Goal: Task Accomplishment & Management: Use online tool/utility

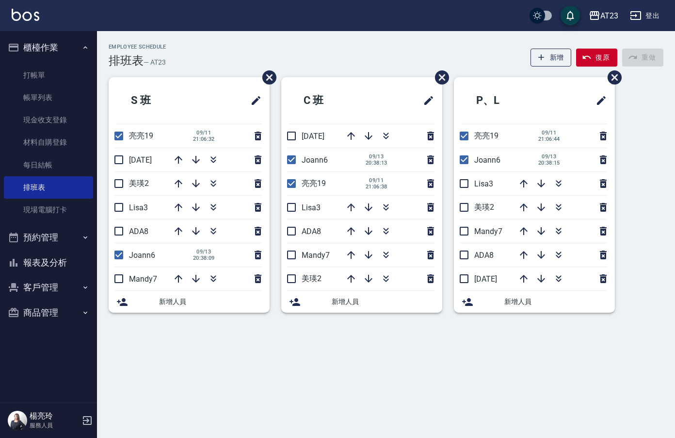
drag, startPoint x: 295, startPoint y: 157, endPoint x: 263, endPoint y: 189, distance: 45.3
click at [294, 157] on input "checkbox" at bounding box center [291, 159] width 20 height 20
checkbox input "false"
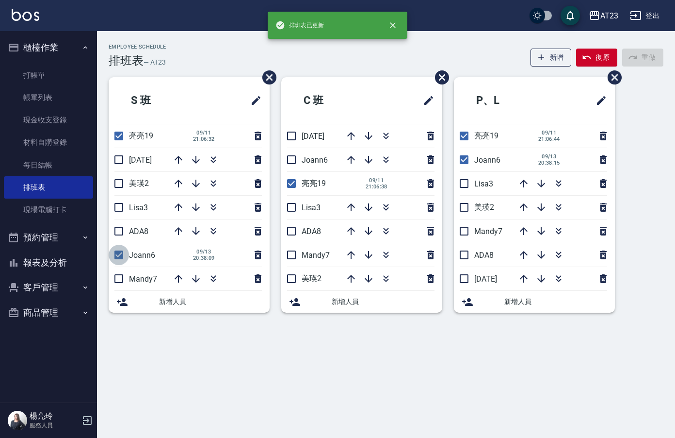
click at [126, 260] on input "checkbox" at bounding box center [119, 255] width 20 height 20
checkbox input "false"
click at [213, 160] on icon "button" at bounding box center [214, 160] width 12 height 12
click at [217, 157] on icon "button" at bounding box center [214, 160] width 12 height 12
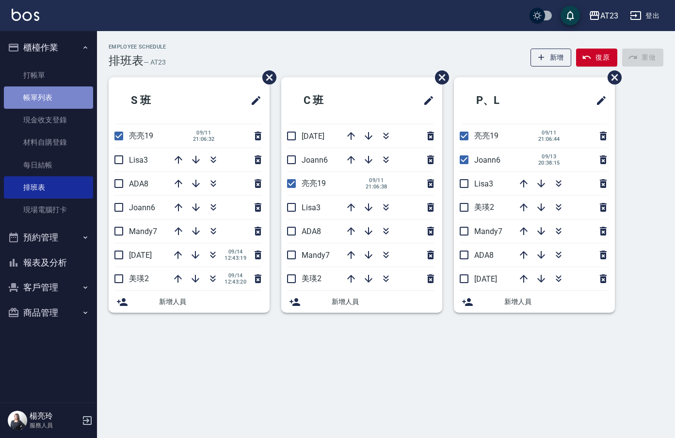
click at [50, 102] on link "帳單列表" at bounding box center [48, 97] width 89 height 22
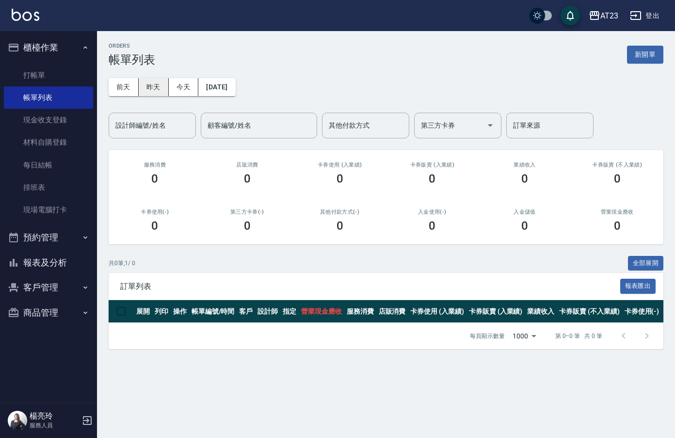
click at [150, 90] on button "昨天" at bounding box center [154, 87] width 30 height 18
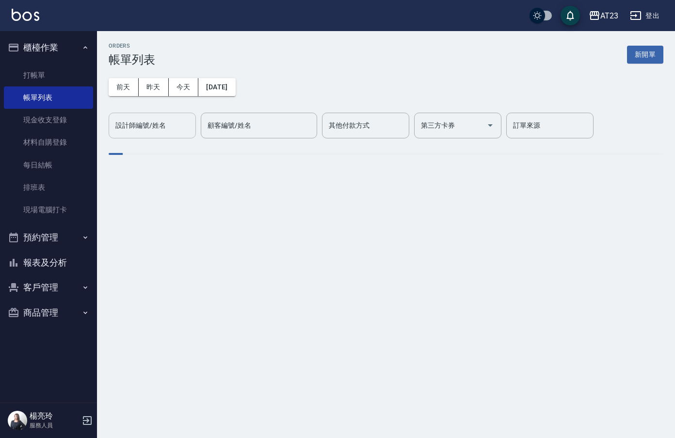
click at [141, 126] on div "設計師編號/姓名 設計師編號/姓名" at bounding box center [152, 126] width 87 height 26
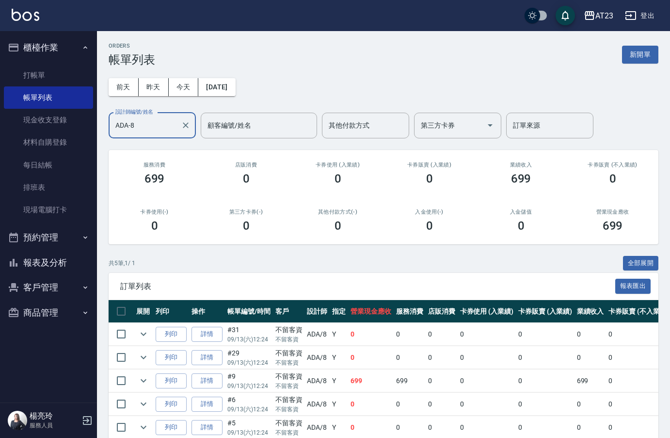
scroll to position [47, 0]
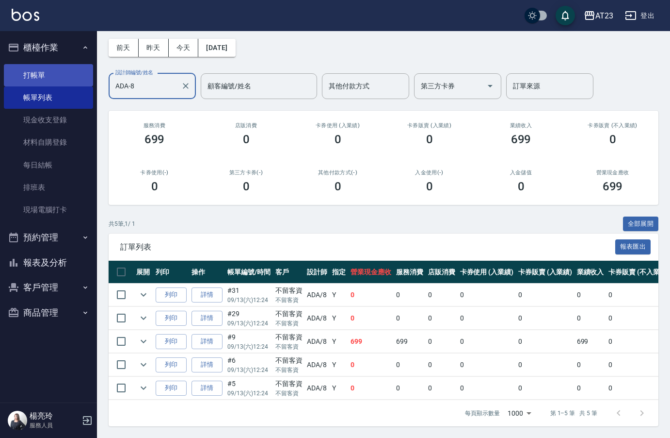
type input "ADA-8"
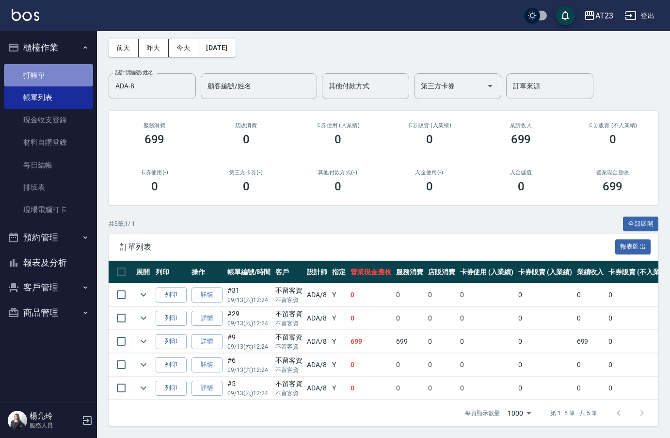
click at [35, 79] on link "打帳單" at bounding box center [48, 75] width 89 height 22
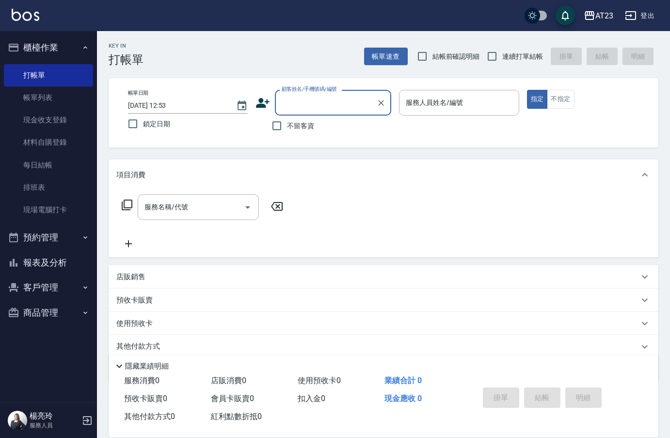
click at [460, 37] on div "Key In 打帳單 帳單速查 結帳前確認明細 連續打單結帳 掛單 結帳 明細" at bounding box center [378, 48] width 562 height 35
drag, startPoint x: 62, startPoint y: 188, endPoint x: 147, endPoint y: 5, distance: 201.6
click at [62, 188] on link "排班表" at bounding box center [48, 187] width 89 height 22
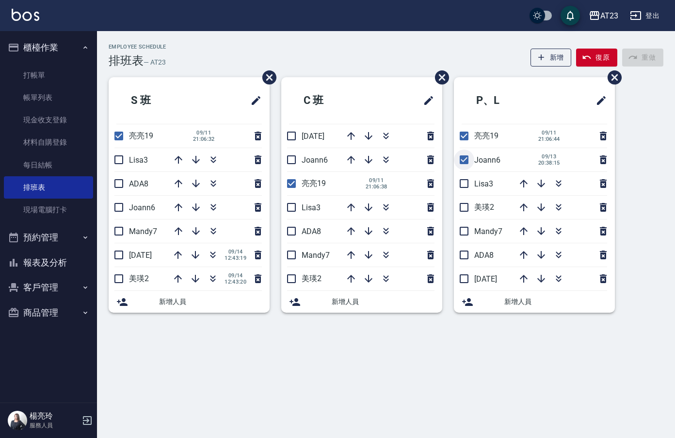
click at [457, 156] on input "checkbox" at bounding box center [464, 159] width 20 height 20
checkbox input "false"
click at [218, 166] on button "button" at bounding box center [213, 159] width 23 height 23
click at [384, 138] on icon "button" at bounding box center [386, 136] width 12 height 12
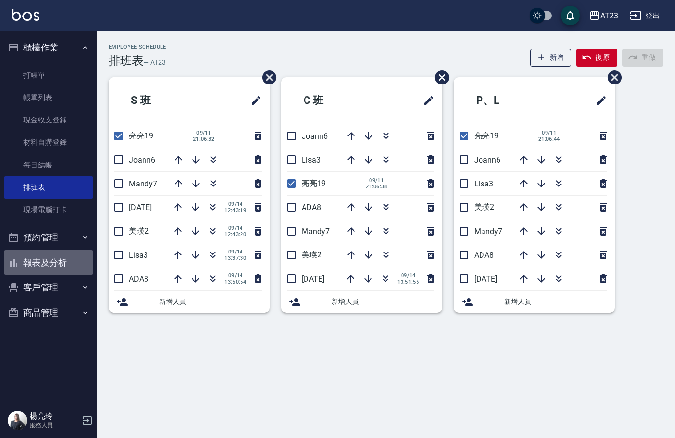
click at [53, 262] on button "報表及分析" at bounding box center [48, 262] width 89 height 25
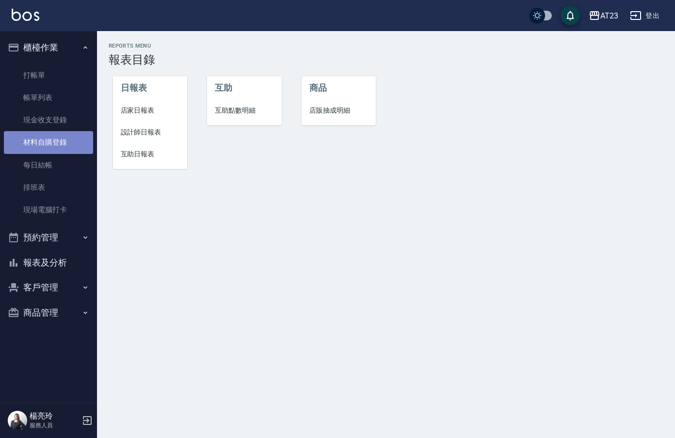
click at [65, 140] on link "材料自購登錄" at bounding box center [48, 142] width 89 height 22
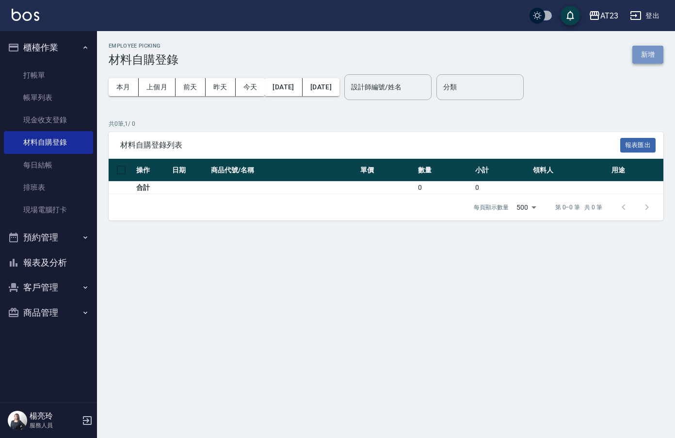
click at [648, 57] on button "新增" at bounding box center [648, 55] width 31 height 18
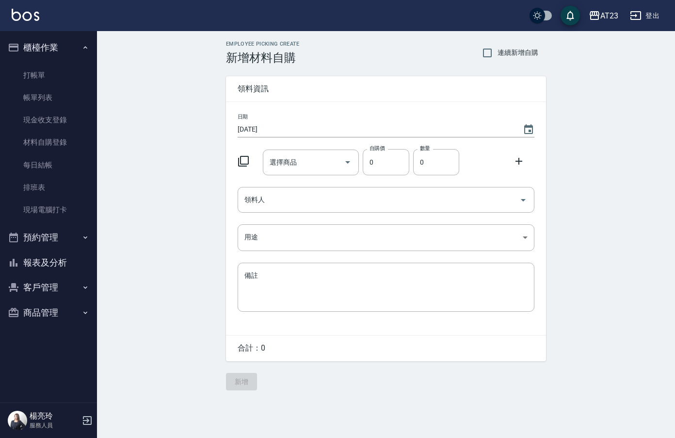
click at [505, 48] on span "連續新增自購" at bounding box center [518, 53] width 41 height 10
click at [498, 48] on input "連續新增自購" at bounding box center [487, 53] width 20 height 20
checkbox input "true"
click at [238, 164] on icon at bounding box center [244, 161] width 12 height 12
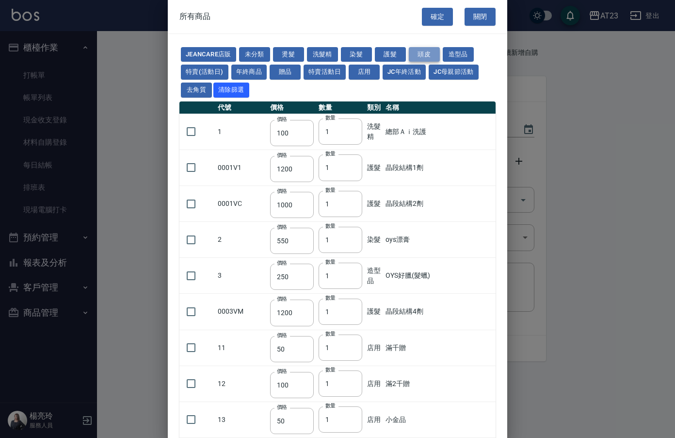
click at [417, 51] on button "頭皮" at bounding box center [424, 54] width 31 height 15
type input "300"
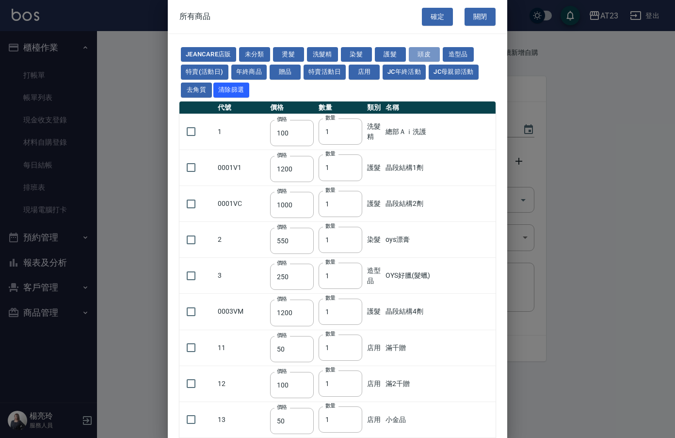
type input "750"
type input "3000"
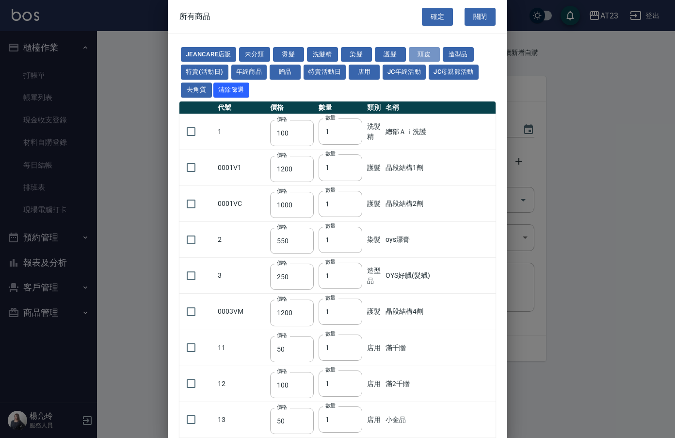
type input "750"
type input "300"
type input "350"
type input "1280"
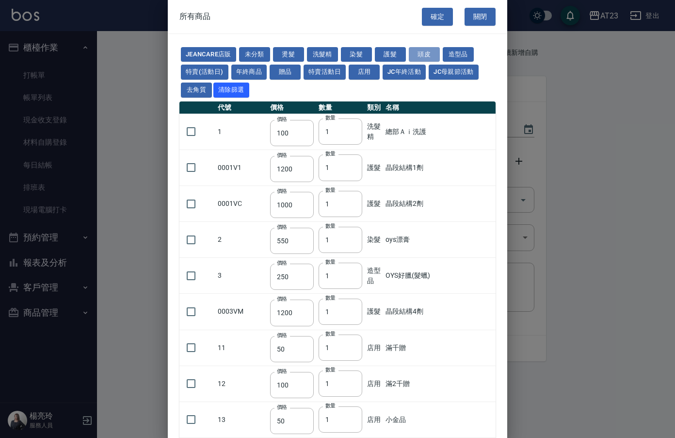
type input "400"
type input "1200"
type input "750"
type input "250"
type input "300"
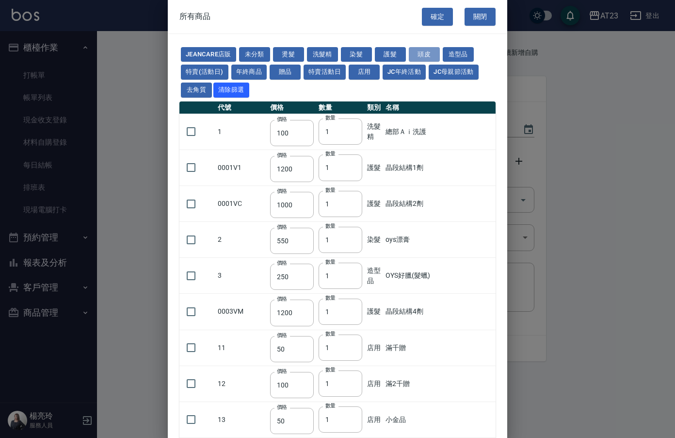
type input "99"
type input "2000"
type input "1200"
type input "100"
type input "2500"
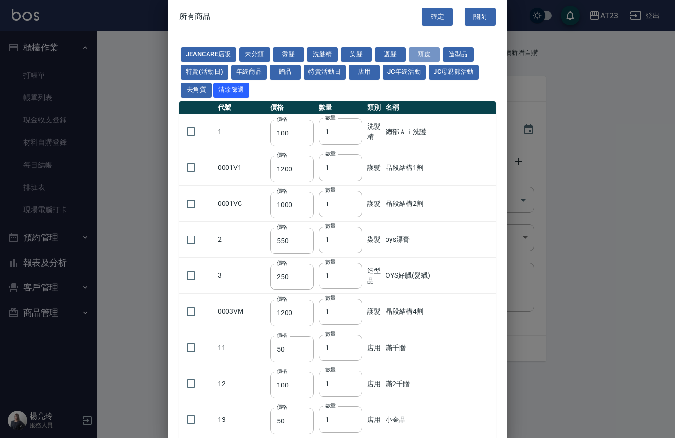
type input "100"
type input "0"
type input "550"
type input "490"
type input "750"
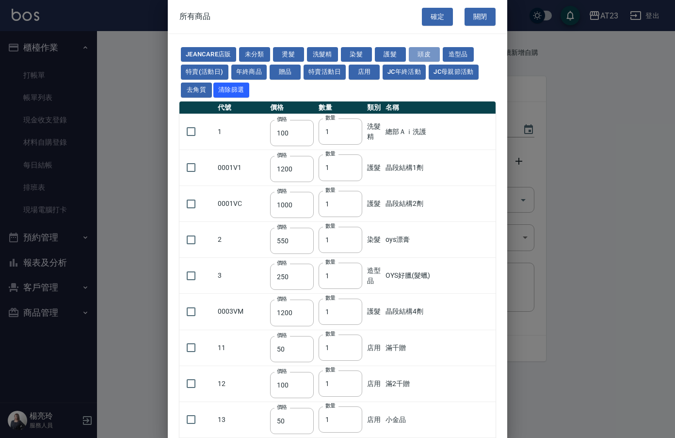
type input "590"
type input "0"
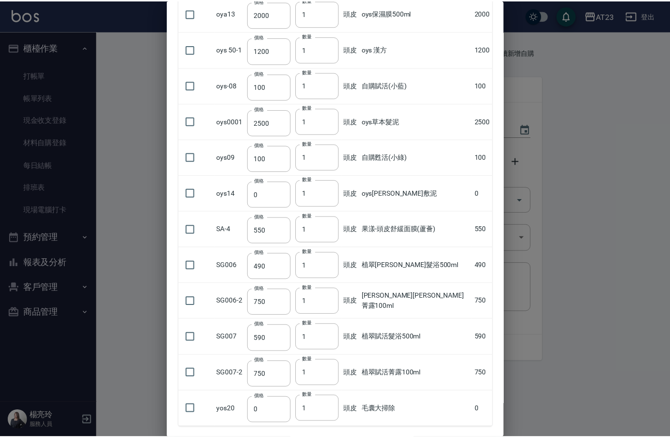
scroll to position [887, 0]
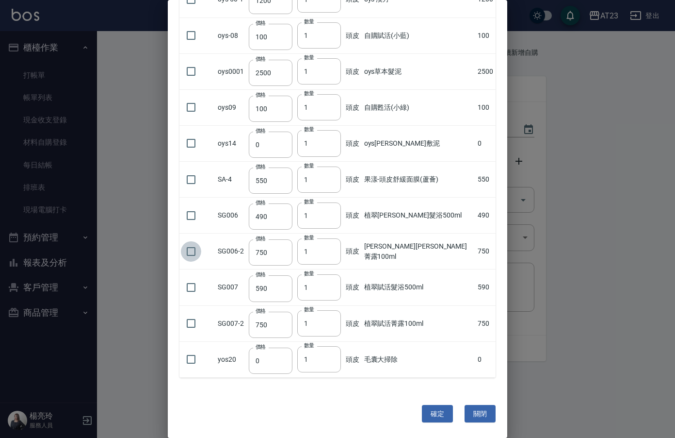
click at [185, 247] on input "checkbox" at bounding box center [191, 251] width 20 height 20
checkbox input "true"
click at [196, 290] on input "checkbox" at bounding box center [191, 287] width 20 height 20
checkbox input "true"
click at [432, 411] on button "確定" at bounding box center [437, 414] width 31 height 18
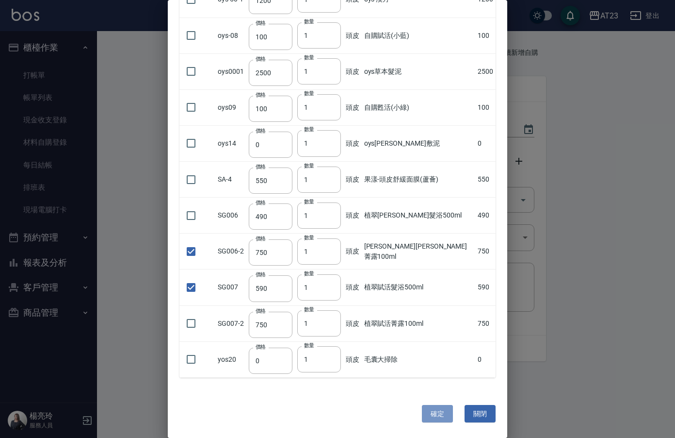
type input "[PERSON_NAME][PERSON_NAME]菁露100ml"
type input "750"
type input "1"
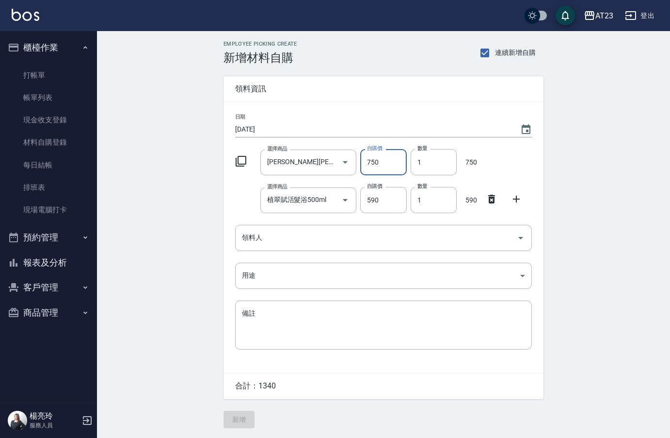
click at [401, 165] on input "750" at bounding box center [383, 162] width 46 height 26
type input "380"
click at [393, 210] on input "590" at bounding box center [383, 200] width 46 height 26
type input "440"
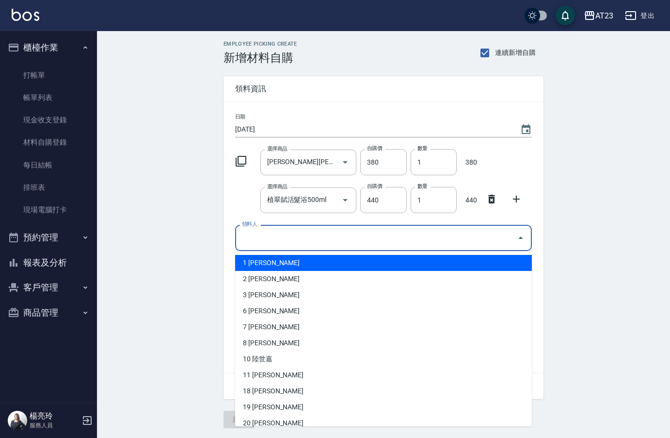
click at [298, 245] on input "領料人" at bounding box center [377, 237] width 274 height 17
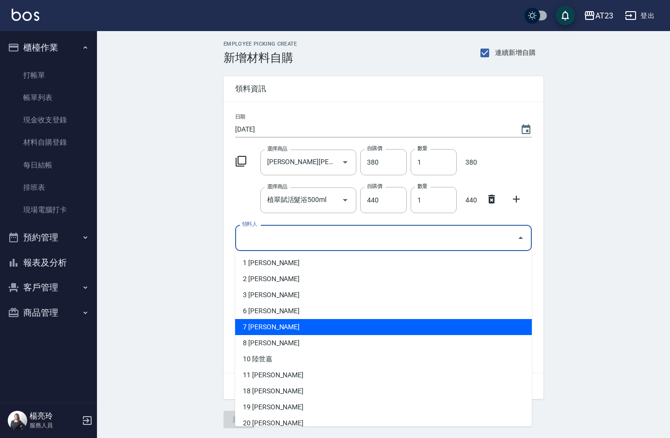
click at [285, 332] on li "7 [PERSON_NAME]" at bounding box center [383, 327] width 297 height 16
type input "石馨媛"
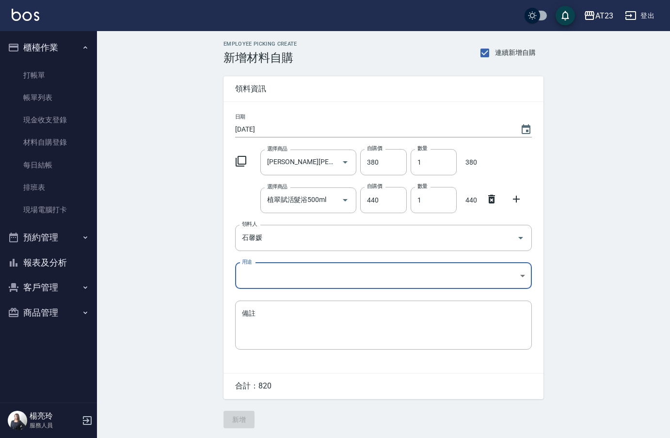
click at [274, 276] on body "AT23 登出 櫃檯作業 打帳單 帳單列表 現金收支登錄 材料自購登錄 每日結帳 排班表 現場電腦打卡 預約管理 預約管理 單日預約紀錄 單週預約紀錄 報表及…" at bounding box center [335, 219] width 670 height 438
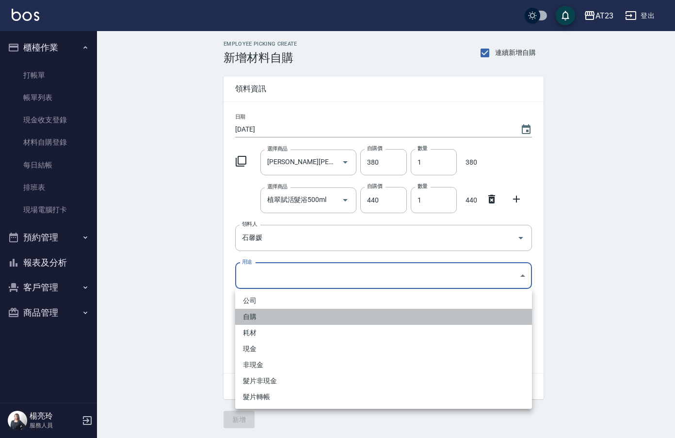
click at [266, 319] on li "自購" at bounding box center [383, 317] width 297 height 16
type input "自購"
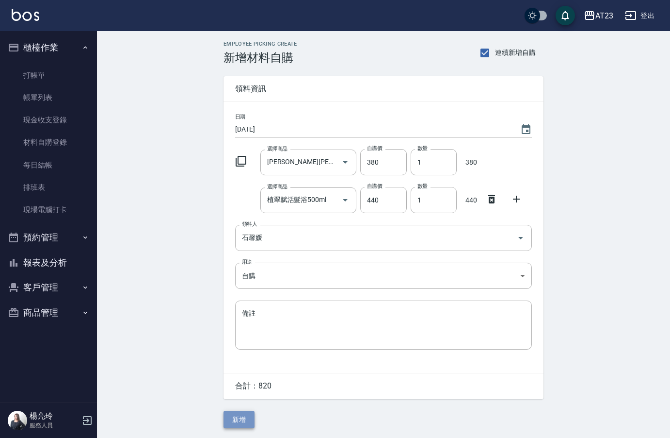
click at [235, 424] on button "新增" at bounding box center [239, 419] width 31 height 18
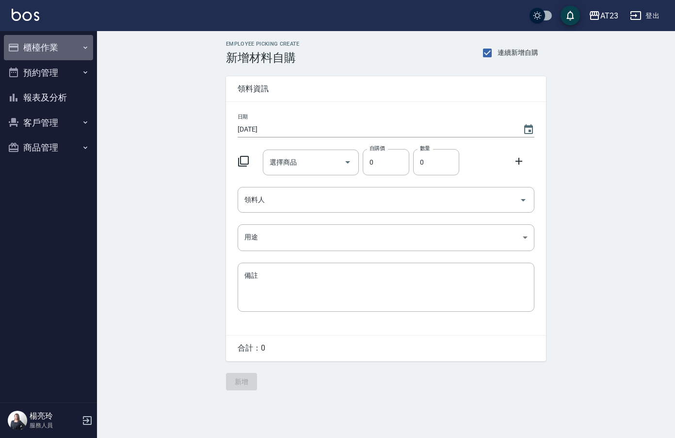
click at [74, 42] on button "櫃檯作業" at bounding box center [48, 47] width 89 height 25
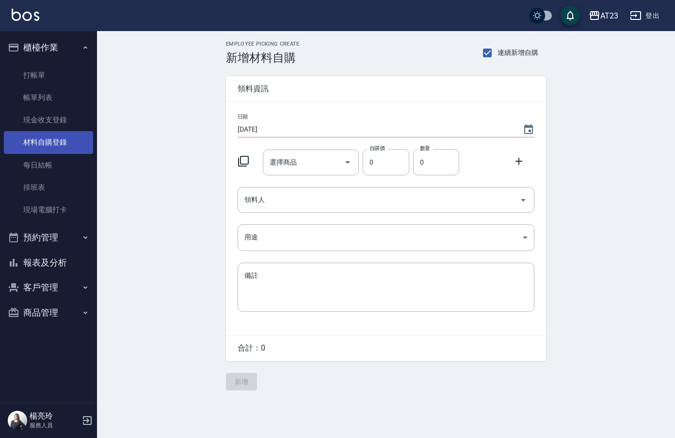
click at [65, 139] on link "材料自購登錄" at bounding box center [48, 142] width 89 height 22
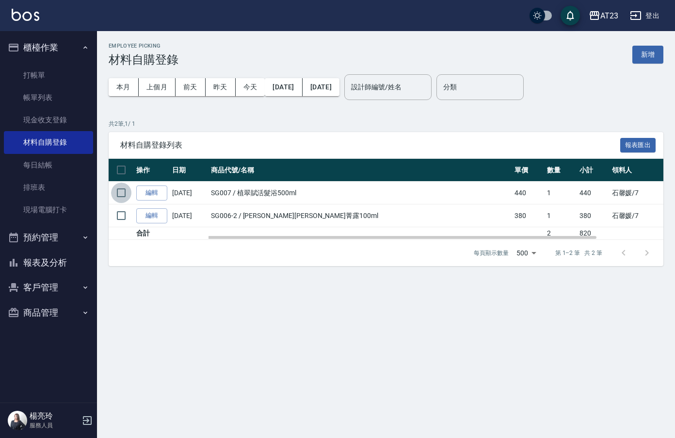
click at [123, 187] on input "checkbox" at bounding box center [121, 192] width 20 height 20
checkbox input "true"
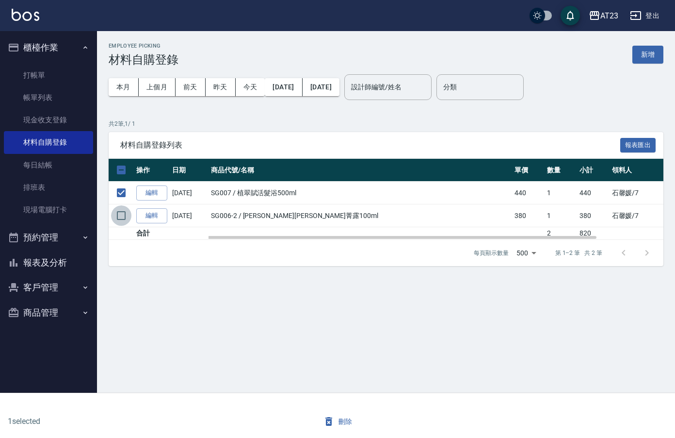
click at [124, 218] on input "checkbox" at bounding box center [121, 215] width 20 height 20
checkbox input "true"
click at [343, 420] on button "刪除" at bounding box center [337, 421] width 37 height 18
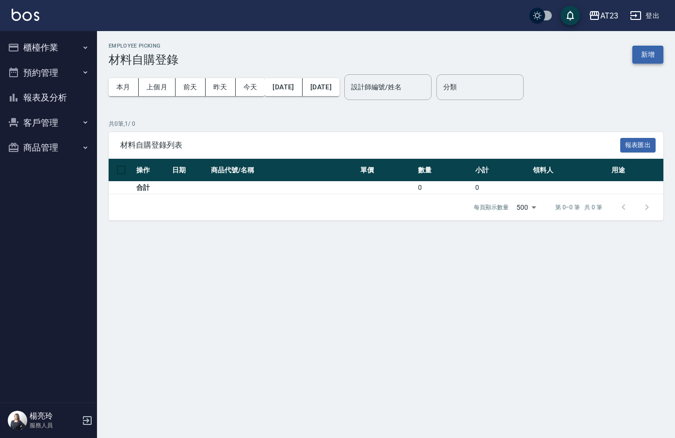
click at [649, 55] on button "新增" at bounding box center [648, 55] width 31 height 18
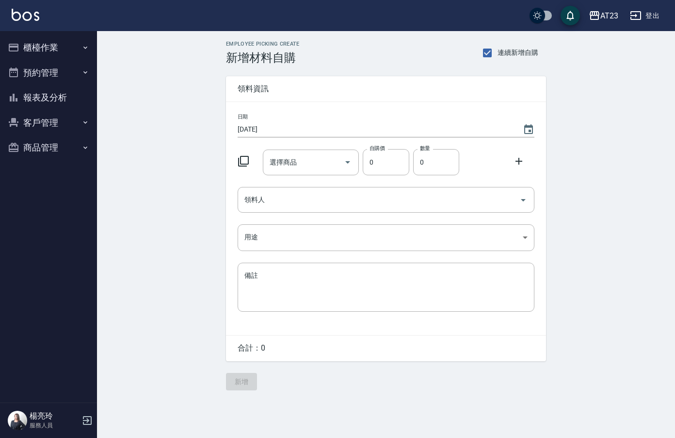
click at [245, 165] on icon at bounding box center [244, 161] width 12 height 12
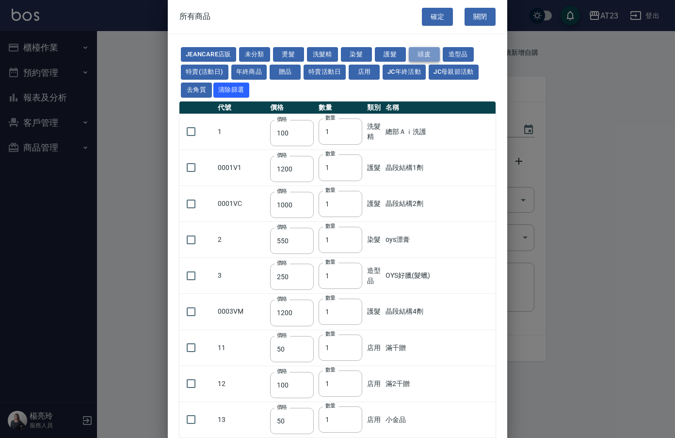
click at [414, 50] on button "頭皮" at bounding box center [424, 54] width 31 height 15
type input "300"
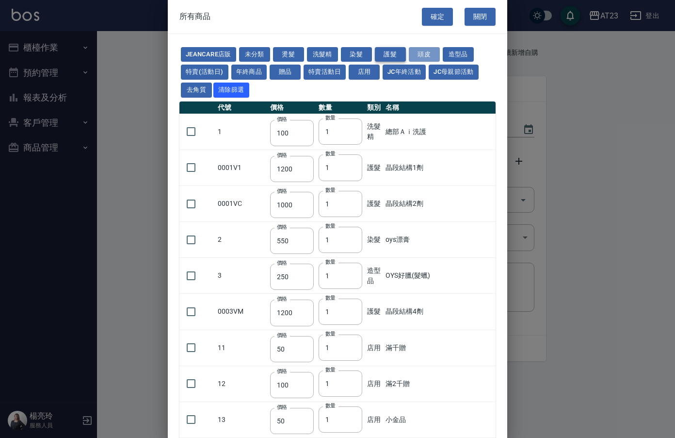
type input "750"
type input "3000"
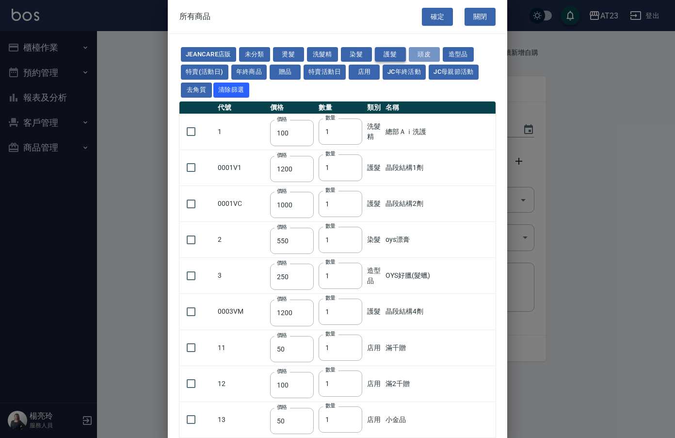
type input "750"
type input "300"
type input "350"
type input "1280"
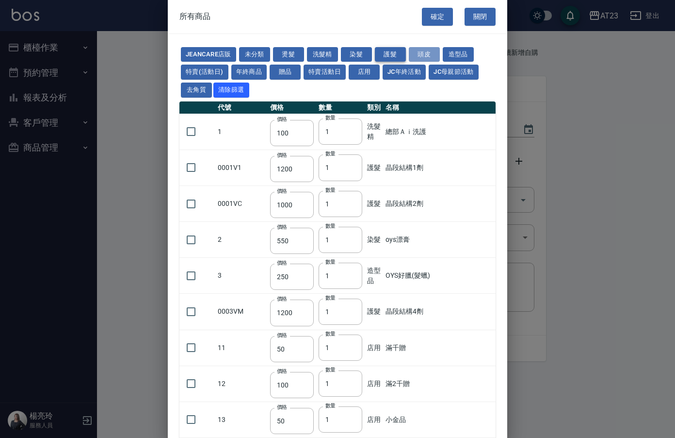
type input "400"
type input "1200"
type input "750"
type input "250"
type input "300"
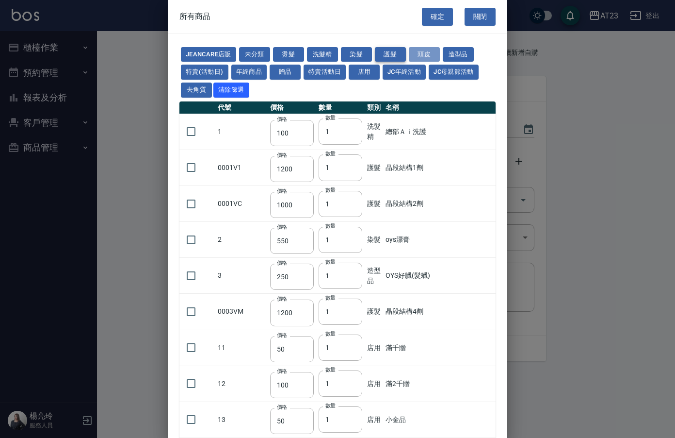
type input "99"
type input "2000"
type input "1200"
type input "100"
type input "2500"
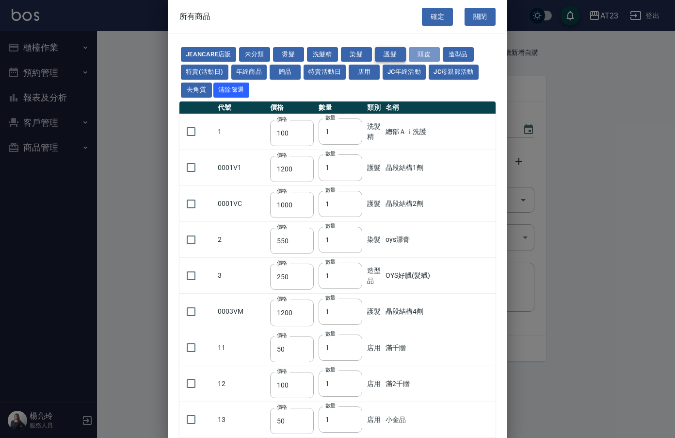
type input "100"
type input "0"
type input "550"
type input "490"
type input "750"
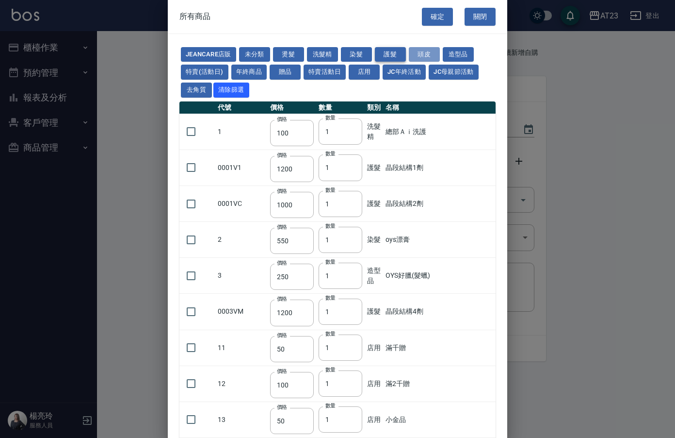
type input "590"
type input "0"
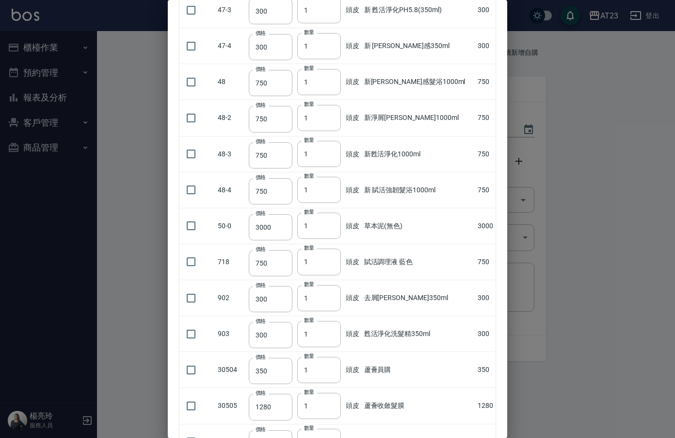
scroll to position [194, 0]
click at [197, 262] on input "checkbox" at bounding box center [191, 261] width 20 height 20
checkbox input "true"
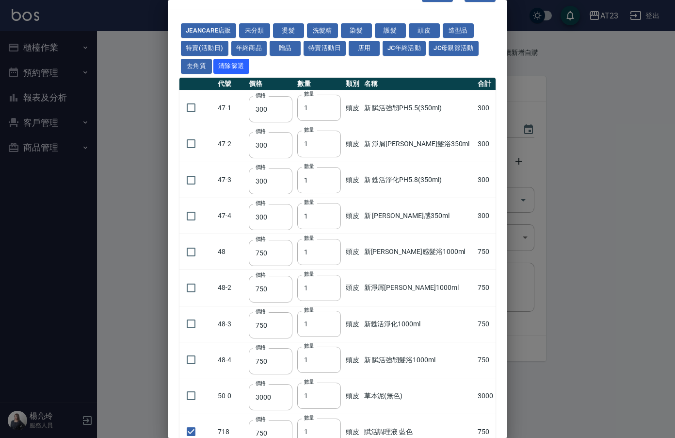
scroll to position [0, 0]
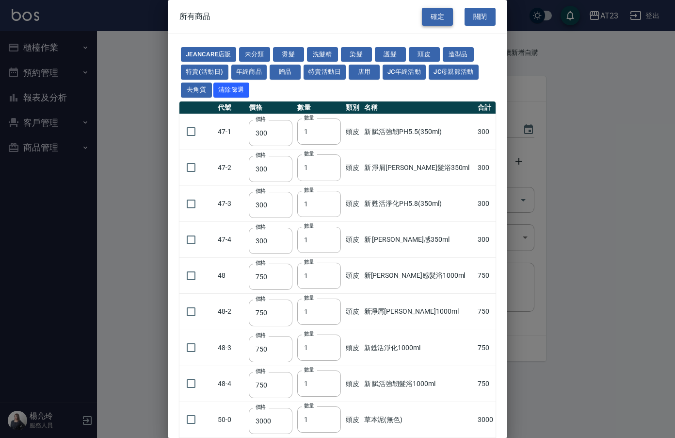
click at [423, 16] on button "確定" at bounding box center [437, 17] width 31 height 18
type input "賦活調理液 藍色"
type input "750"
type input "1"
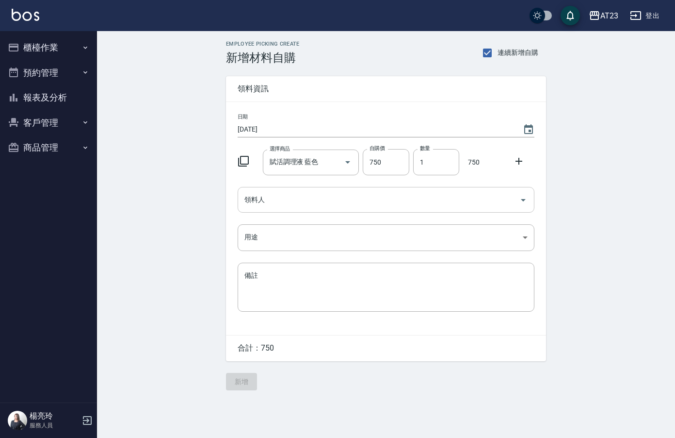
click at [263, 200] on input "領料人" at bounding box center [379, 199] width 274 height 17
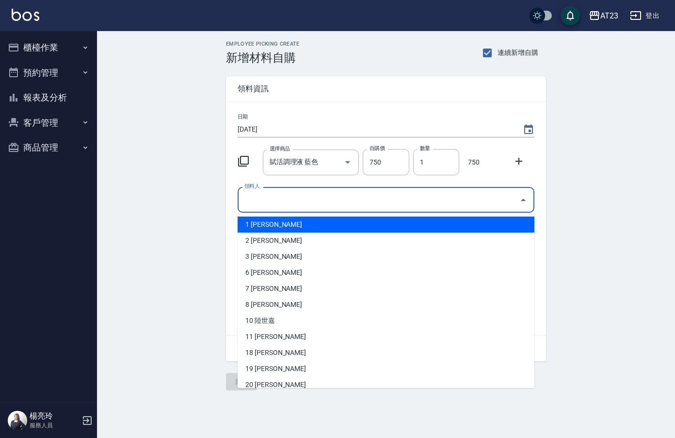
click at [274, 224] on li "1 [PERSON_NAME]" at bounding box center [386, 224] width 297 height 16
type input "陳姵方"
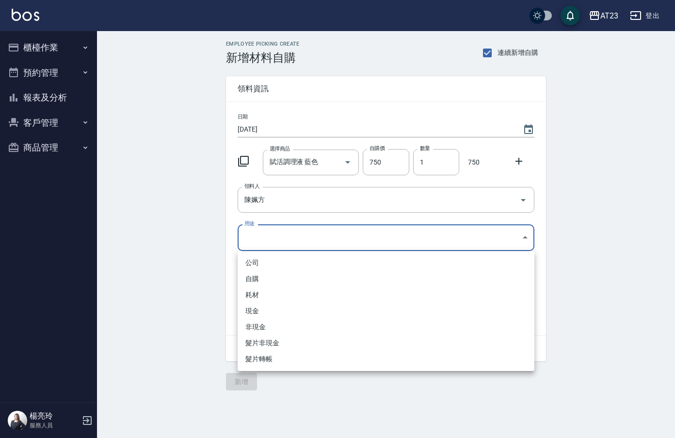
click at [271, 241] on body "AT23 登出 櫃檯作業 打帳單 帳單列表 現金收支登錄 材料自購登錄 每日結帳 排班表 現場電腦打卡 預約管理 預約管理 單日預約紀錄 單週預約紀錄 報表及…" at bounding box center [337, 219] width 675 height 438
click at [278, 259] on li "公司" at bounding box center [386, 263] width 297 height 16
type input "公司"
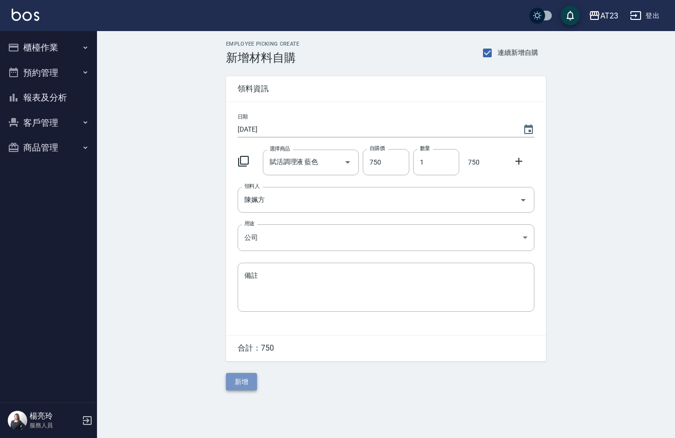
click at [244, 383] on button "新增" at bounding box center [241, 382] width 31 height 18
click at [240, 160] on icon at bounding box center [244, 161] width 12 height 12
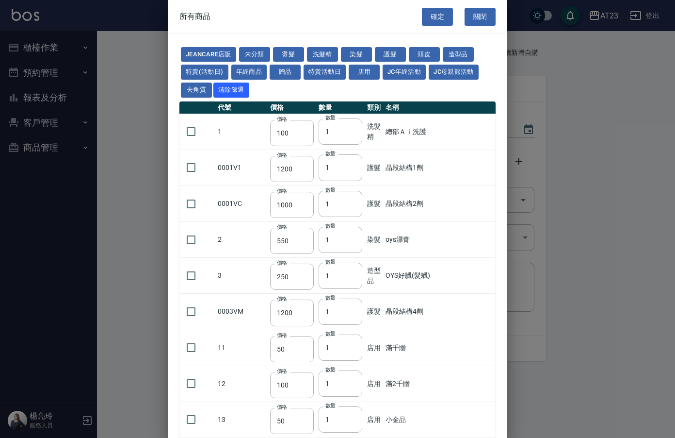
click at [362, 74] on button "店用" at bounding box center [364, 72] width 31 height 15
type input "50"
type input "100"
type input "50"
type input "250"
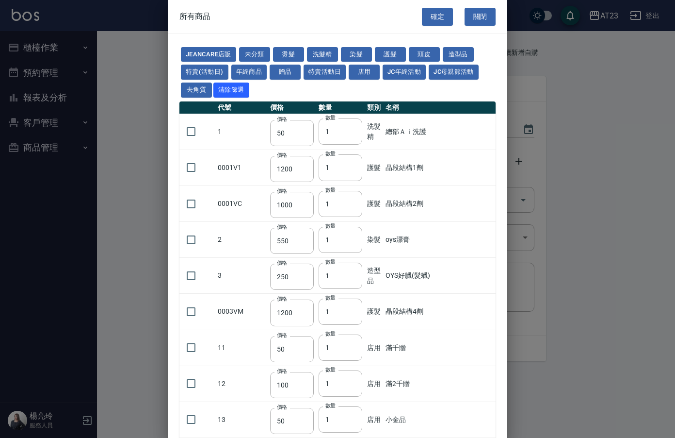
type input "750"
type input "250"
type input "750"
type input "1500"
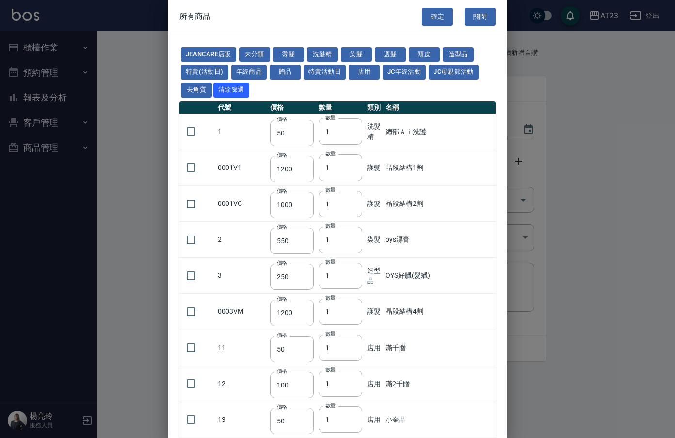
type input "190"
type input "200"
type input "100"
type input "240"
type input "168"
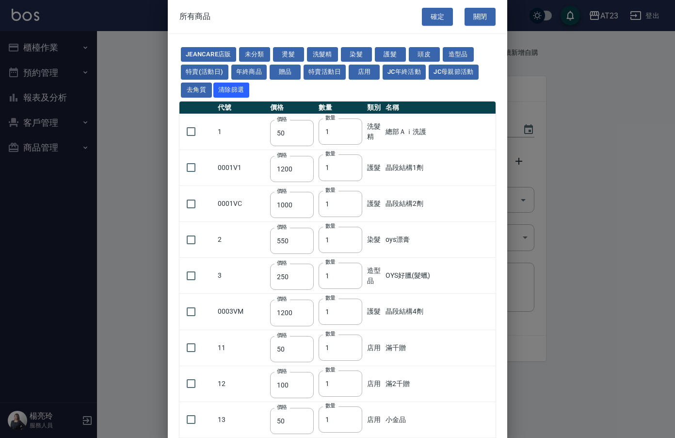
type input "150"
type input "300"
type input "800"
type input "140"
type input "150"
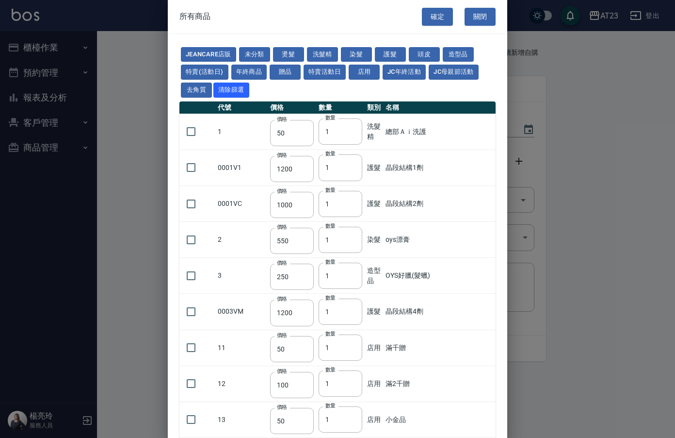
type input "150"
type input "450"
type input "190"
type input "200"
type input "80"
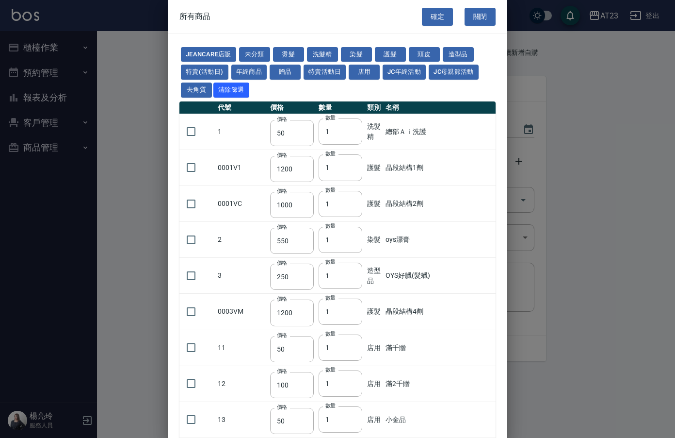
type input "80"
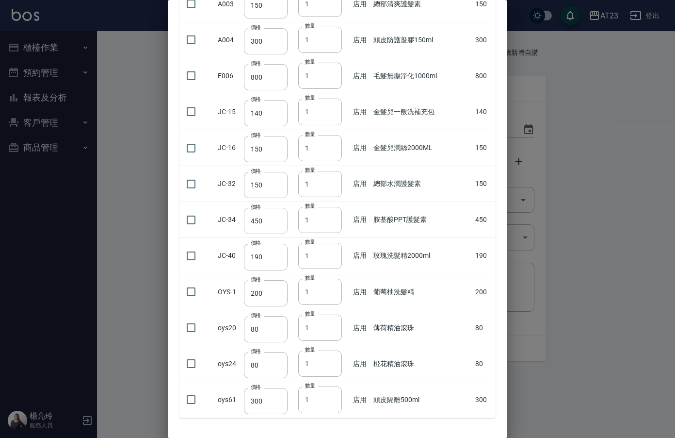
scroll to position [672, 0]
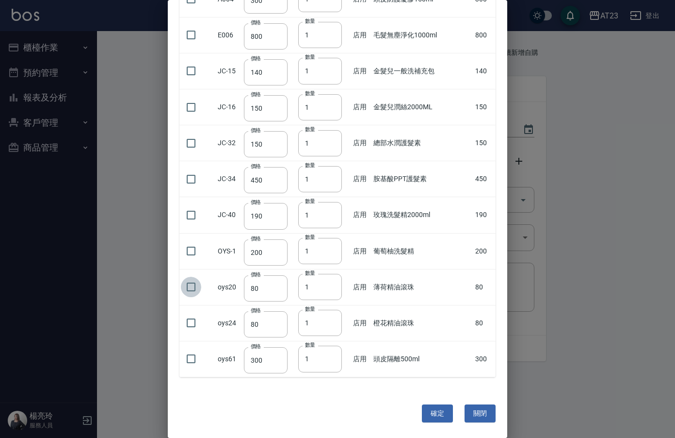
click at [200, 288] on input "checkbox" at bounding box center [191, 287] width 20 height 20
checkbox input "true"
click at [425, 411] on button "確定" at bounding box center [437, 413] width 31 height 18
type input "薄荷精油滾珠"
type input "80"
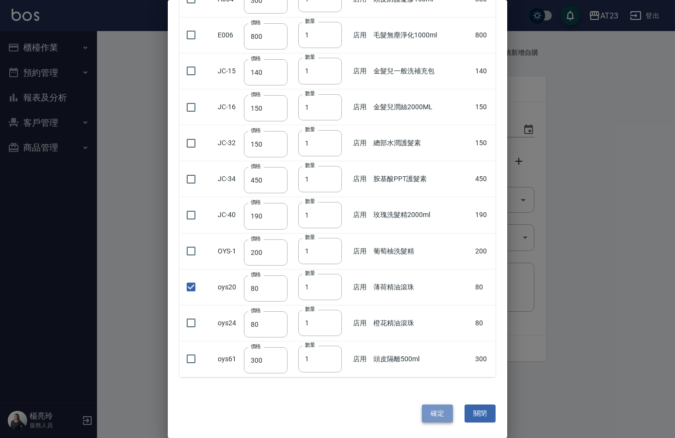
type input "1"
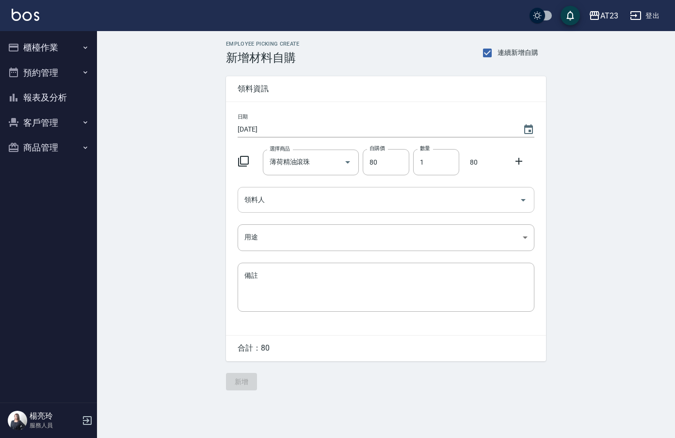
click at [285, 201] on input "領料人" at bounding box center [379, 199] width 274 height 17
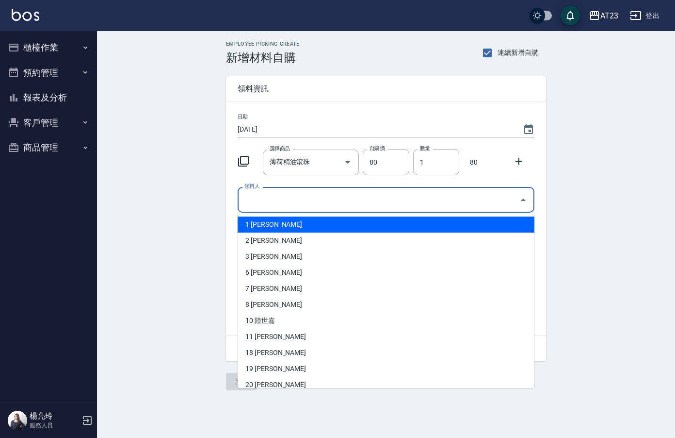
click at [284, 219] on li "1 [PERSON_NAME]" at bounding box center [386, 224] width 297 height 16
type input "陳姵方"
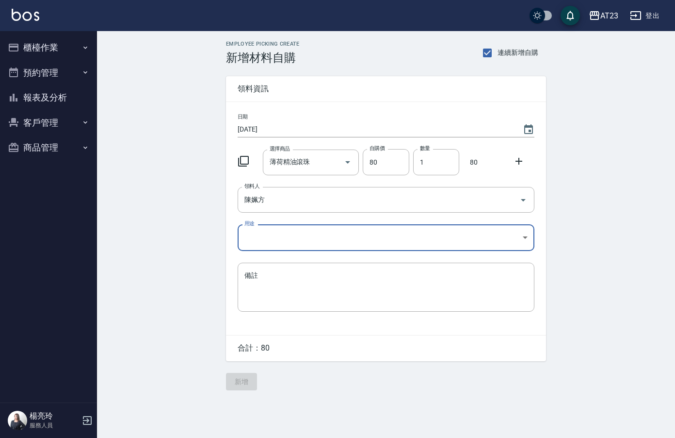
click at [274, 237] on body "AT23 登出 櫃檯作業 打帳單 帳單列表 現金收支登錄 材料自購登錄 每日結帳 排班表 現場電腦打卡 預約管理 預約管理 單日預約紀錄 單週預約紀錄 報表及…" at bounding box center [337, 219] width 675 height 438
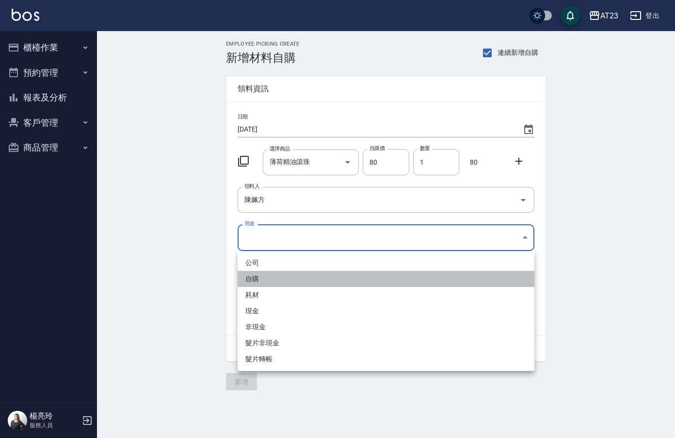
click at [265, 281] on li "自購" at bounding box center [386, 279] width 297 height 16
type input "自購"
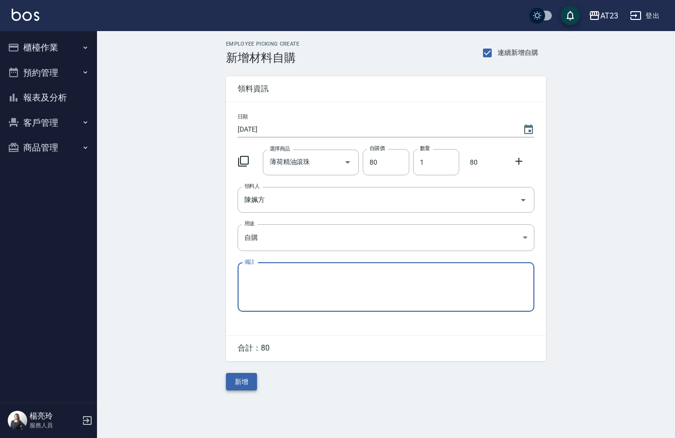
click at [249, 381] on button "新增" at bounding box center [241, 382] width 31 height 18
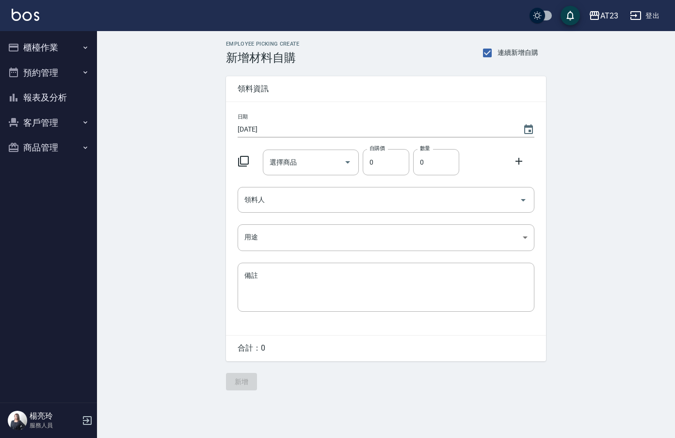
click at [246, 157] on icon at bounding box center [244, 161] width 12 height 12
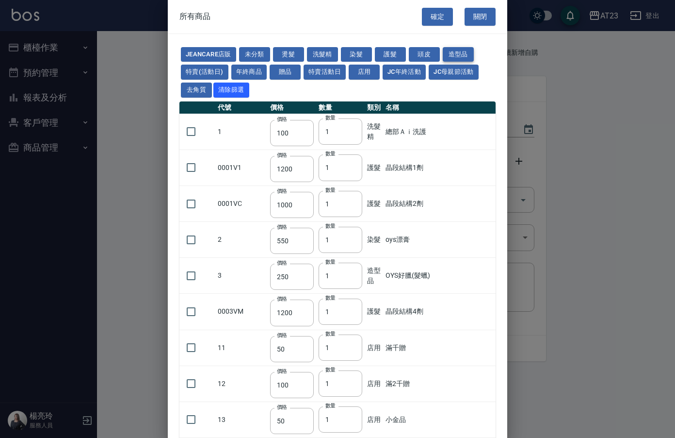
click at [465, 57] on button "造型品" at bounding box center [458, 54] width 31 height 15
type input "250"
type input "55"
type input "270"
type input "55"
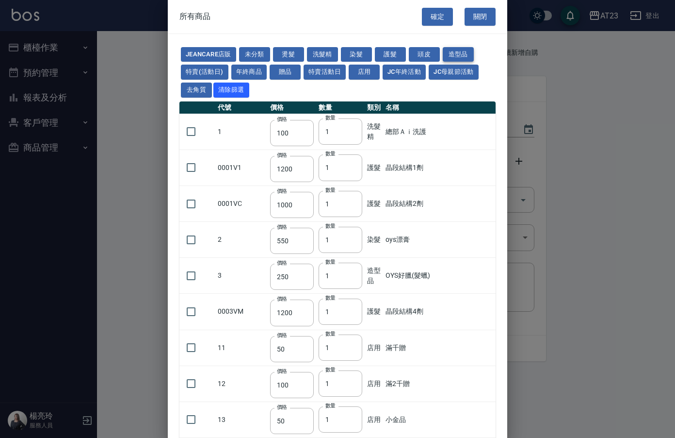
type input "55"
type input "140"
type input "60"
type input "130"
type input "220"
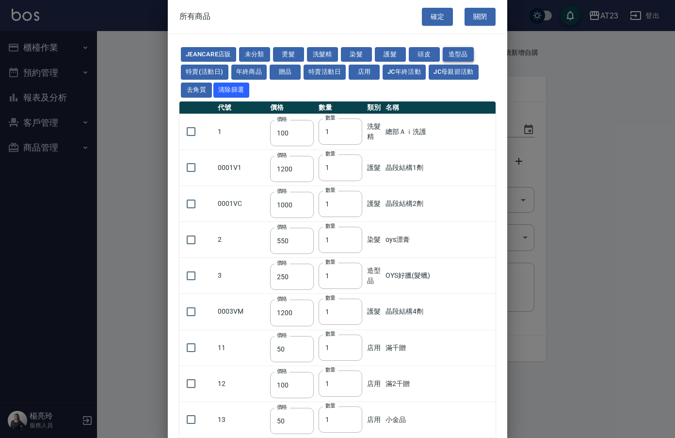
type input "220"
type input "200"
type input "150"
type input "50"
type input "90"
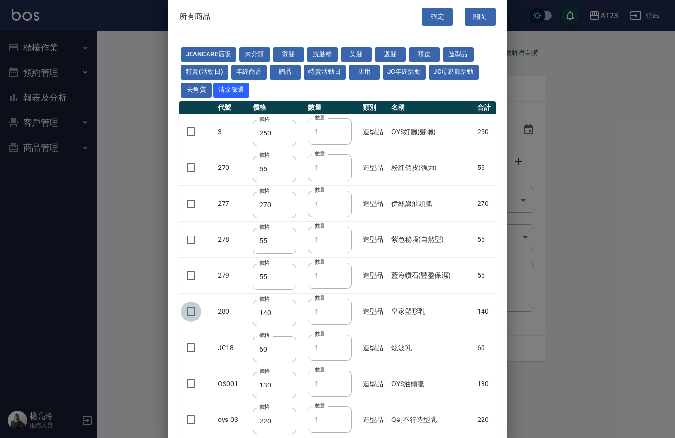
click at [185, 306] on input "checkbox" at bounding box center [191, 311] width 20 height 20
checkbox input "true"
drag, startPoint x: 422, startPoint y: 21, endPoint x: 392, endPoint y: 40, distance: 35.1
click at [422, 21] on button "確定" at bounding box center [437, 17] width 31 height 18
type input "皇家塑形乳"
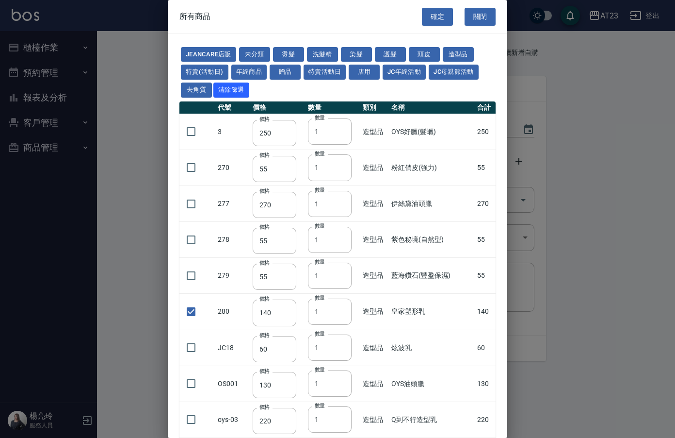
type input "140"
type input "1"
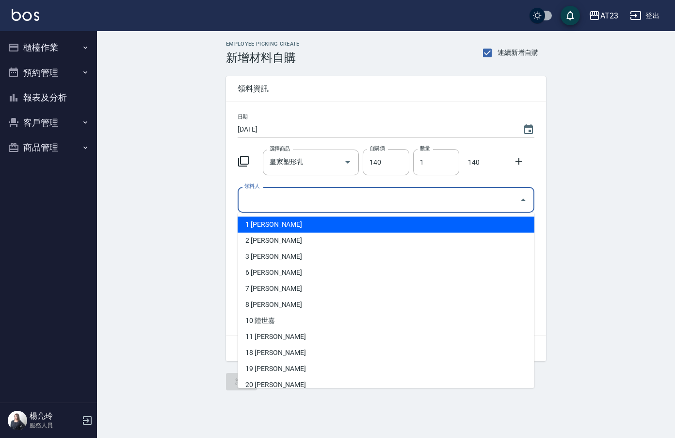
click at [273, 203] on input "領料人" at bounding box center [379, 199] width 274 height 17
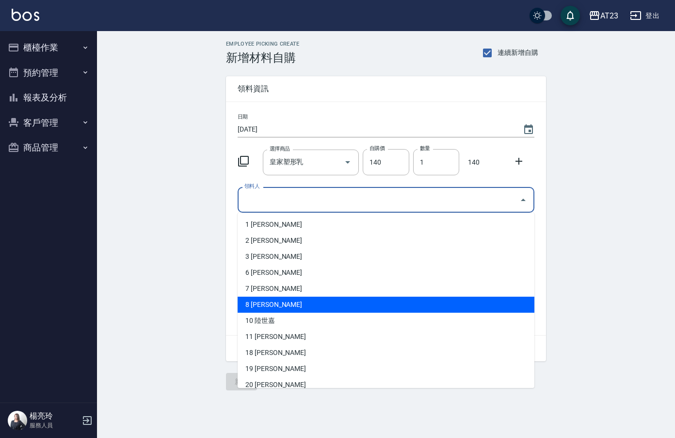
click at [255, 306] on li "8 [PERSON_NAME]" at bounding box center [386, 304] width 297 height 16
type input "廖云雅"
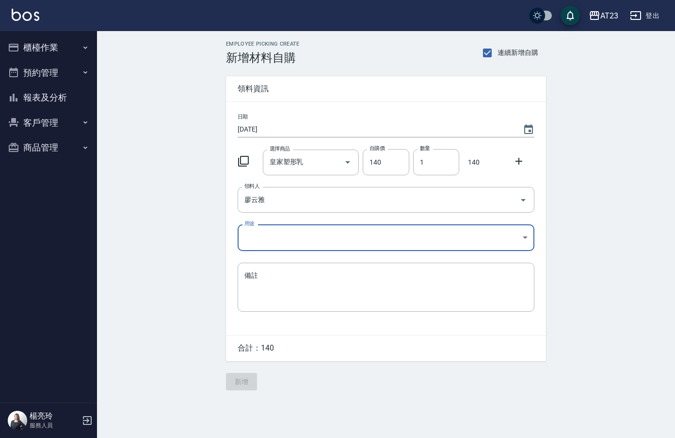
click at [258, 243] on body "AT23 登出 櫃檯作業 打帳單 帳單列表 現金收支登錄 材料自購登錄 每日結帳 排班表 現場電腦打卡 預約管理 預約管理 單日預約紀錄 單週預約紀錄 報表及…" at bounding box center [337, 219] width 675 height 438
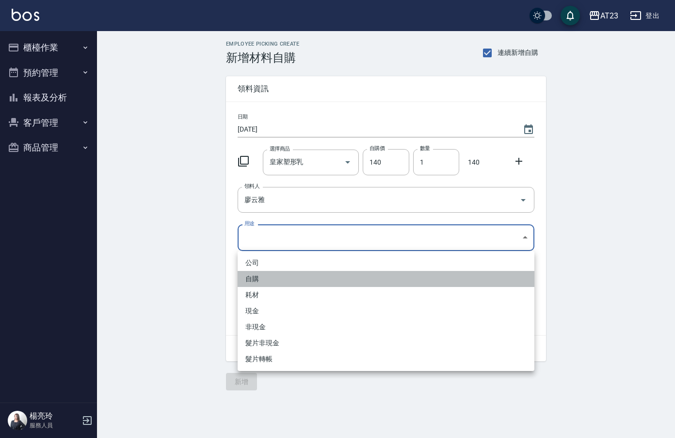
click at [245, 280] on li "自購" at bounding box center [386, 279] width 297 height 16
type input "自購"
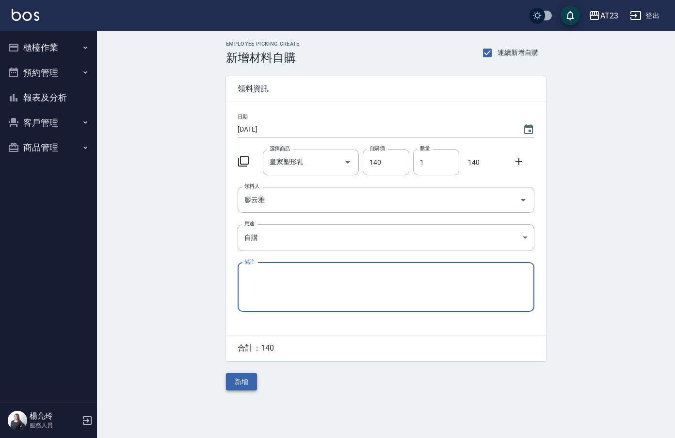
click at [251, 385] on button "新增" at bounding box center [241, 382] width 31 height 18
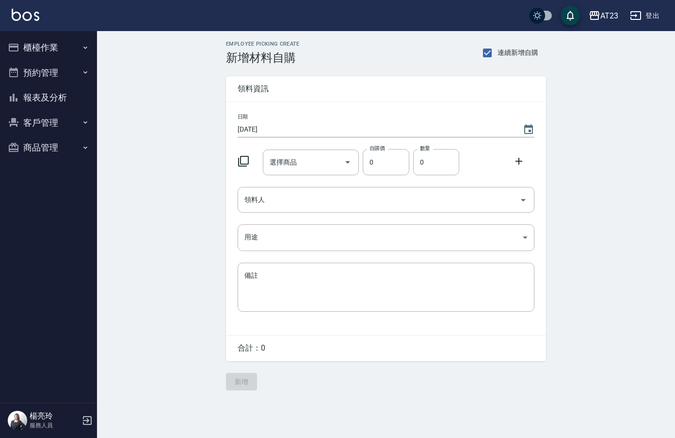
click at [251, 166] on div at bounding box center [246, 159] width 25 height 17
click at [244, 160] on icon at bounding box center [244, 161] width 12 height 12
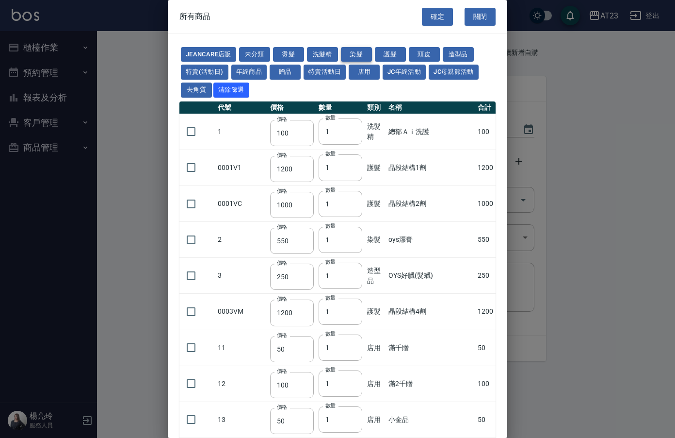
click at [360, 50] on button "染髮" at bounding box center [356, 54] width 31 height 15
type input "550"
type input "140"
type input "375"
type input "130"
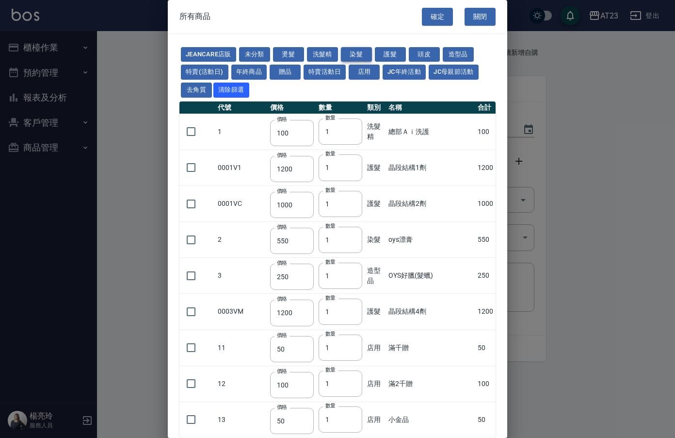
type input "600"
type input "110"
type input "450"
type input "130"
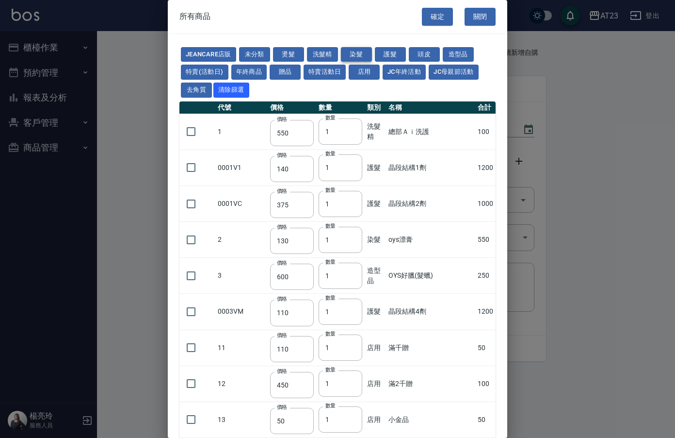
type input "500"
type input "450"
type input "406"
type input "490"
type input "450"
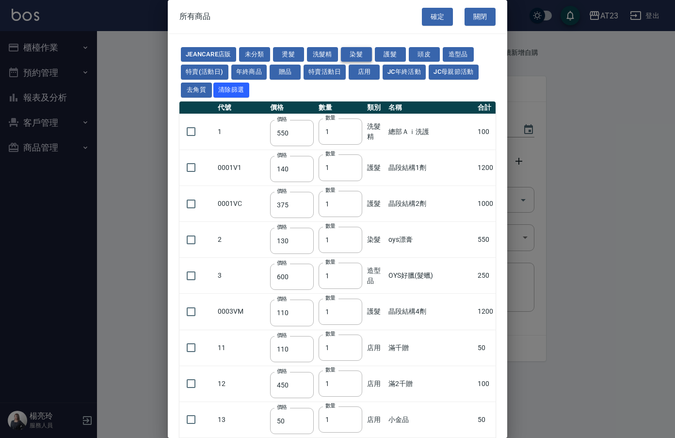
type input "500"
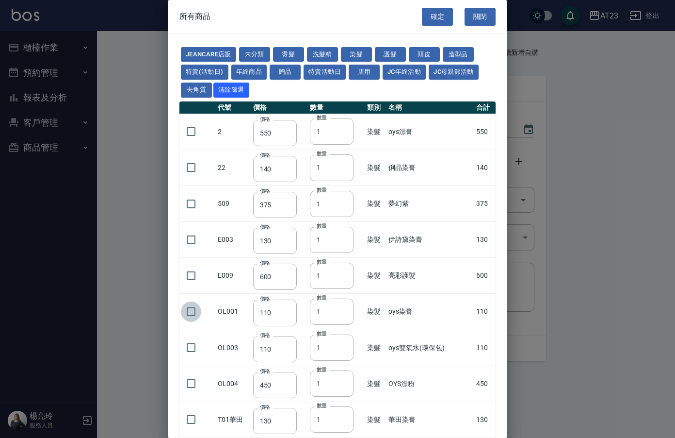
click at [186, 312] on input "checkbox" at bounding box center [191, 311] width 20 height 20
checkbox input "true"
type input "2"
click at [346, 308] on input "2" at bounding box center [332, 311] width 44 height 26
click button "確定"
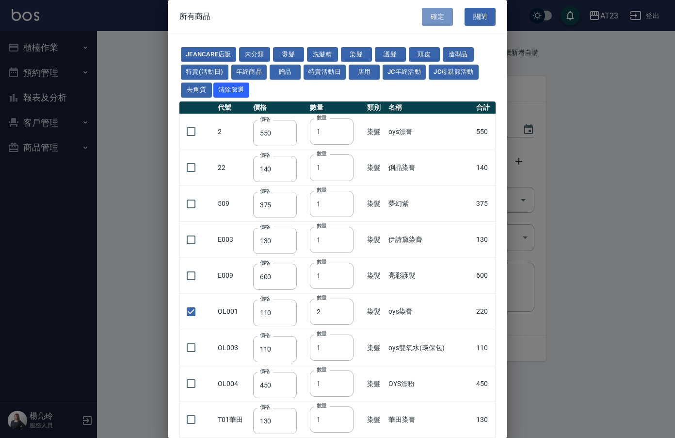
type input "oys染膏"
type input "110"
type input "2"
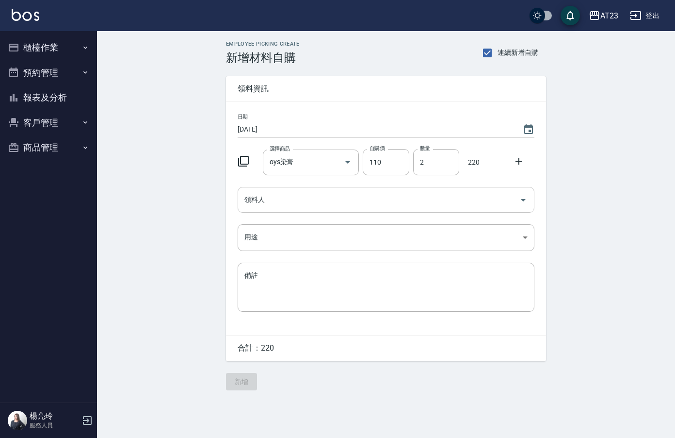
click input "領料人"
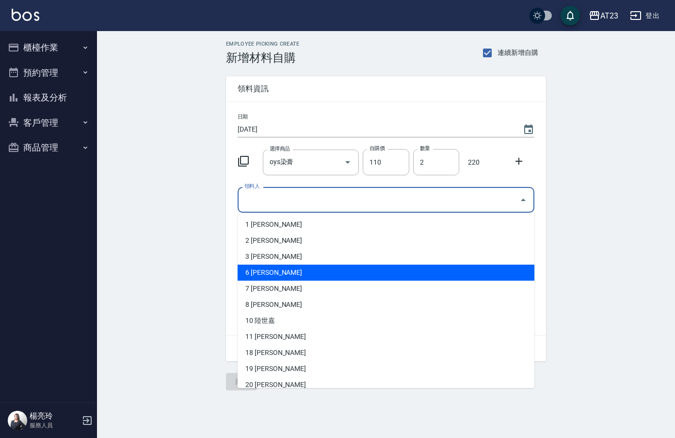
click li "6 [PERSON_NAME]"
type input "石文玲"
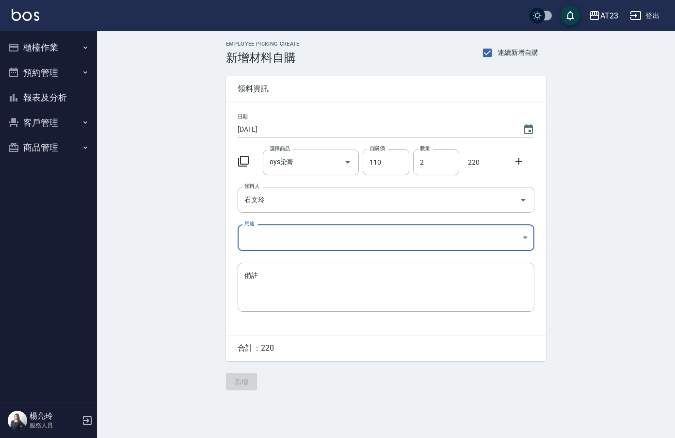
click label "用途"
click body "AT23 登出 櫃檯作業 打帳單 帳單列表 現金收支登錄 材料自購登錄 每日結帳 排班表 現場電腦打卡 預約管理 預約管理 單日預約紀錄 單週預約紀錄 報表及…"
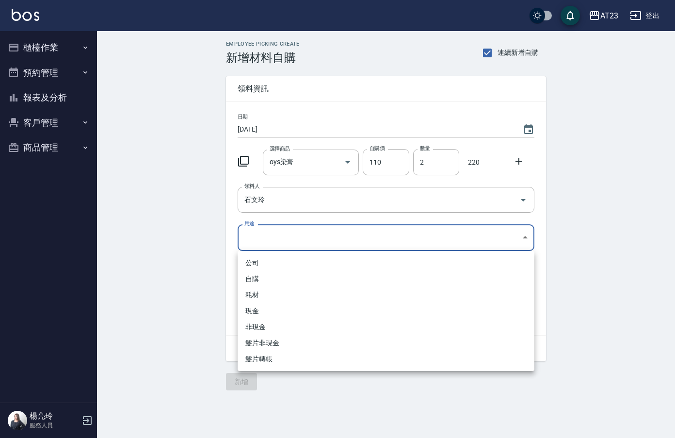
click li "自購"
type input "自購"
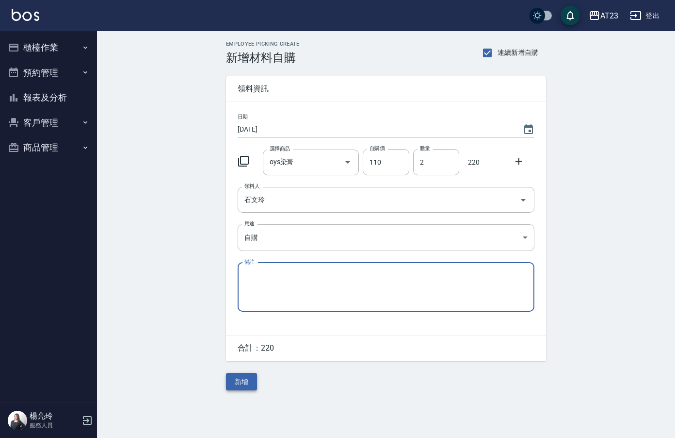
click button "新增"
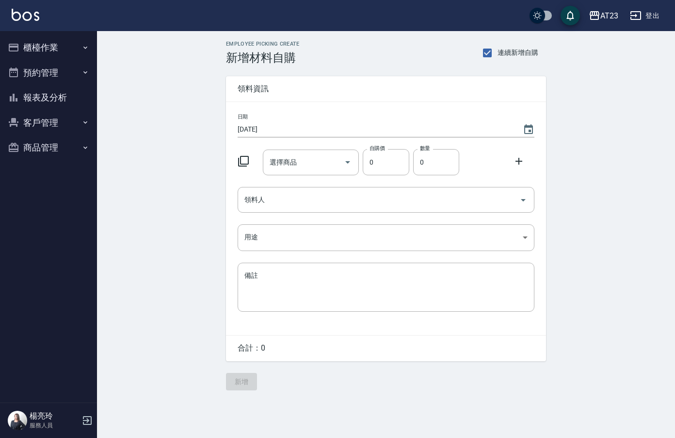
click at [242, 159] on icon at bounding box center [244, 161] width 12 height 12
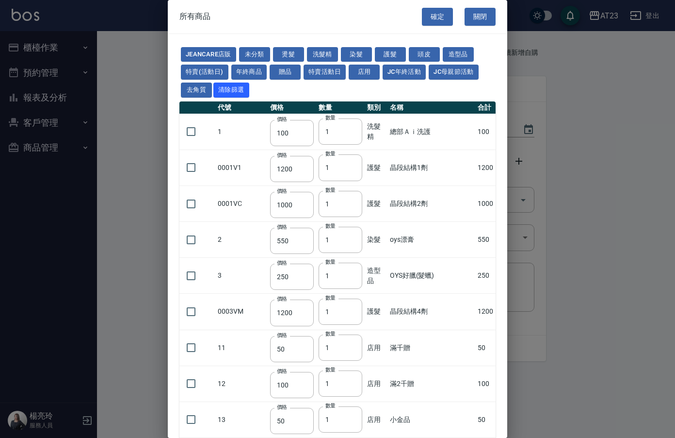
click at [429, 52] on button "頭皮" at bounding box center [424, 54] width 31 height 15
type input "300"
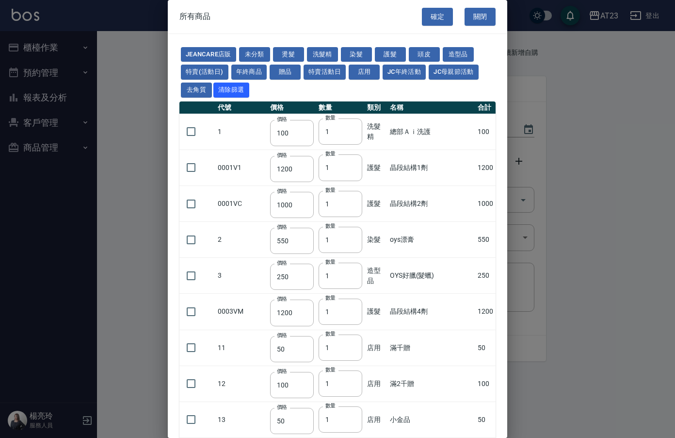
type input "750"
type input "3000"
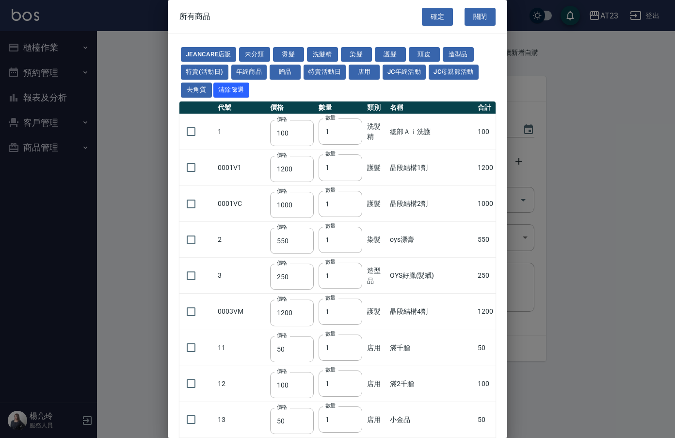
type input "750"
type input "300"
type input "350"
type input "1280"
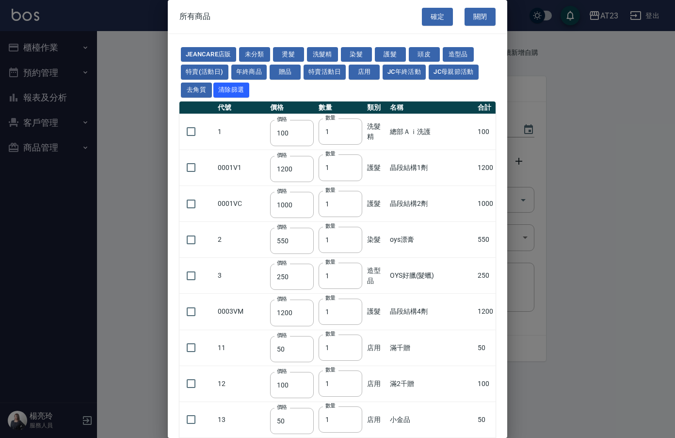
type input "400"
type input "1200"
type input "750"
type input "250"
type input "300"
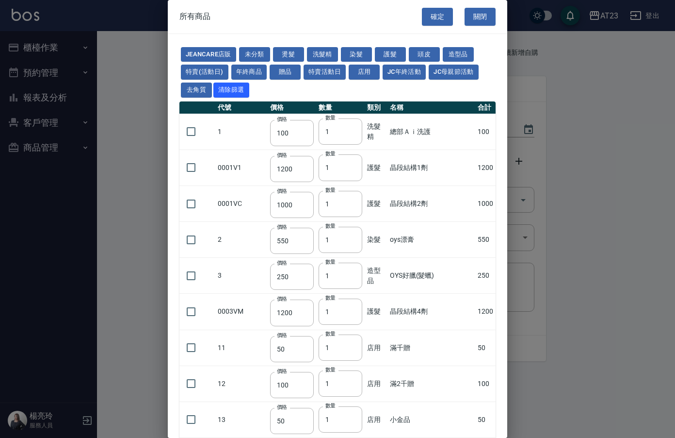
type input "99"
type input "2000"
type input "1200"
type input "100"
type input "2500"
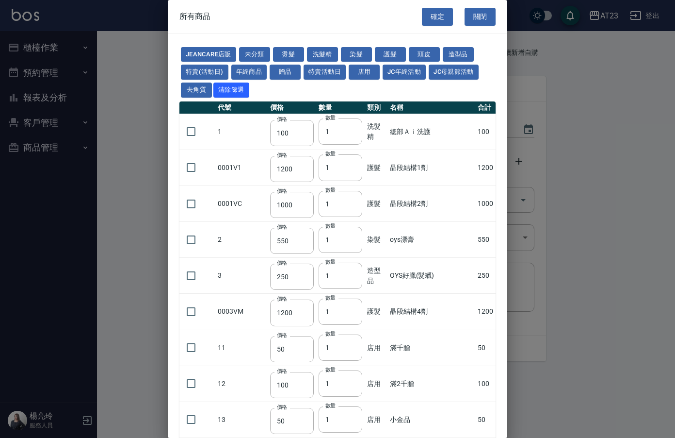
type input "100"
type input "0"
type input "550"
type input "490"
type input "750"
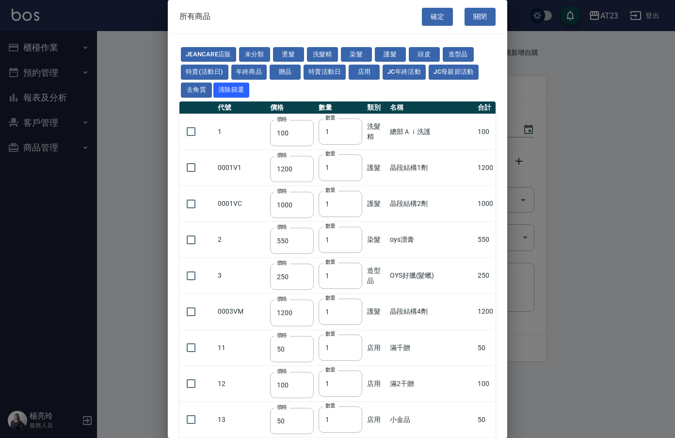
type input "590"
type input "0"
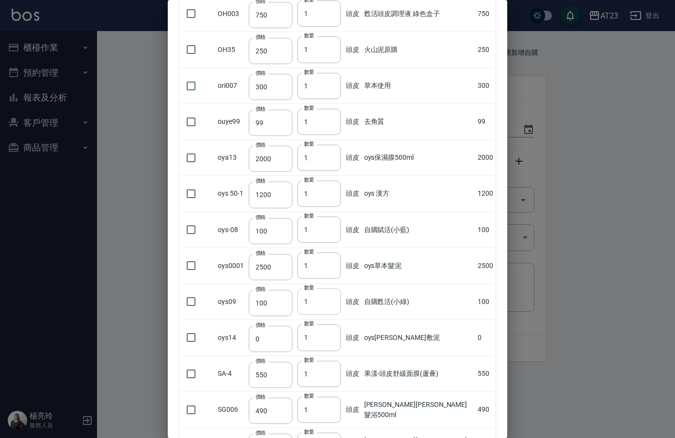
scroll to position [776, 0]
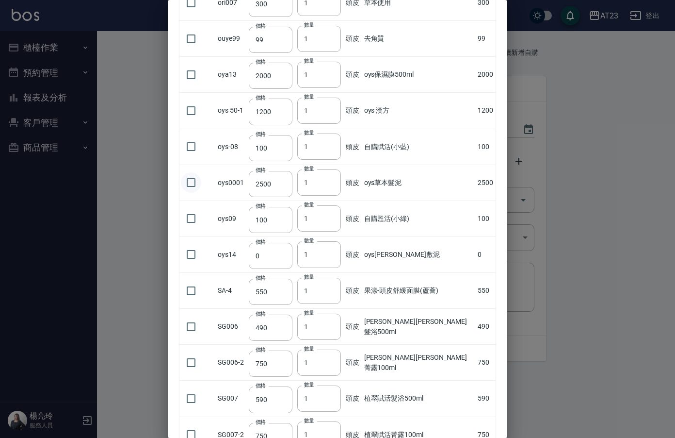
click at [190, 180] on input "checkbox" at bounding box center [191, 182] width 20 height 20
checkbox input "true"
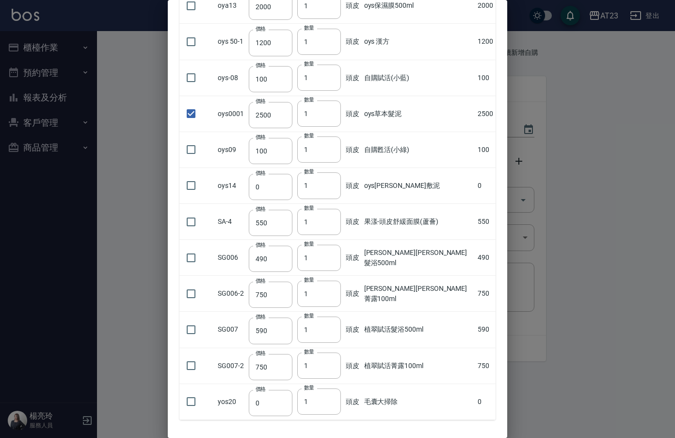
scroll to position [887, 0]
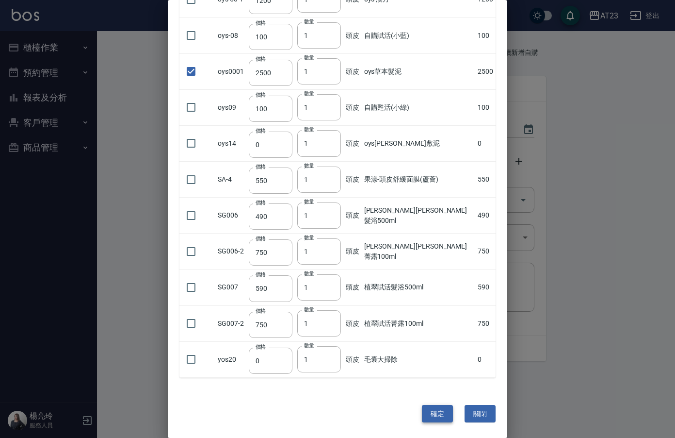
drag, startPoint x: 416, startPoint y: 396, endPoint x: 418, endPoint y: 413, distance: 17.1
click at [417, 410] on div "確定 關閉" at bounding box center [338, 413] width 340 height 49
click at [423, 414] on button "確定" at bounding box center [437, 414] width 31 height 18
type input "oys草本髮泥"
type input "2500"
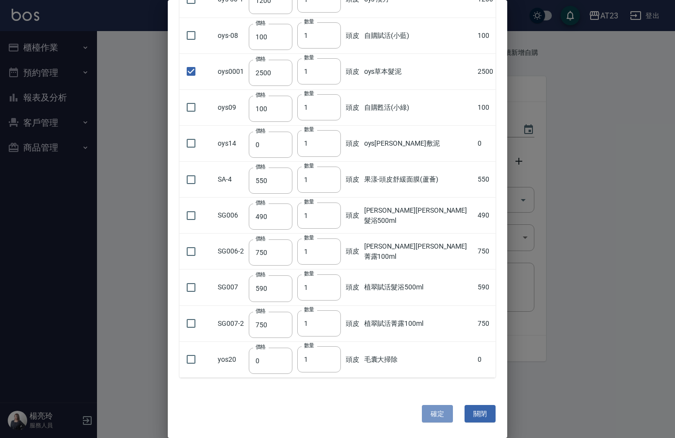
type input "1"
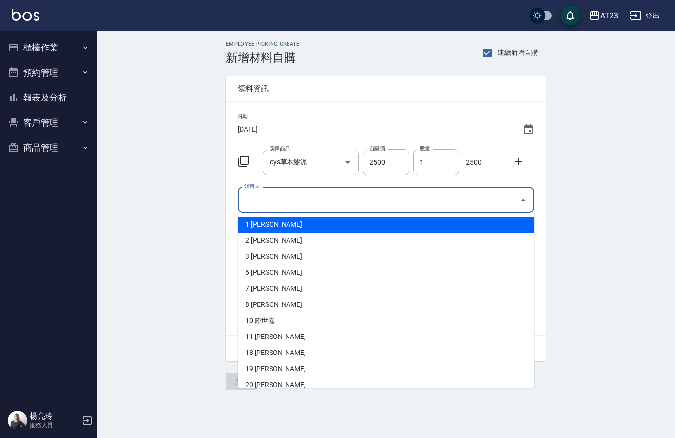
click at [283, 195] on input "領料人" at bounding box center [379, 199] width 274 height 17
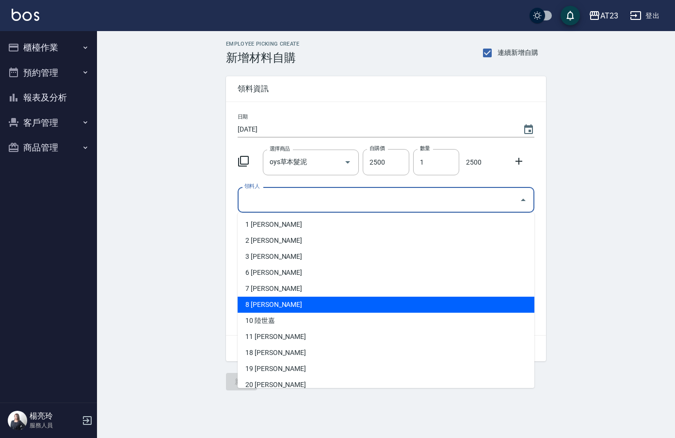
click at [283, 308] on li "8 [PERSON_NAME]" at bounding box center [386, 304] width 297 height 16
type input "廖云雅"
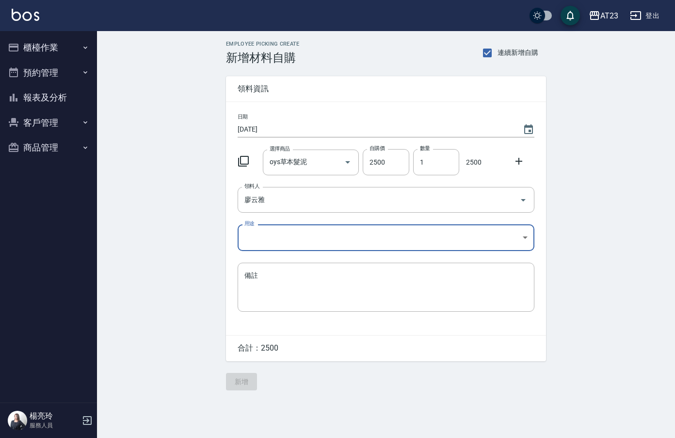
click at [256, 242] on body "AT23 登出 櫃檯作業 打帳單 帳單列表 現金收支登錄 材料自購登錄 每日結帳 排班表 現場電腦打卡 預約管理 預約管理 單日預約紀錄 單週預約紀錄 報表及…" at bounding box center [337, 219] width 675 height 438
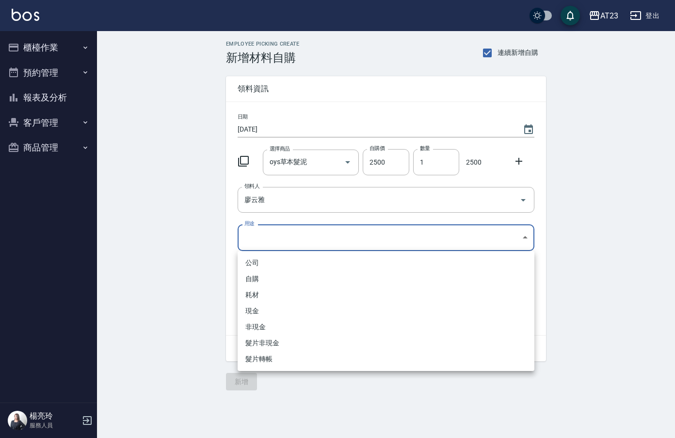
click at [256, 277] on li "自購" at bounding box center [386, 279] width 297 height 16
type input "自購"
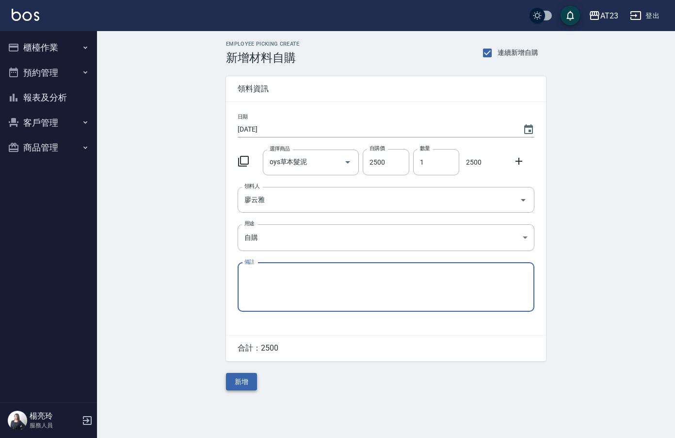
click at [249, 385] on button "新增" at bounding box center [241, 382] width 31 height 18
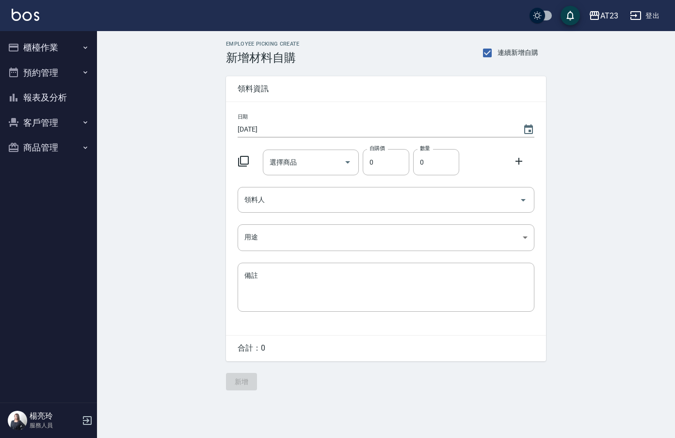
click at [245, 161] on icon at bounding box center [244, 161] width 12 height 12
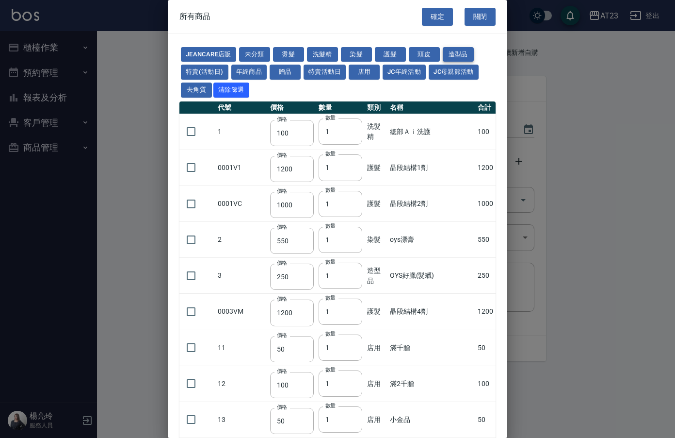
click at [458, 47] on button "造型品" at bounding box center [458, 54] width 31 height 15
type input "250"
type input "55"
type input "270"
type input "55"
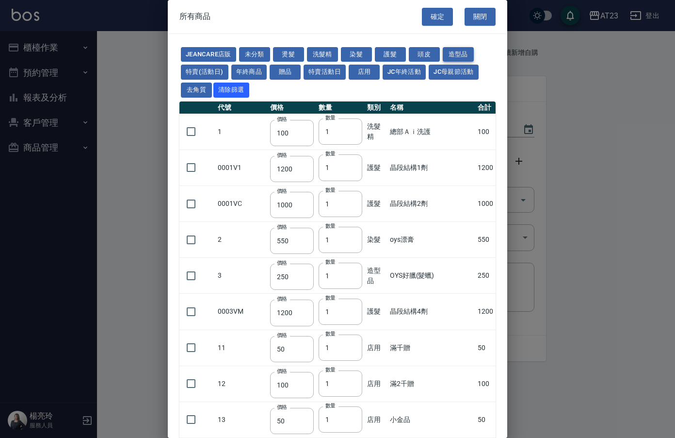
type input "55"
type input "140"
type input "60"
type input "130"
type input "220"
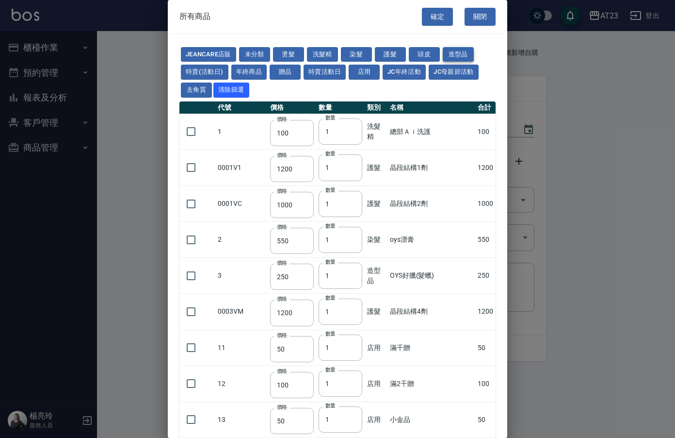
type input "220"
type input "200"
type input "150"
type input "50"
type input "90"
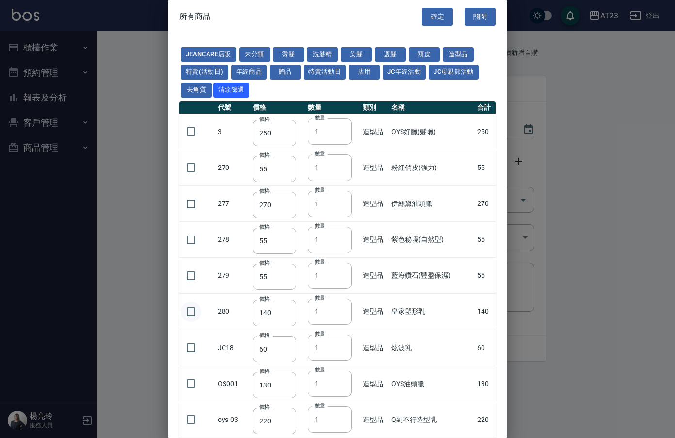
click at [191, 310] on input "checkbox" at bounding box center [191, 311] width 20 height 20
checkbox input "true"
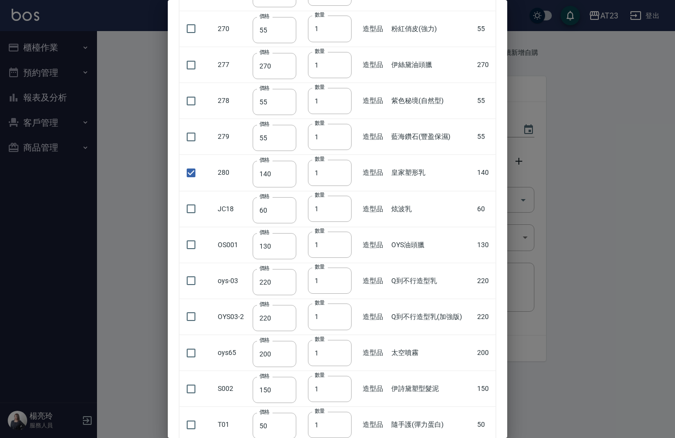
scroll to position [240, 0]
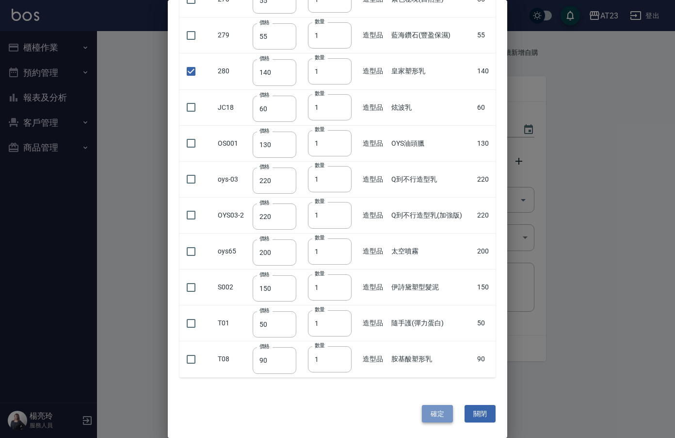
drag, startPoint x: 427, startPoint y: 418, endPoint x: 260, endPoint y: 197, distance: 277.0
click at [427, 418] on button "確定" at bounding box center [437, 414] width 31 height 18
type input "皇家塑形乳"
type input "140"
type input "1"
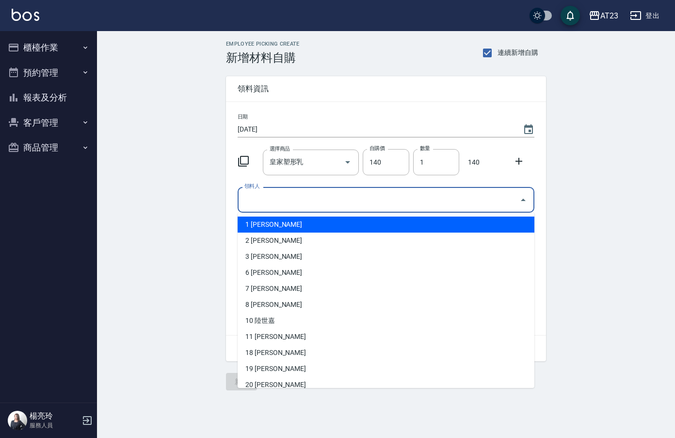
click at [273, 194] on input "領料人" at bounding box center [379, 199] width 274 height 17
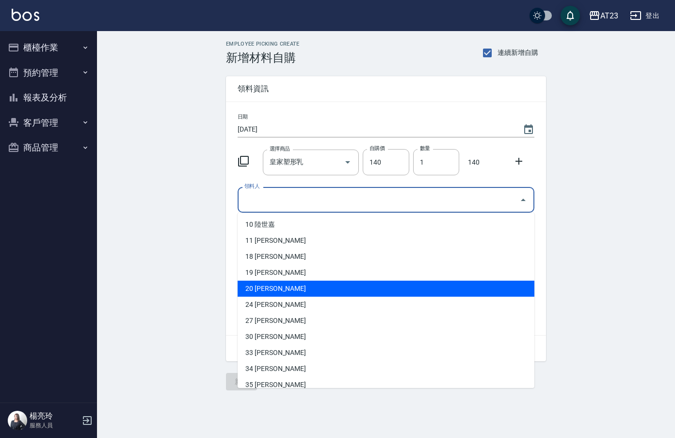
scroll to position [97, 0]
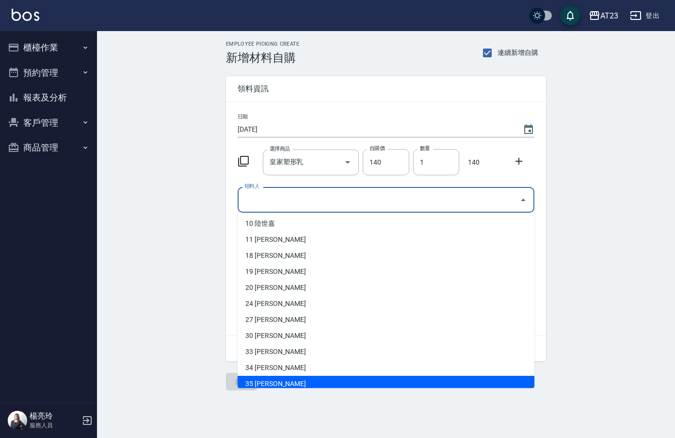
click at [269, 383] on li "35 [PERSON_NAME]" at bounding box center [386, 384] width 297 height 16
type input "周碩慧"
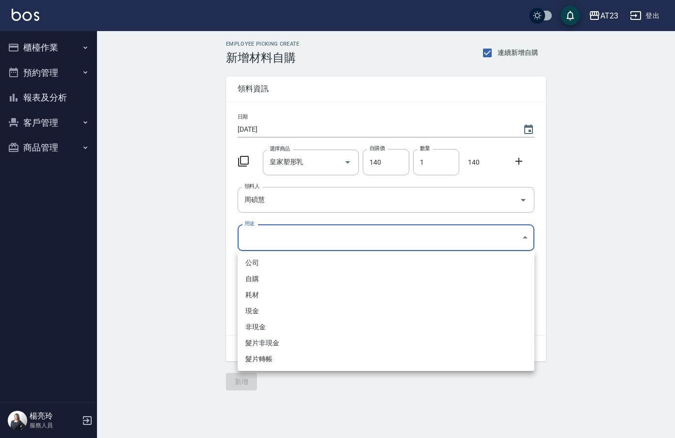
click at [269, 226] on body "AT23 登出 櫃檯作業 打帳單 帳單列表 現金收支登錄 材料自購登錄 每日結帳 排班表 現場電腦打卡 預約管理 預約管理 單日預約紀錄 單週預約紀錄 報表及…" at bounding box center [337, 219] width 675 height 438
click at [251, 279] on li "自購" at bounding box center [386, 279] width 297 height 16
type input "自購"
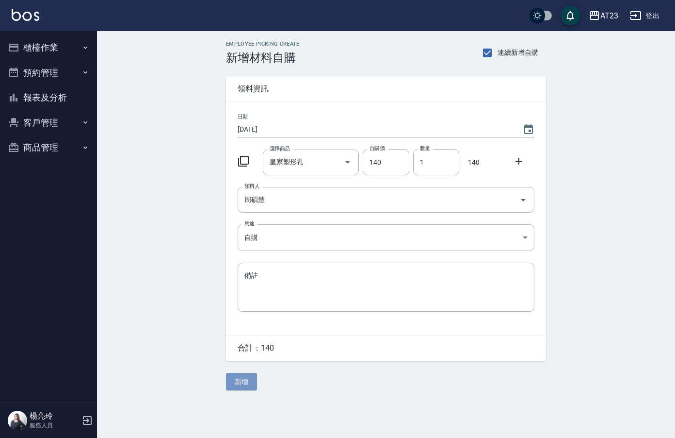
click at [240, 386] on button "新增" at bounding box center [241, 382] width 31 height 18
click at [241, 158] on icon at bounding box center [243, 161] width 11 height 11
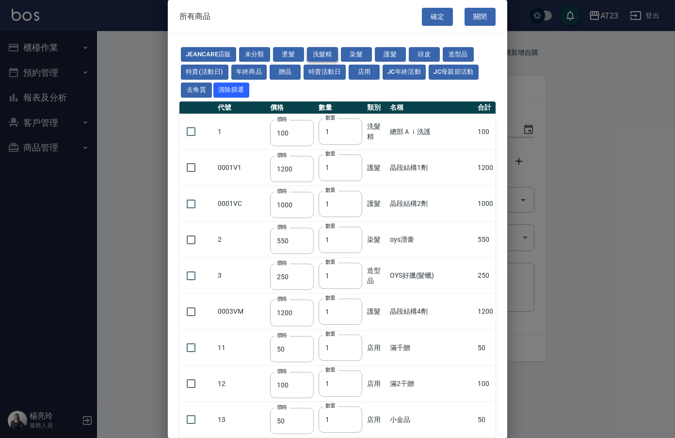
click at [315, 53] on button "洗髮精" at bounding box center [322, 54] width 31 height 15
type input "550"
type input "650"
type input "400"
type input "500"
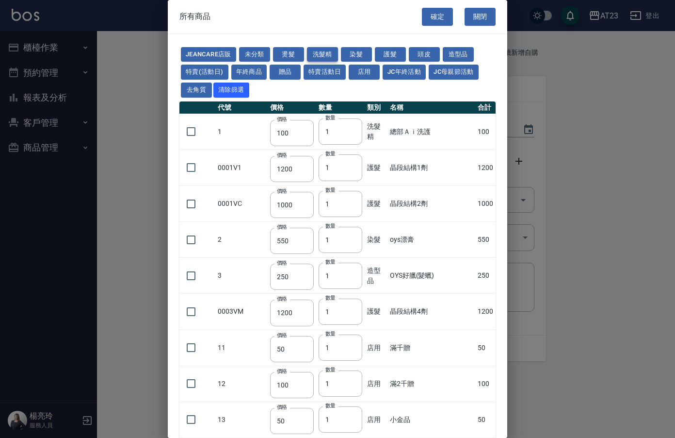
type input "200"
type input "250"
type input "182"
type input "1500"
type input "250"
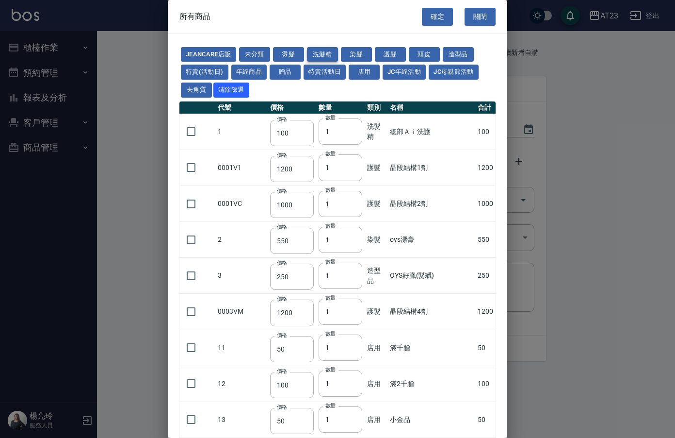
type input "90"
type input "250"
type input "690"
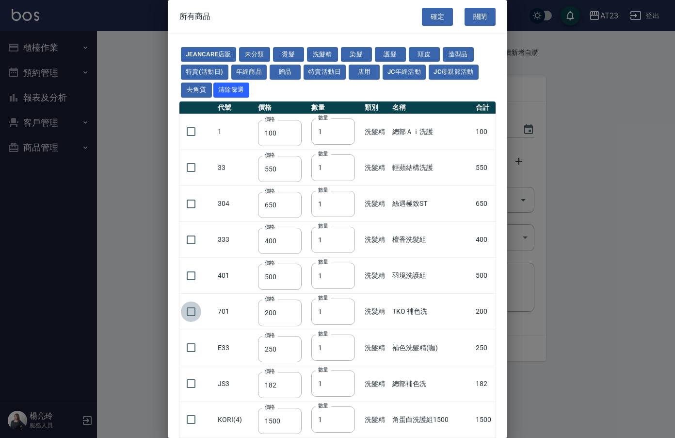
click at [199, 309] on input "checkbox" at bounding box center [191, 311] width 20 height 20
checkbox input "true"
click at [354, 52] on button "染髮" at bounding box center [356, 54] width 31 height 15
type input "550"
type input "140"
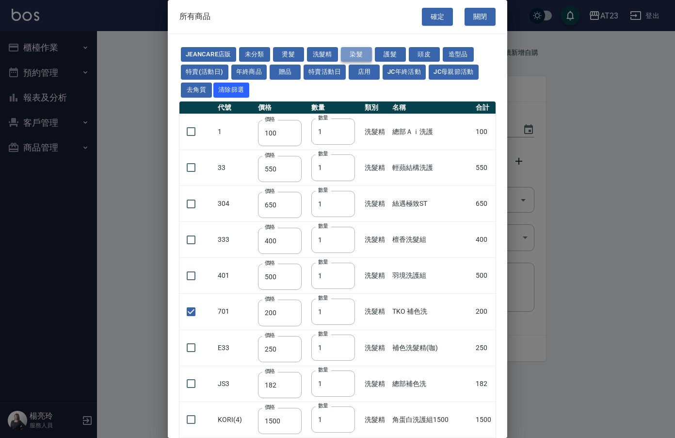
type input "375"
type input "130"
type input "600"
checkbox input "false"
type input "110"
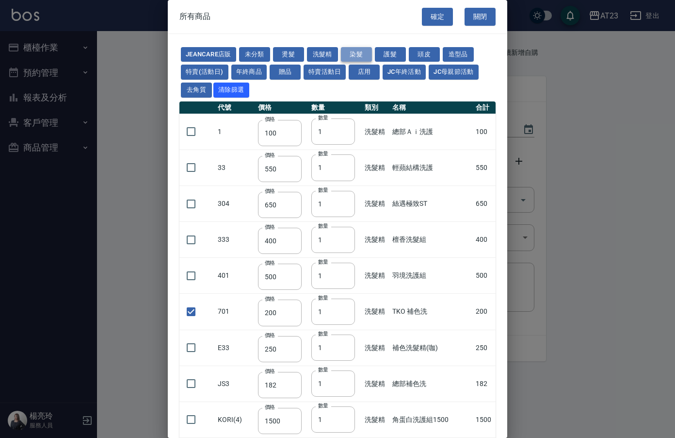
type input "110"
type input "450"
type input "130"
type input "500"
type input "450"
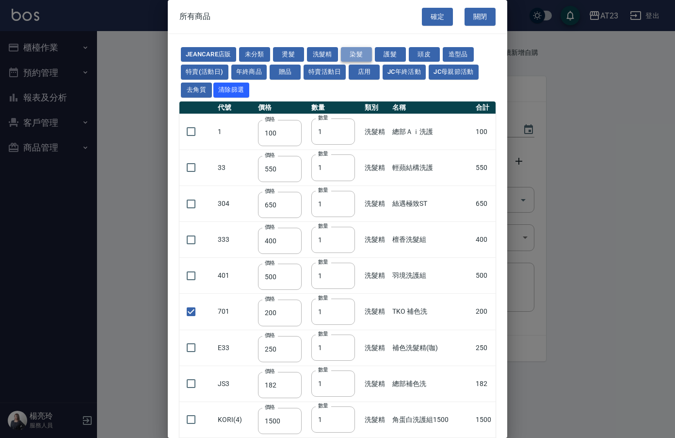
type input "406"
type input "490"
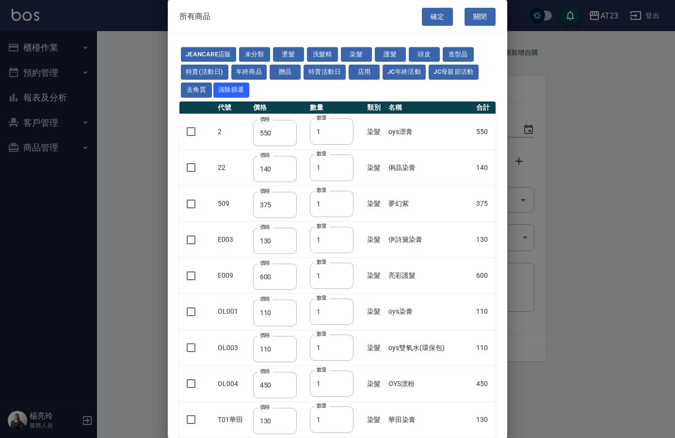
drag, startPoint x: 196, startPoint y: 306, endPoint x: 221, endPoint y: 317, distance: 26.5
click at [198, 306] on input "checkbox" at bounding box center [191, 311] width 20 height 20
checkbox input "true"
click at [345, 309] on input "2" at bounding box center [332, 311] width 44 height 26
click at [345, 309] on input "3" at bounding box center [332, 311] width 44 height 26
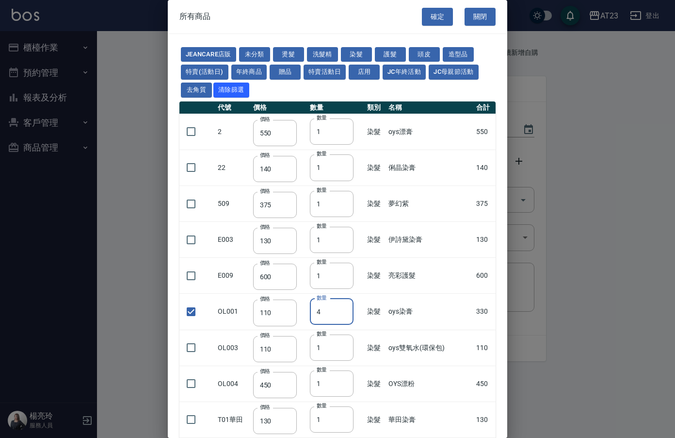
click at [345, 309] on input "4" at bounding box center [332, 311] width 44 height 26
click at [345, 309] on input "5" at bounding box center [332, 311] width 44 height 26
click at [351, 311] on input "6" at bounding box center [332, 311] width 44 height 26
click at [348, 312] on input "5" at bounding box center [332, 311] width 44 height 26
type input "4"
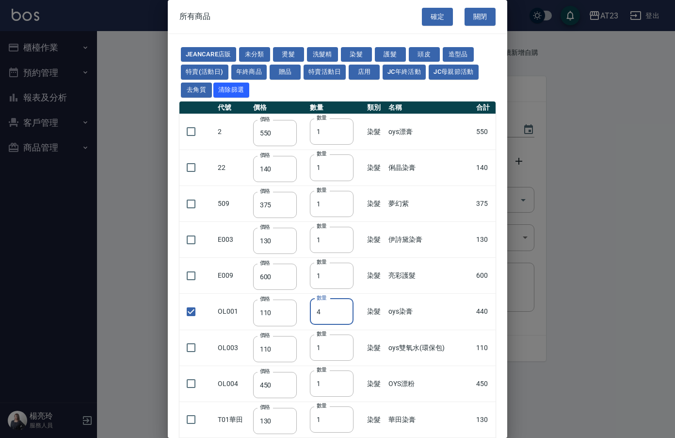
click at [346, 314] on input "4" at bounding box center [332, 311] width 44 height 26
click at [431, 23] on button "確定" at bounding box center [437, 17] width 31 height 18
type input "TKO 補色洗"
type input "200"
type input "1"
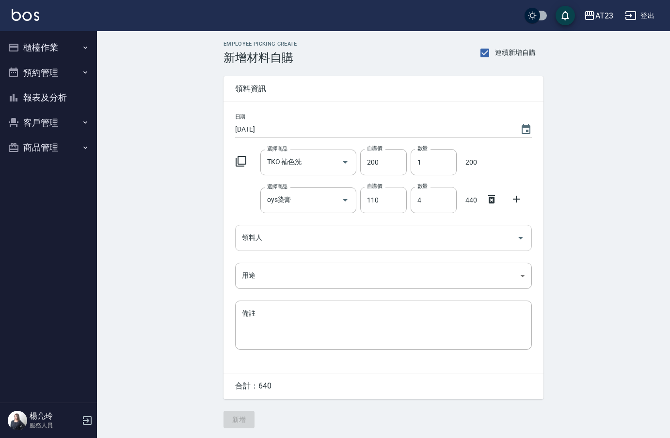
click at [262, 249] on div "領料人" at bounding box center [383, 238] width 297 height 26
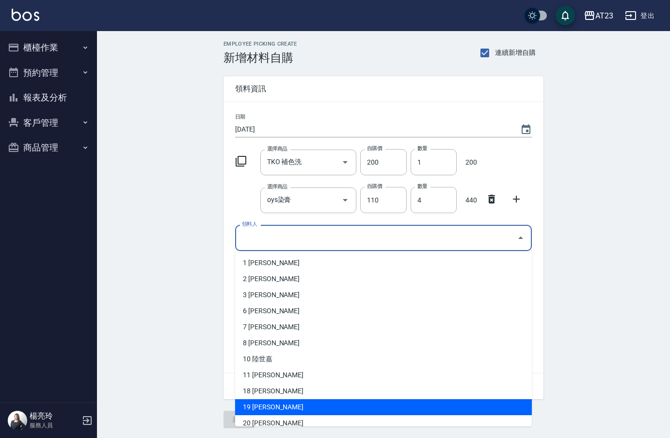
click at [258, 409] on li "19 [PERSON_NAME]" at bounding box center [383, 407] width 297 height 16
type input "楊亮玲"
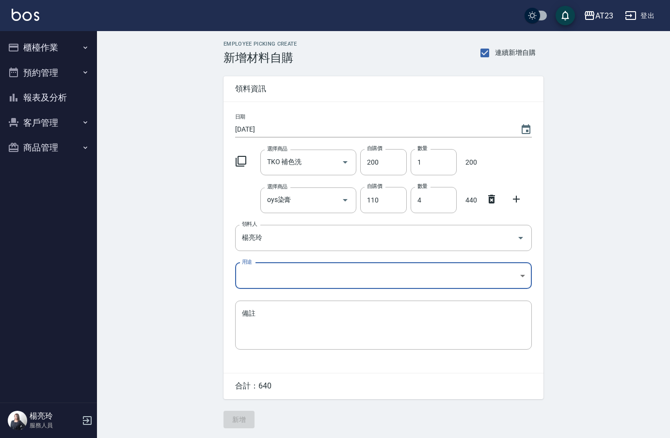
click at [255, 271] on body "AT23 登出 櫃檯作業 打帳單 帳單列表 現金收支登錄 材料自購登錄 每日結帳 排班表 現場電腦打卡 預約管理 預約管理 單日預約紀錄 單週預約紀錄 報表及…" at bounding box center [335, 219] width 670 height 438
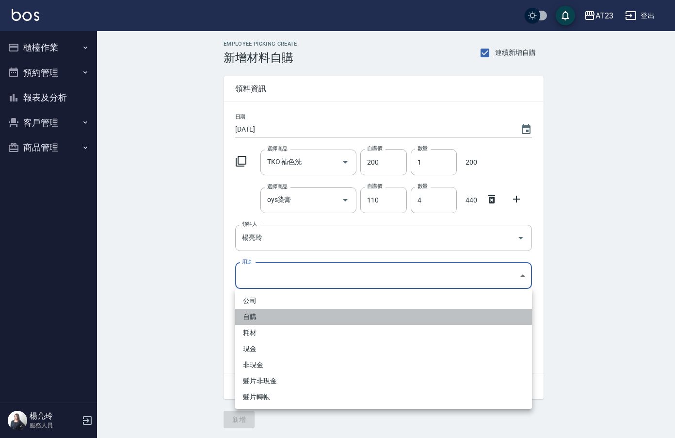
click at [244, 318] on li "自購" at bounding box center [383, 317] width 297 height 16
type input "自購"
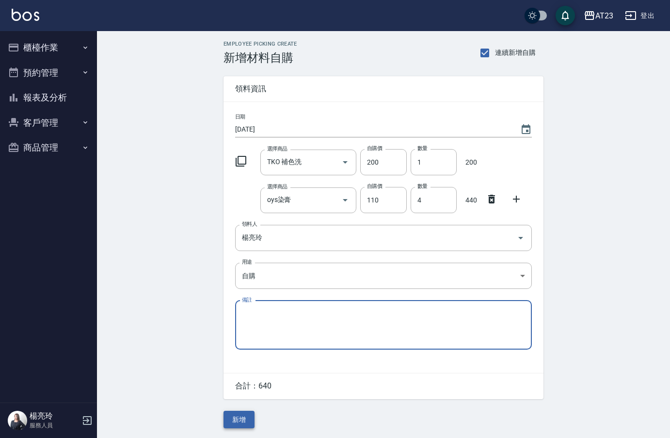
click at [239, 419] on button "新增" at bounding box center [239, 419] width 31 height 18
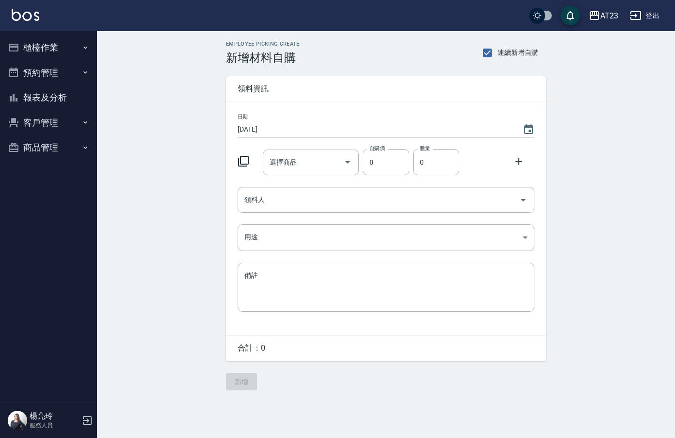
click at [245, 162] on icon at bounding box center [244, 161] width 12 height 12
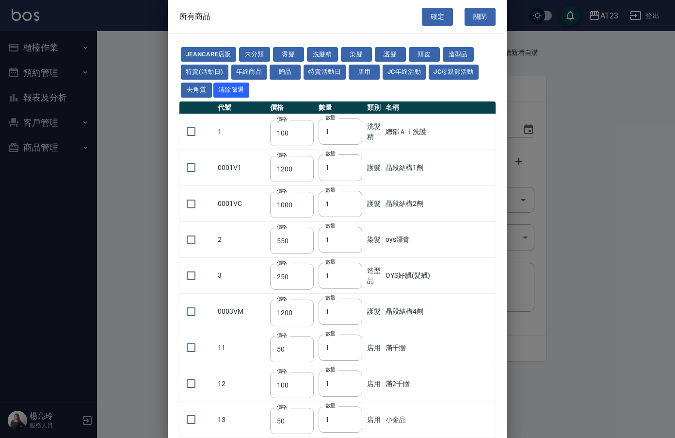
click at [365, 53] on button "染髮" at bounding box center [356, 54] width 31 height 15
type input "550"
type input "140"
type input "375"
type input "130"
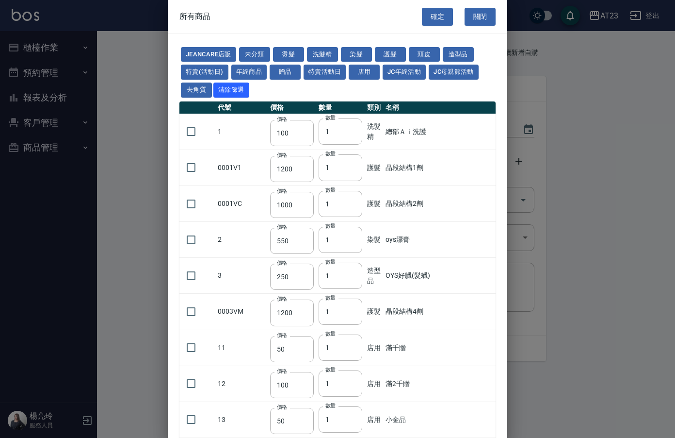
type input "600"
type input "110"
type input "450"
type input "130"
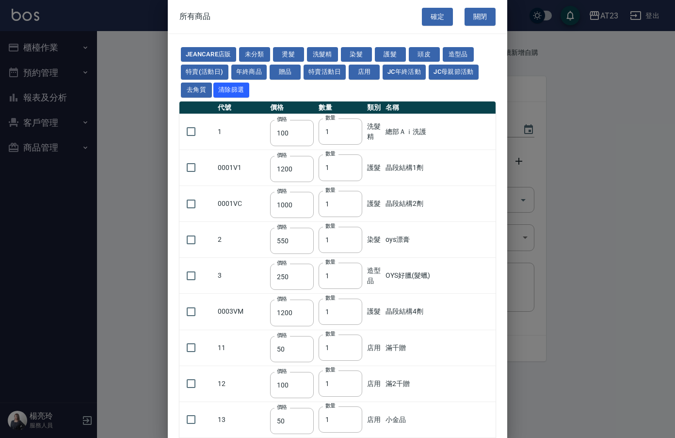
type input "500"
type input "450"
type input "406"
type input "490"
type input "450"
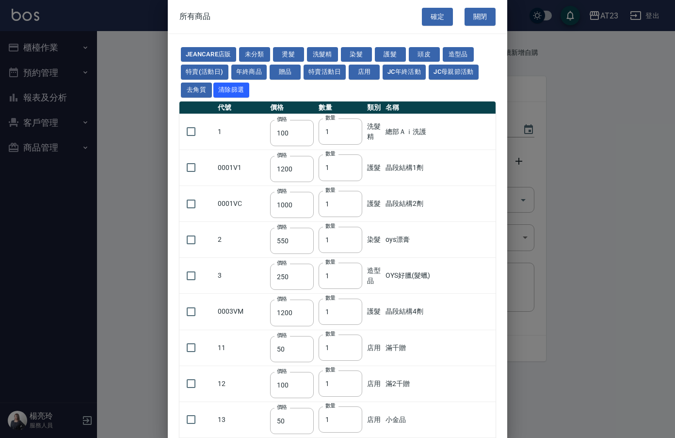
type input "500"
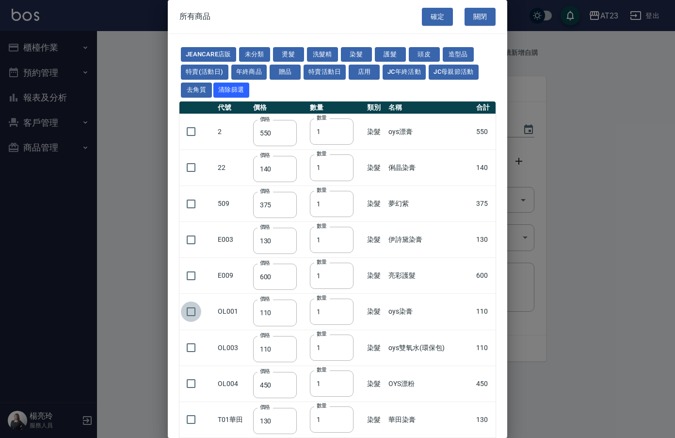
click at [187, 312] on input "checkbox" at bounding box center [191, 311] width 20 height 20
checkbox input "true"
click at [437, 14] on button "確定" at bounding box center [437, 17] width 31 height 18
type input "oys染膏"
type input "110"
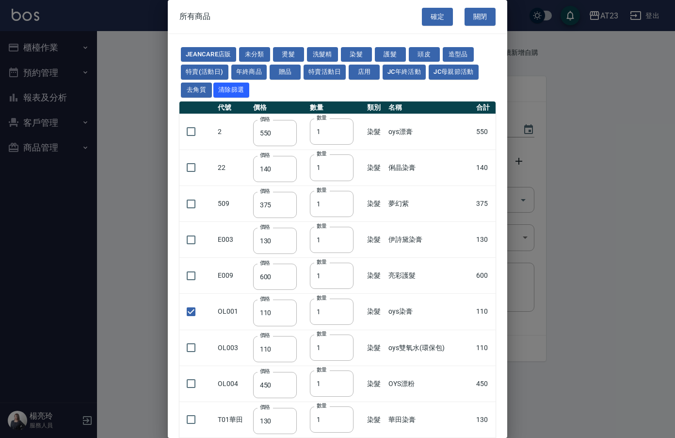
type input "1"
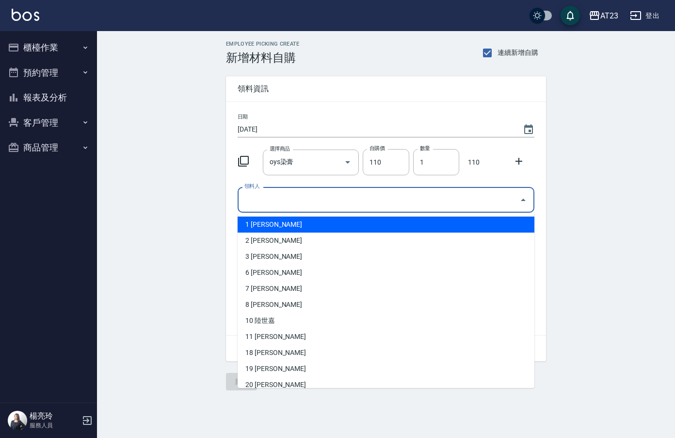
click at [265, 203] on input "領料人" at bounding box center [379, 199] width 274 height 17
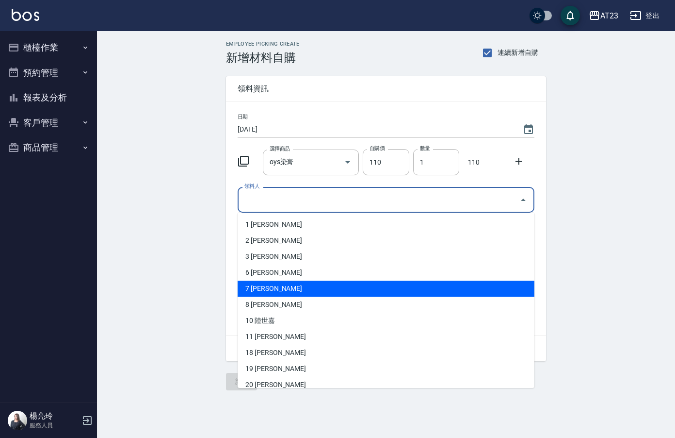
click at [260, 286] on li "7 [PERSON_NAME]" at bounding box center [386, 288] width 297 height 16
type input "石馨媛"
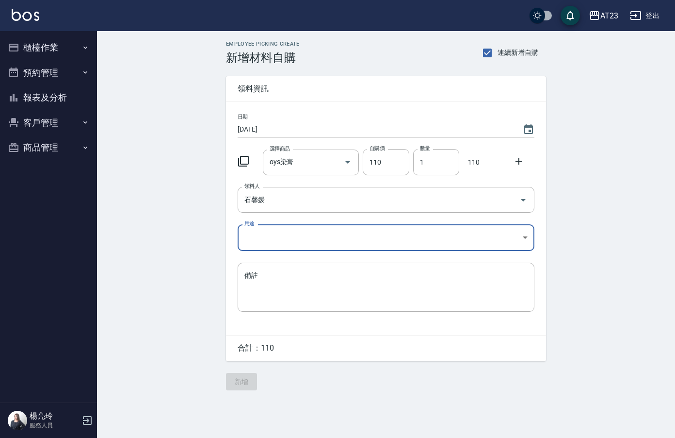
click at [248, 242] on body "AT23 登出 櫃檯作業 打帳單 帳單列表 現金收支登錄 材料自購登錄 每日結帳 排班表 現場電腦打卡 預約管理 預約管理 單日預約紀錄 單週預約紀錄 報表及…" at bounding box center [337, 219] width 675 height 438
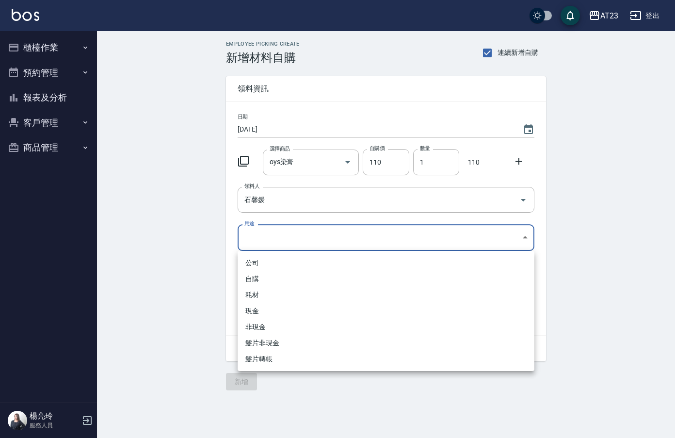
click at [253, 277] on li "自購" at bounding box center [386, 279] width 297 height 16
type input "自購"
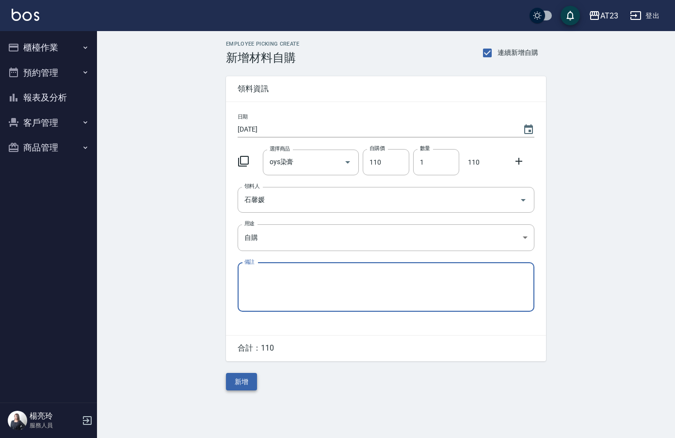
click at [242, 377] on button "新增" at bounding box center [241, 382] width 31 height 18
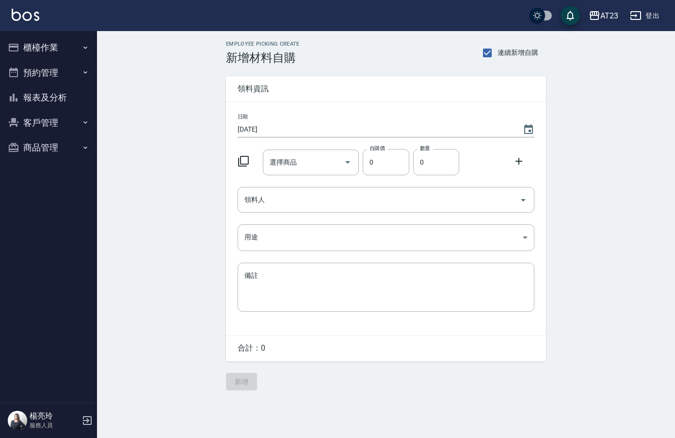
click at [237, 158] on div at bounding box center [246, 159] width 25 height 17
click at [246, 166] on icon at bounding box center [243, 161] width 11 height 11
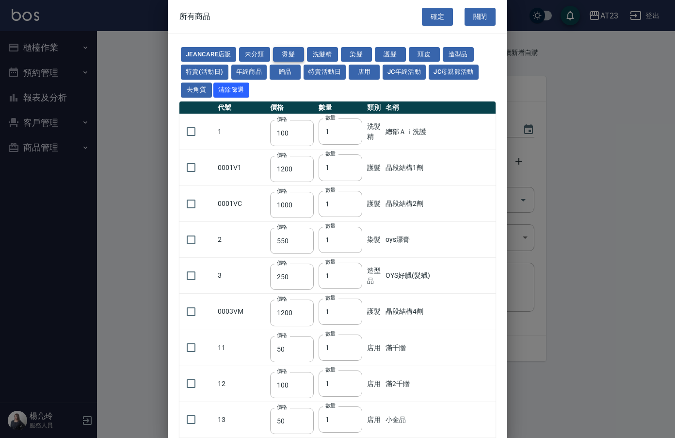
click at [298, 53] on button "燙髮" at bounding box center [288, 54] width 31 height 15
type input "270"
type input "180"
type input "300"
type input "450"
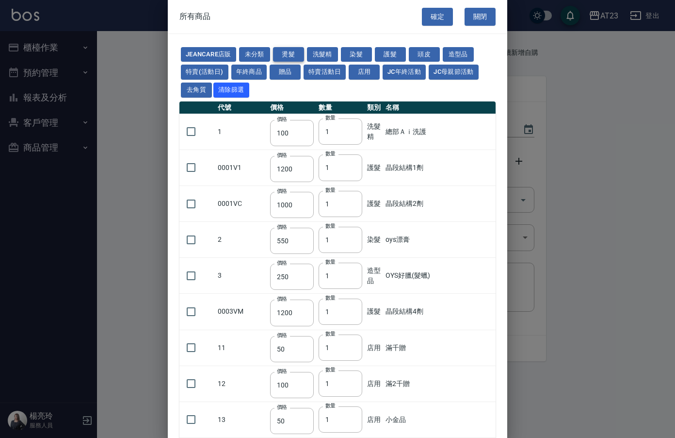
type input "450"
type input "300"
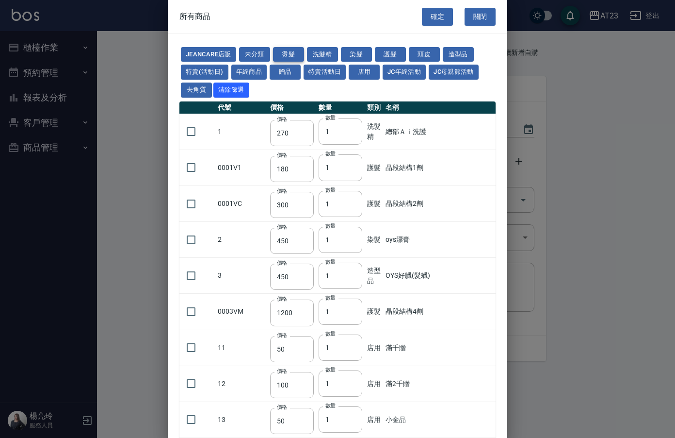
type input "300"
type input "250"
type input "225"
type input "150"
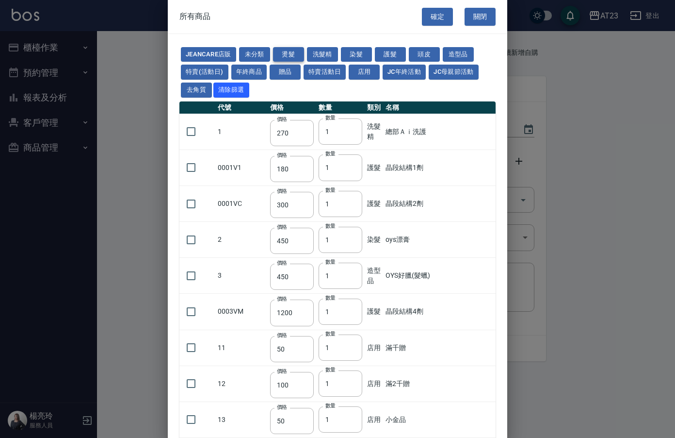
type input "180"
type input "150"
type input "420"
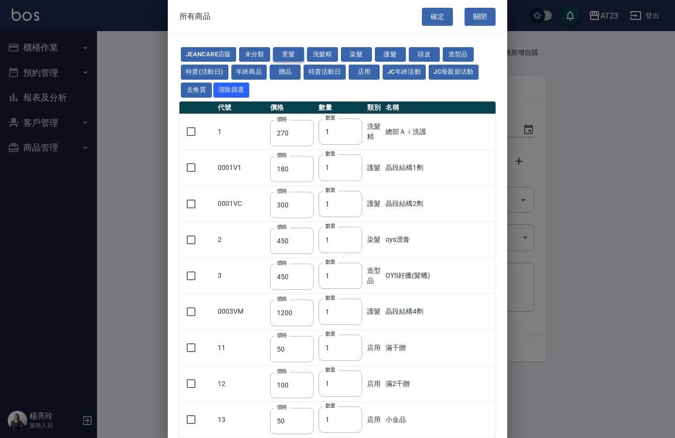
type input "420"
type input "700"
type input "380"
type input "750"
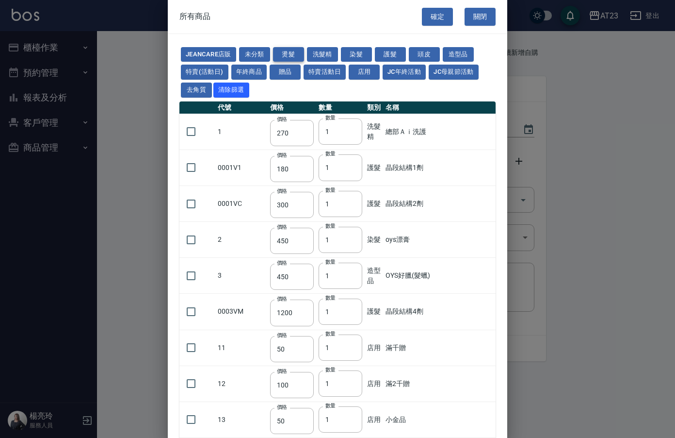
type input "420"
type input "40"
type input "400"
type input "250"
type input "200"
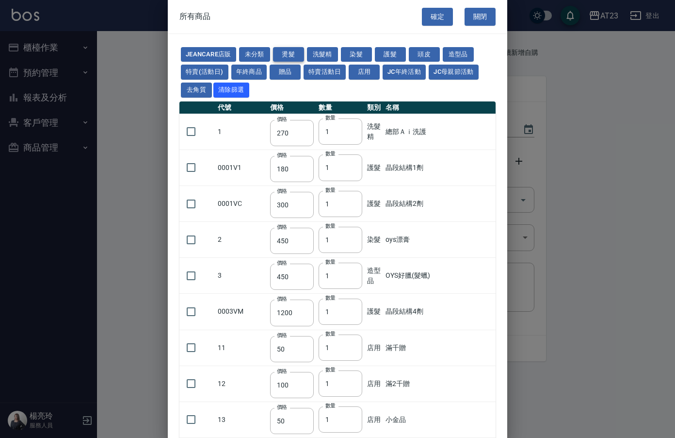
type input "260"
type input "250"
type input "550"
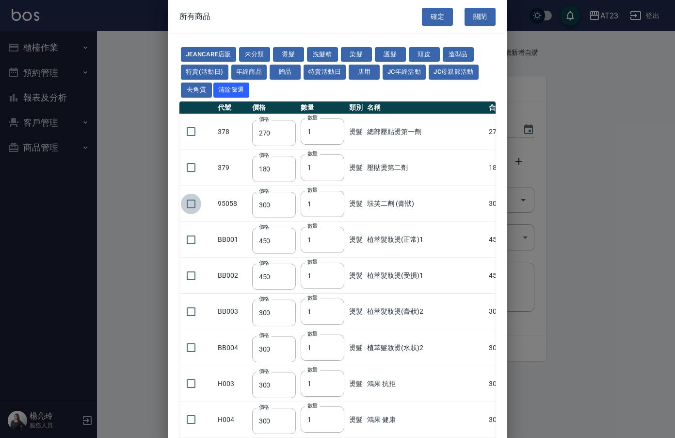
click at [191, 203] on input "checkbox" at bounding box center [191, 204] width 20 height 20
checkbox input "true"
click at [431, 19] on button "確定" at bounding box center [437, 17] width 31 height 18
type input "琺芙二劑 (膏狀)"
type input "300"
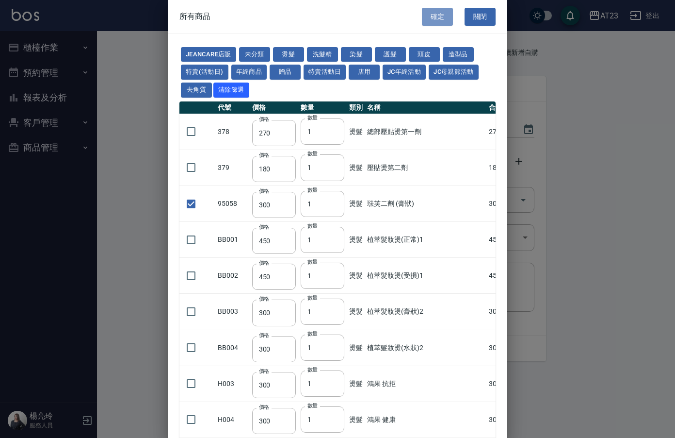
type input "1"
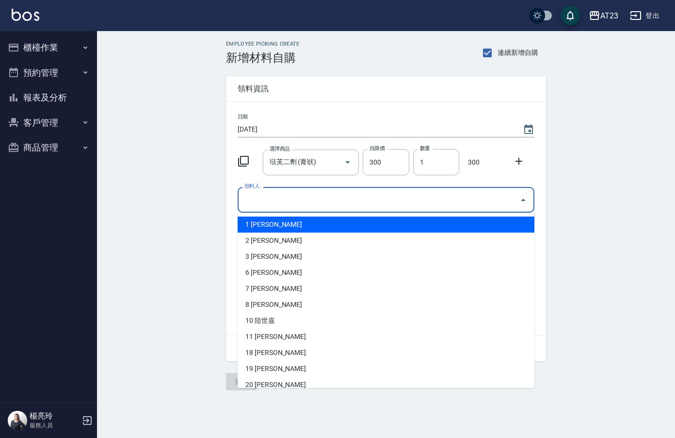
click at [288, 199] on input "領料人" at bounding box center [379, 199] width 274 height 17
click at [275, 227] on li "1 [PERSON_NAME]" at bounding box center [386, 224] width 297 height 16
type input "陳姵方"
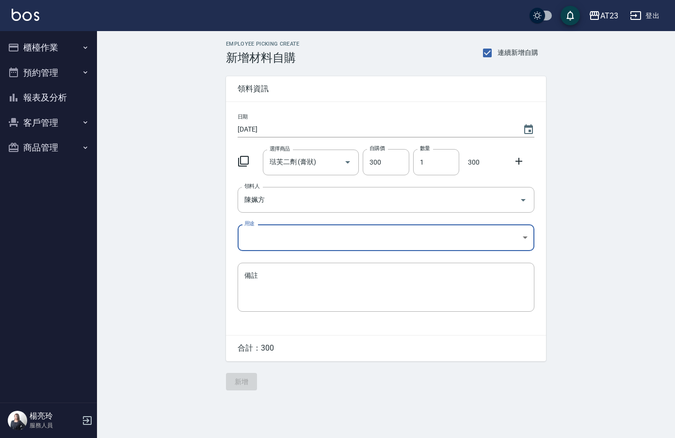
click at [273, 234] on body "AT23 登出 櫃檯作業 打帳單 帳單列表 現金收支登錄 材料自購登錄 每日結帳 排班表 現場電腦打卡 預約管理 預約管理 單日預約紀錄 單週預約紀錄 報表及…" at bounding box center [337, 219] width 675 height 438
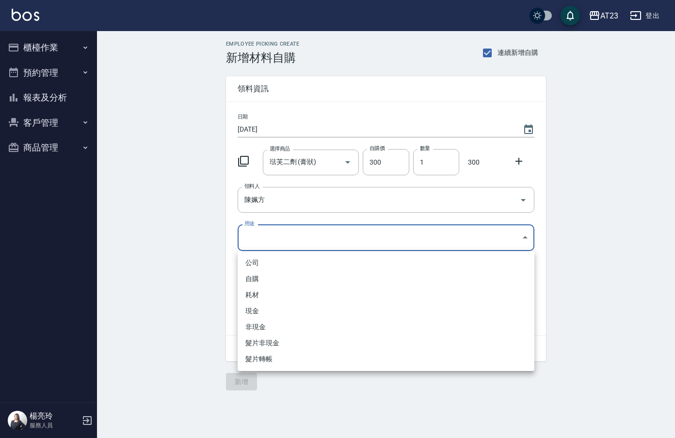
click at [261, 280] on li "自購" at bounding box center [386, 279] width 297 height 16
type input "自購"
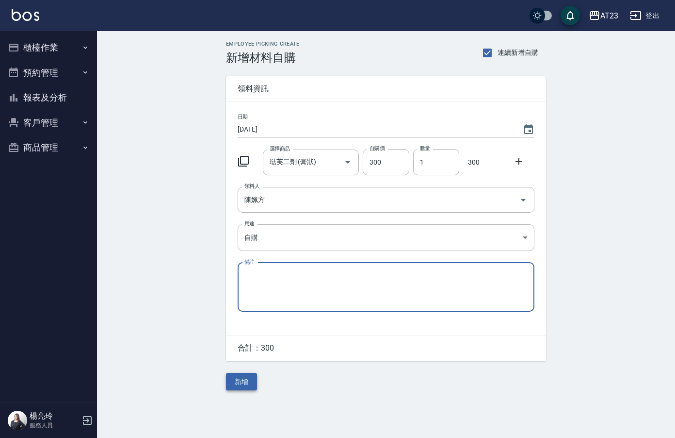
click at [244, 389] on button "新增" at bounding box center [241, 382] width 31 height 18
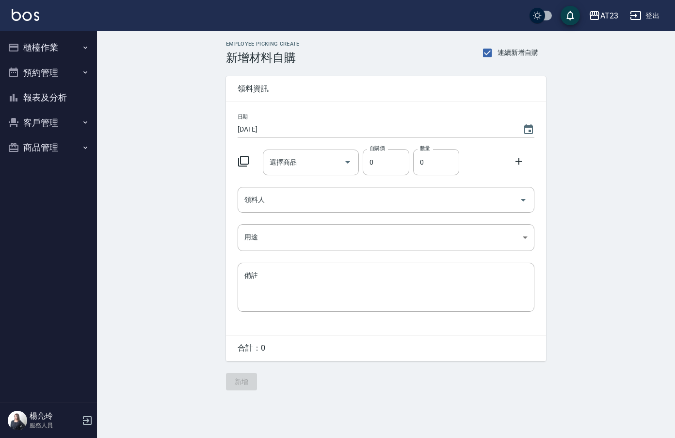
click at [244, 158] on icon at bounding box center [244, 161] width 12 height 12
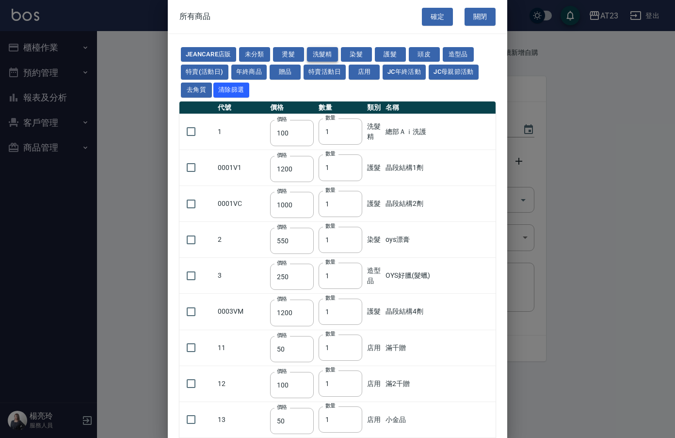
click at [318, 57] on button "洗髮精" at bounding box center [322, 54] width 31 height 15
type input "550"
type input "650"
type input "400"
type input "500"
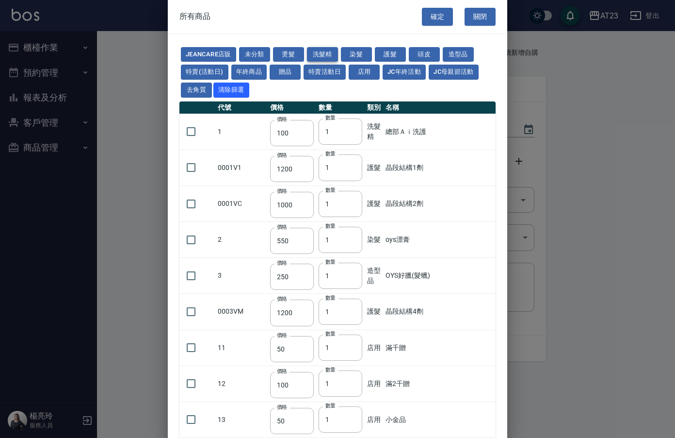
type input "200"
type input "250"
type input "182"
type input "1500"
type input "250"
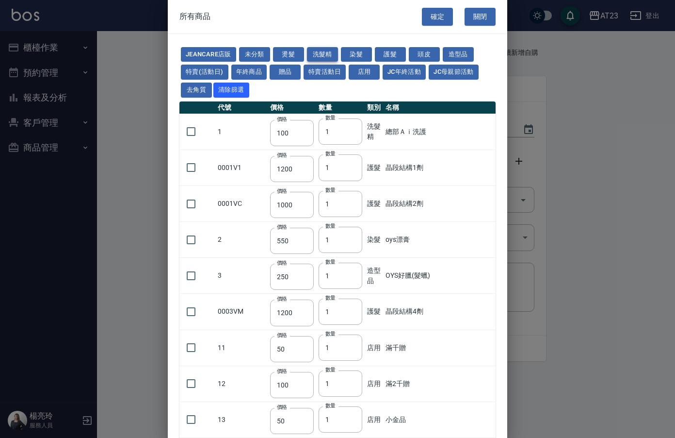
type input "90"
type input "250"
type input "690"
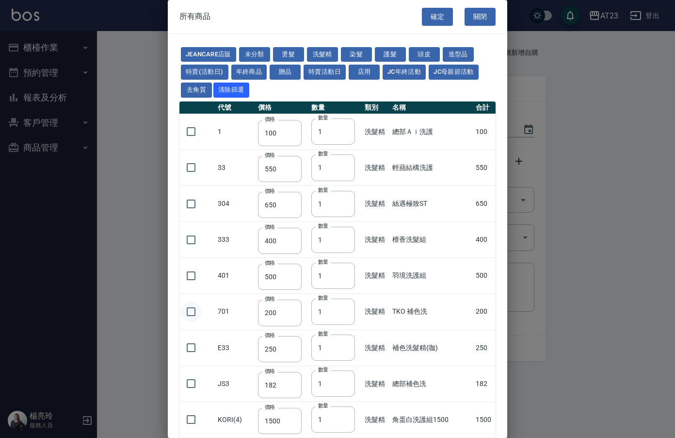
click at [196, 313] on input "checkbox" at bounding box center [191, 311] width 20 height 20
checkbox input "true"
click at [436, 17] on button "確定" at bounding box center [437, 17] width 31 height 18
type input "TKO 補色洗"
type input "200"
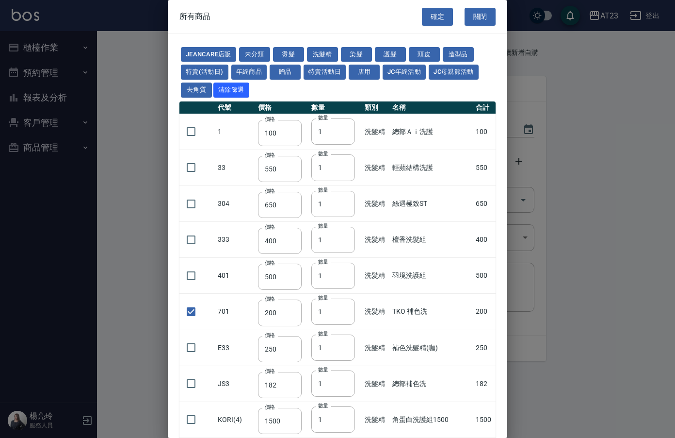
type input "1"
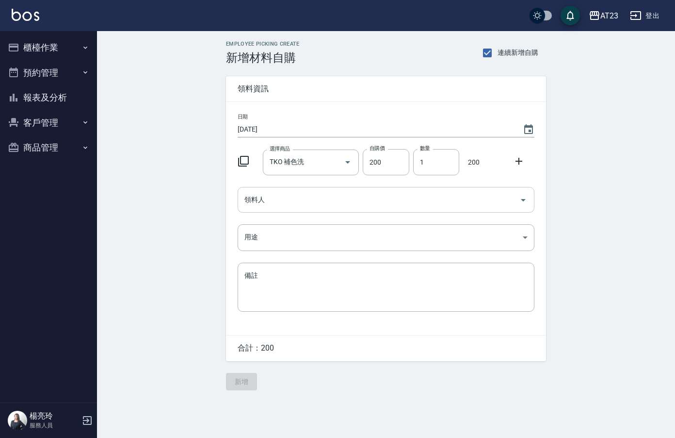
click at [287, 202] on input "領料人" at bounding box center [379, 199] width 274 height 17
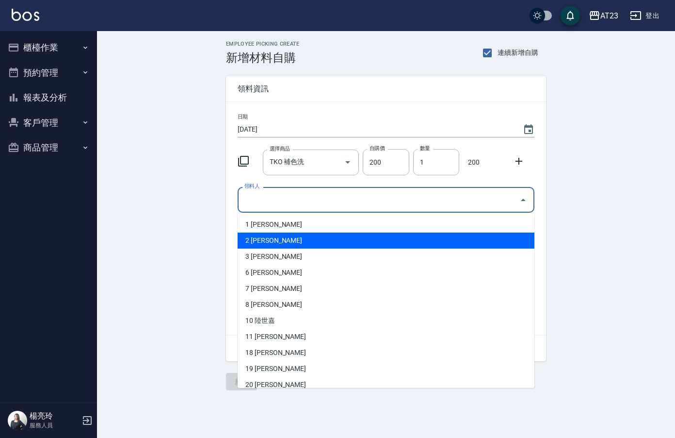
click at [276, 236] on li "2 [PERSON_NAME]" at bounding box center [386, 240] width 297 height 16
type input "陳美瑛"
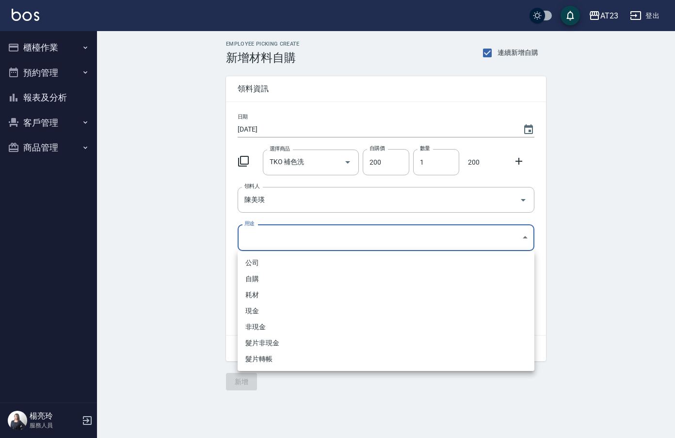
drag, startPoint x: 276, startPoint y: 236, endPoint x: 268, endPoint y: 274, distance: 38.7
click at [275, 239] on body "AT23 登出 櫃檯作業 打帳單 帳單列表 現金收支登錄 材料自購登錄 每日結帳 排班表 現場電腦打卡 預約管理 預約管理 單日預約紀錄 單週預約紀錄 報表及…" at bounding box center [337, 219] width 675 height 438
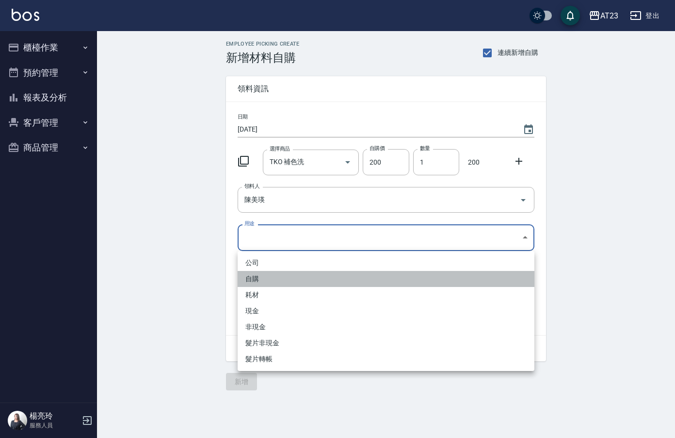
click at [268, 274] on li "自購" at bounding box center [386, 279] width 297 height 16
type input "自購"
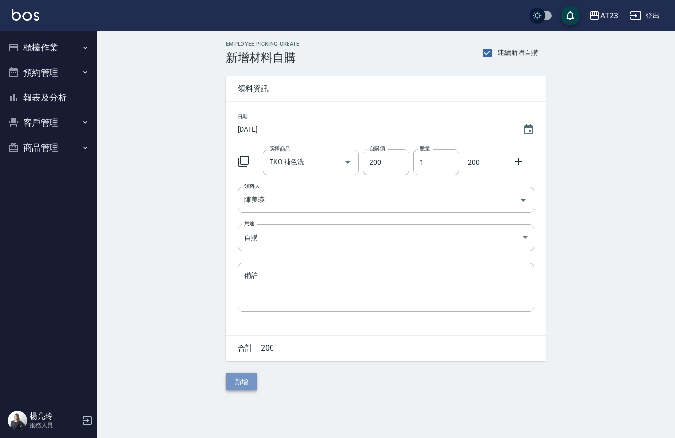
click at [235, 385] on button "新增" at bounding box center [241, 382] width 31 height 18
click at [240, 159] on icon at bounding box center [243, 161] width 11 height 11
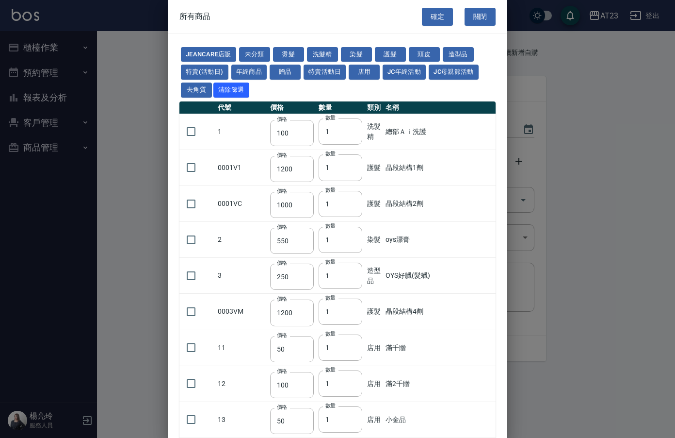
drag, startPoint x: 353, startPoint y: 51, endPoint x: 298, endPoint y: 104, distance: 76.5
click at [354, 51] on button "染髮" at bounding box center [356, 54] width 31 height 15
type input "550"
type input "140"
type input "375"
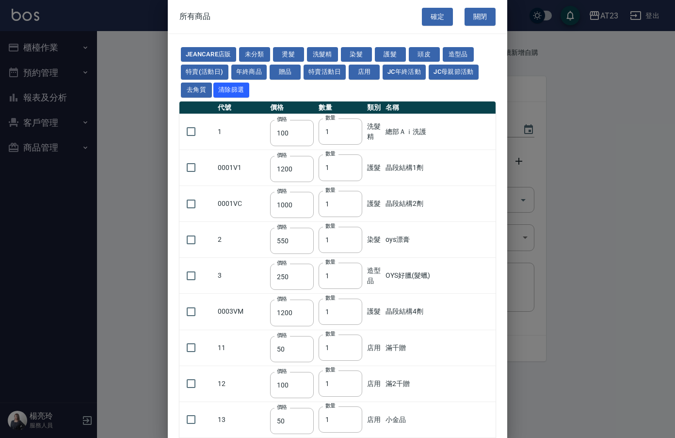
type input "130"
type input "600"
type input "110"
type input "450"
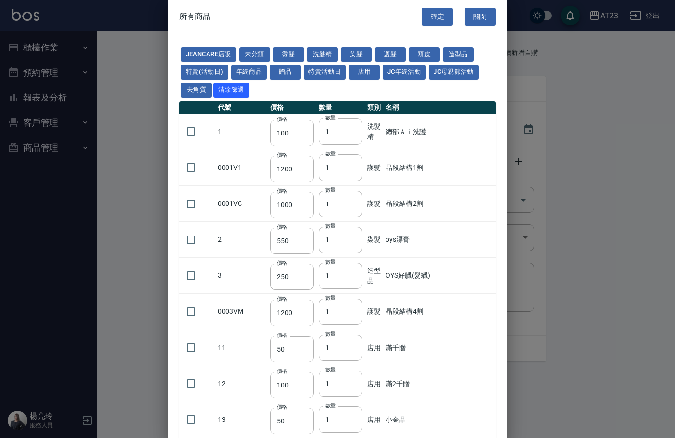
type input "130"
type input "500"
type input "450"
type input "406"
type input "490"
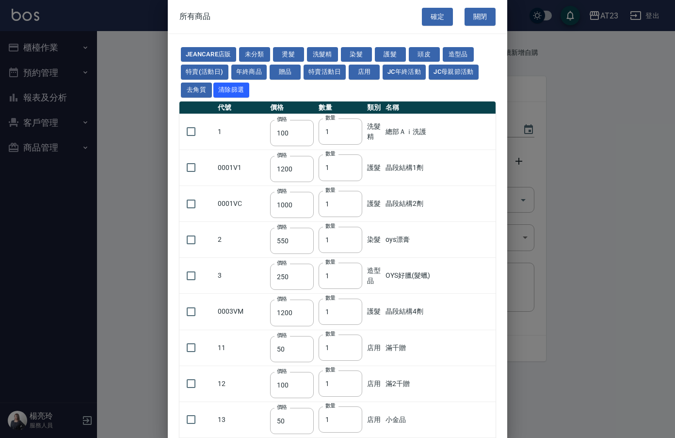
type input "450"
type input "500"
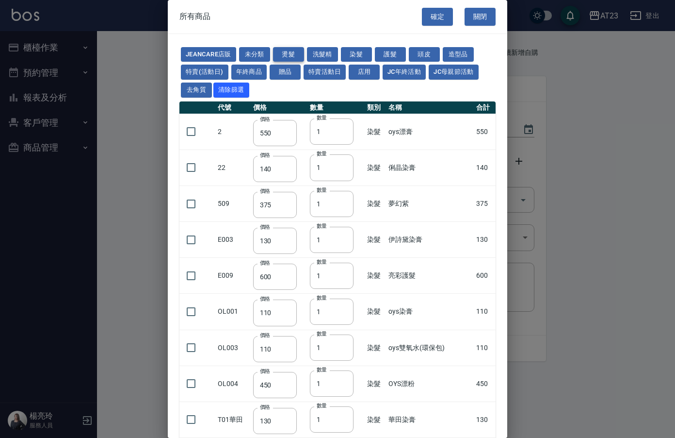
click at [286, 58] on button "燙髮" at bounding box center [288, 54] width 31 height 15
type input "270"
type input "180"
type input "300"
type input "450"
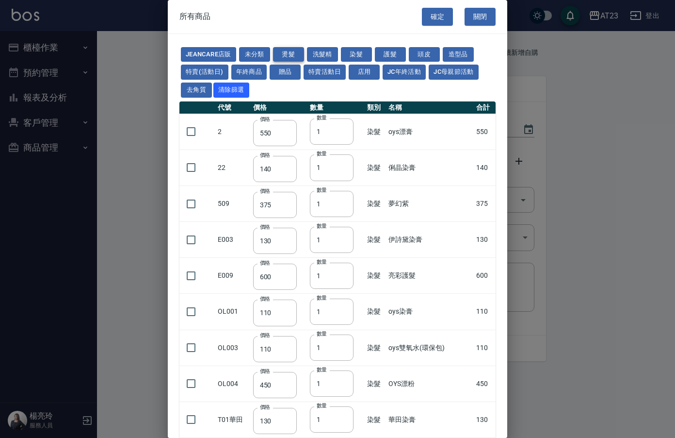
type input "450"
type input "300"
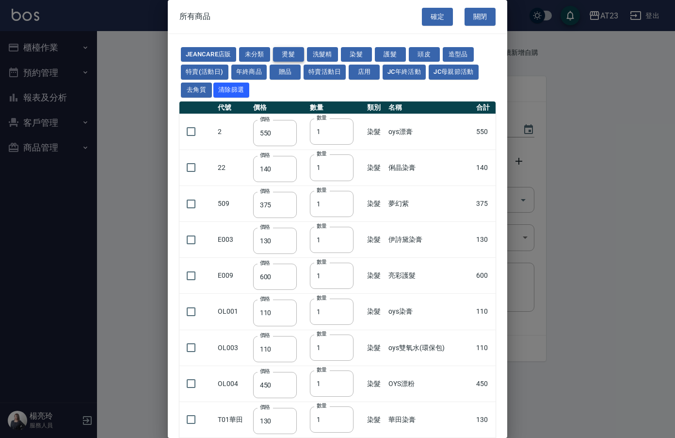
type input "300"
type input "250"
type input "225"
type input "150"
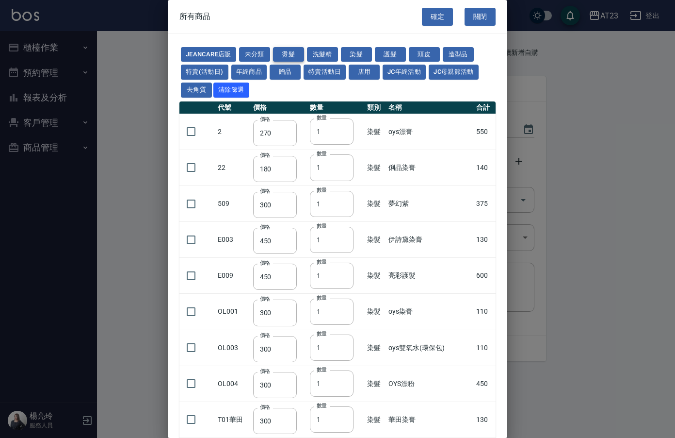
type input "180"
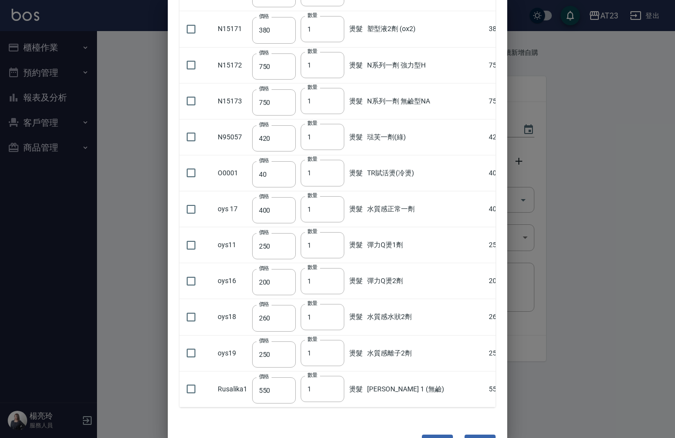
scroll to position [887, 0]
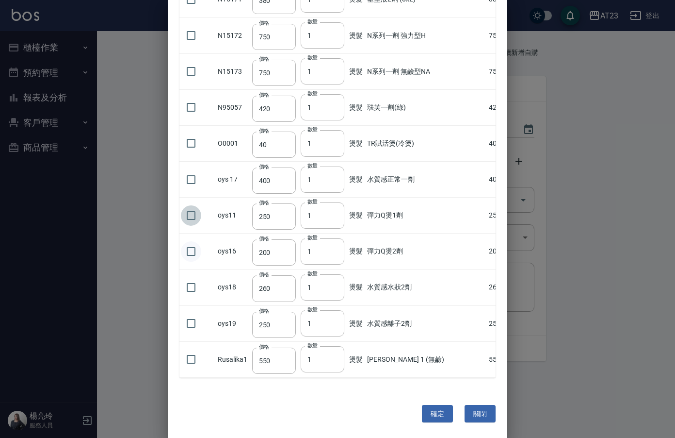
drag, startPoint x: 193, startPoint y: 211, endPoint x: 200, endPoint y: 253, distance: 43.3
click at [193, 212] on input "checkbox" at bounding box center [191, 215] width 20 height 20
checkbox input "true"
click at [200, 253] on input "checkbox" at bounding box center [191, 251] width 20 height 20
checkbox input "true"
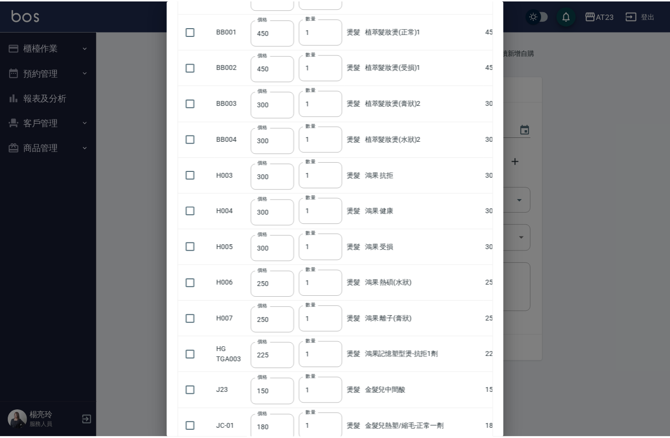
scroll to position [0, 0]
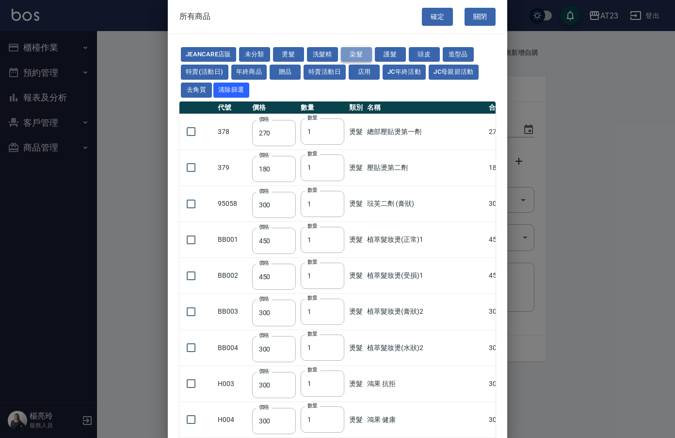
click at [367, 49] on button "染髮" at bounding box center [356, 54] width 31 height 15
type input "550"
type input "140"
type input "375"
type input "130"
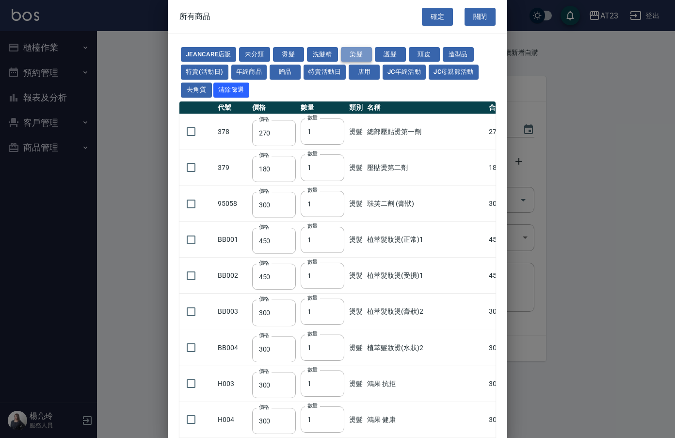
type input "600"
type input "110"
type input "450"
type input "130"
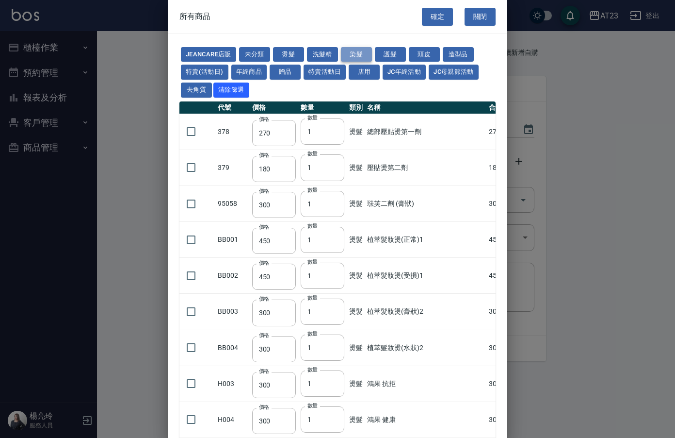
type input "500"
type input "450"
type input "406"
type input "490"
type input "450"
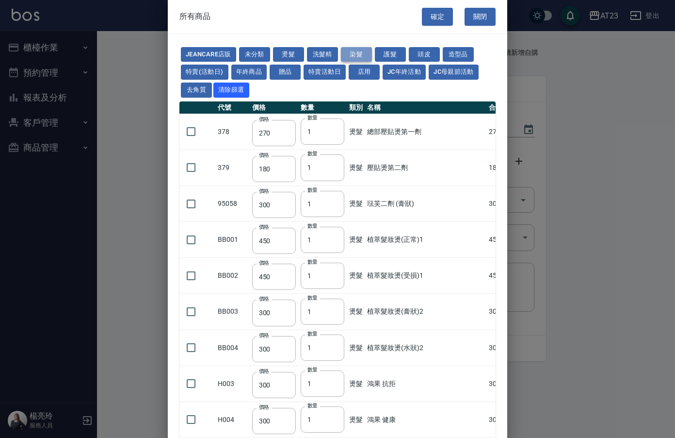
type input "500"
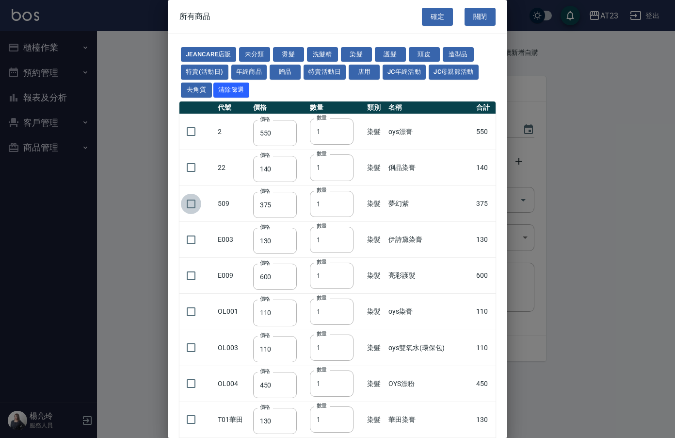
click at [196, 212] on input "checkbox" at bounding box center [191, 204] width 20 height 20
checkbox input "true"
type input "2"
click at [349, 202] on input "2" at bounding box center [332, 204] width 44 height 26
click at [450, 16] on div "確定 關閉" at bounding box center [464, 16] width 85 height 33
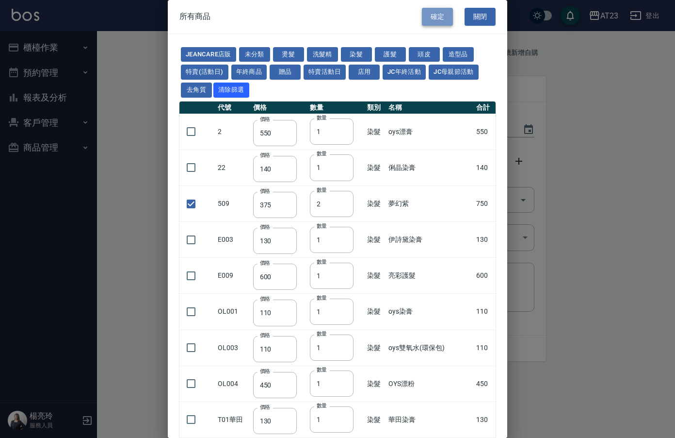
click at [442, 21] on button "確定" at bounding box center [437, 17] width 31 height 18
type input "彈力Q燙1劑"
type input "250"
type input "1"
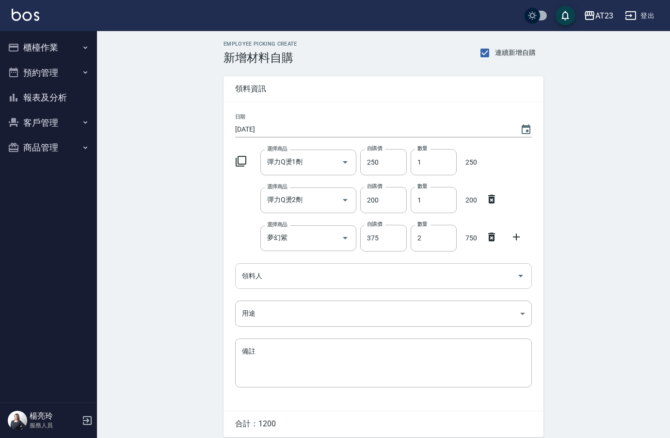
click at [250, 275] on input "領料人" at bounding box center [377, 275] width 274 height 17
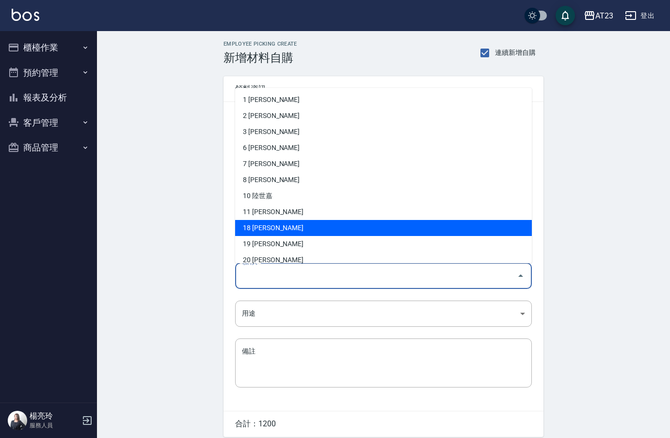
click at [266, 225] on li "18 [PERSON_NAME]" at bounding box center [383, 228] width 297 height 16
type input "陳慈嫺"
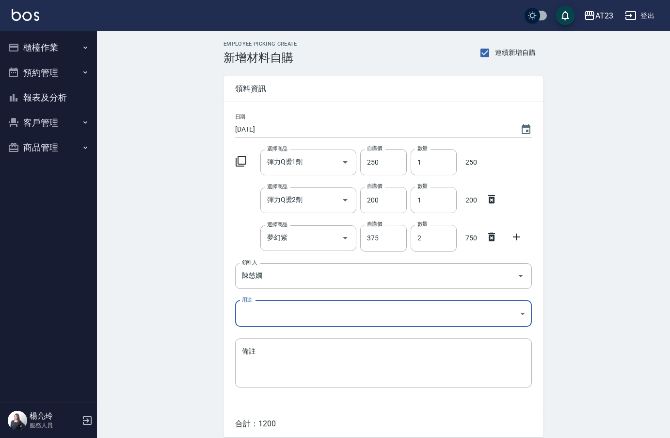
click at [251, 315] on body "AT23 登出 櫃檯作業 打帳單 帳單列表 現金收支登錄 材料自購登錄 每日結帳 排班表 現場電腦打卡 預約管理 預約管理 單日預約紀錄 單週預約紀錄 報表及…" at bounding box center [335, 237] width 670 height 475
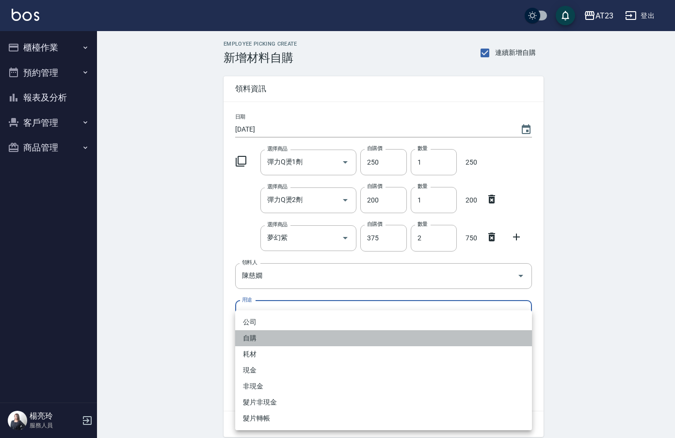
click at [251, 343] on li "自購" at bounding box center [383, 338] width 297 height 16
type input "自購"
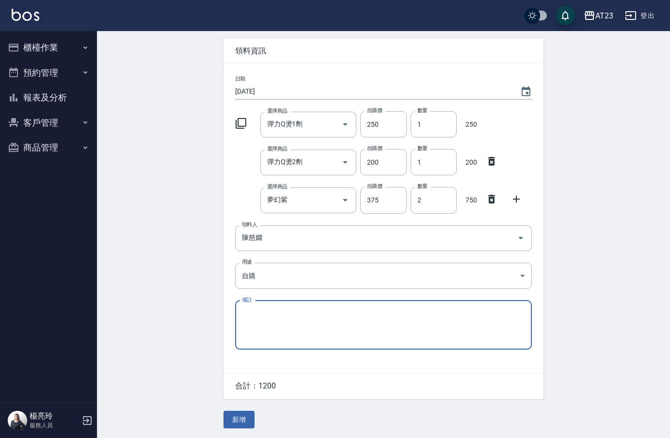
scroll to position [39, 0]
click at [250, 423] on button "新增" at bounding box center [239, 419] width 31 height 18
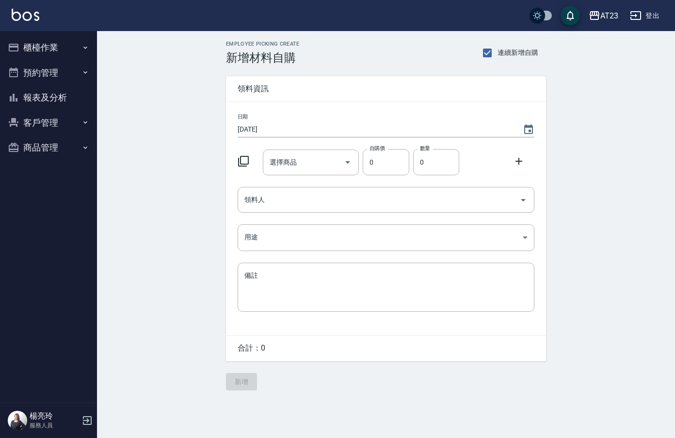
click at [243, 157] on icon at bounding box center [243, 161] width 11 height 11
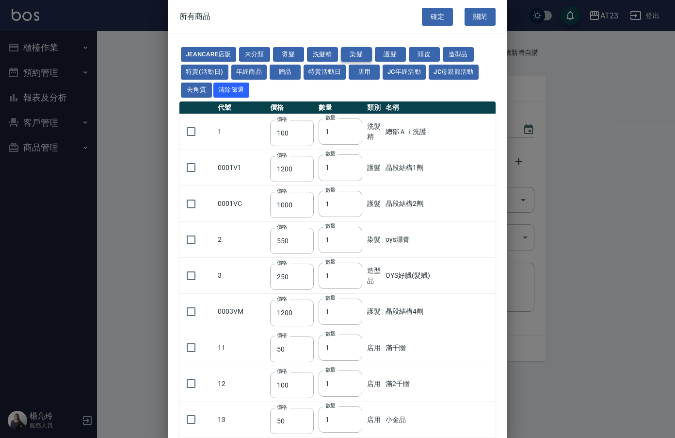
click at [364, 56] on button "染髮" at bounding box center [356, 54] width 31 height 15
type input "550"
type input "140"
type input "375"
type input "130"
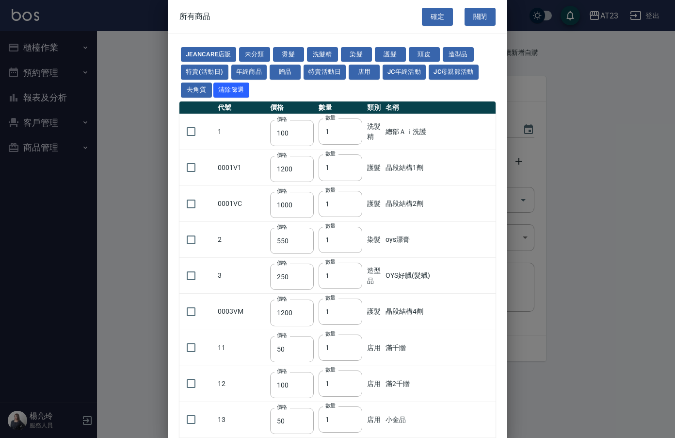
type input "600"
type input "110"
type input "450"
type input "130"
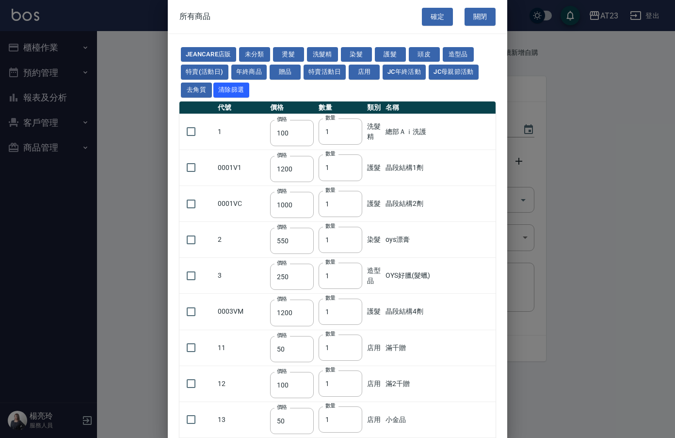
type input "500"
type input "450"
type input "406"
type input "490"
type input "450"
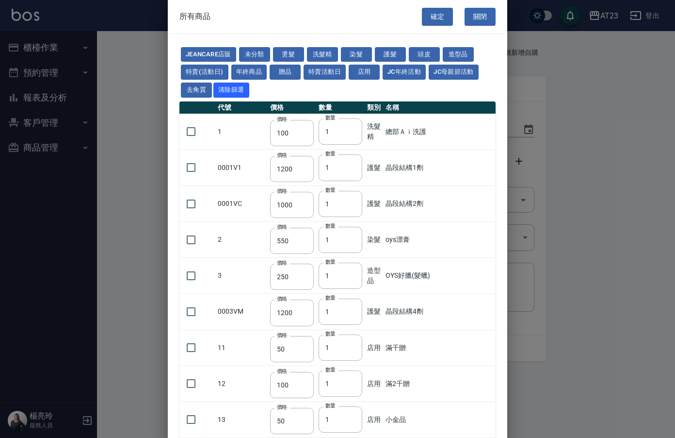
type input "500"
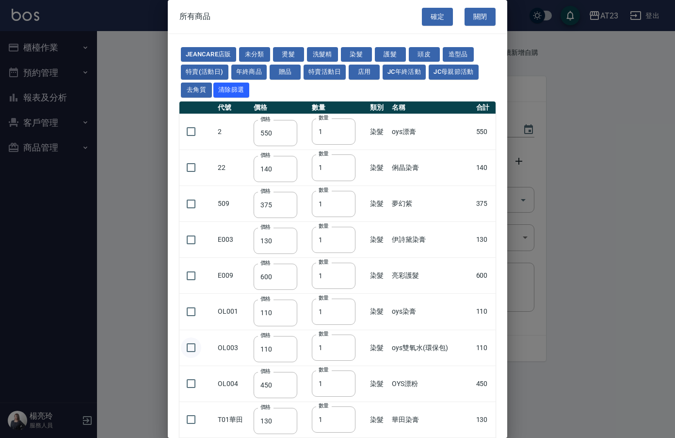
click at [196, 351] on input "checkbox" at bounding box center [191, 347] width 20 height 20
checkbox input "true"
click at [348, 343] on input "2" at bounding box center [334, 347] width 44 height 26
type input "3"
click at [348, 343] on input "3" at bounding box center [334, 347] width 44 height 26
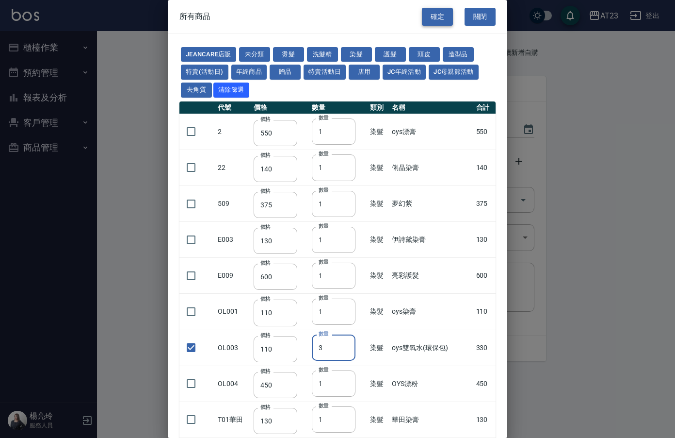
click at [425, 18] on button "確定" at bounding box center [437, 17] width 31 height 18
type input "oys雙氧水(環保包)"
type input "110"
type input "3"
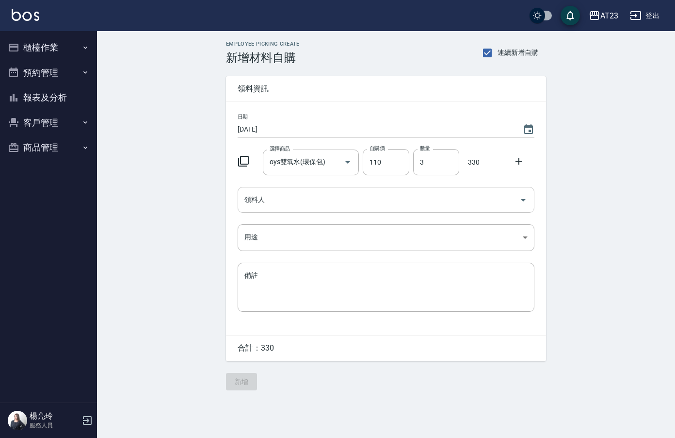
drag, startPoint x: 302, startPoint y: 214, endPoint x: 300, endPoint y: 196, distance: 17.6
click at [301, 209] on div "日期 2025/09/14 選擇商品 oys雙氧水(環保包) 選擇商品 自購價 110 自購價 數量 3 數量 330 領料人 領料人 用途 ​ 用途 備註 …" at bounding box center [386, 218] width 320 height 233
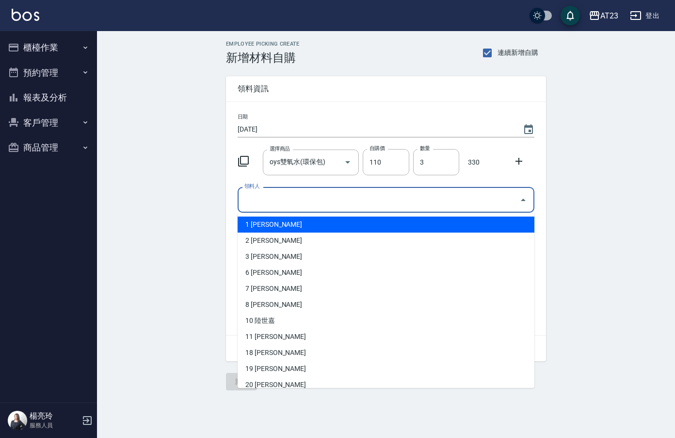
click at [300, 196] on input "領料人" at bounding box center [379, 199] width 274 height 17
click at [283, 225] on li "1 [PERSON_NAME]" at bounding box center [386, 224] width 297 height 16
type input "陳姵方"
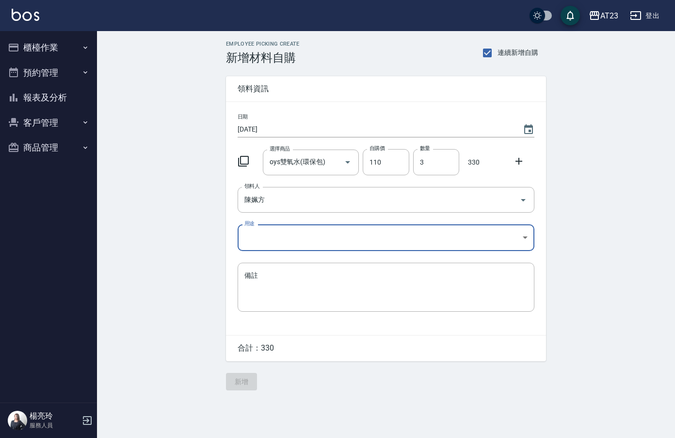
click at [274, 247] on body "AT23 登出 櫃檯作業 打帳單 帳單列表 現金收支登錄 材料自購登錄 每日結帳 排班表 現場電腦打卡 預約管理 預約管理 單日預約紀錄 單週預約紀錄 報表及…" at bounding box center [337, 219] width 675 height 438
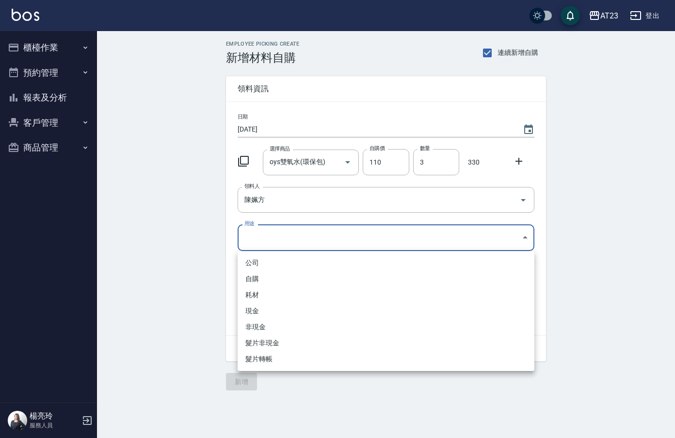
click at [271, 269] on li "公司" at bounding box center [386, 263] width 297 height 16
type input "公司"
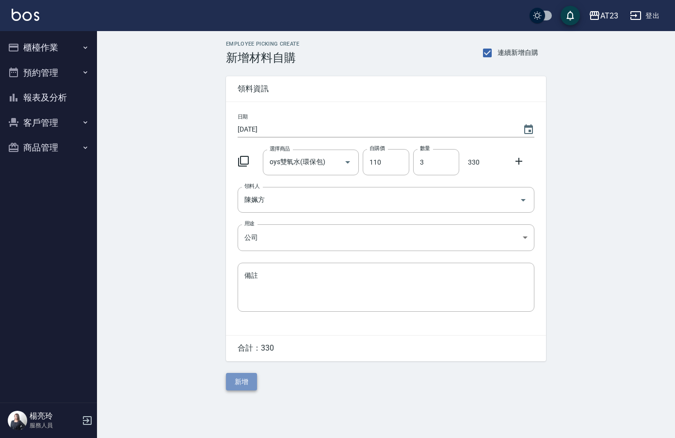
click at [245, 378] on button "新增" at bounding box center [241, 382] width 31 height 18
click at [240, 163] on icon at bounding box center [244, 161] width 12 height 12
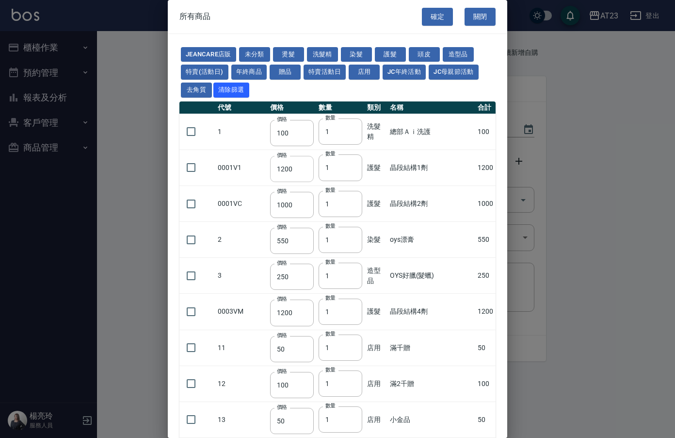
click at [358, 54] on button "染髮" at bounding box center [356, 54] width 31 height 15
type input "550"
type input "140"
type input "375"
type input "130"
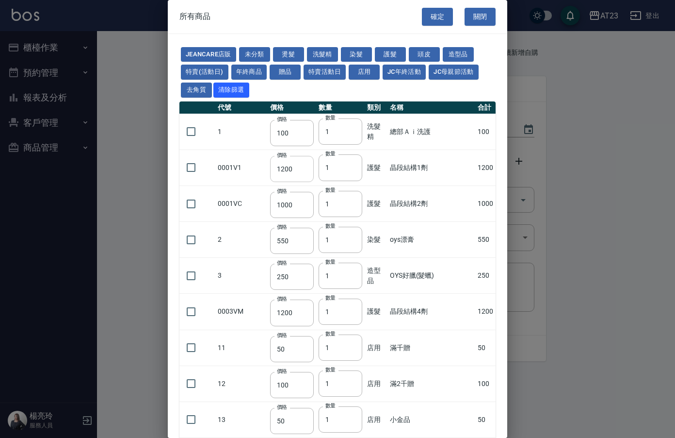
type input "600"
type input "110"
type input "450"
type input "130"
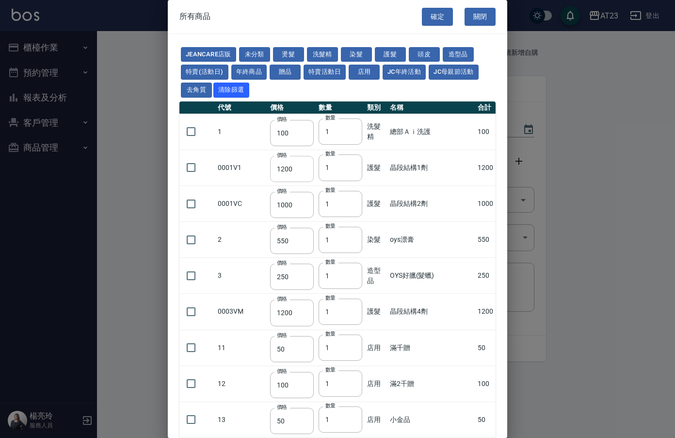
type input "500"
type input "450"
type input "406"
type input "490"
type input "450"
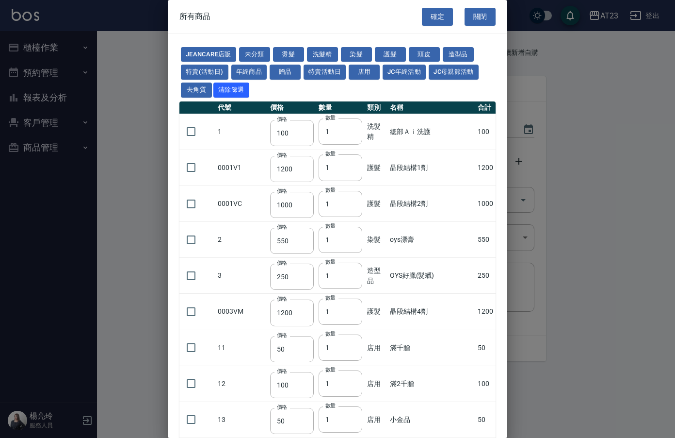
type input "500"
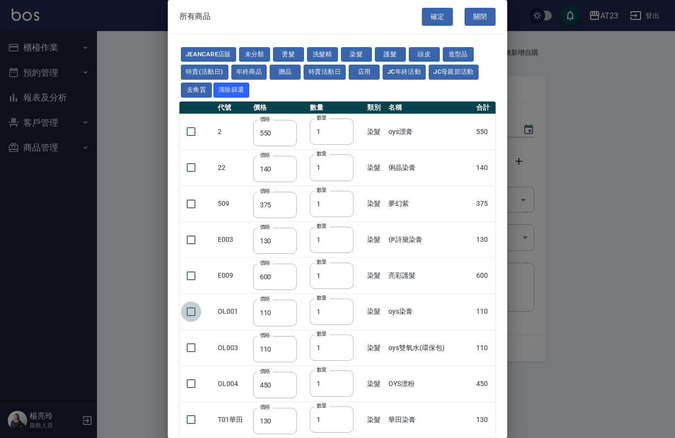
click at [190, 310] on input "checkbox" at bounding box center [191, 311] width 20 height 20
checkbox input "true"
click at [422, 21] on button "確定" at bounding box center [437, 17] width 31 height 18
type input "oys染膏"
type input "110"
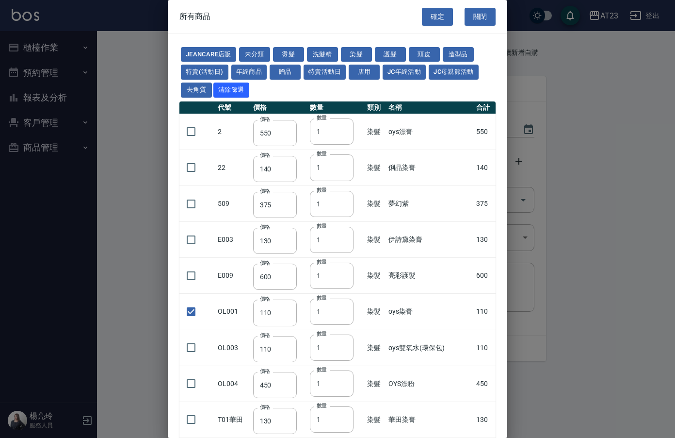
type input "1"
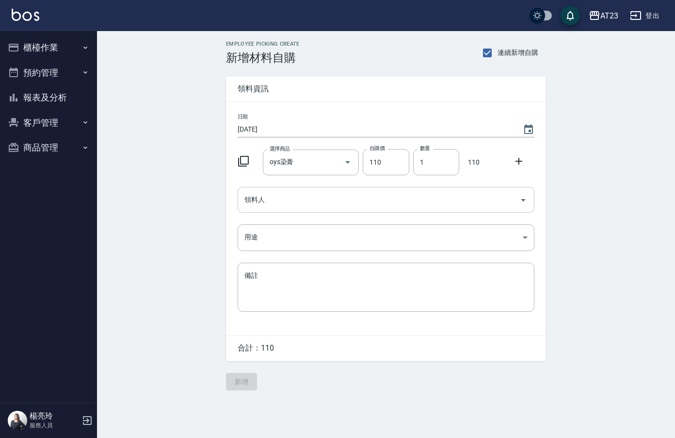
click at [279, 208] on input "領料人" at bounding box center [379, 199] width 274 height 17
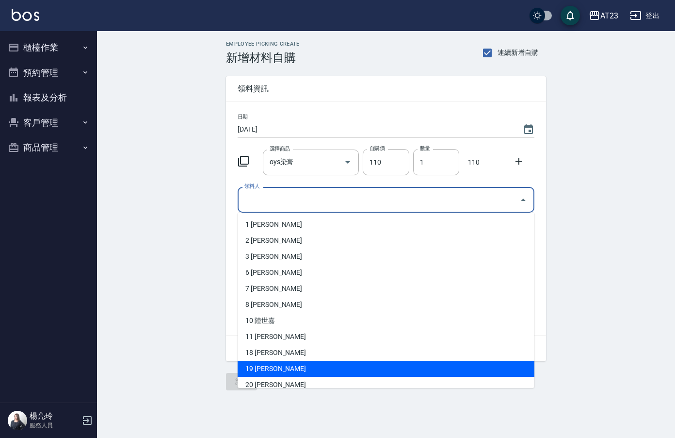
click at [271, 369] on li "19 [PERSON_NAME]" at bounding box center [386, 368] width 297 height 16
type input "楊亮玲"
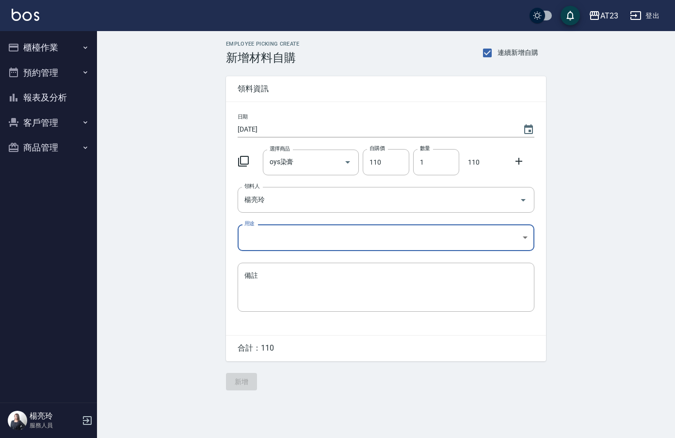
click at [271, 239] on body "AT23 登出 櫃檯作業 打帳單 帳單列表 現金收支登錄 材料自購登錄 每日結帳 排班表 現場電腦打卡 預約管理 預約管理 單日預約紀錄 單週預約紀錄 報表及…" at bounding box center [337, 219] width 675 height 438
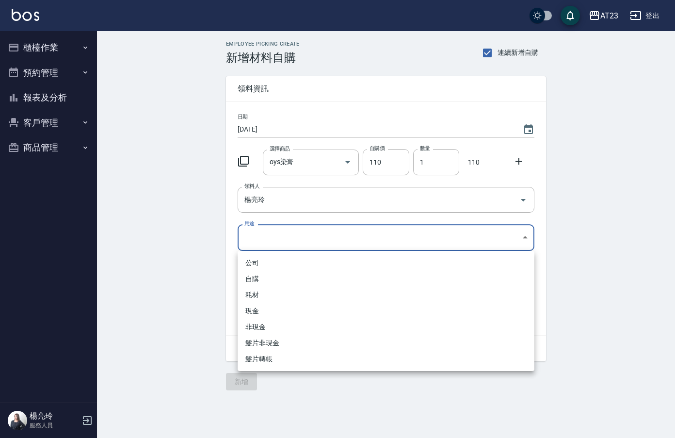
click at [262, 281] on li "自購" at bounding box center [386, 279] width 297 height 16
type input "自購"
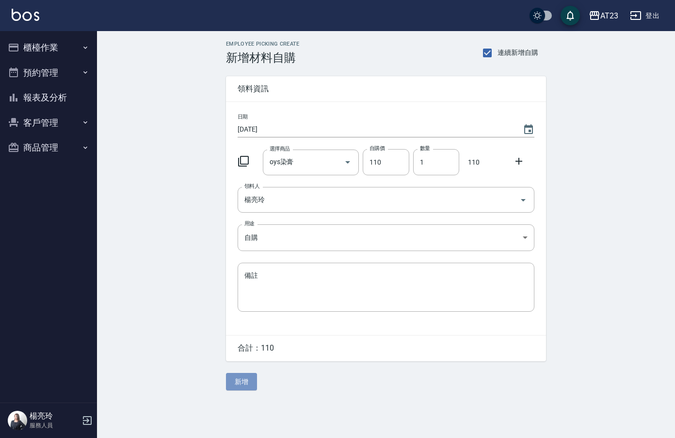
click at [243, 379] on button "新增" at bounding box center [241, 382] width 31 height 18
click at [245, 159] on icon at bounding box center [244, 161] width 12 height 12
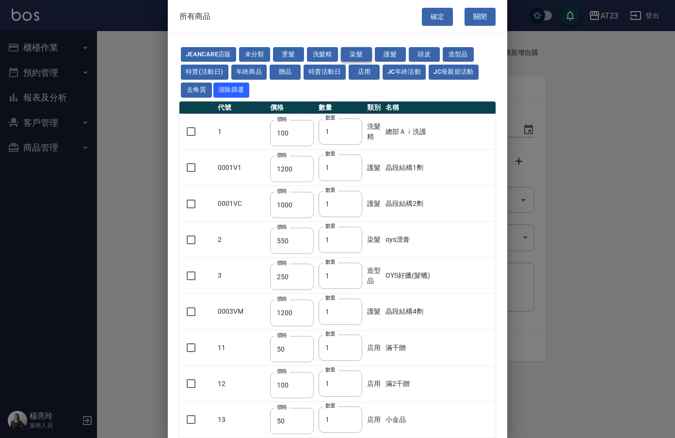
click at [349, 51] on button "染髮" at bounding box center [356, 54] width 31 height 15
type input "550"
type input "140"
type input "375"
type input "130"
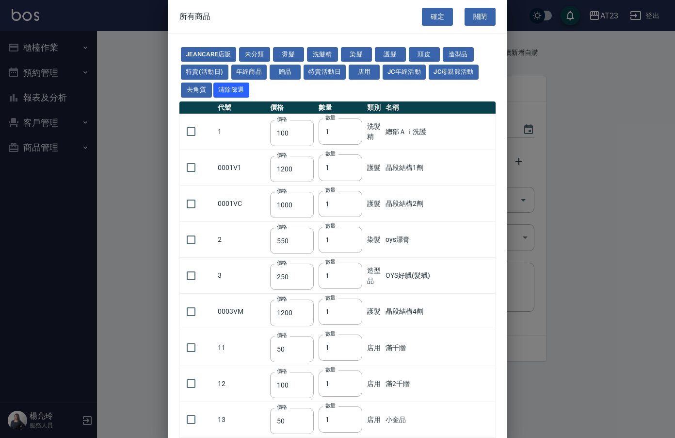
type input "600"
type input "110"
type input "450"
type input "130"
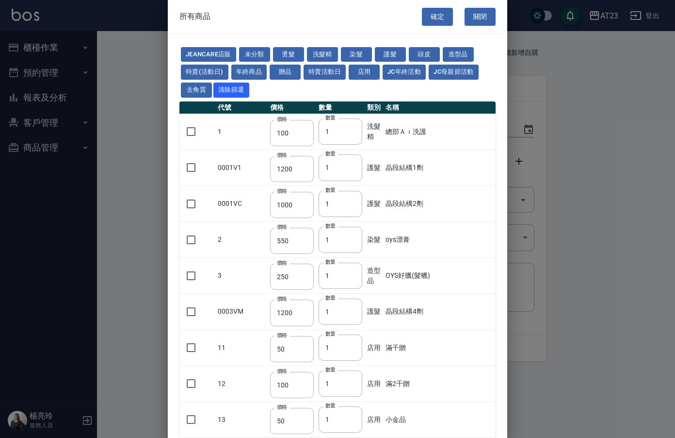
type input "500"
type input "450"
type input "406"
type input "490"
type input "450"
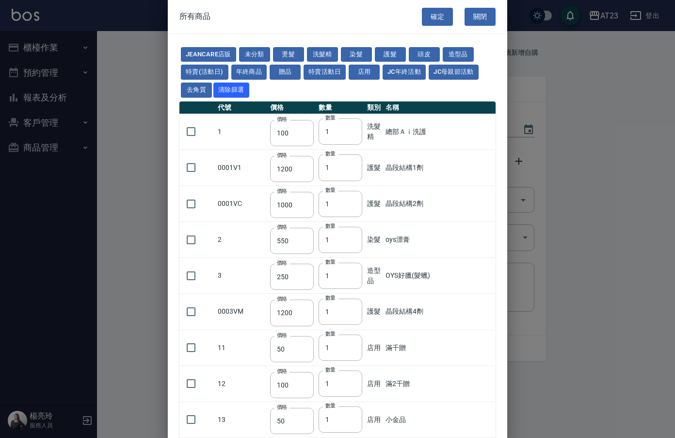
type input "500"
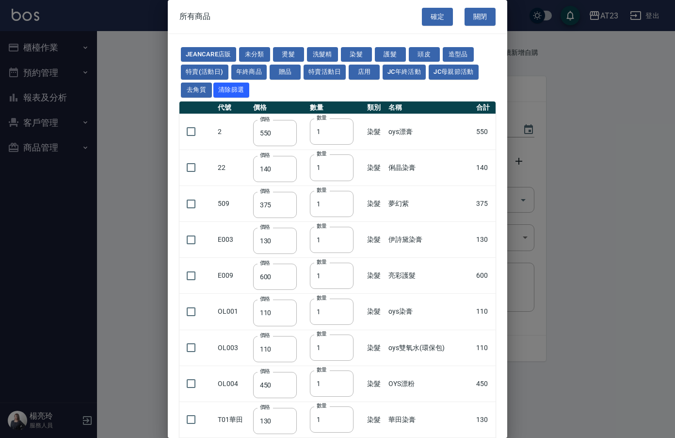
click at [202, 306] on td at bounding box center [198, 312] width 36 height 36
click at [188, 310] on input "checkbox" at bounding box center [191, 311] width 20 height 20
checkbox input "true"
click at [427, 20] on button "確定" at bounding box center [437, 17] width 31 height 18
type input "oys染膏"
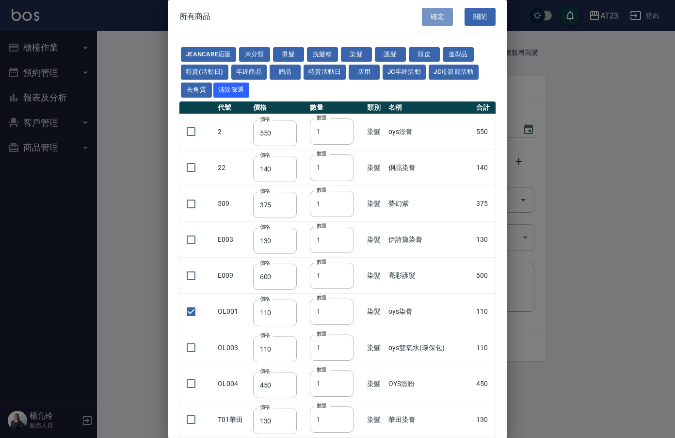
type input "110"
type input "1"
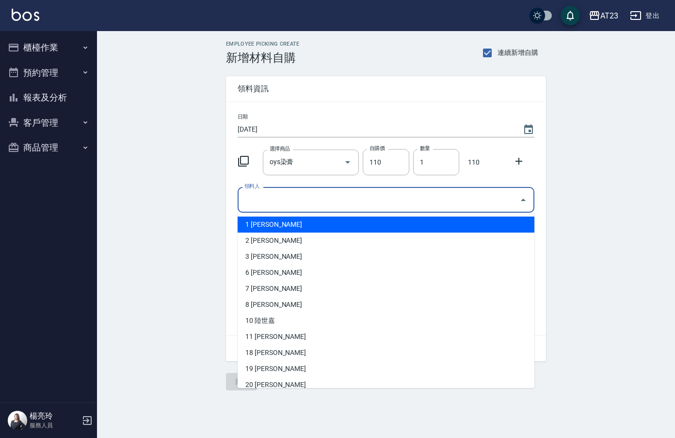
click at [278, 197] on input "領料人" at bounding box center [379, 199] width 274 height 17
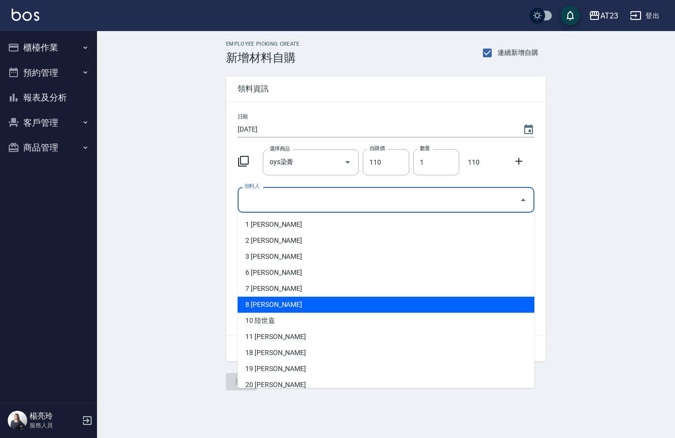
click at [273, 311] on li "8 [PERSON_NAME]" at bounding box center [386, 304] width 297 height 16
type input "廖云雅"
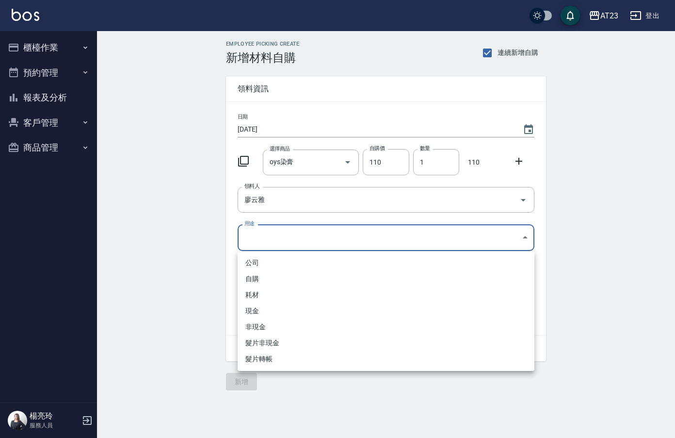
click at [273, 235] on body "AT23 登出 櫃檯作業 打帳單 帳單列表 現金收支登錄 材料自購登錄 每日結帳 排班表 現場電腦打卡 預約管理 預約管理 單日預約紀錄 單週預約紀錄 報表及…" at bounding box center [337, 219] width 675 height 438
click at [267, 280] on li "自購" at bounding box center [386, 279] width 297 height 16
type input "自購"
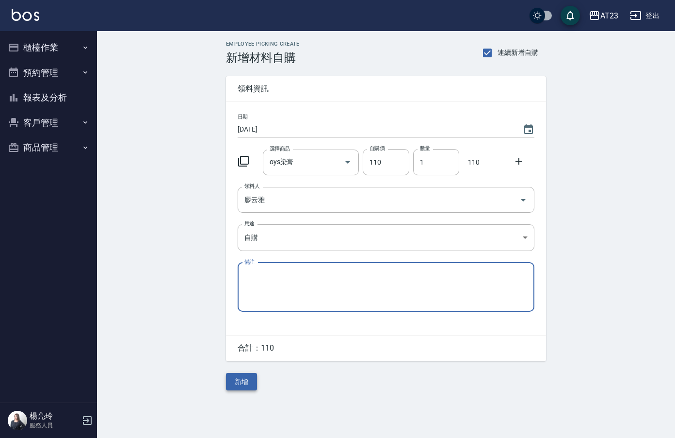
click at [248, 383] on button "新增" at bounding box center [241, 382] width 31 height 18
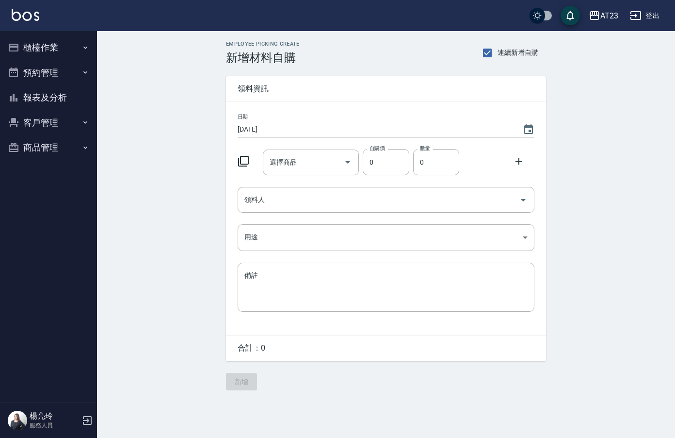
click at [244, 159] on icon at bounding box center [244, 161] width 12 height 12
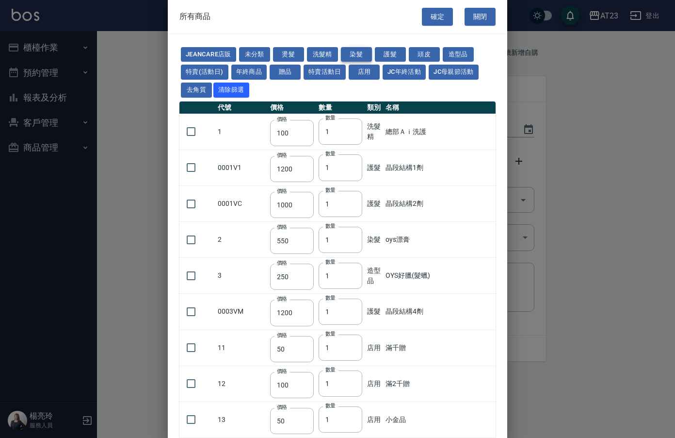
click at [357, 52] on button "染髮" at bounding box center [356, 54] width 31 height 15
type input "550"
type input "140"
type input "375"
type input "130"
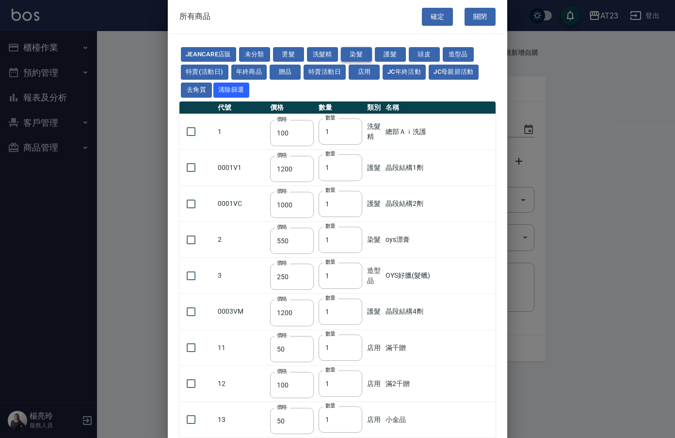
type input "600"
type input "110"
type input "450"
type input "130"
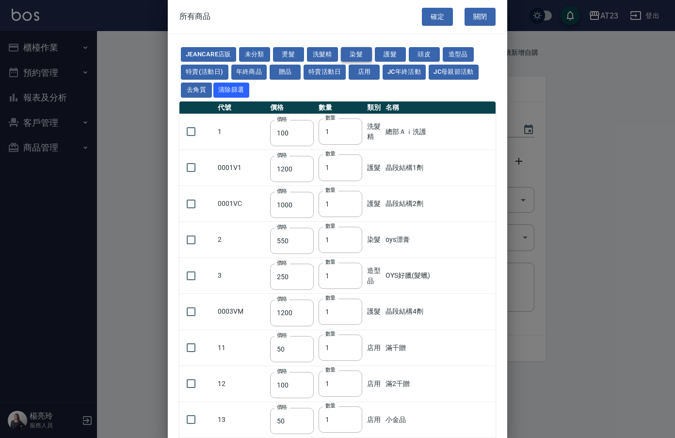
type input "500"
type input "450"
type input "406"
type input "490"
type input "450"
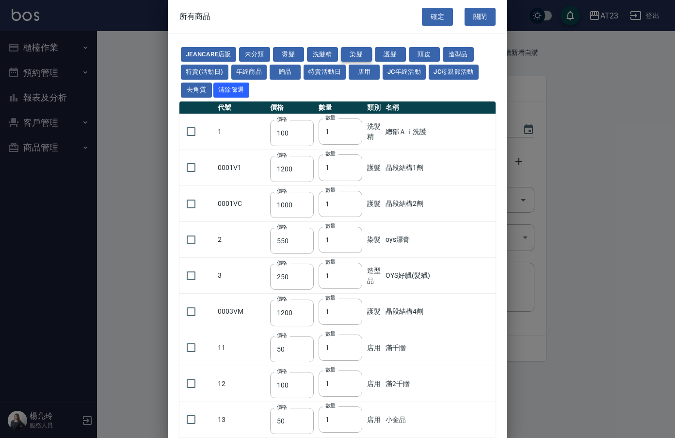
type input "500"
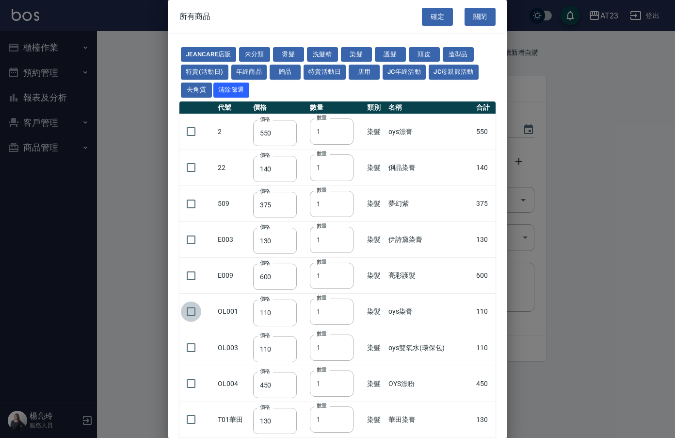
click at [188, 313] on input "checkbox" at bounding box center [191, 311] width 20 height 20
checkbox input "true"
click at [432, 22] on button "確定" at bounding box center [437, 17] width 31 height 18
type input "oys染膏"
type input "110"
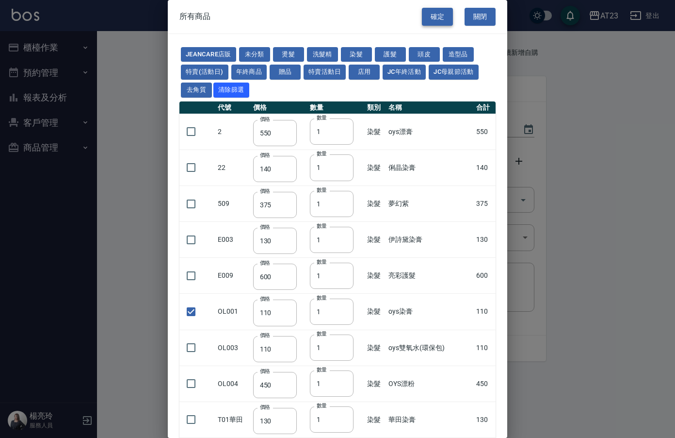
type input "1"
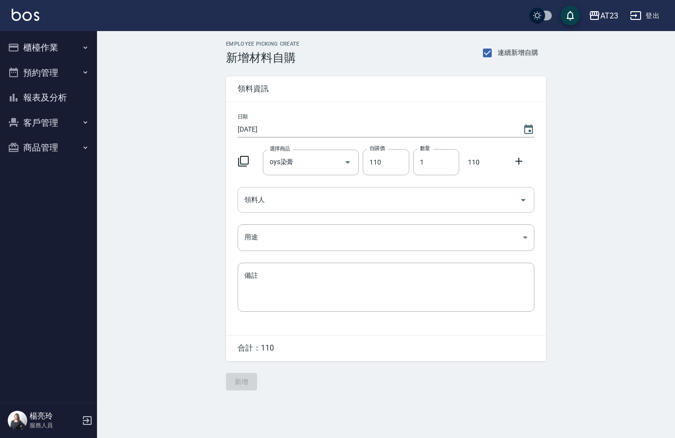
click at [295, 211] on div "領料人" at bounding box center [386, 200] width 297 height 26
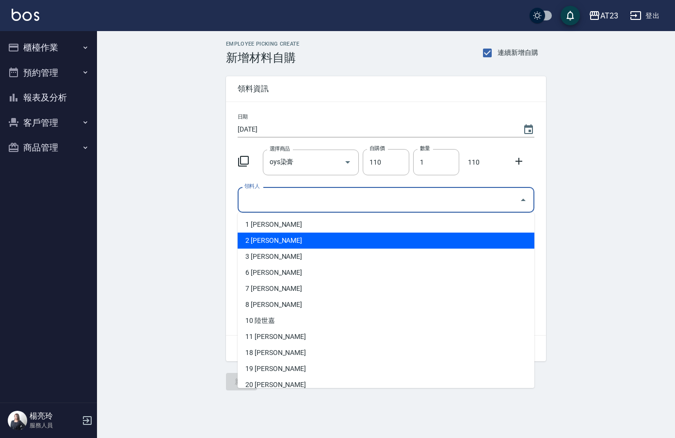
click at [286, 236] on li "2 [PERSON_NAME]" at bounding box center [386, 240] width 297 height 16
type input "陳美瑛"
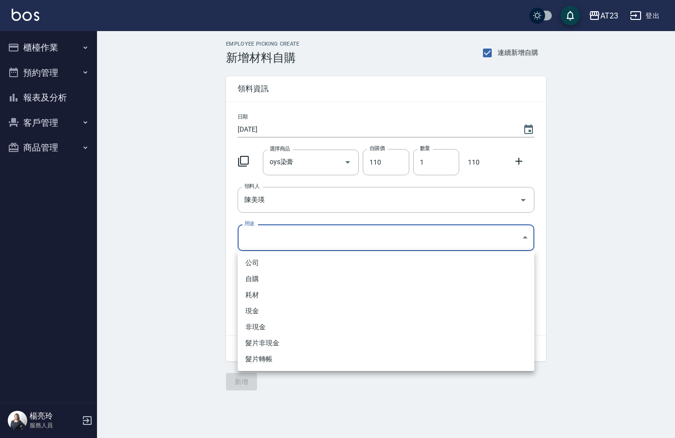
click at [286, 236] on body "AT23 登出 櫃檯作業 打帳單 帳單列表 現金收支登錄 材料自購登錄 每日結帳 排班表 現場電腦打卡 預約管理 預約管理 單日預約紀錄 單週預約紀錄 報表及…" at bounding box center [337, 219] width 675 height 438
click at [273, 273] on li "自購" at bounding box center [386, 279] width 297 height 16
type input "自購"
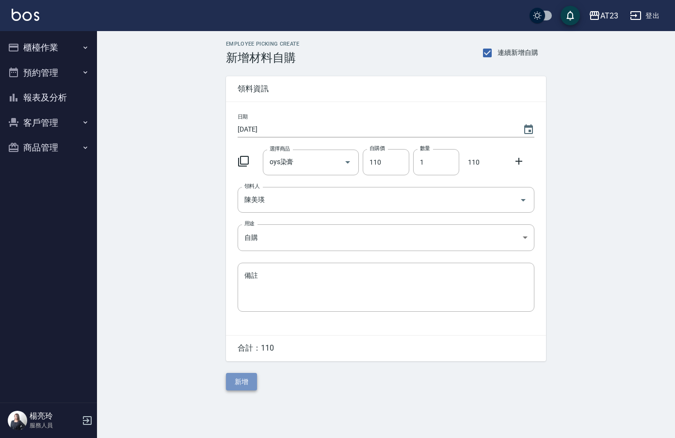
click at [237, 383] on button "新增" at bounding box center [241, 382] width 31 height 18
click at [239, 163] on icon at bounding box center [243, 161] width 11 height 11
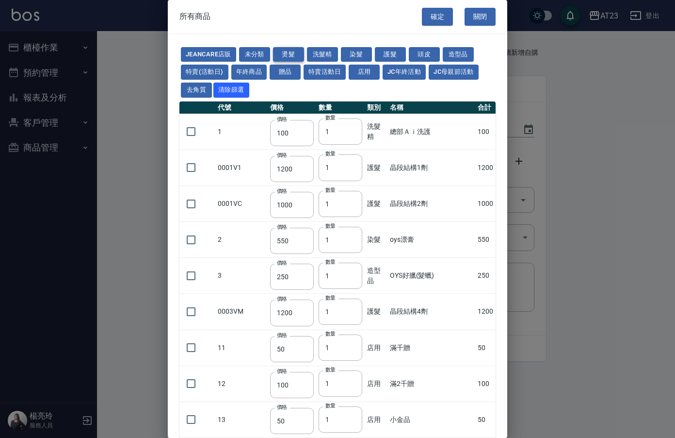
click at [286, 47] on button "燙髮" at bounding box center [288, 54] width 31 height 15
type input "270"
type input "180"
type input "300"
type input "450"
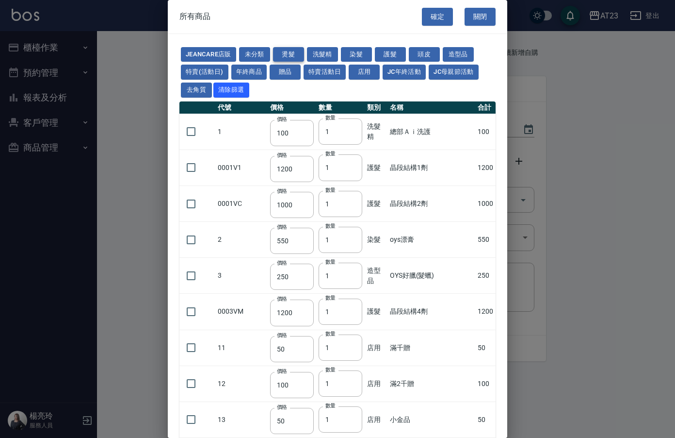
type input "450"
type input "300"
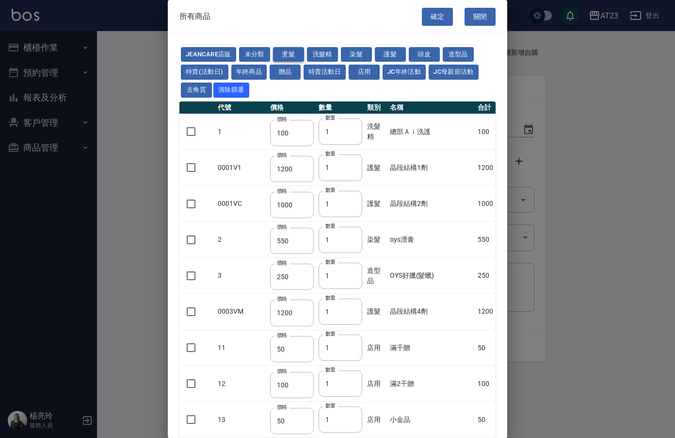
type input "300"
type input "250"
type input "225"
type input "150"
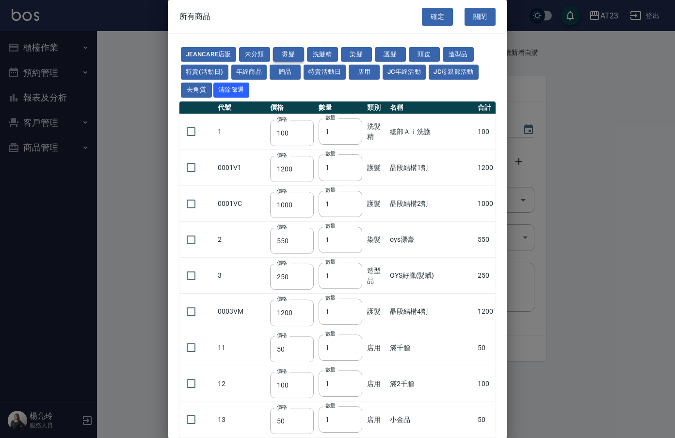
type input "180"
type input "150"
type input "420"
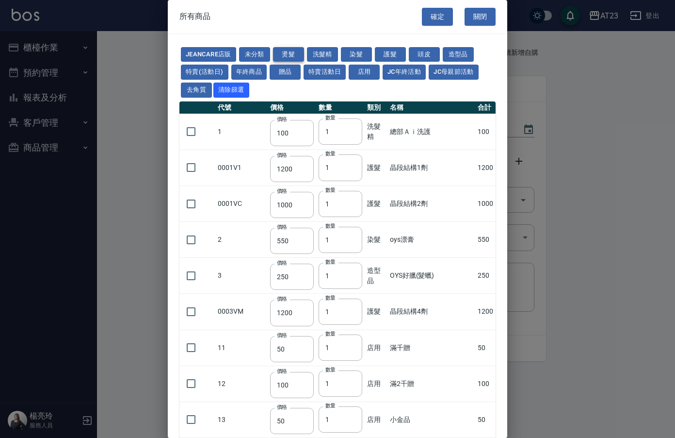
type input "420"
type input "700"
type input "380"
type input "750"
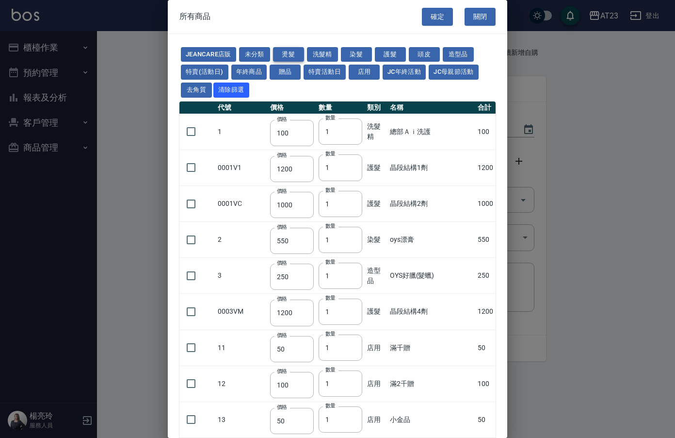
type input "420"
type input "40"
type input "400"
type input "250"
type input "200"
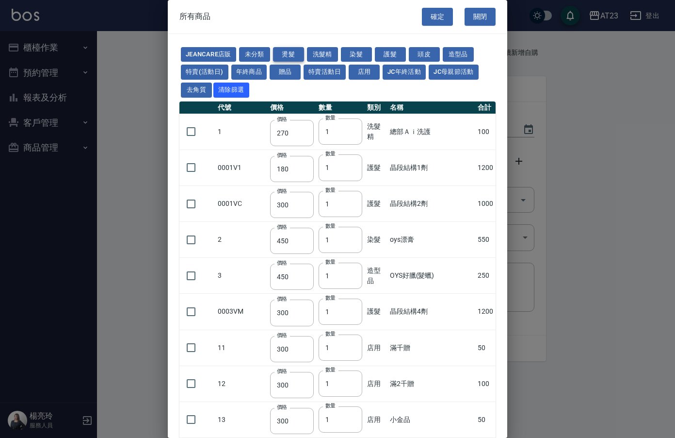
type input "260"
type input "250"
type input "550"
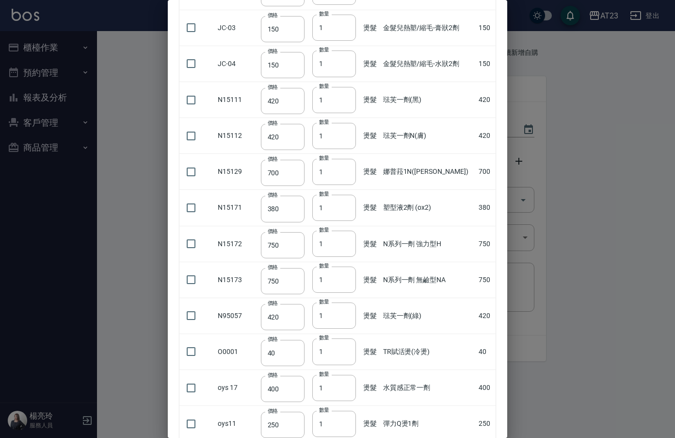
scroll to position [873, 0]
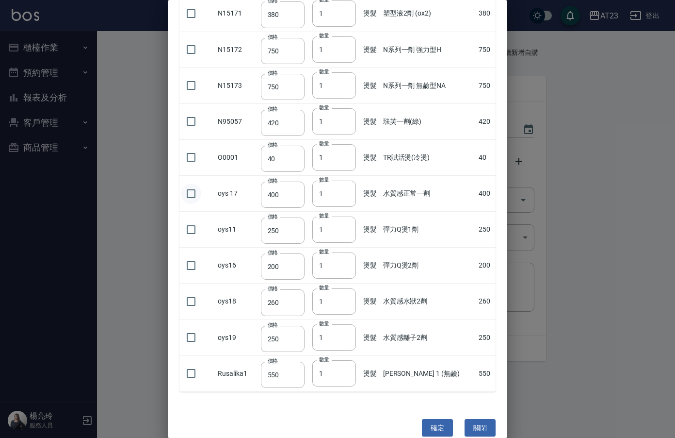
click at [193, 196] on input "checkbox" at bounding box center [191, 193] width 20 height 20
checkbox input "true"
click at [435, 432] on button "確定" at bounding box center [437, 428] width 31 height 18
type input "水質感正常一劑"
type input "400"
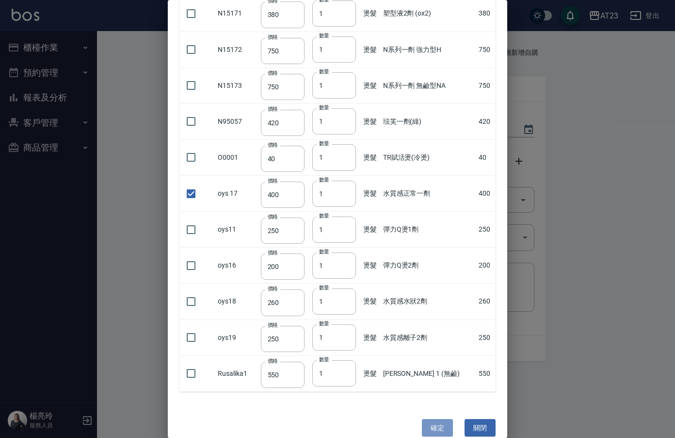
type input "1"
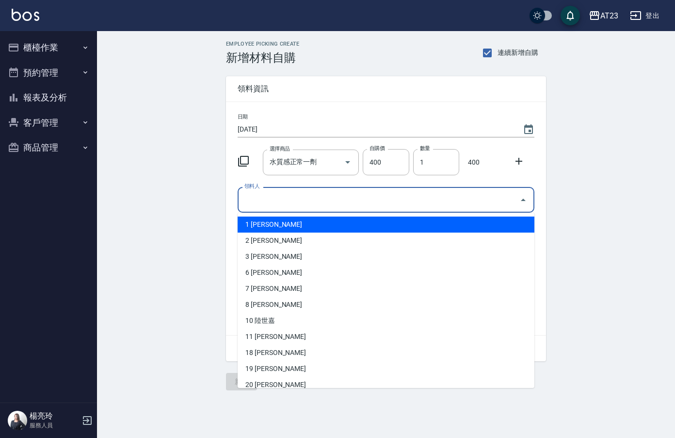
click at [272, 203] on input "領料人" at bounding box center [379, 199] width 274 height 17
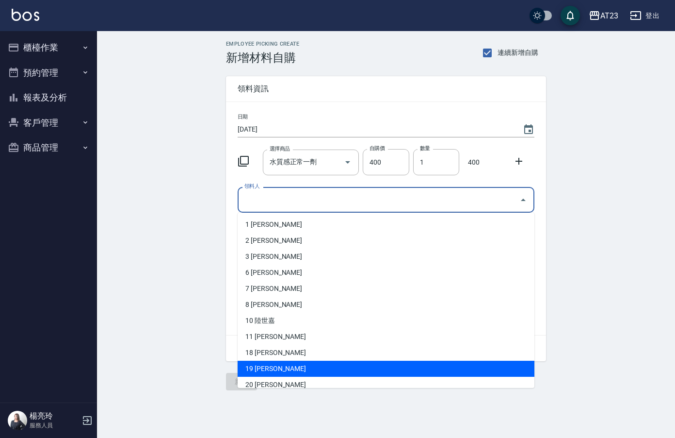
click at [275, 372] on li "19 [PERSON_NAME]" at bounding box center [386, 368] width 297 height 16
type input "楊亮玲"
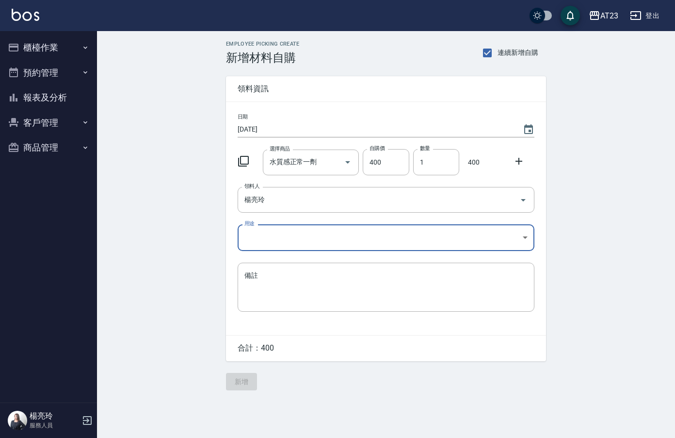
click at [261, 243] on body "AT23 登出 櫃檯作業 打帳單 帳單列表 現金收支登錄 材料自購登錄 每日結帳 排班表 現場電腦打卡 預約管理 預約管理 單日預約紀錄 單週預約紀錄 報表及…" at bounding box center [337, 219] width 675 height 438
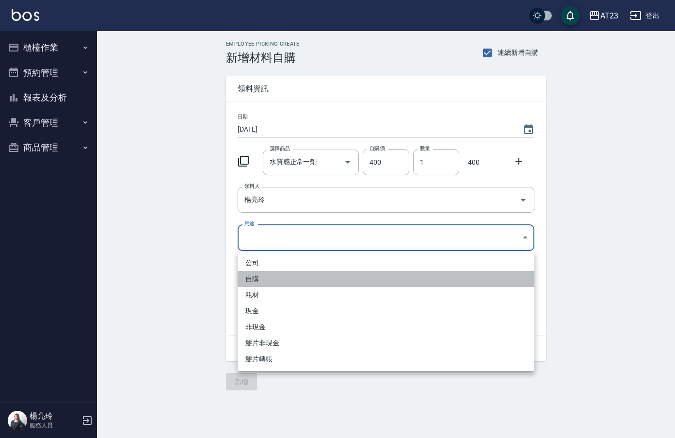
click at [259, 283] on li "自購" at bounding box center [386, 279] width 297 height 16
type input "自購"
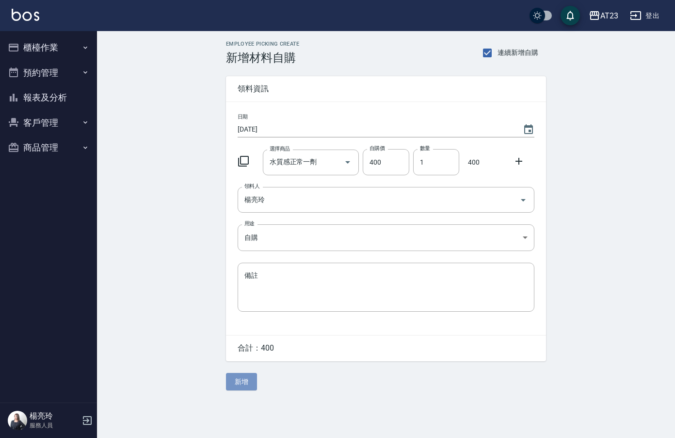
click at [242, 387] on button "新增" at bounding box center [241, 382] width 31 height 18
click at [242, 163] on icon at bounding box center [244, 161] width 12 height 12
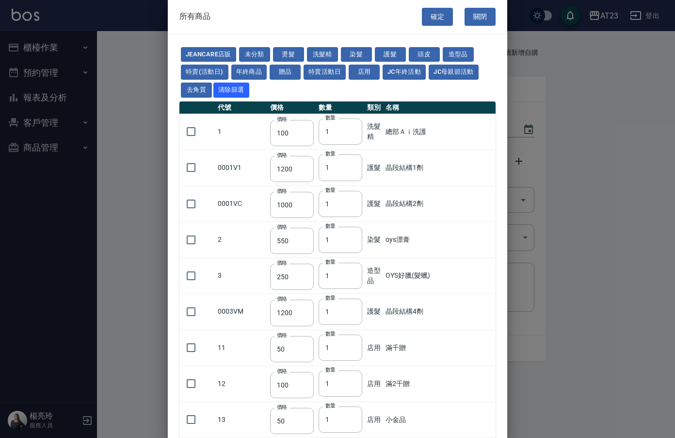
click at [293, 55] on button "燙髮" at bounding box center [288, 54] width 31 height 15
type input "270"
type input "180"
type input "300"
type input "450"
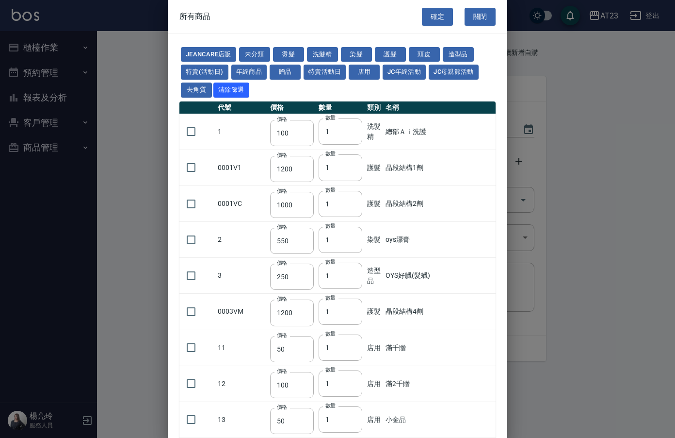
type input "450"
type input "300"
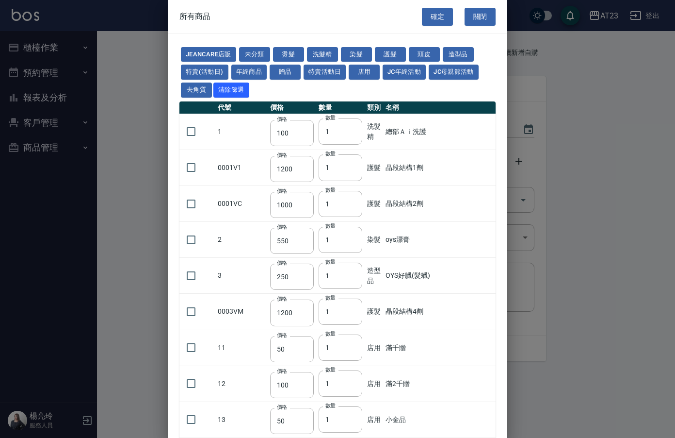
type input "300"
type input "250"
type input "225"
type input "150"
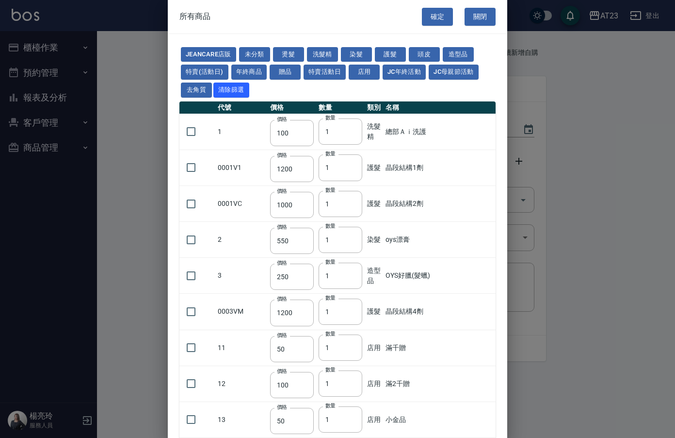
type input "180"
type input "150"
type input "420"
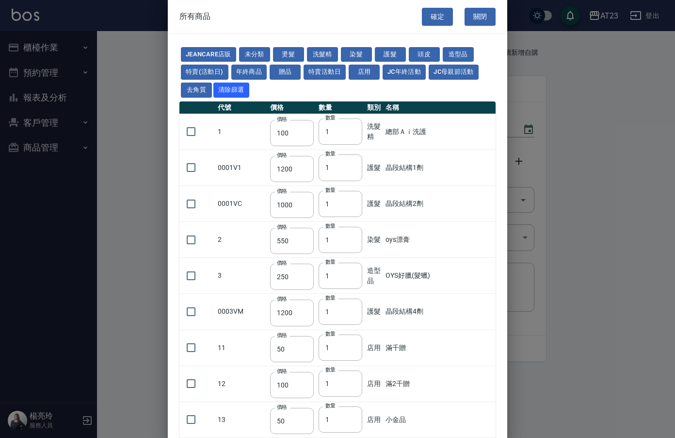
type input "420"
type input "700"
type input "380"
type input "750"
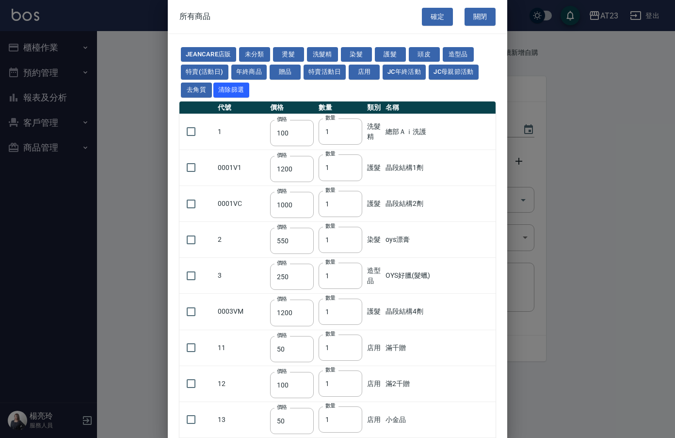
type input "420"
type input "40"
type input "400"
type input "250"
type input "200"
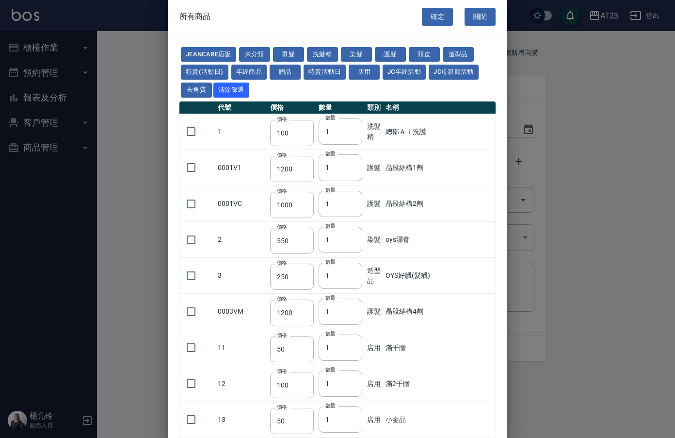
type input "260"
type input "250"
type input "550"
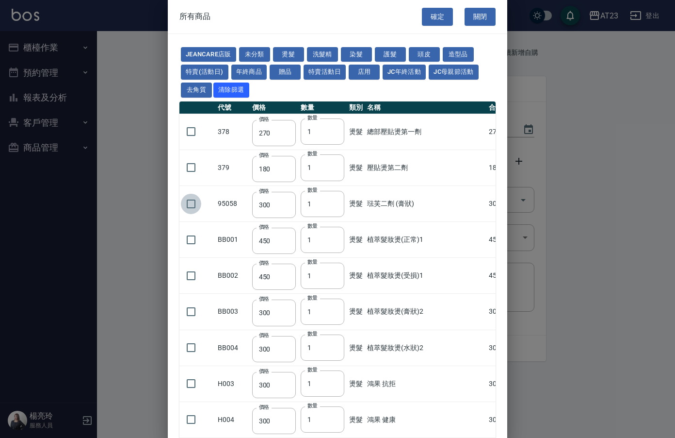
click at [194, 210] on input "checkbox" at bounding box center [191, 204] width 20 height 20
checkbox input "true"
click at [425, 9] on button "確定" at bounding box center [437, 17] width 31 height 18
type input "琺芙二劑 (膏狀)"
type input "300"
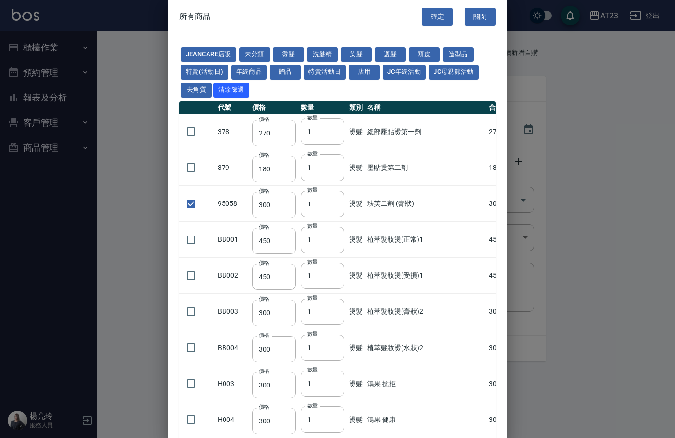
type input "1"
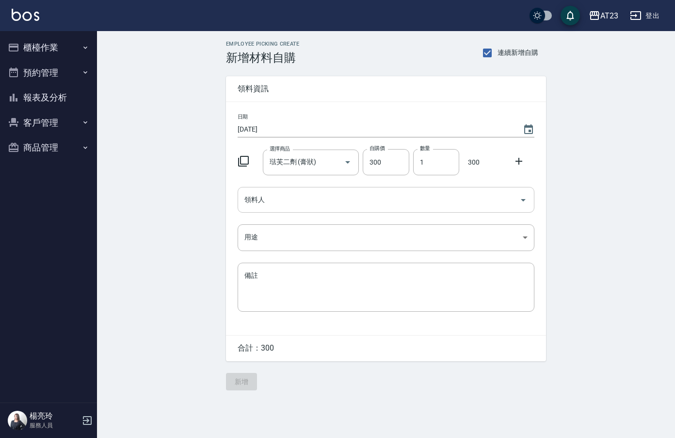
click at [253, 207] on input "領料人" at bounding box center [379, 199] width 274 height 17
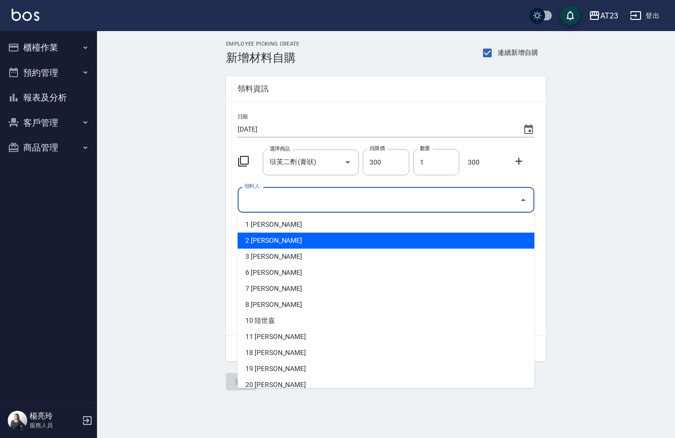
click at [267, 248] on li "2 [PERSON_NAME]" at bounding box center [386, 240] width 297 height 16
type input "陳美瑛"
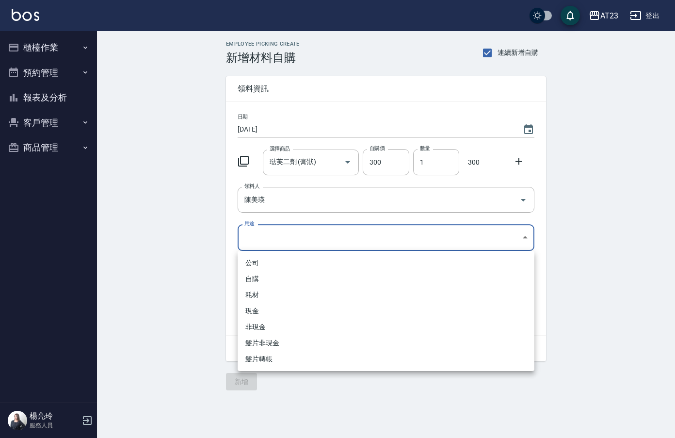
click at [266, 238] on body "AT23 登出 櫃檯作業 打帳單 帳單列表 現金收支登錄 材料自購登錄 每日結帳 排班表 現場電腦打卡 預約管理 預約管理 單日預約紀錄 單週預約紀錄 報表及…" at bounding box center [337, 219] width 675 height 438
click at [260, 282] on li "自購" at bounding box center [386, 279] width 297 height 16
type input "自購"
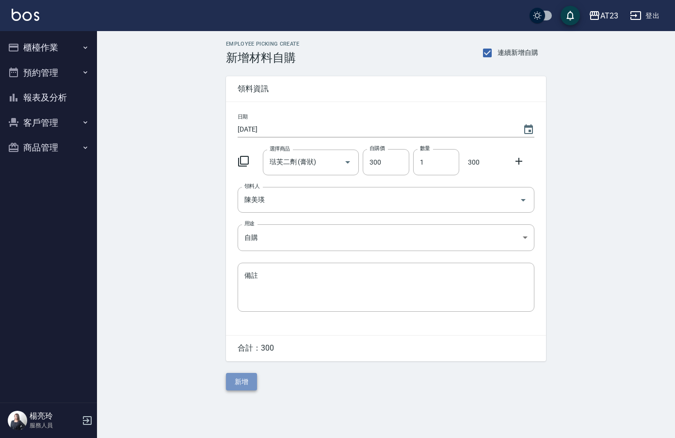
click at [234, 382] on button "新增" at bounding box center [241, 382] width 31 height 18
click at [245, 160] on icon at bounding box center [244, 161] width 12 height 12
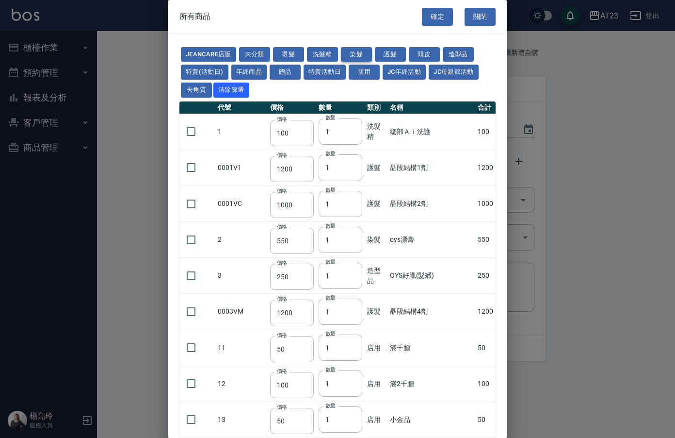
click at [363, 52] on button "染髮" at bounding box center [356, 54] width 31 height 15
type input "550"
type input "140"
type input "375"
type input "130"
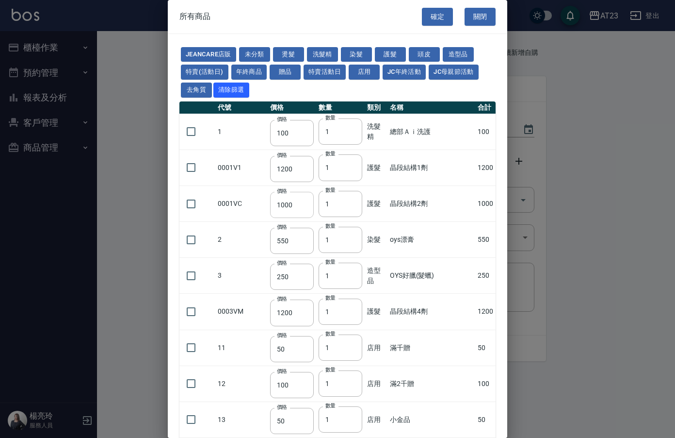
type input "600"
type input "110"
type input "450"
type input "130"
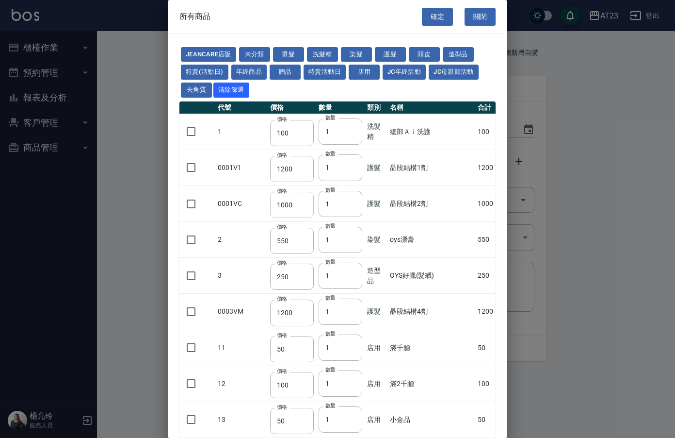
type input "500"
type input "450"
type input "406"
type input "490"
type input "450"
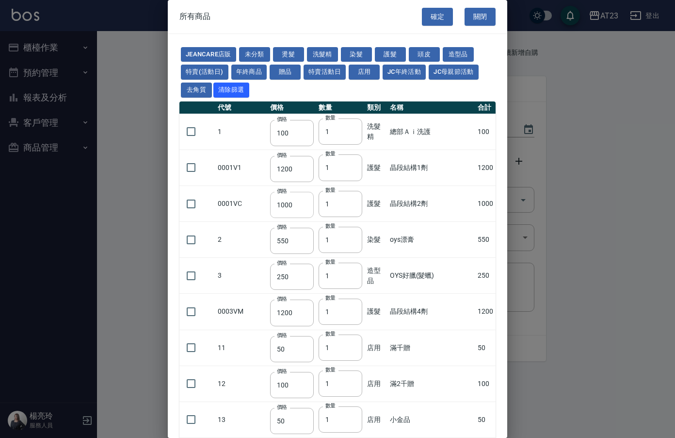
type input "500"
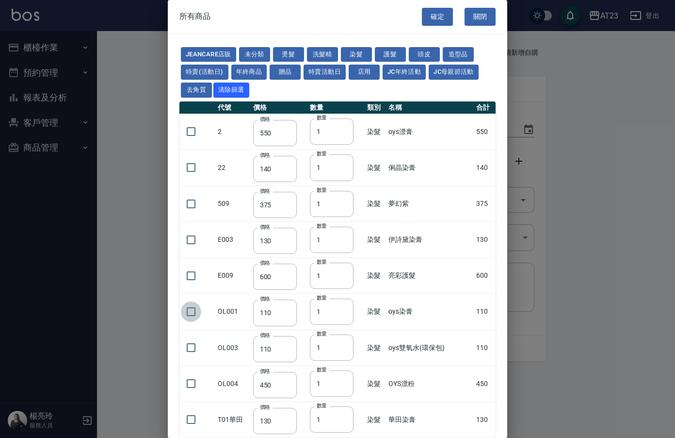
click at [195, 312] on input "checkbox" at bounding box center [191, 311] width 20 height 20
checkbox input "true"
type input "2"
click at [347, 307] on input "2" at bounding box center [332, 311] width 44 height 26
click at [440, 18] on button "確定" at bounding box center [437, 17] width 31 height 18
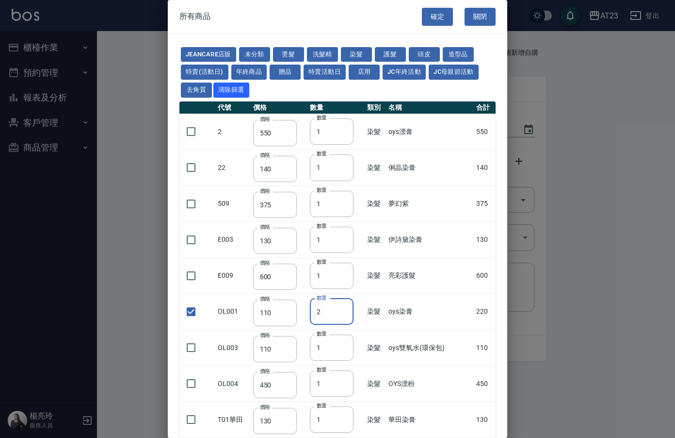
type input "oys染膏"
type input "110"
type input "2"
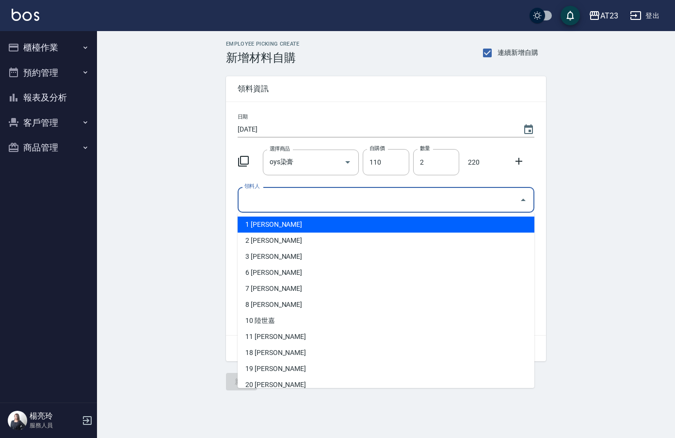
click at [323, 191] on input "領料人" at bounding box center [379, 199] width 274 height 17
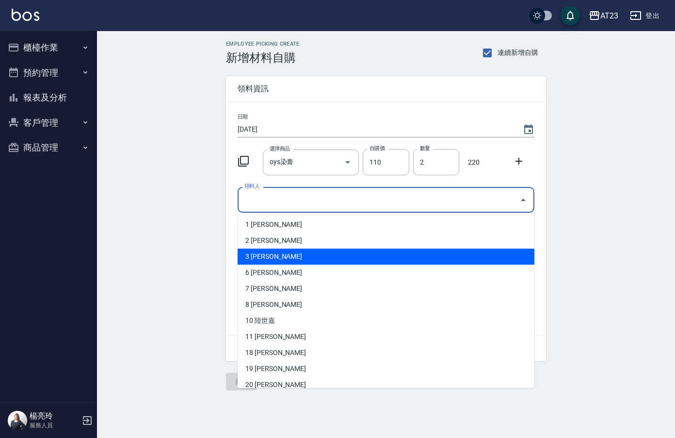
click at [272, 263] on li "3 [PERSON_NAME]" at bounding box center [386, 256] width 297 height 16
type input "孫雅惠"
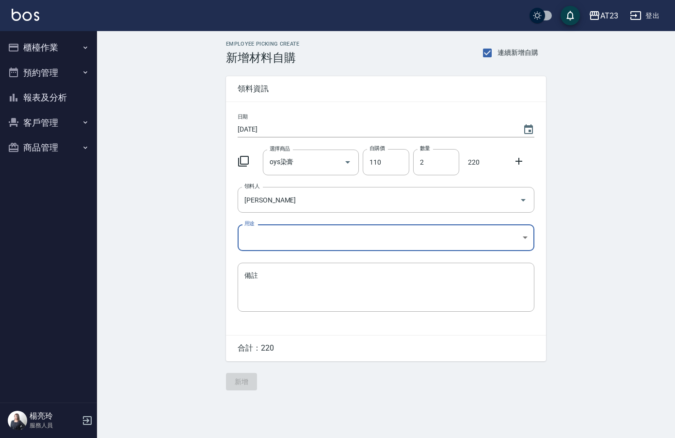
click at [272, 250] on body "AT23 登出 櫃檯作業 打帳單 帳單列表 現金收支登錄 材料自購登錄 每日結帳 排班表 現場電腦打卡 預約管理 預約管理 單日預約紀錄 單週預約紀錄 報表及…" at bounding box center [337, 219] width 675 height 438
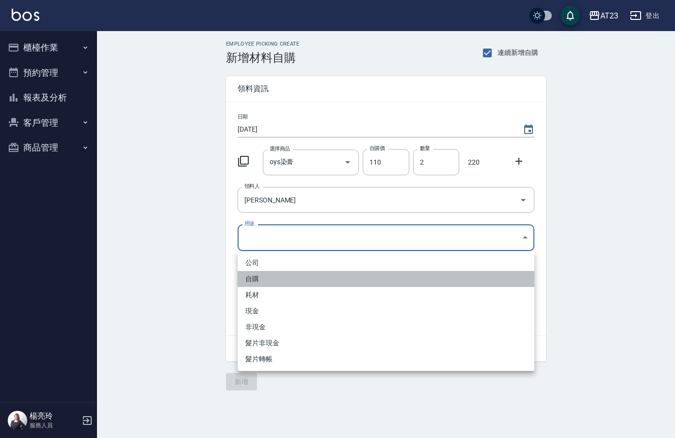
click at [263, 274] on li "自購" at bounding box center [386, 279] width 297 height 16
type input "自購"
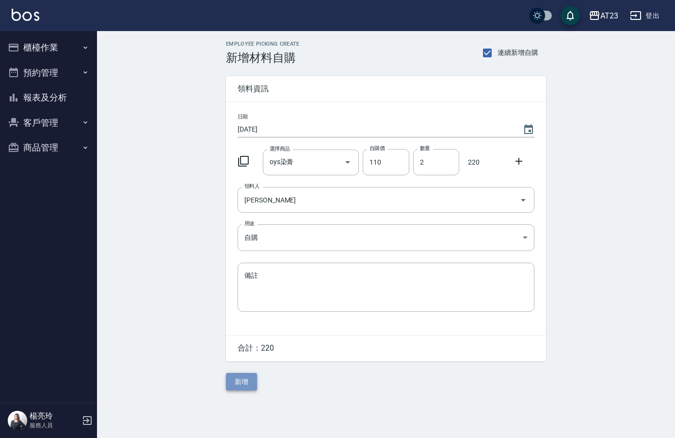
click at [229, 381] on button "新增" at bounding box center [241, 382] width 31 height 18
click at [243, 164] on icon at bounding box center [243, 161] width 11 height 11
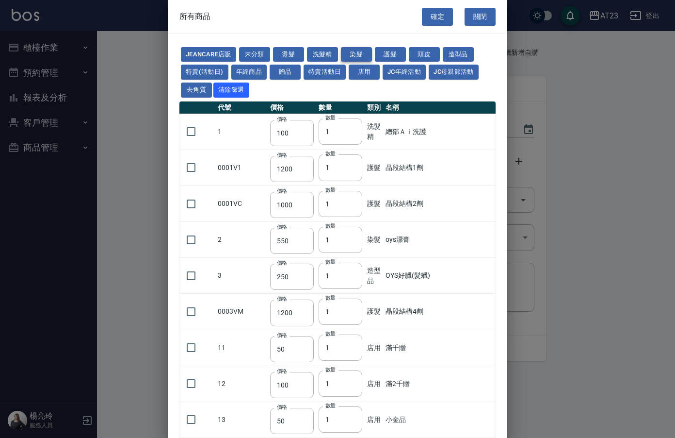
click at [354, 50] on button "染髮" at bounding box center [356, 54] width 31 height 15
type input "550"
type input "140"
type input "375"
type input "130"
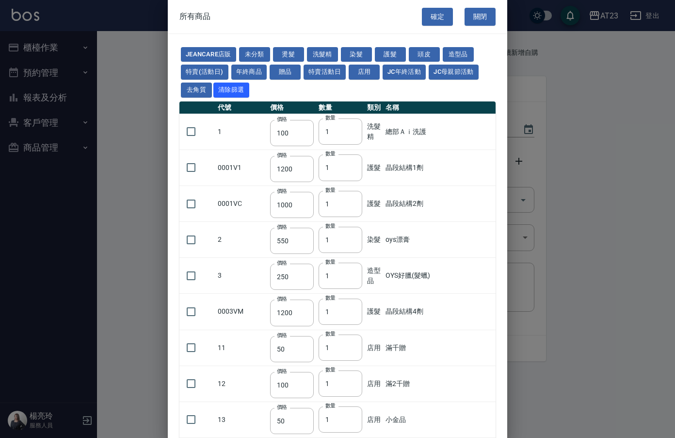
type input "600"
type input "110"
type input "450"
type input "130"
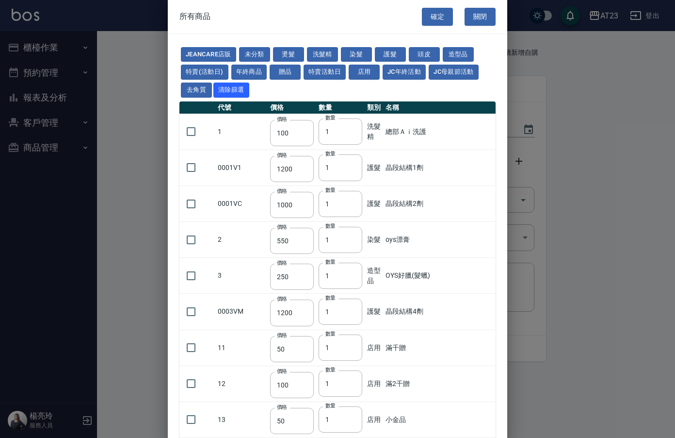
type input "500"
type input "450"
type input "406"
type input "490"
type input "450"
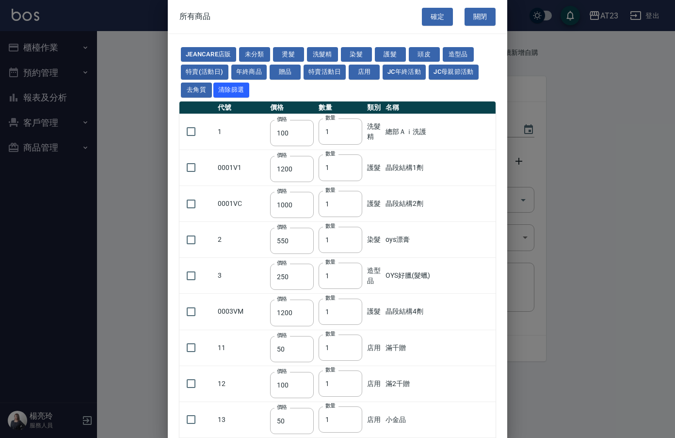
type input "500"
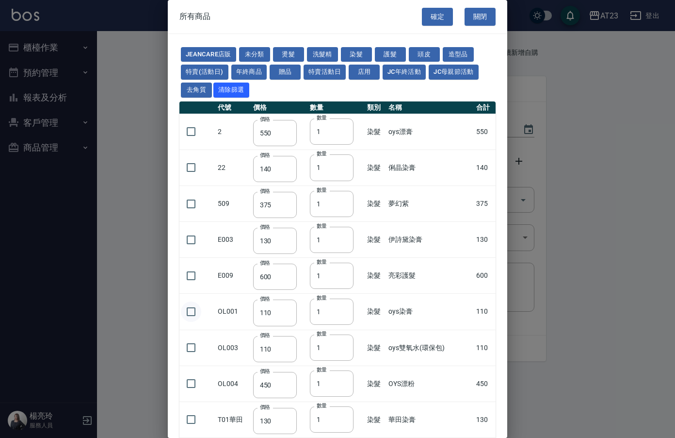
click at [182, 310] on input "checkbox" at bounding box center [191, 311] width 20 height 20
checkbox input "true"
click at [428, 13] on button "確定" at bounding box center [437, 17] width 31 height 18
type input "oys染膏"
type input "110"
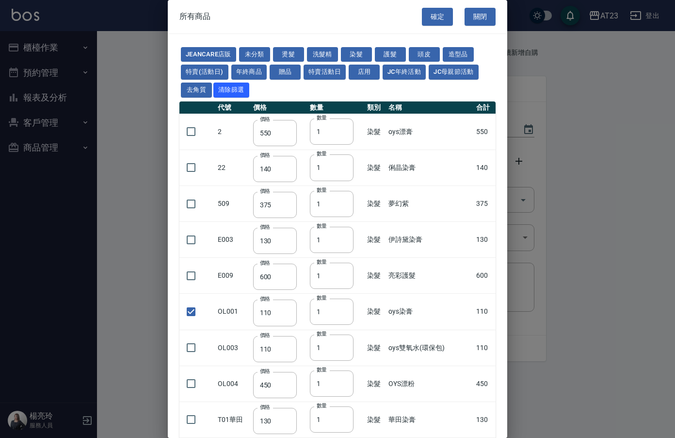
type input "1"
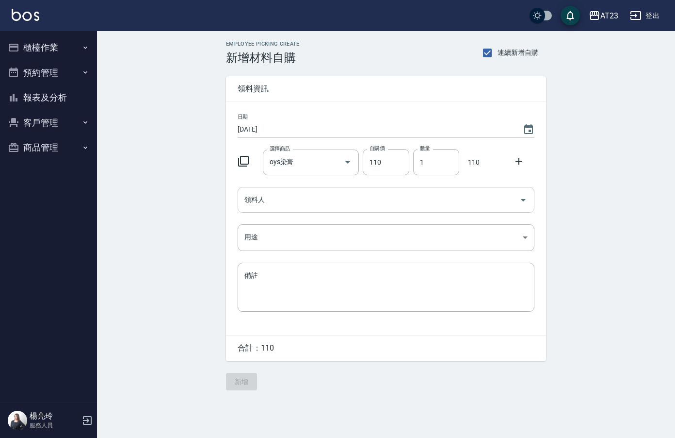
click at [274, 198] on input "領料人" at bounding box center [379, 199] width 274 height 17
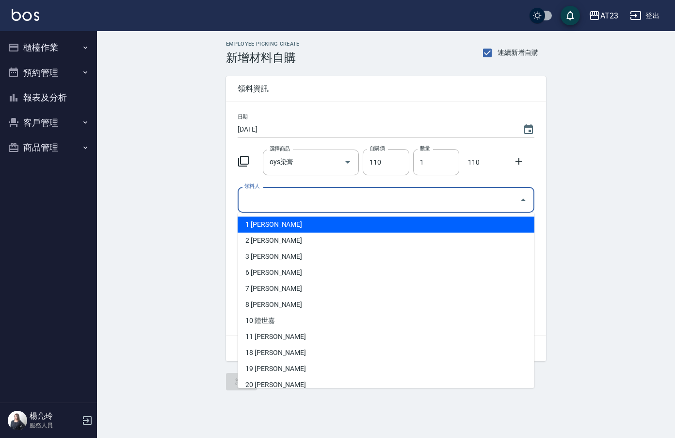
click at [272, 228] on li "1 [PERSON_NAME]" at bounding box center [386, 224] width 297 height 16
type input "陳姵方"
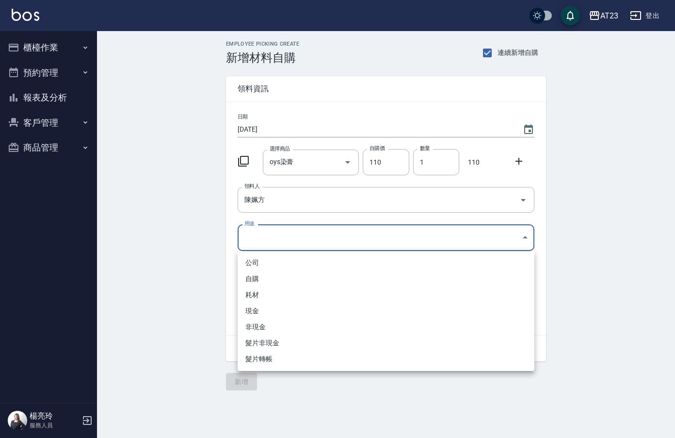
click at [270, 244] on body "AT23 登出 櫃檯作業 打帳單 帳單列表 現金收支登錄 材料自購登錄 每日結帳 排班表 現場電腦打卡 預約管理 預約管理 單日預約紀錄 單週預約紀錄 報表及…" at bounding box center [337, 219] width 675 height 438
click at [268, 283] on li "自購" at bounding box center [386, 279] width 297 height 16
type input "自購"
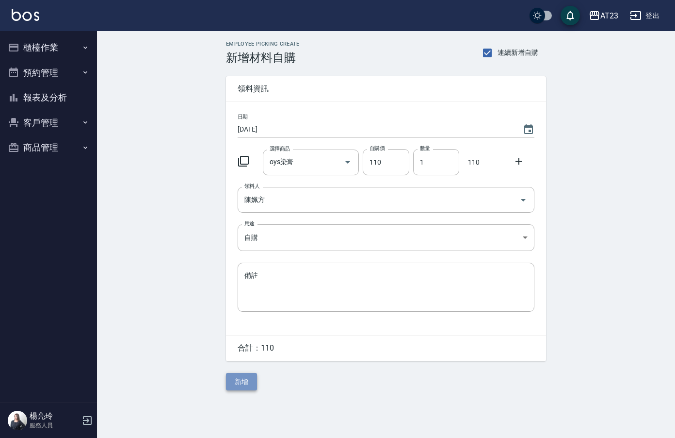
click at [236, 385] on button "新增" at bounding box center [241, 382] width 31 height 18
click at [242, 160] on icon at bounding box center [244, 161] width 12 height 12
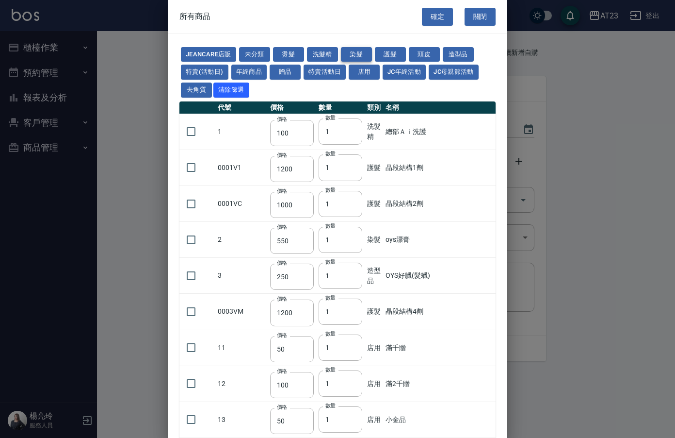
click at [368, 56] on button "染髮" at bounding box center [356, 54] width 31 height 15
type input "550"
type input "140"
type input "375"
type input "130"
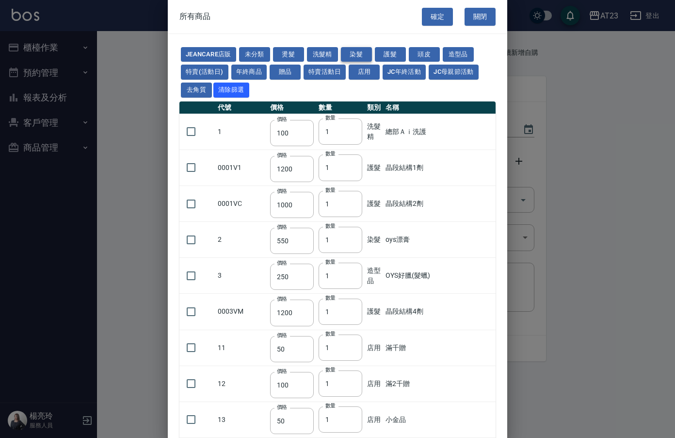
type input "600"
type input "110"
type input "450"
type input "130"
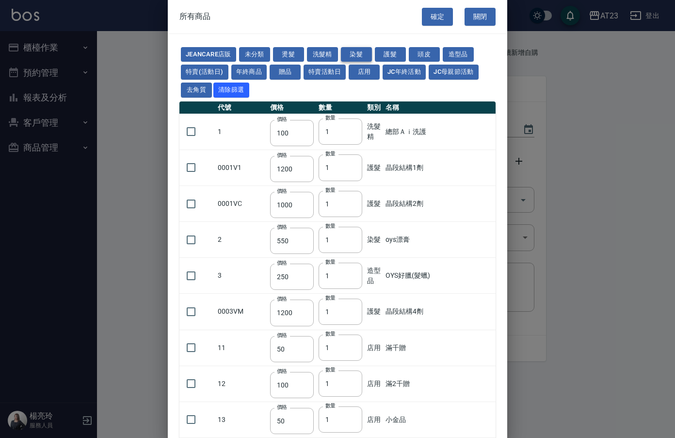
type input "500"
type input "450"
type input "406"
type input "490"
type input "450"
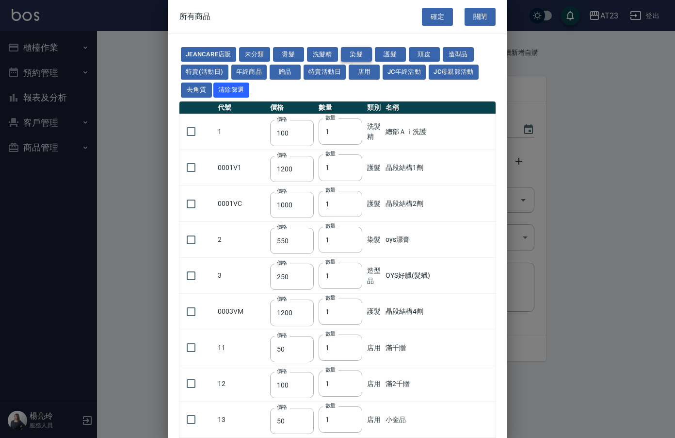
type input "500"
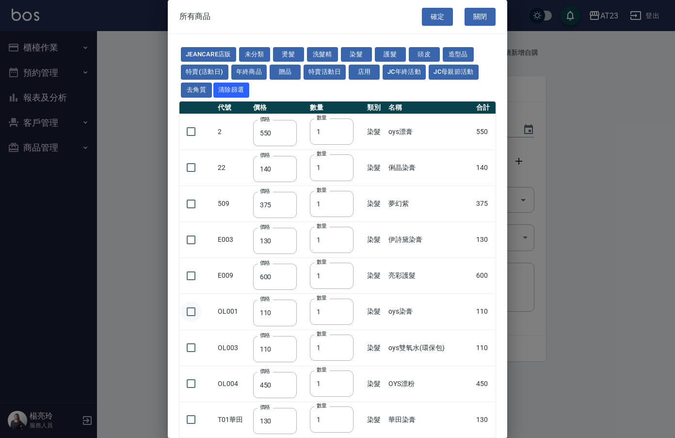
click at [193, 315] on input "checkbox" at bounding box center [191, 311] width 20 height 20
checkbox input "true"
type input "2"
click at [350, 310] on input "2" at bounding box center [332, 311] width 44 height 26
click at [396, 55] on button "護髮" at bounding box center [390, 54] width 31 height 15
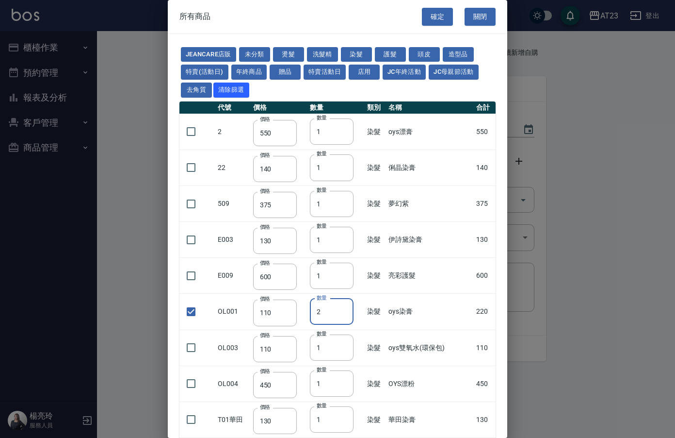
type input "1200"
type input "1000"
type input "1200"
type input "900"
type input "50"
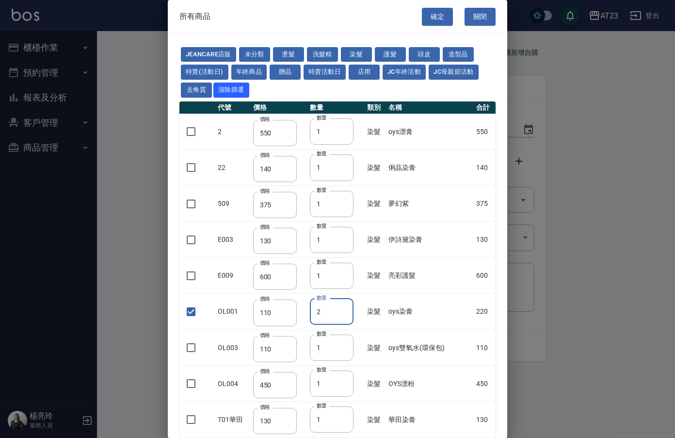
checkbox input "false"
type input "550"
type input "1"
type input "240"
type input "150"
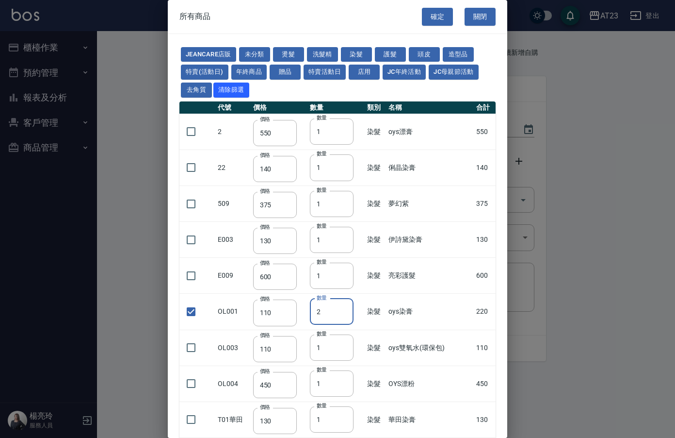
type input "400"
type input "600"
type input "0"
type input "400"
type input "120"
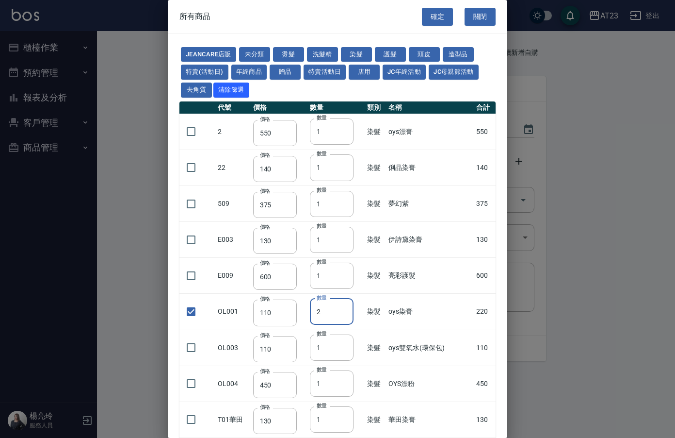
type input "800"
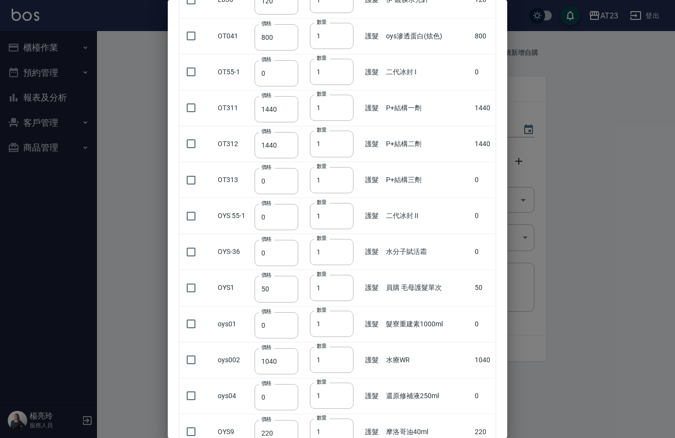
scroll to position [679, 0]
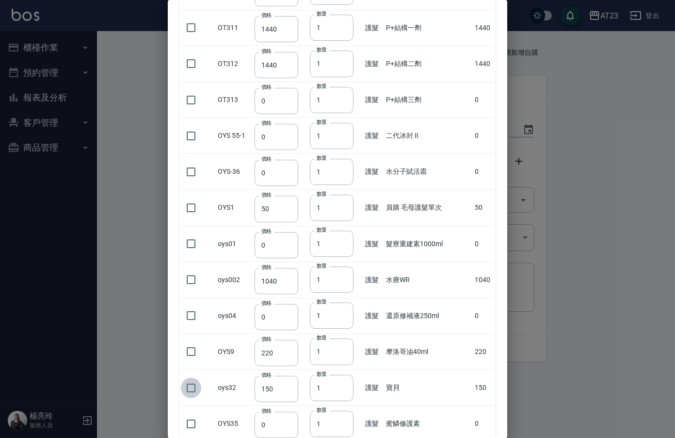
click at [189, 388] on input "checkbox" at bounding box center [191, 387] width 20 height 20
checkbox input "true"
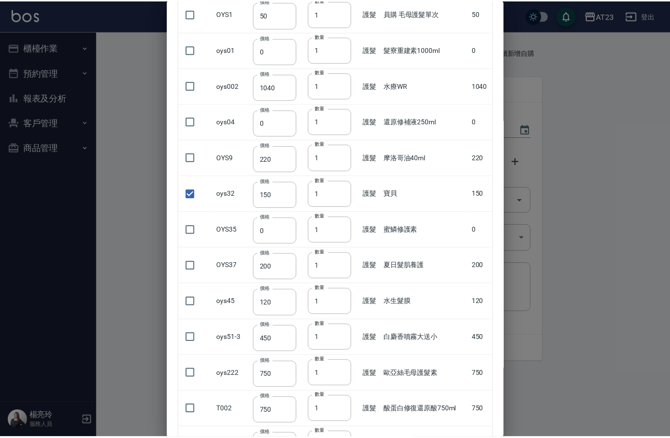
scroll to position [960, 0]
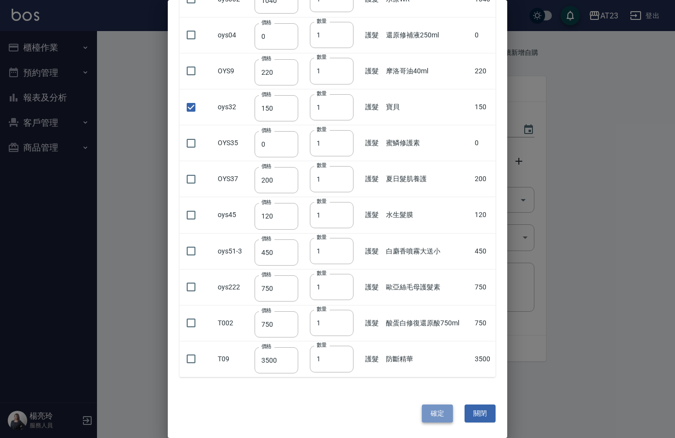
click at [425, 410] on button "確定" at bounding box center [437, 413] width 31 height 18
type input "oys染膏"
type input "110"
type input "2"
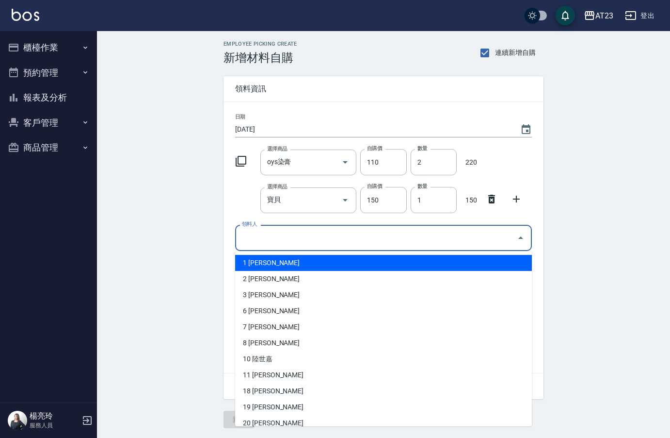
click at [249, 240] on div "領料人 領料人" at bounding box center [383, 238] width 297 height 26
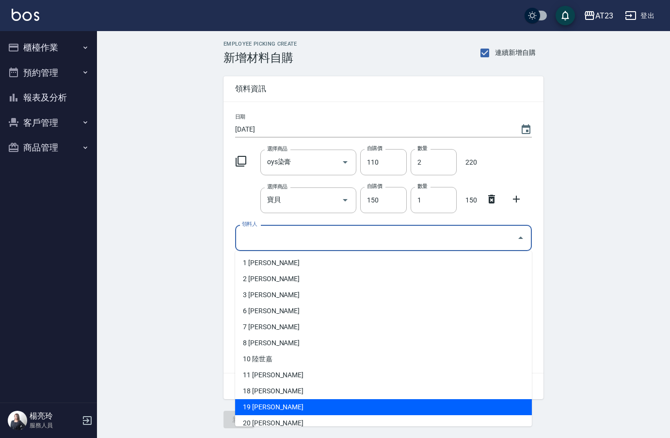
click at [264, 410] on li "19 [PERSON_NAME]" at bounding box center [383, 407] width 297 height 16
type input "楊亮玲"
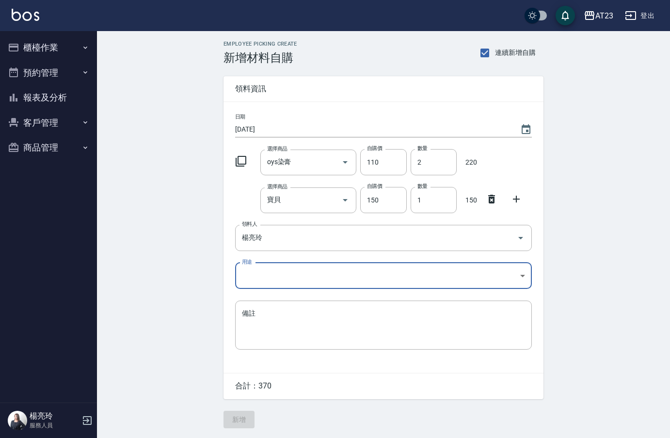
click at [254, 278] on body "AT23 登出 櫃檯作業 打帳單 帳單列表 現金收支登錄 材料自購登錄 每日結帳 排班表 現場電腦打卡 預約管理 預約管理 單日預約紀錄 單週預約紀錄 報表及…" at bounding box center [335, 219] width 670 height 438
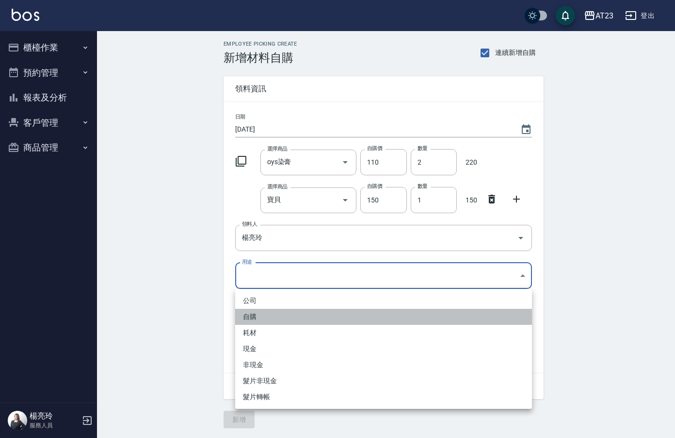
click at [251, 310] on li "自購" at bounding box center [383, 317] width 297 height 16
type input "自購"
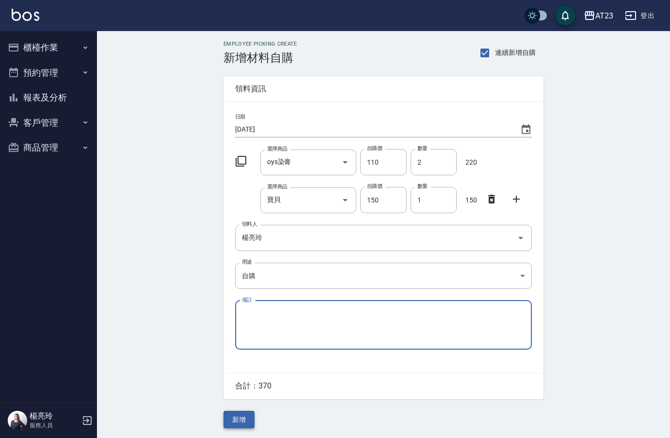
click at [236, 423] on button "新增" at bounding box center [239, 419] width 31 height 18
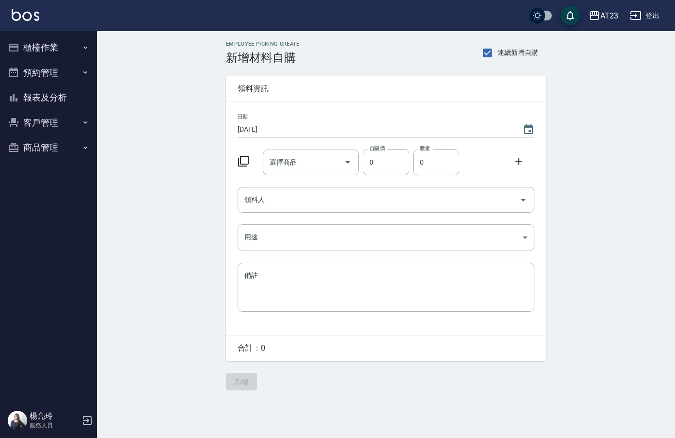
click at [242, 162] on icon at bounding box center [244, 161] width 12 height 12
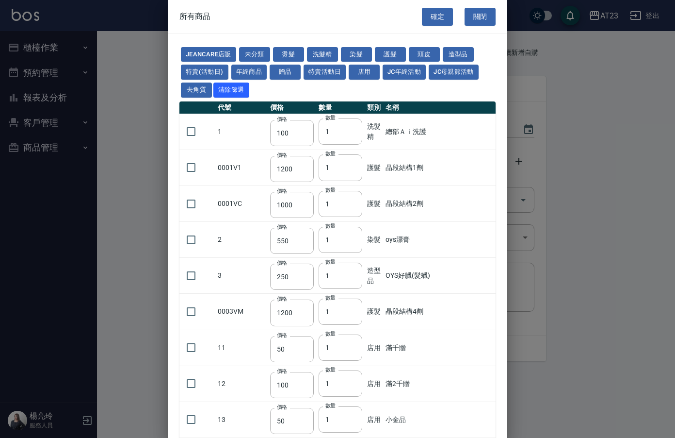
click at [290, 63] on div "JeanCare店販 未分類 燙髮 洗髮精 染髮 護髮 頭皮 造型品 特賣(活動日) 年終商品 贈品 特賣活動日 店用 JC年終活動 JC母親節活動 去角質 …" at bounding box center [338, 72] width 316 height 53
click at [292, 56] on button "燙髮" at bounding box center [288, 54] width 31 height 15
type input "270"
type input "180"
type input "300"
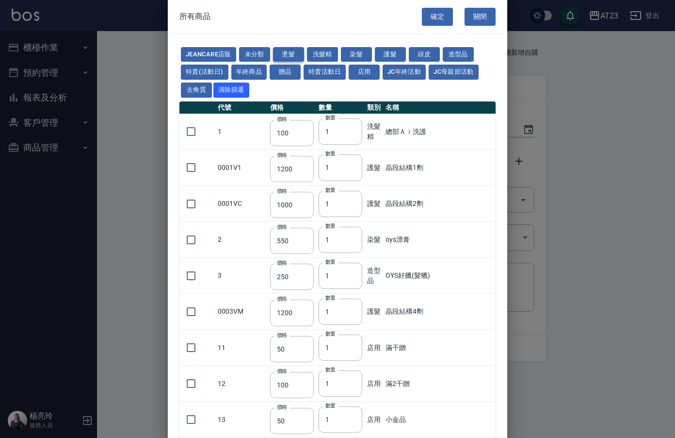
type input "450"
type input "300"
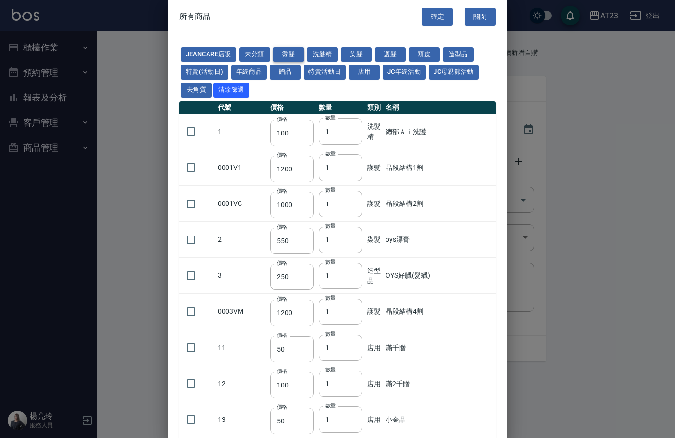
type input "300"
type input "250"
type input "225"
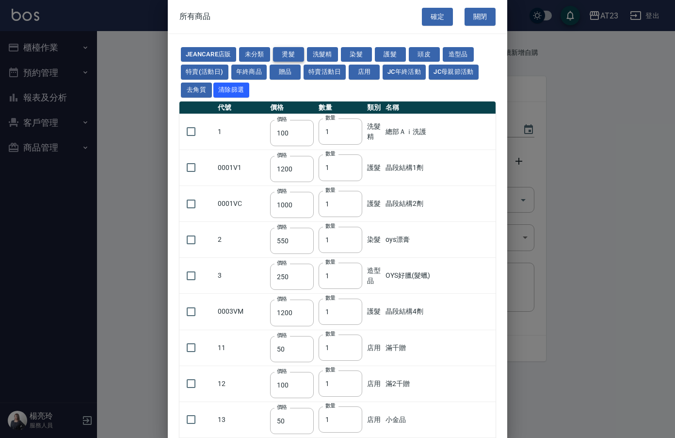
type input "150"
type input "180"
type input "150"
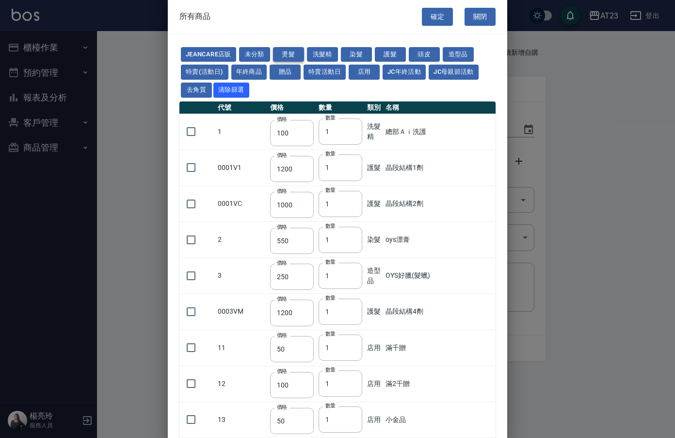
type input "420"
type input "700"
type input "380"
type input "750"
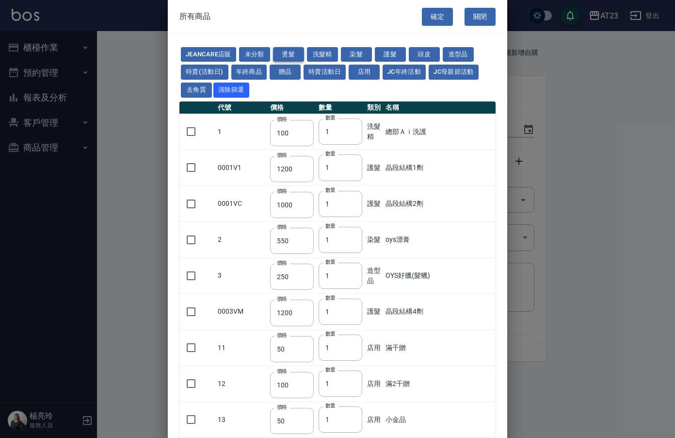
type input "750"
type input "420"
type input "40"
type input "400"
type input "250"
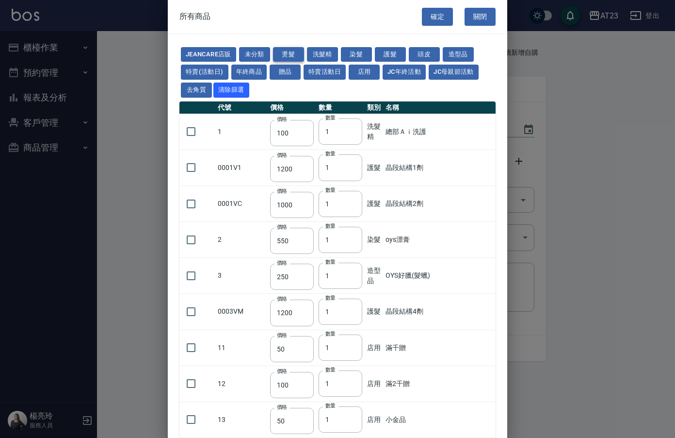
type input "200"
type input "260"
type input "250"
type input "550"
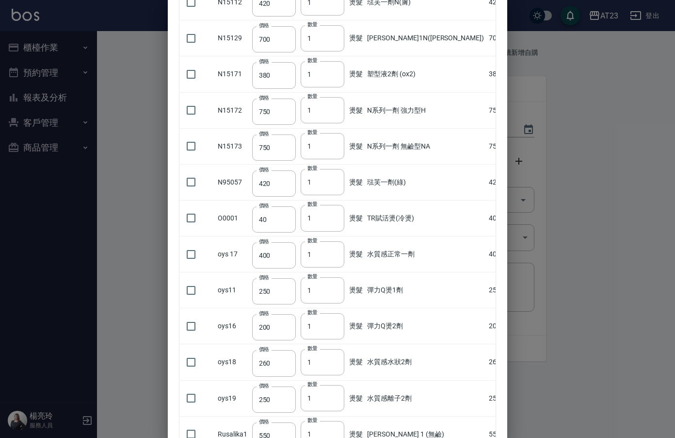
scroll to position [887, 0]
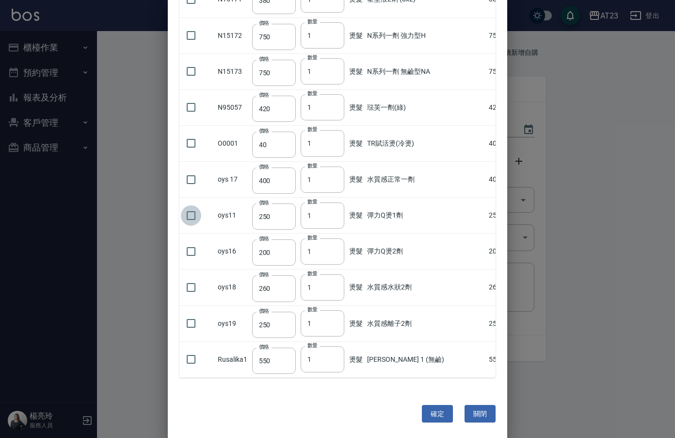
click at [187, 212] on input "checkbox" at bounding box center [191, 215] width 20 height 20
checkbox input "true"
click at [434, 409] on button "確定" at bounding box center [437, 414] width 31 height 18
type input "彈力Q燙1劑"
type input "250"
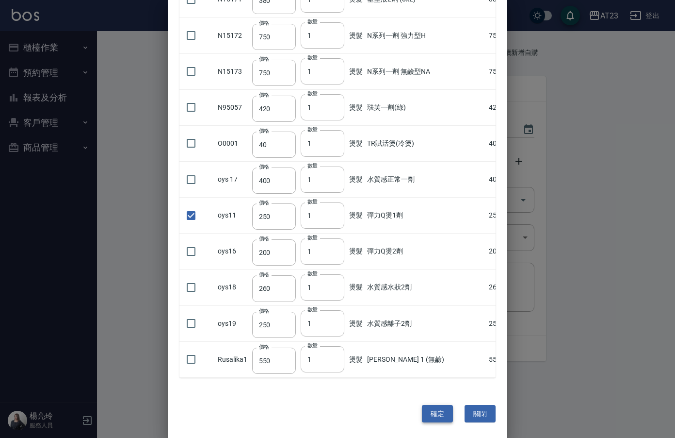
type input "1"
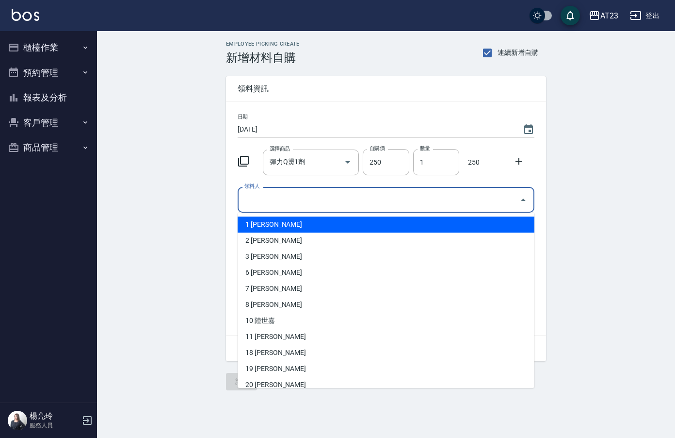
click at [263, 197] on input "領料人" at bounding box center [379, 199] width 274 height 17
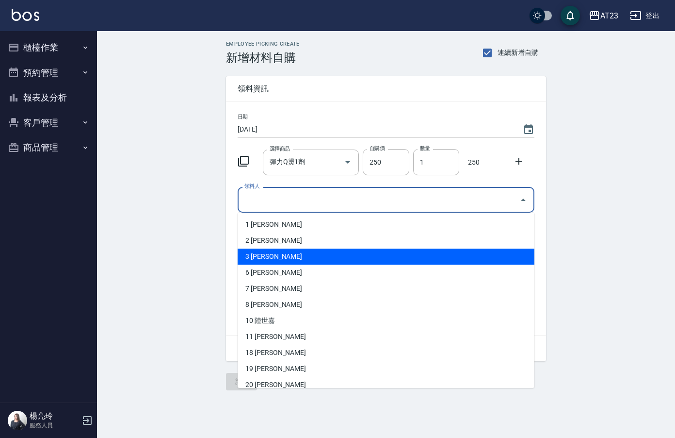
click at [262, 261] on li "3 [PERSON_NAME]" at bounding box center [386, 256] width 297 height 16
type input "孫雅惠"
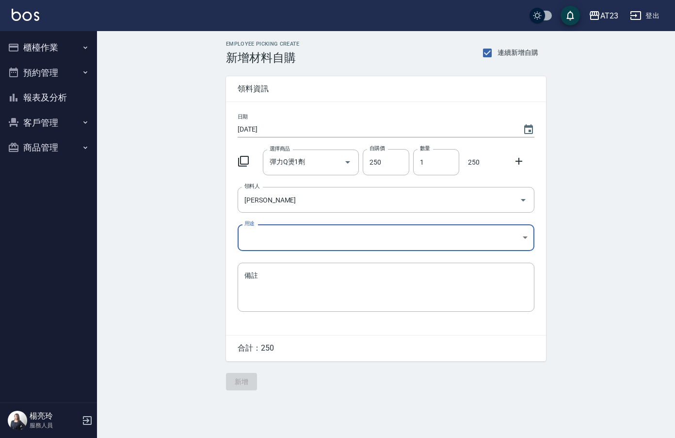
click at [266, 237] on body "AT23 登出 櫃檯作業 打帳單 帳單列表 現金收支登錄 材料自購登錄 每日結帳 排班表 現場電腦打卡 預約管理 預約管理 單日預約紀錄 單週預約紀錄 報表及…" at bounding box center [337, 219] width 675 height 438
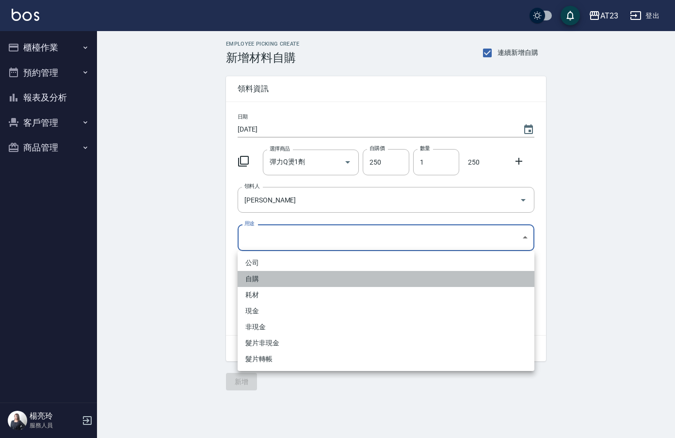
click at [263, 275] on li "自購" at bounding box center [386, 279] width 297 height 16
type input "自購"
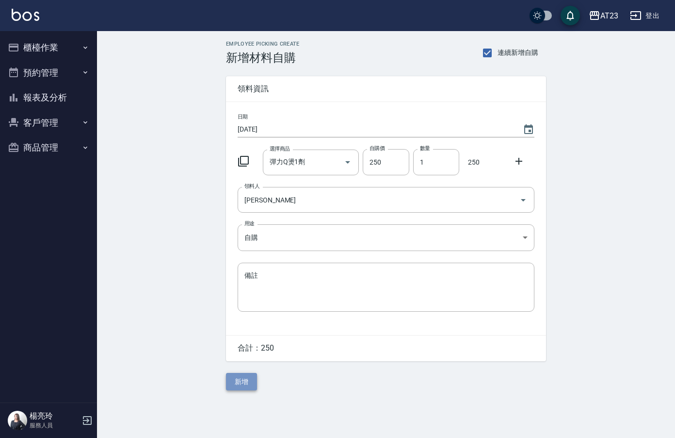
click at [246, 380] on button "新增" at bounding box center [241, 382] width 31 height 18
click at [246, 164] on icon at bounding box center [243, 161] width 11 height 11
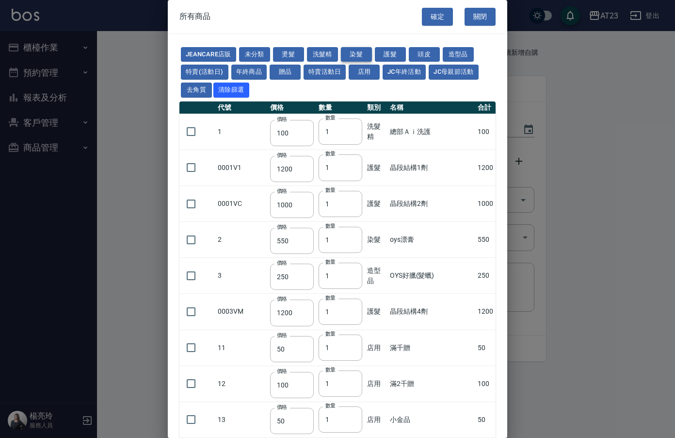
click at [371, 53] on button "染髮" at bounding box center [356, 54] width 31 height 15
type input "550"
type input "140"
type input "375"
type input "130"
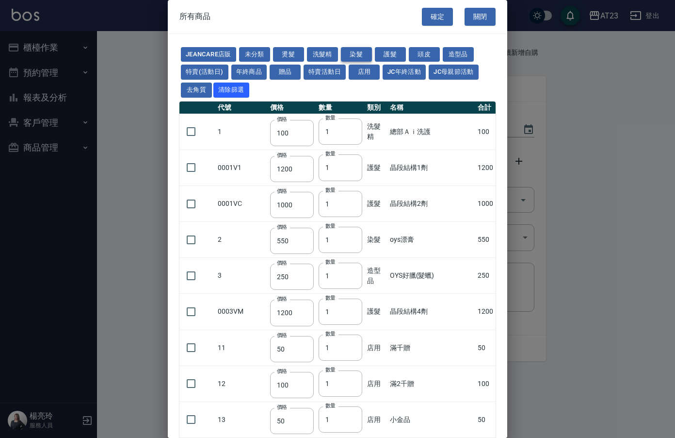
type input "600"
type input "110"
type input "450"
type input "130"
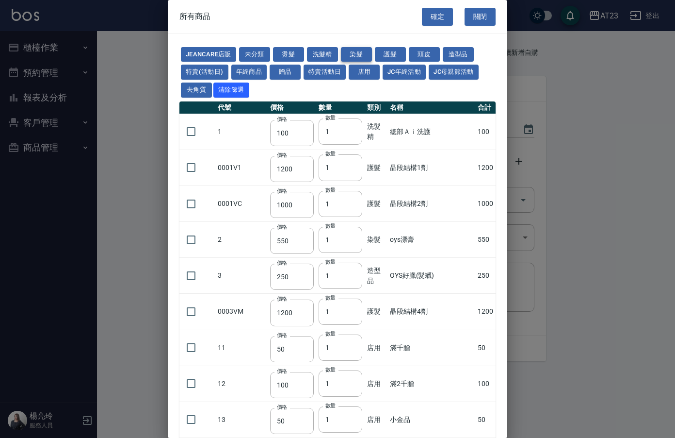
type input "500"
type input "450"
type input "406"
type input "490"
type input "450"
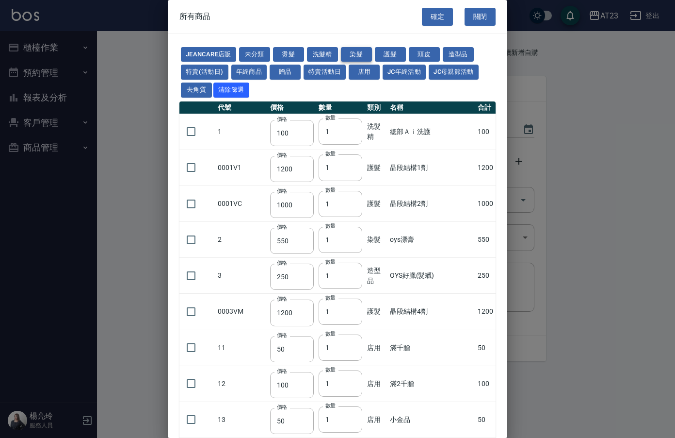
type input "500"
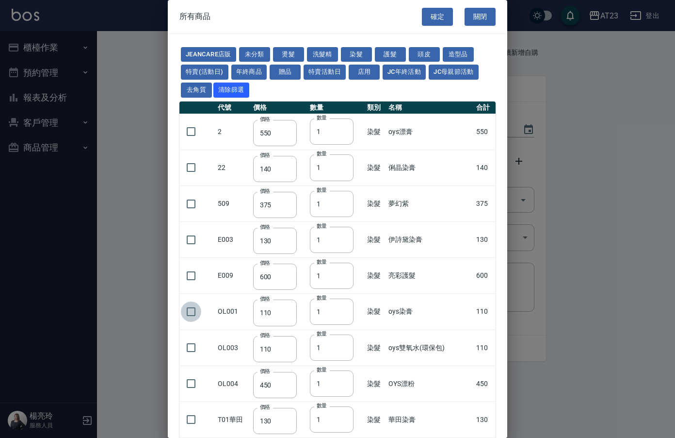
click at [193, 313] on input "checkbox" at bounding box center [191, 311] width 20 height 20
checkbox input "true"
click at [436, 28] on div "確定 關閉" at bounding box center [464, 16] width 85 height 33
click at [444, 29] on div "確定 關閉" at bounding box center [464, 16] width 85 height 33
drag, startPoint x: 438, startPoint y: 16, endPoint x: 412, endPoint y: 51, distance: 43.8
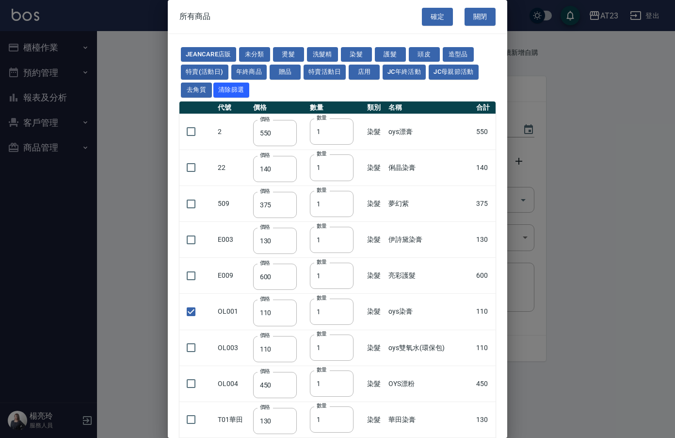
click at [437, 17] on button "確定" at bounding box center [437, 17] width 31 height 18
type input "oys染膏"
type input "110"
type input "1"
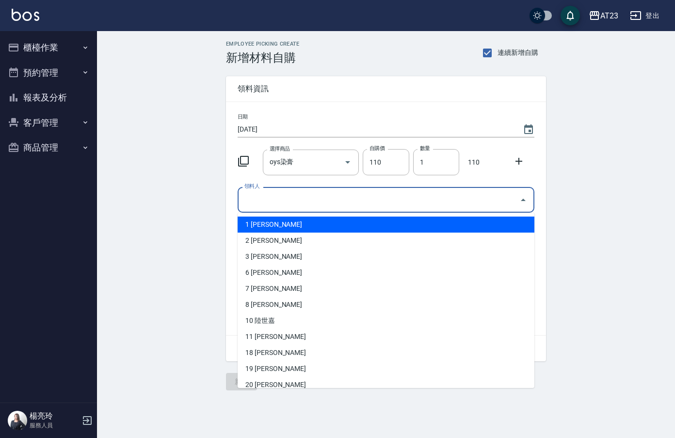
click at [283, 197] on input "領料人" at bounding box center [379, 199] width 274 height 17
click at [270, 221] on li "1 [PERSON_NAME]" at bounding box center [386, 224] width 297 height 16
type input "陳姵方"
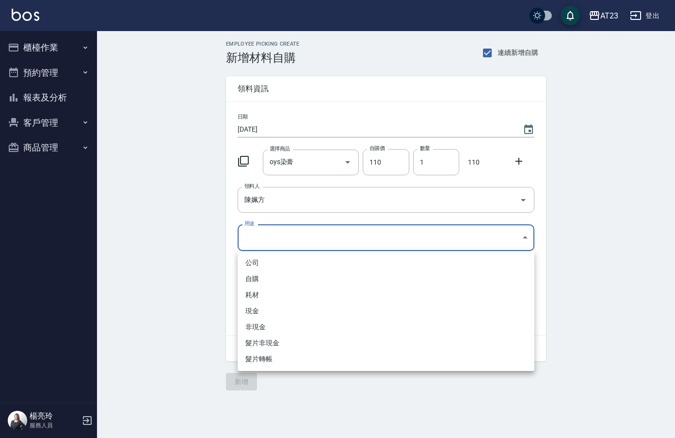
click at [260, 232] on body "AT23 登出 櫃檯作業 打帳單 帳單列表 現金收支登錄 材料自購登錄 每日結帳 排班表 現場電腦打卡 預約管理 預約管理 單日預約紀錄 單週預約紀錄 報表及…" at bounding box center [337, 219] width 675 height 438
click at [254, 281] on li "自購" at bounding box center [386, 279] width 297 height 16
type input "自購"
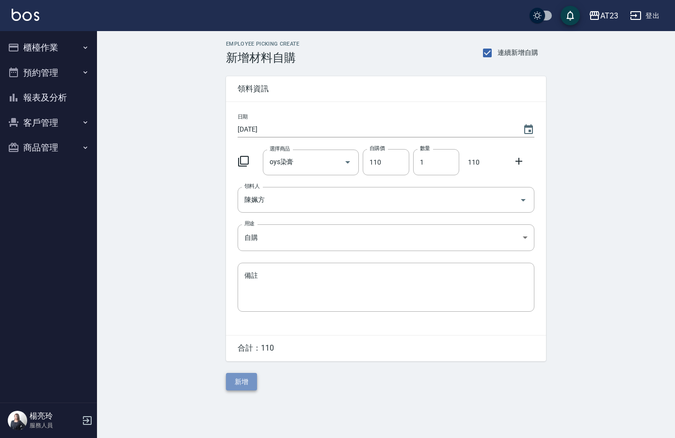
click at [248, 383] on button "新增" at bounding box center [241, 382] width 31 height 18
click at [245, 160] on icon at bounding box center [244, 161] width 12 height 12
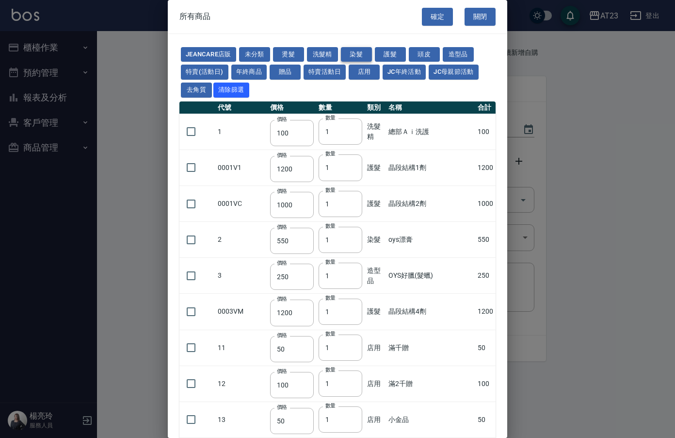
click at [345, 56] on button "染髮" at bounding box center [356, 54] width 31 height 15
type input "550"
type input "140"
type input "375"
type input "130"
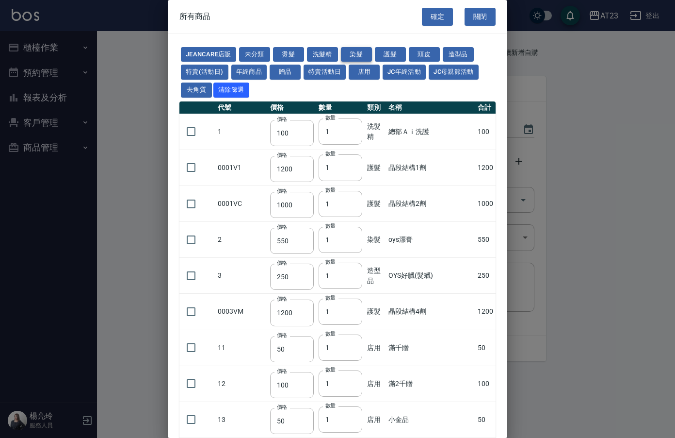
type input "600"
type input "110"
type input "450"
type input "130"
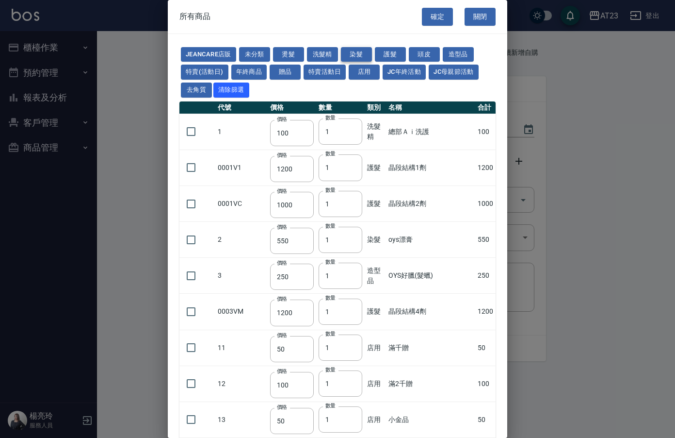
type input "500"
type input "450"
type input "406"
type input "490"
type input "450"
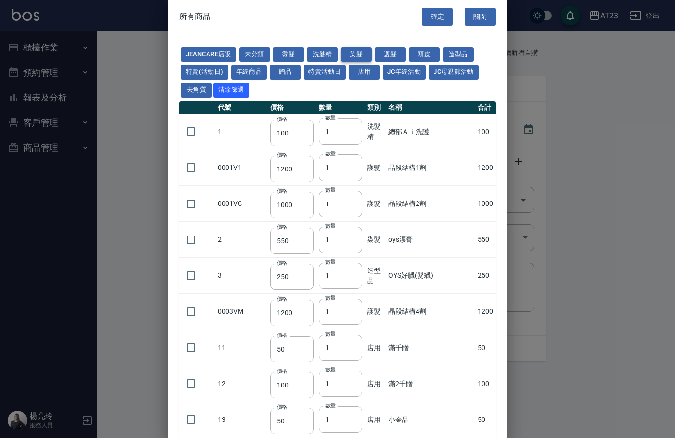
type input "500"
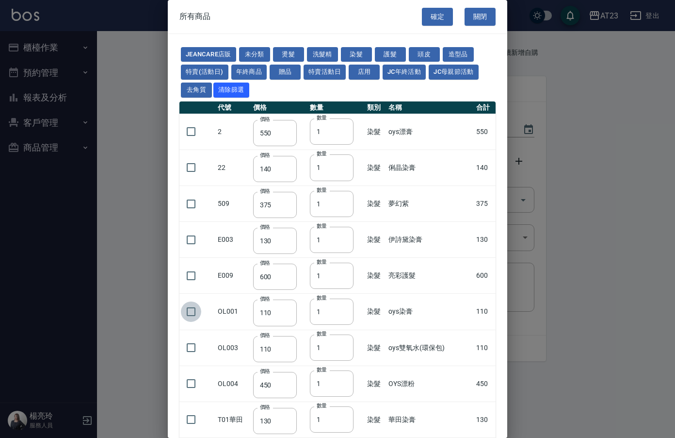
click at [195, 312] on input "checkbox" at bounding box center [191, 311] width 20 height 20
checkbox input "true"
click at [438, 16] on button "確定" at bounding box center [437, 17] width 31 height 18
type input "oys染膏"
type input "110"
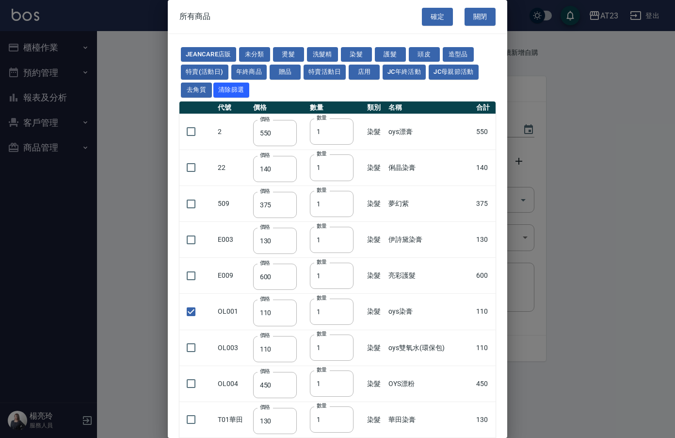
type input "1"
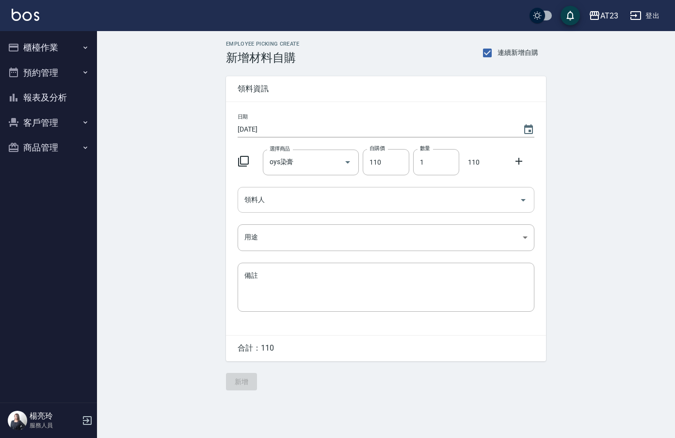
click at [290, 211] on div "領料人" at bounding box center [386, 200] width 297 height 26
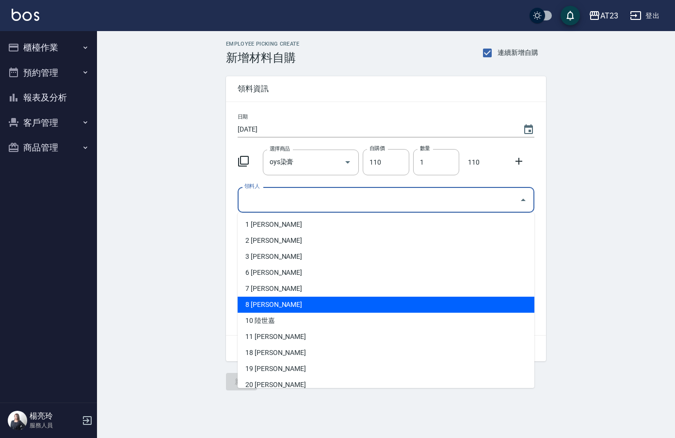
click at [259, 304] on li "8 [PERSON_NAME]" at bounding box center [386, 304] width 297 height 16
type input "廖云雅"
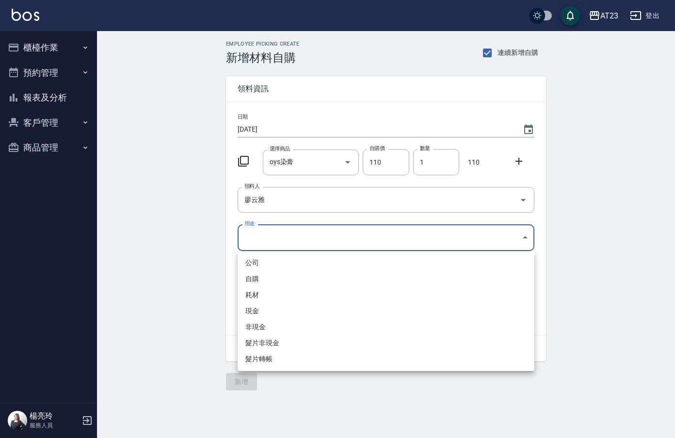
click at [258, 244] on body "AT23 登出 櫃檯作業 打帳單 帳單列表 現金收支登錄 材料自購登錄 每日結帳 排班表 現場電腦打卡 預約管理 預約管理 單日預約紀錄 單週預約紀錄 報表及…" at bounding box center [337, 219] width 675 height 438
click at [252, 282] on li "自購" at bounding box center [386, 279] width 297 height 16
type input "自購"
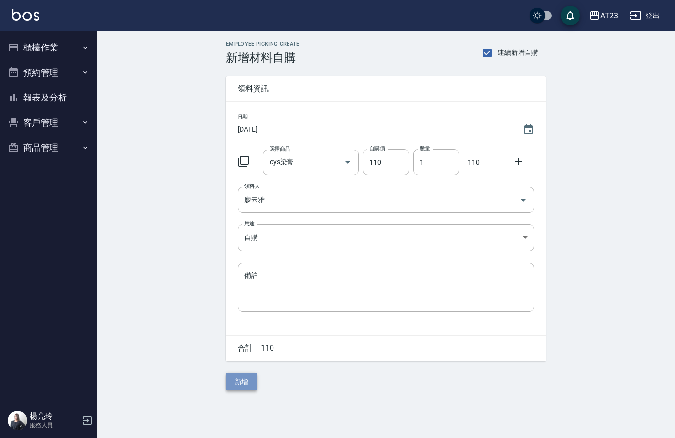
click at [243, 380] on button "新增" at bounding box center [241, 382] width 31 height 18
click at [243, 157] on icon at bounding box center [244, 161] width 12 height 12
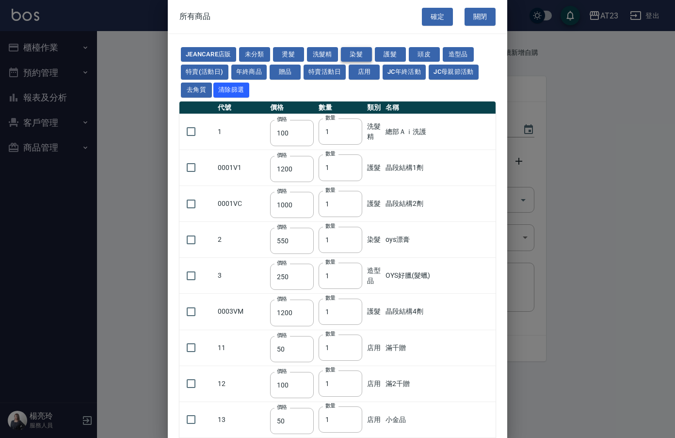
click at [358, 56] on button "染髮" at bounding box center [356, 54] width 31 height 15
type input "550"
type input "140"
type input "375"
type input "130"
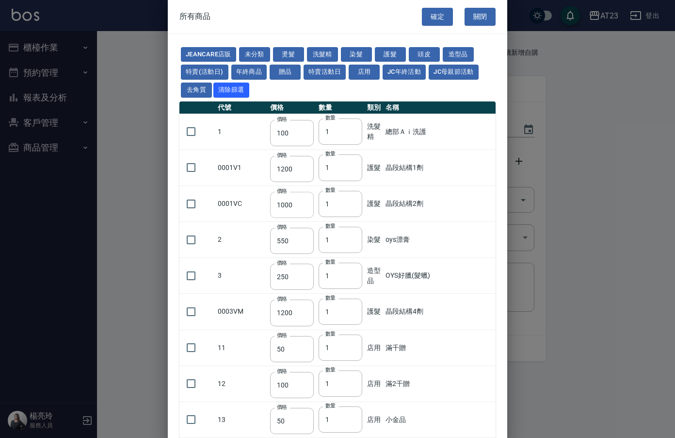
type input "600"
type input "110"
type input "450"
type input "130"
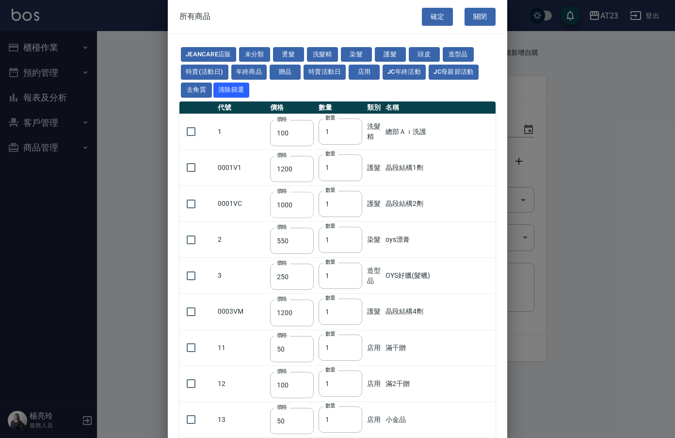
type input "500"
type input "450"
type input "406"
type input "490"
type input "450"
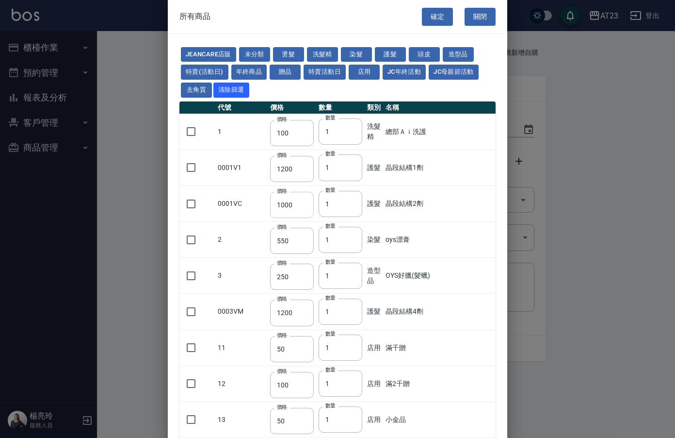
type input "500"
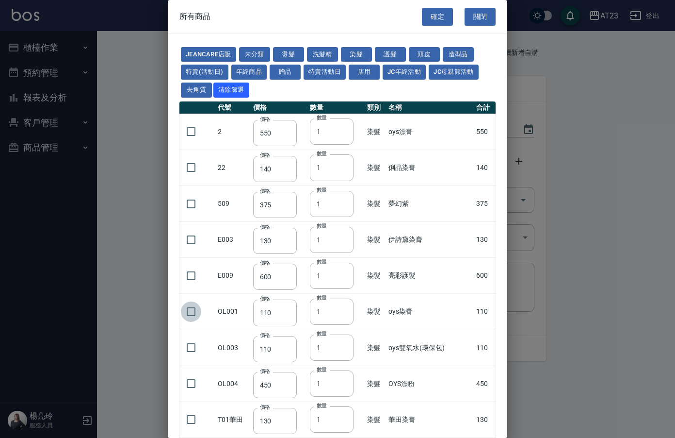
click at [198, 311] on input "checkbox" at bounding box center [191, 311] width 20 height 20
checkbox input "true"
type input "2"
click at [345, 310] on input "2" at bounding box center [332, 311] width 44 height 26
drag, startPoint x: 432, startPoint y: 14, endPoint x: 297, endPoint y: 117, distance: 169.6
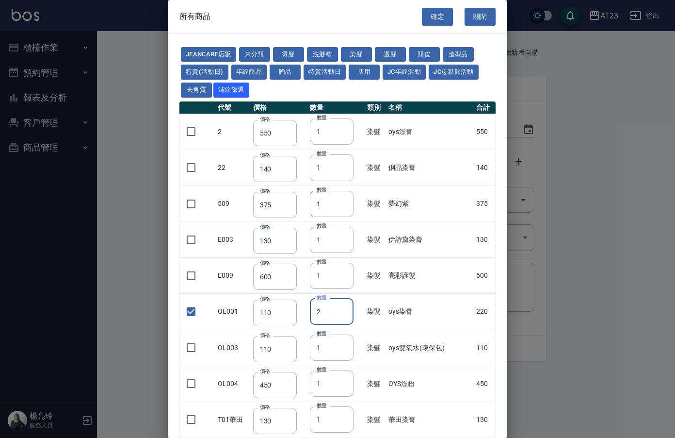
click at [432, 15] on button "確定" at bounding box center [437, 17] width 31 height 18
type input "oys染膏"
type input "110"
type input "2"
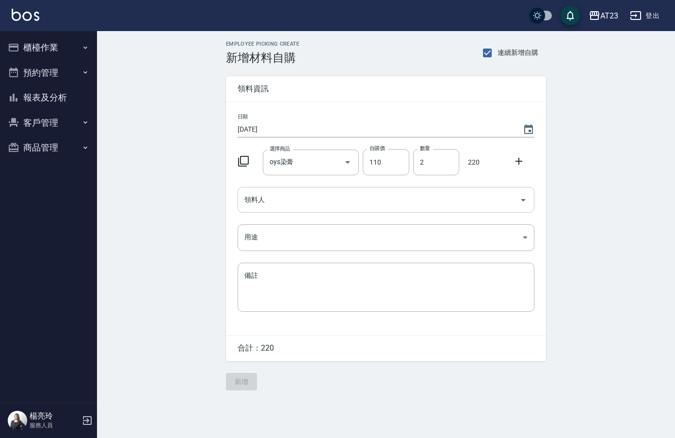
click at [265, 197] on input "領料人" at bounding box center [379, 199] width 274 height 17
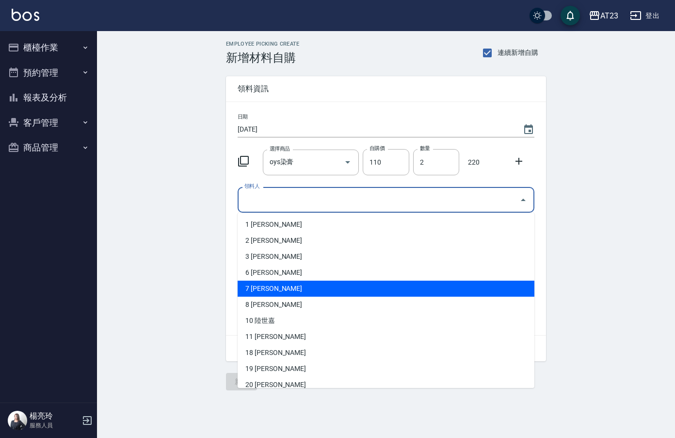
click at [255, 291] on li "7 [PERSON_NAME]" at bounding box center [386, 288] width 297 height 16
type input "石馨媛"
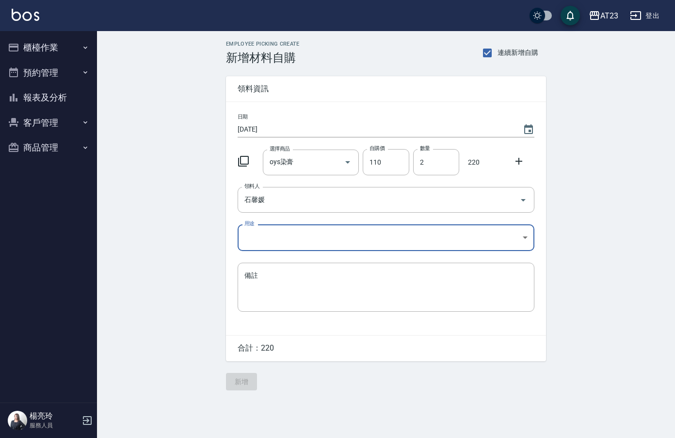
click at [250, 241] on body "AT23 登出 櫃檯作業 打帳單 帳單列表 現金收支登錄 材料自購登錄 每日結帳 排班表 現場電腦打卡 預約管理 預約管理 單日預約紀錄 單週預約紀錄 報表及…" at bounding box center [337, 219] width 675 height 438
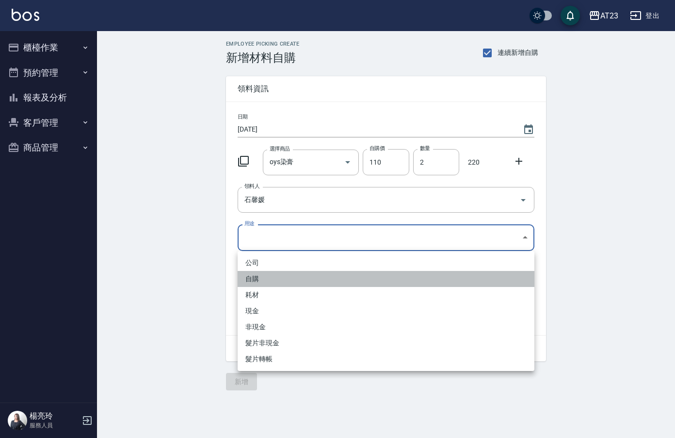
click at [251, 276] on li "自購" at bounding box center [386, 279] width 297 height 16
type input "自購"
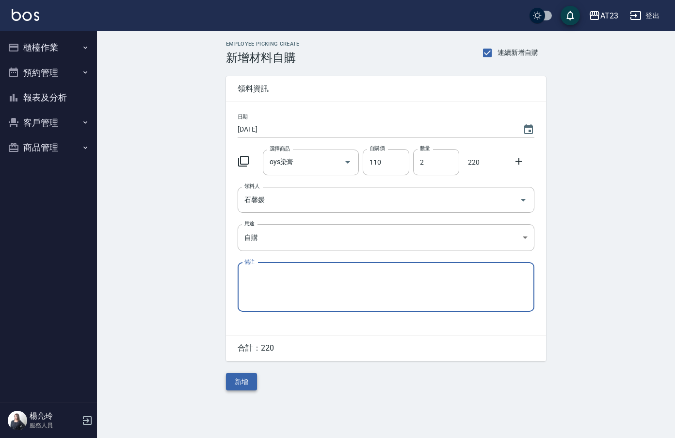
click at [248, 383] on button "新增" at bounding box center [241, 382] width 31 height 18
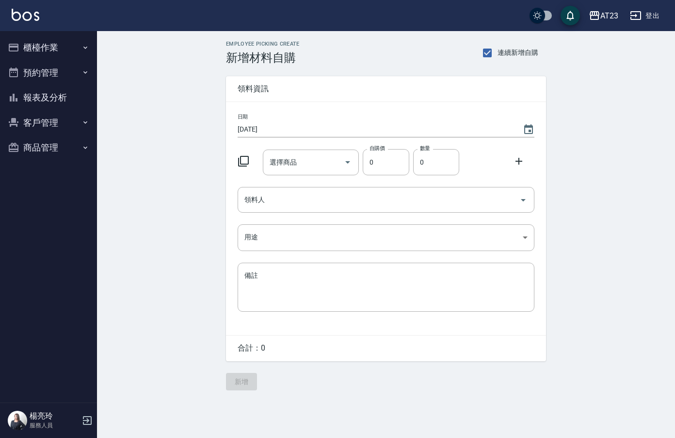
click at [250, 164] on div at bounding box center [246, 159] width 25 height 17
click at [241, 161] on icon at bounding box center [243, 161] width 11 height 11
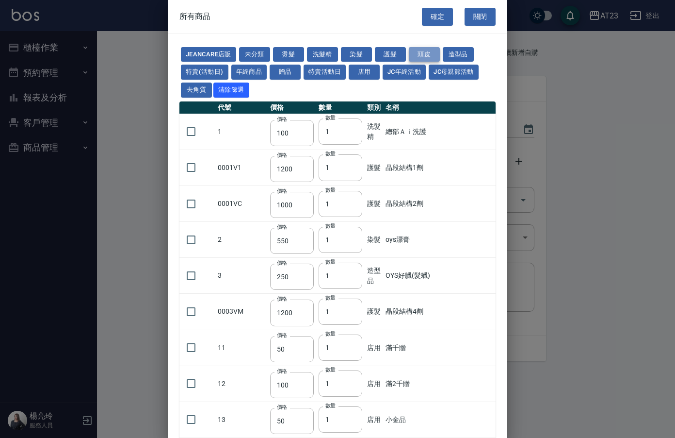
click at [411, 54] on button "頭皮" at bounding box center [424, 54] width 31 height 15
type input "300"
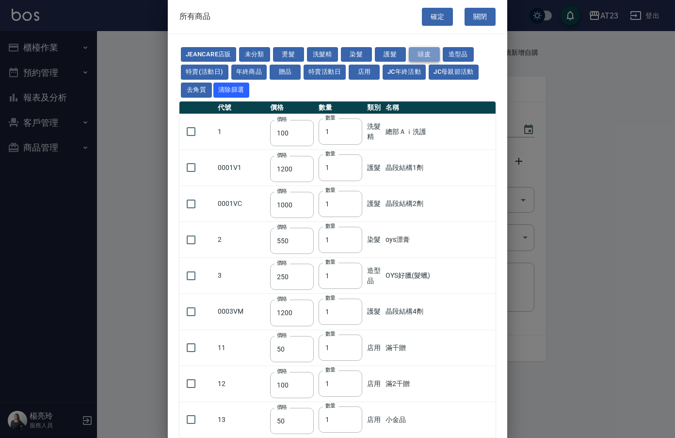
type input "750"
type input "3000"
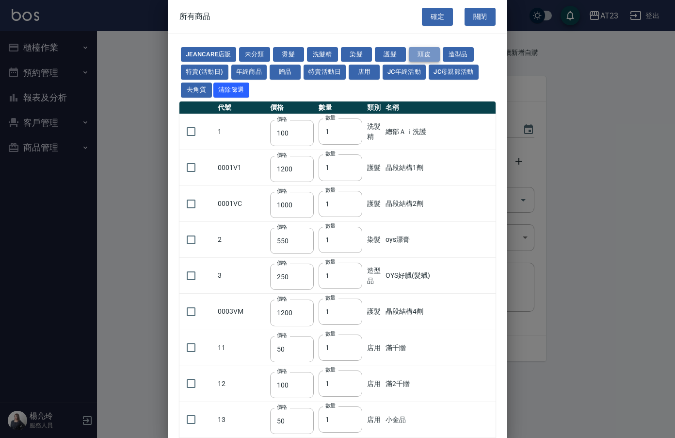
type input "750"
type input "300"
type input "350"
type input "1280"
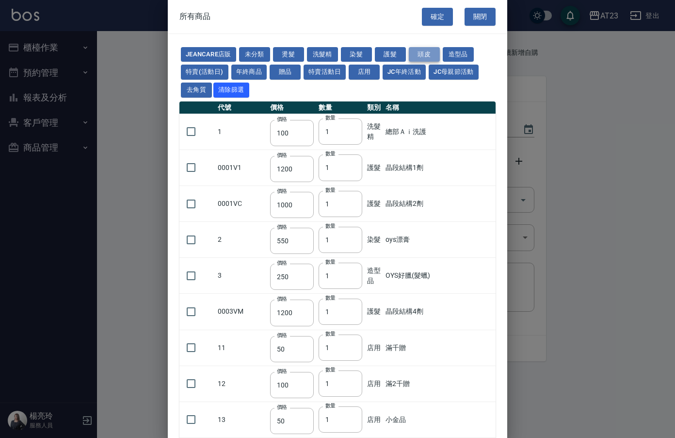
type input "400"
type input "1200"
type input "750"
type input "250"
type input "300"
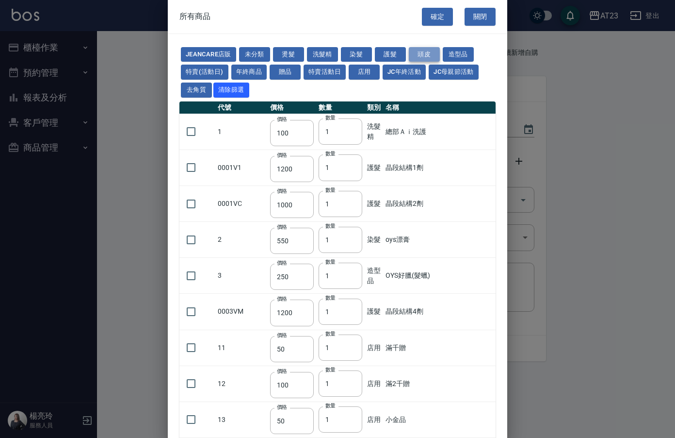
type input "99"
type input "2000"
type input "1200"
type input "100"
type input "2500"
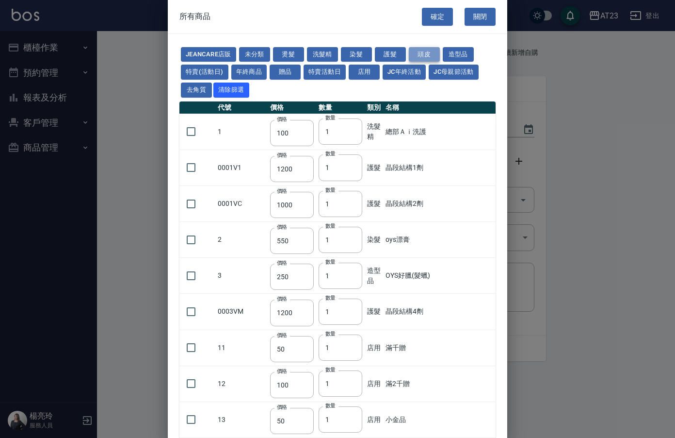
type input "100"
type input "0"
type input "550"
type input "490"
type input "750"
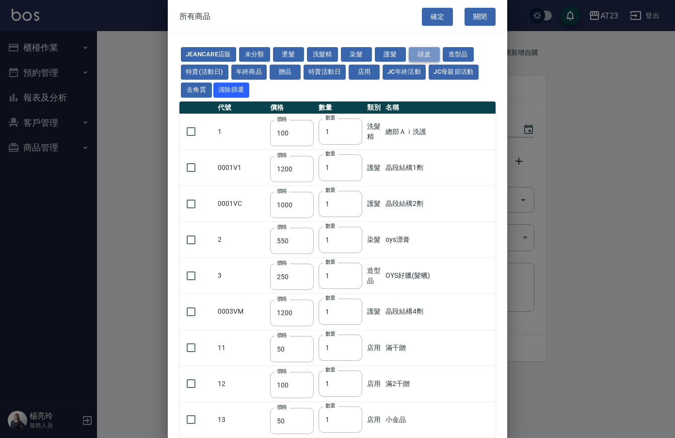
type input "590"
type input "0"
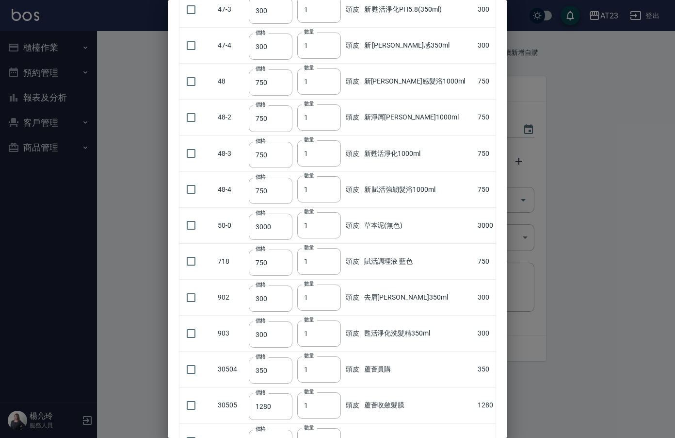
scroll to position [340, 0]
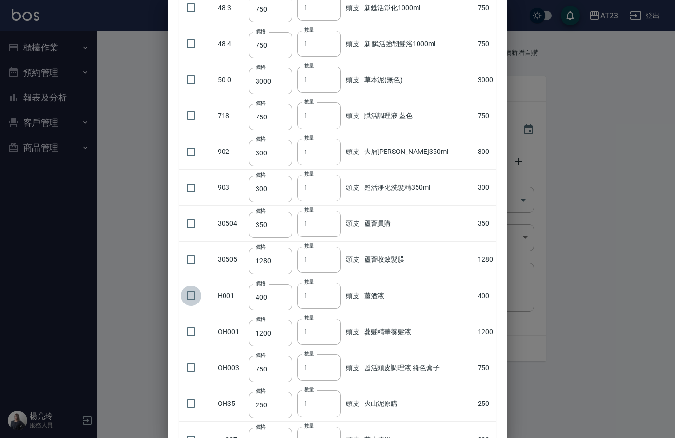
click at [198, 297] on input "checkbox" at bounding box center [191, 295] width 20 height 20
checkbox input "true"
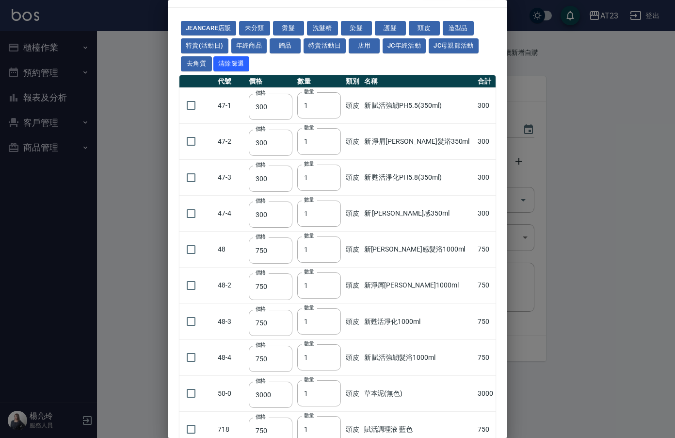
scroll to position [0, 0]
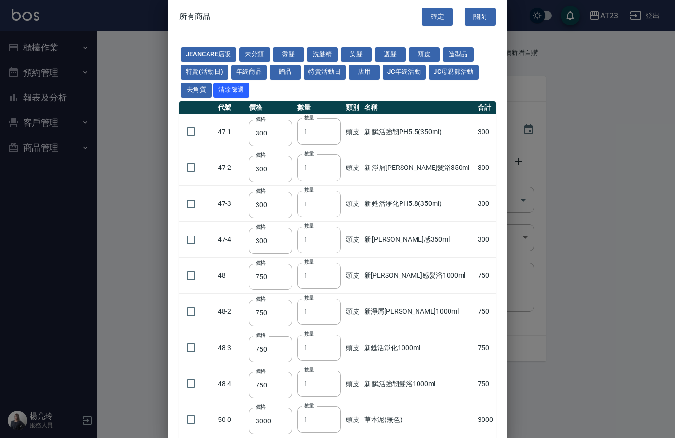
click at [397, 57] on button "護髮" at bounding box center [390, 54] width 31 height 15
type input "1200"
type input "1000"
type input "1200"
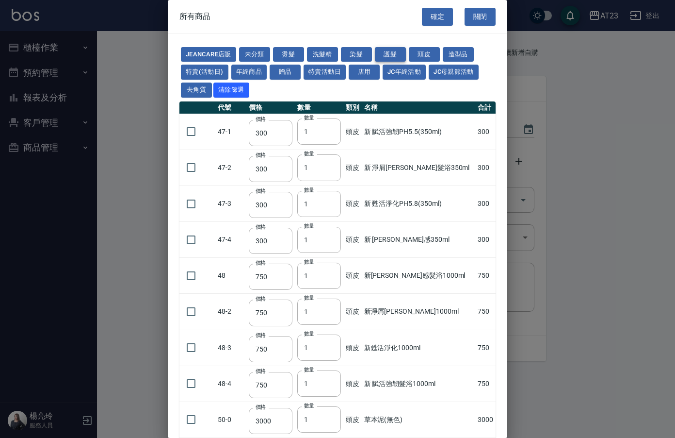
type input "900"
type input "50"
type input "550"
type input "240"
type input "150"
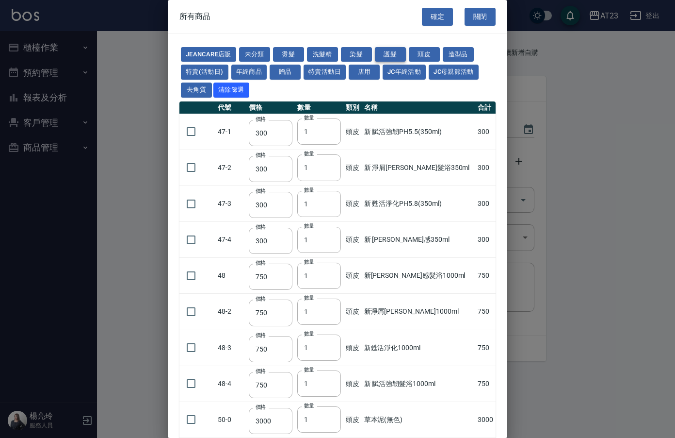
type input "400"
type input "500"
type input "600"
type input "0"
type input "400"
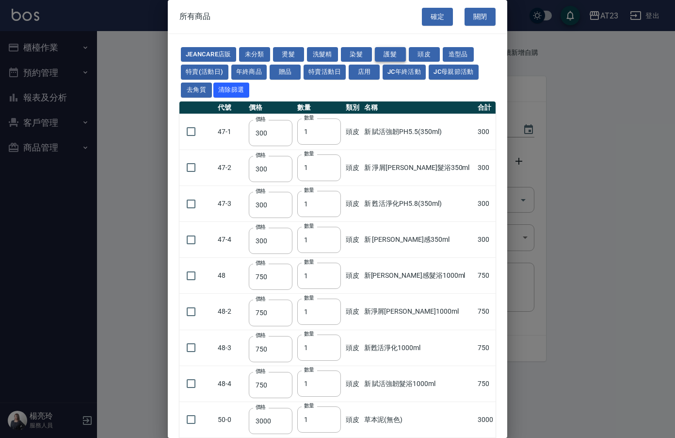
type input "120"
checkbox input "false"
type input "800"
type input "0"
type input "1440"
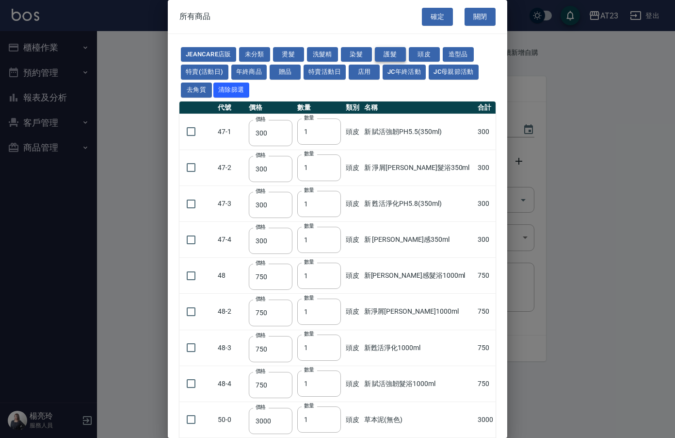
type input "1440"
type input "0"
type input "50"
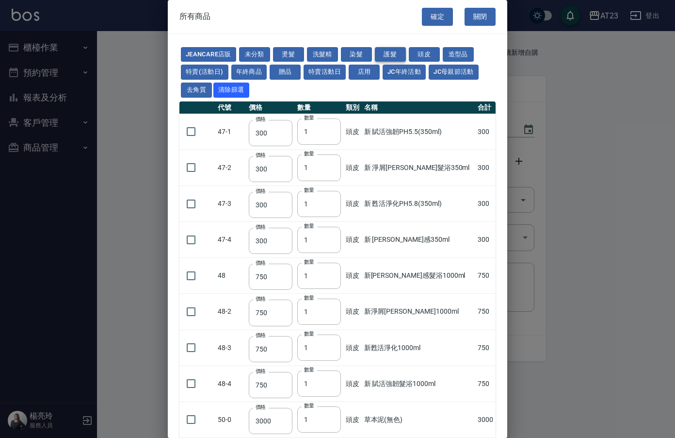
type input "0"
type input "1040"
type input "0"
type input "220"
type input "150"
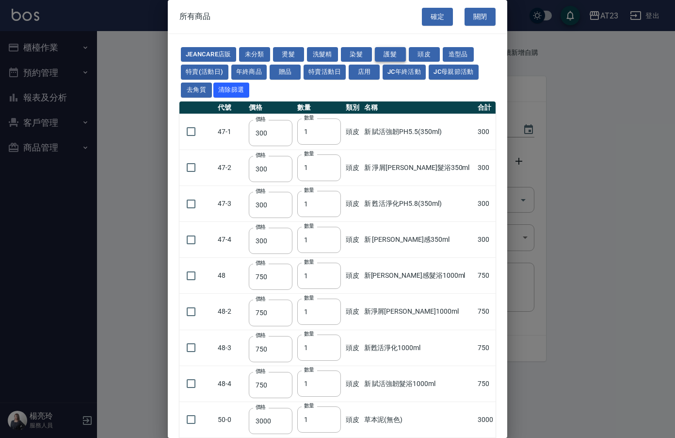
type input "0"
type input "200"
type input "120"
type input "450"
type input "750"
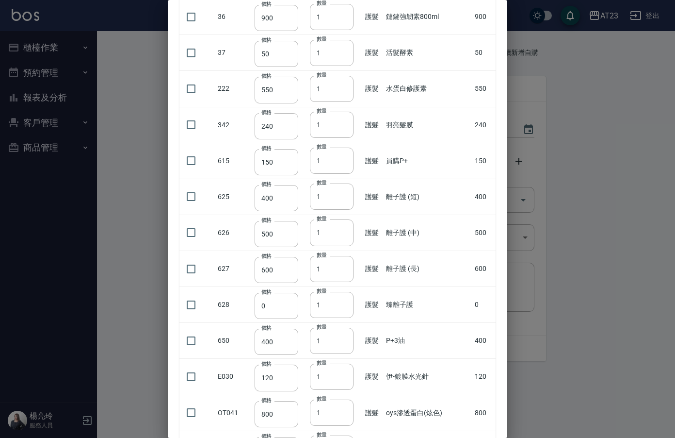
scroll to position [291, 0]
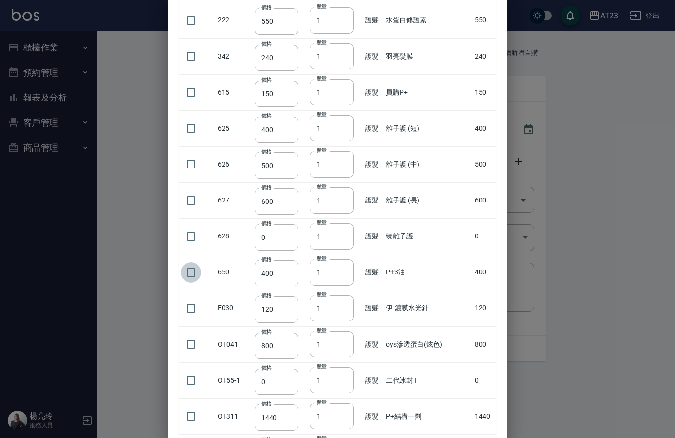
click at [186, 272] on input "checkbox" at bounding box center [191, 272] width 20 height 20
checkbox input "true"
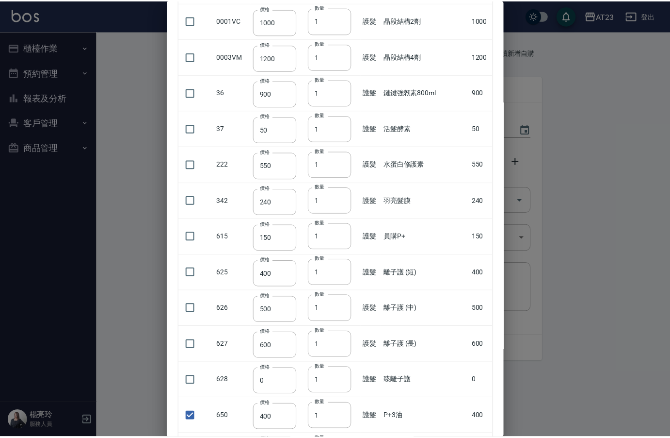
scroll to position [0, 0]
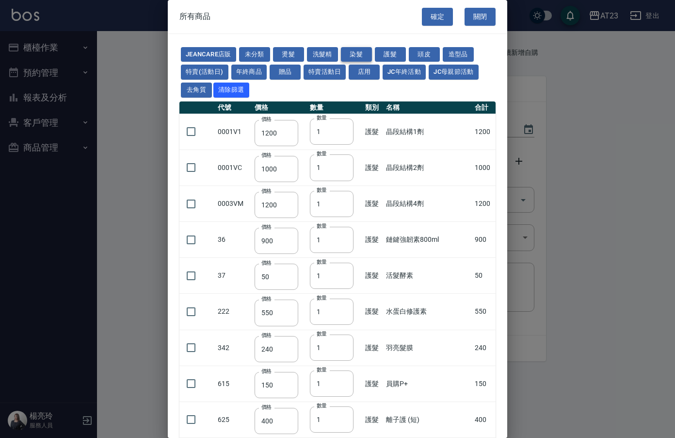
click at [353, 49] on button "染髮" at bounding box center [356, 54] width 31 height 15
type input "550"
type input "140"
type input "375"
type input "130"
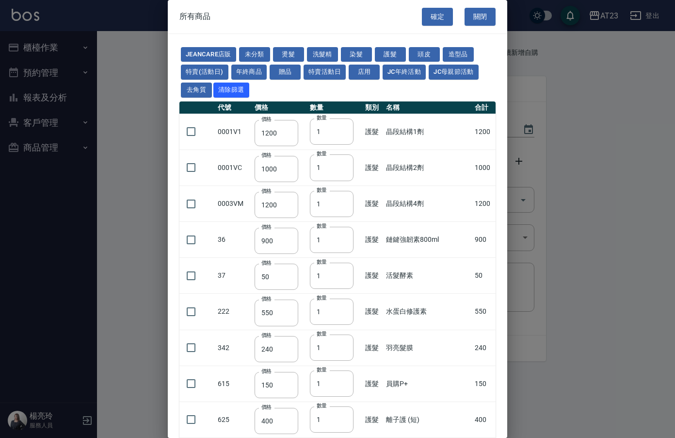
type input "600"
type input "110"
type input "450"
type input "130"
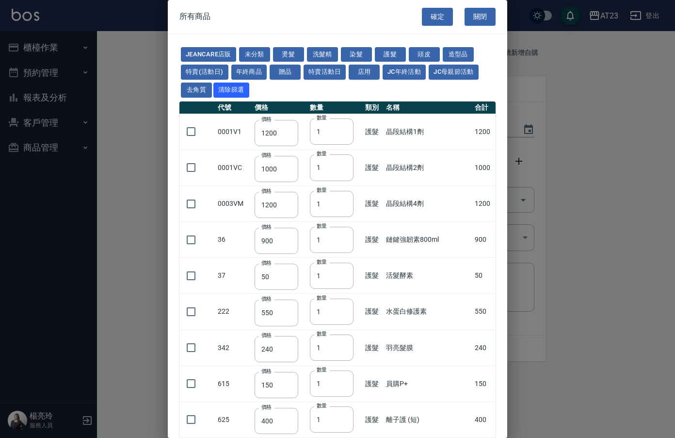
type input "450"
type input "406"
checkbox input "false"
type input "490"
type input "450"
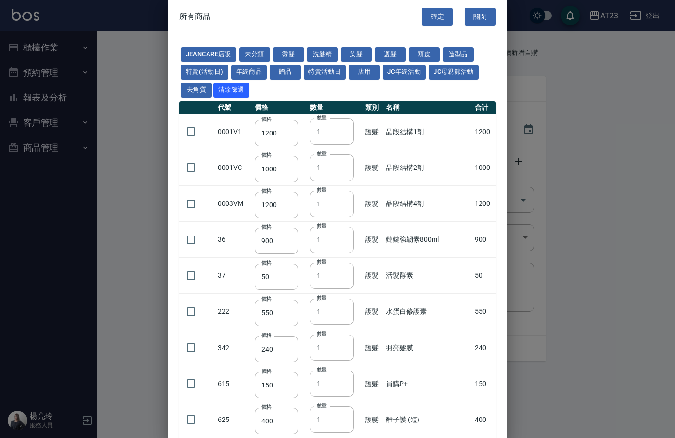
type input "500"
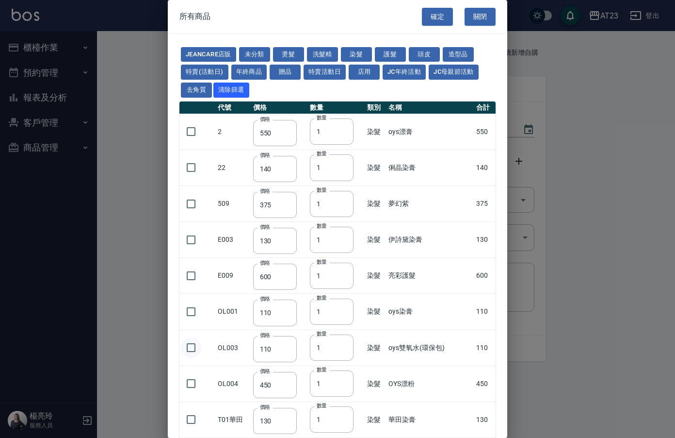
click at [196, 343] on input "checkbox" at bounding box center [191, 347] width 20 height 20
checkbox input "true"
drag, startPoint x: 431, startPoint y: 17, endPoint x: 351, endPoint y: 153, distance: 157.5
click at [430, 19] on button "確定" at bounding box center [437, 17] width 31 height 18
type input "薑酒液"
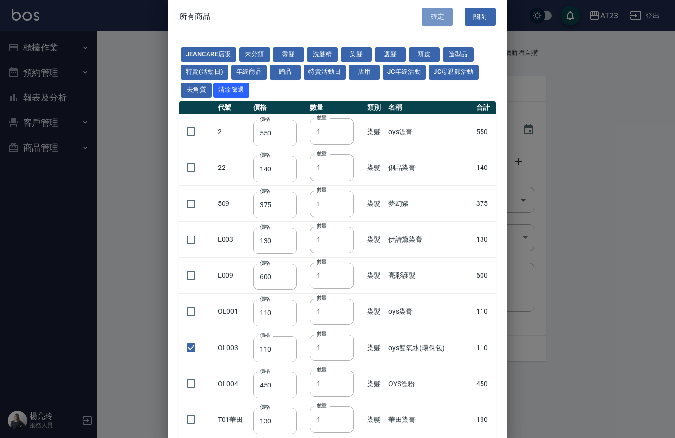
type input "400"
type input "1"
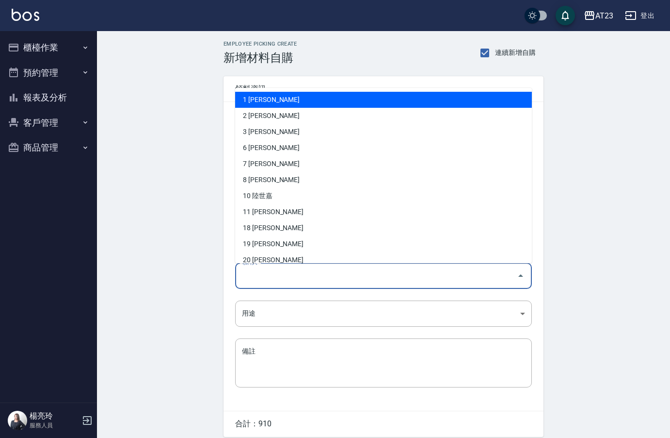
click at [260, 281] on input "領料人" at bounding box center [377, 275] width 274 height 17
click at [276, 97] on li "1 [PERSON_NAME]" at bounding box center [383, 100] width 297 height 16
type input "陳姵方"
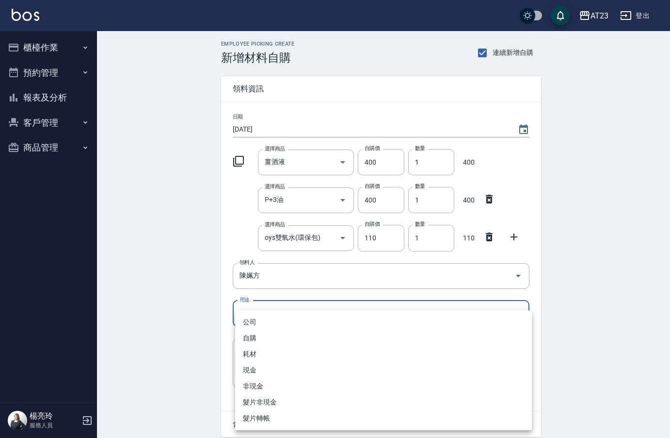
click at [273, 309] on body "AT23 登出 櫃檯作業 打帳單 帳單列表 現金收支登錄 材料自購登錄 每日結帳 排班表 現場電腦打卡 預約管理 預約管理 單日預約紀錄 單週預約紀錄 報表及…" at bounding box center [335, 237] width 670 height 475
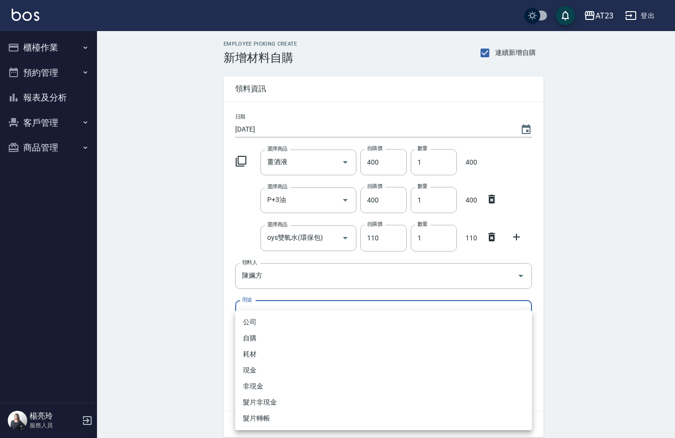
drag, startPoint x: 261, startPoint y: 339, endPoint x: 268, endPoint y: 324, distance: 16.1
click at [268, 324] on ul "公司 自購 耗材 現金 非現金 髮片非現金 髮片轉帳" at bounding box center [383, 370] width 297 height 120
click at [268, 324] on li "公司" at bounding box center [383, 322] width 297 height 16
type input "公司"
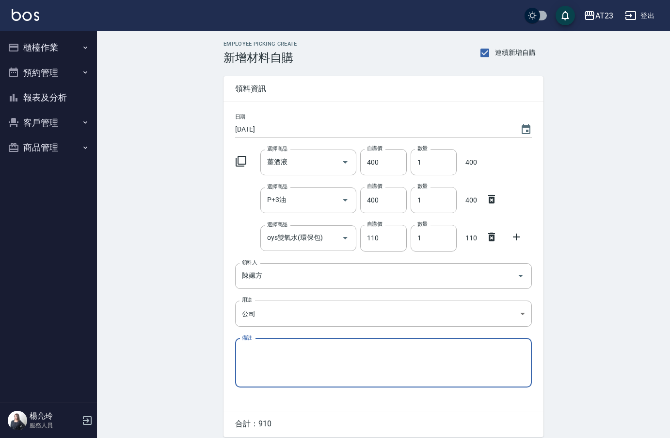
scroll to position [39, 0]
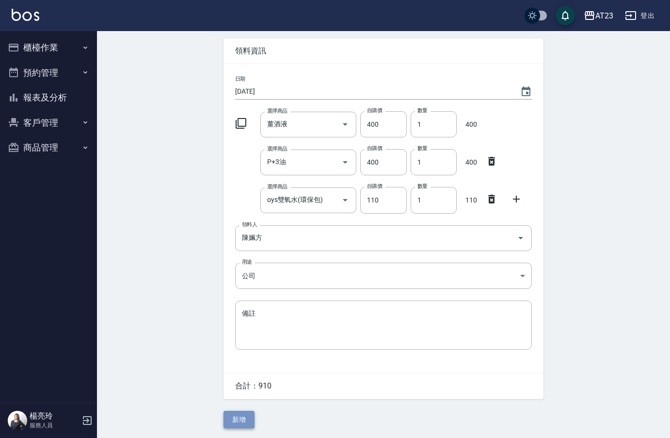
click at [236, 421] on button "新增" at bounding box center [239, 419] width 31 height 18
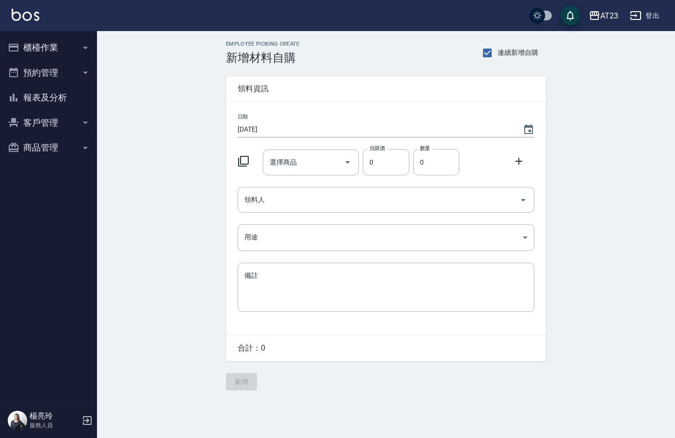
click at [245, 163] on icon at bounding box center [244, 161] width 12 height 12
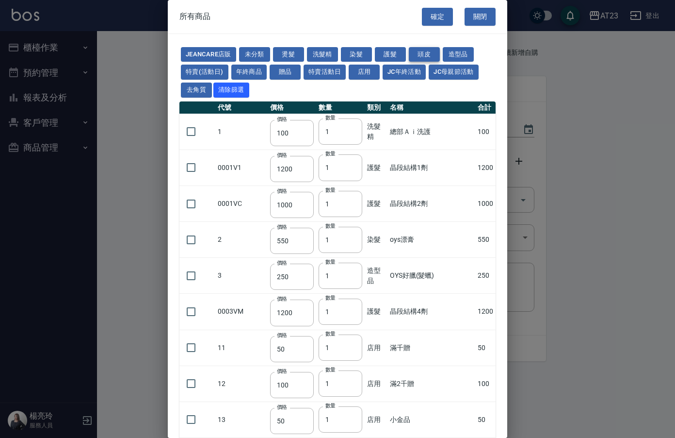
click at [428, 58] on button "頭皮" at bounding box center [424, 54] width 31 height 15
type input "300"
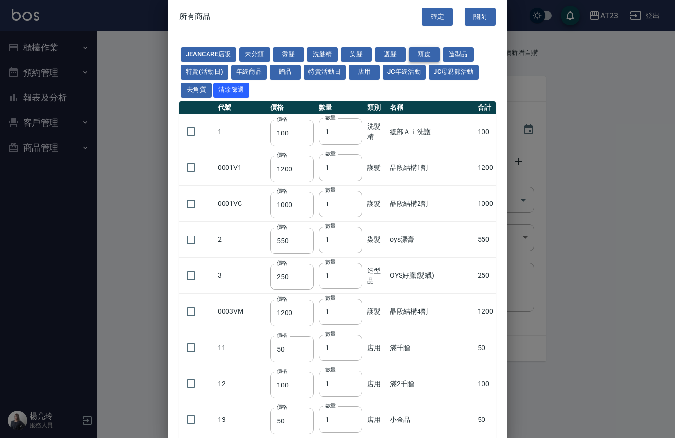
type input "750"
type input "3000"
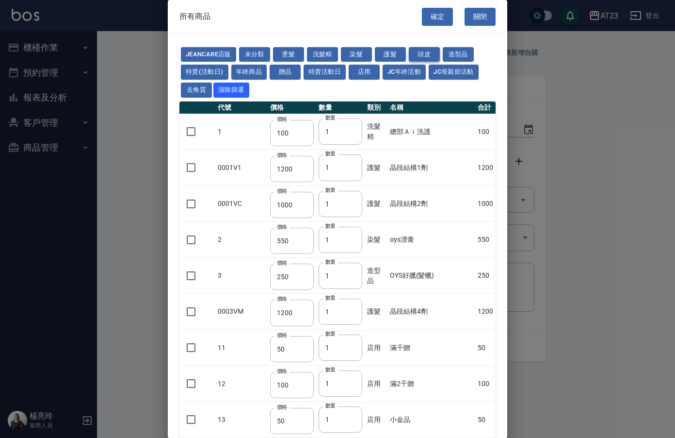
type input "750"
type input "300"
type input "350"
type input "1280"
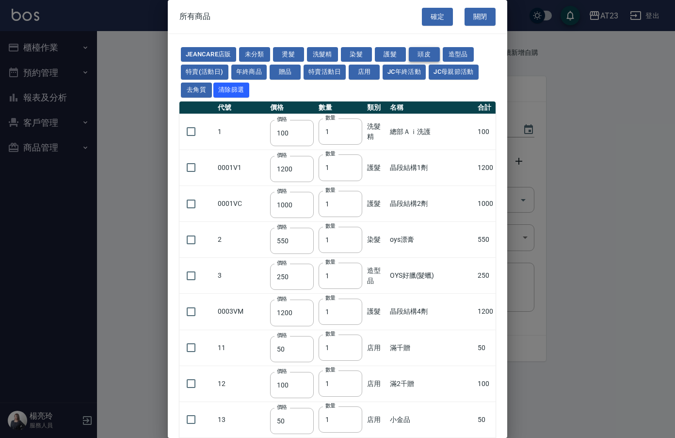
type input "400"
type input "1200"
type input "750"
type input "250"
type input "300"
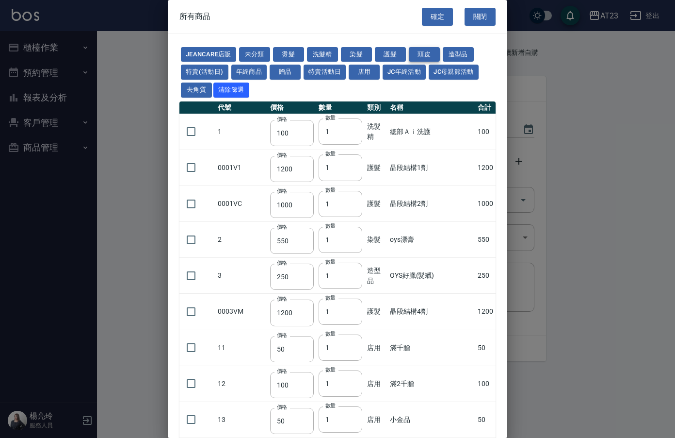
type input "99"
type input "2000"
type input "1200"
type input "100"
type input "2500"
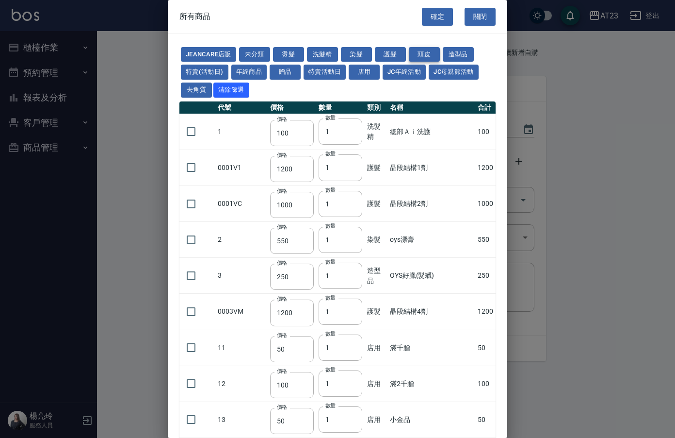
type input "100"
type input "0"
type input "550"
type input "490"
type input "750"
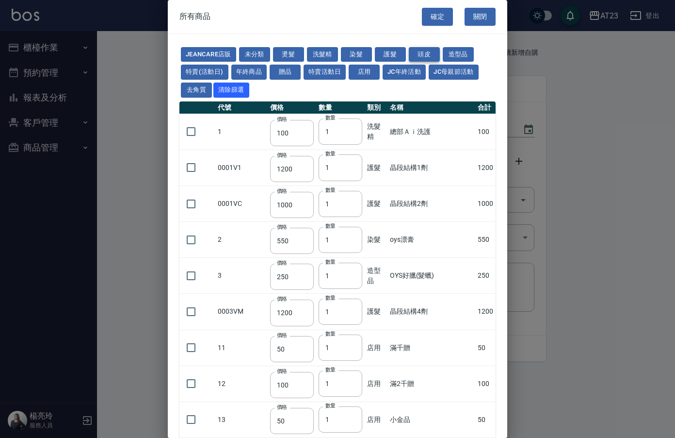
type input "590"
type input "0"
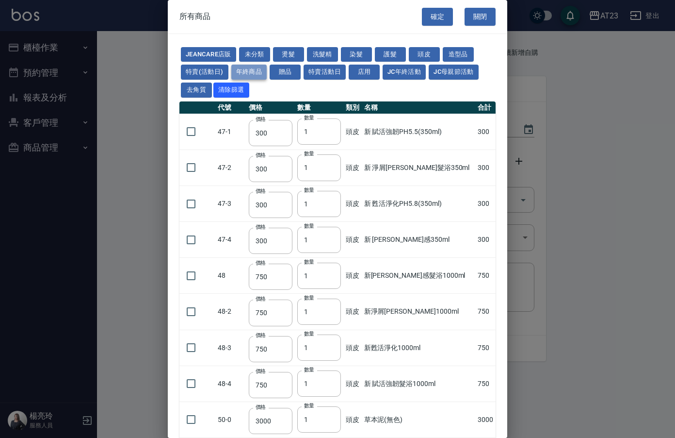
click at [250, 72] on button "年終商品" at bounding box center [249, 72] width 36 height 15
type input "600"
type input "400"
type input "330"
type input "280"
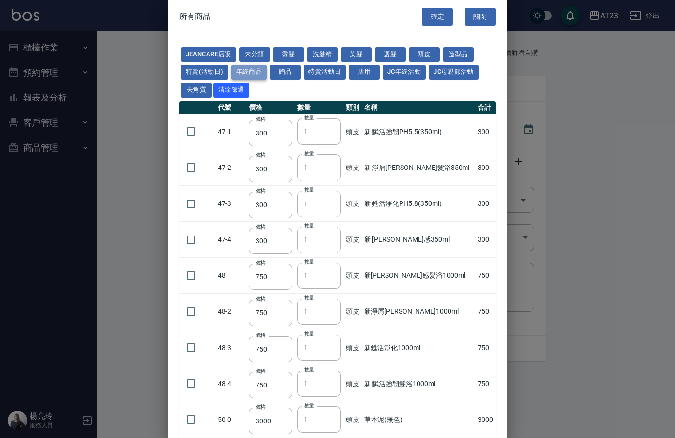
type input "600"
type input "450"
type input "120"
type input "400"
type input "200"
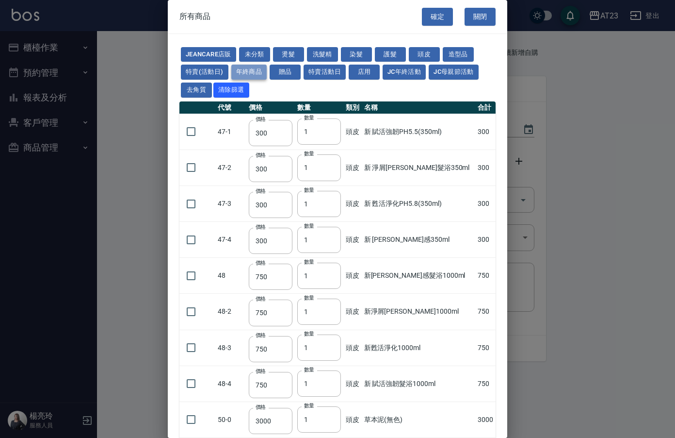
type input "350"
type input "180"
type input "660"
type input "280"
type input "0"
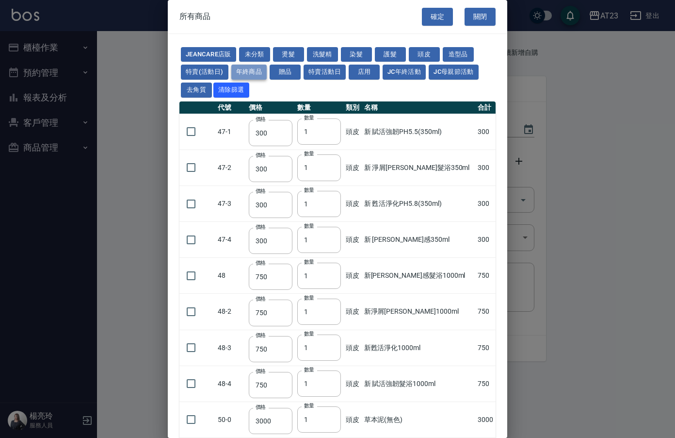
type input "0"
type input "1240"
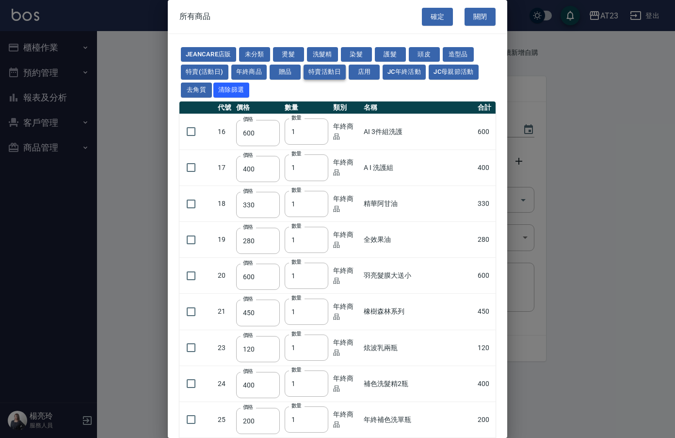
click at [323, 72] on button "特賣活動日" at bounding box center [325, 72] width 42 height 15
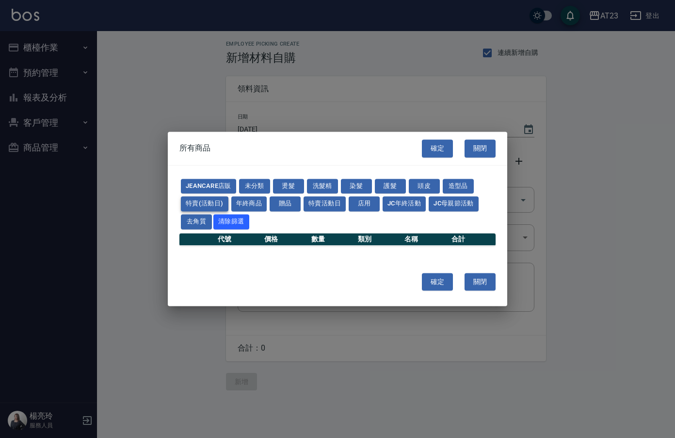
click at [211, 204] on button "特賣(活動日)" at bounding box center [205, 203] width 48 height 15
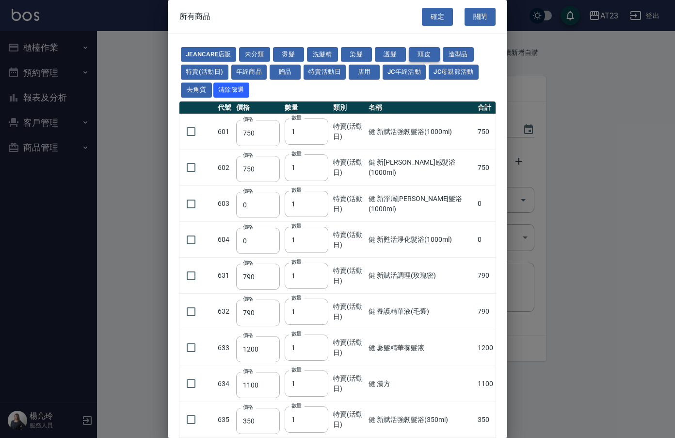
click at [431, 51] on button "頭皮" at bounding box center [424, 54] width 31 height 15
type input "300"
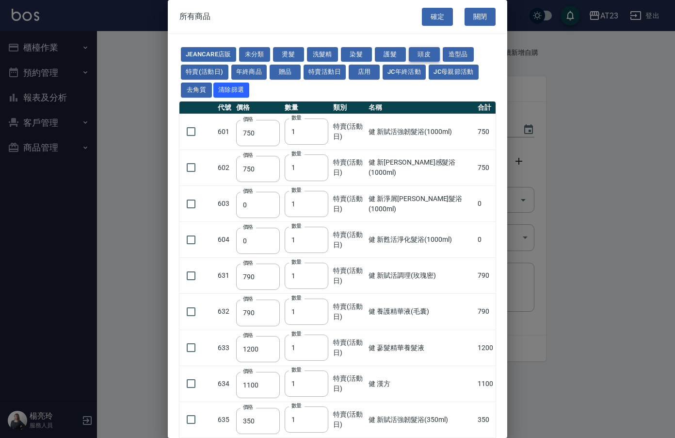
type input "750"
type input "3000"
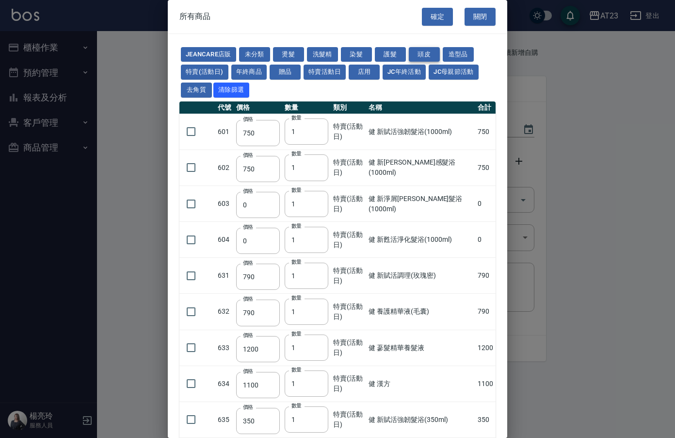
type input "750"
type input "300"
type input "350"
type input "1280"
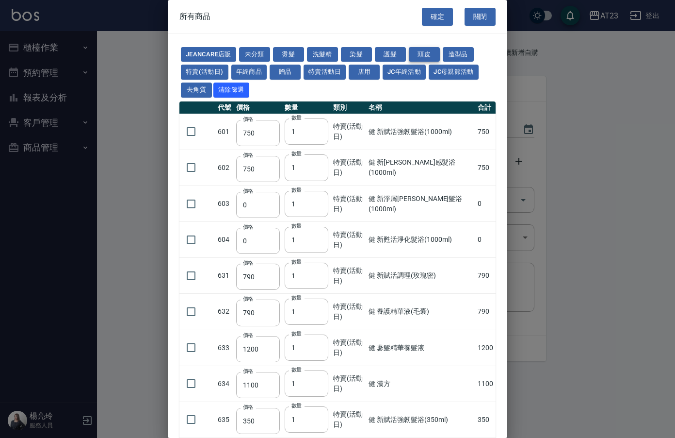
type input "400"
type input "1200"
type input "250"
type input "300"
type input "99"
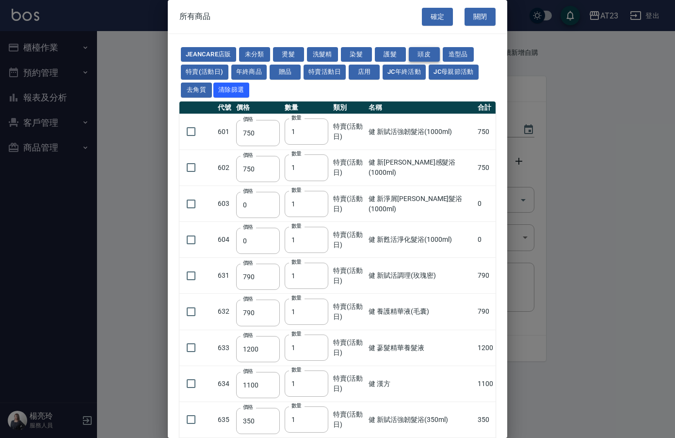
type input "2000"
type input "1200"
type input "100"
type input "2500"
type input "100"
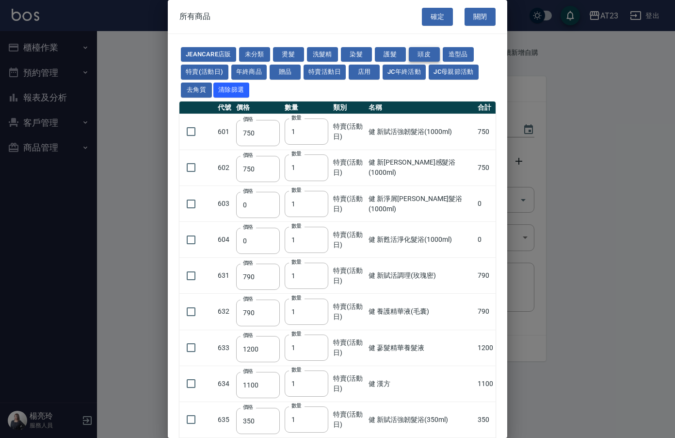
type input "0"
type input "550"
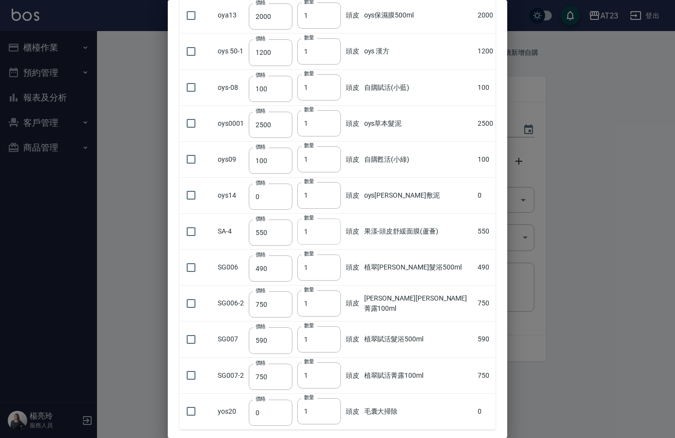
scroll to position [887, 0]
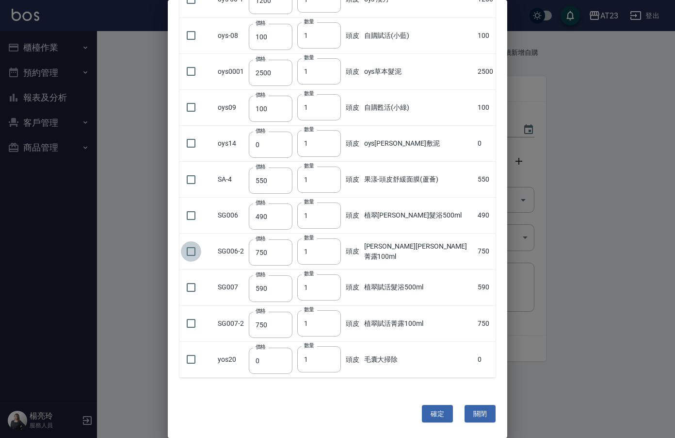
click at [196, 253] on input "checkbox" at bounding box center [191, 251] width 20 height 20
checkbox input "true"
click at [340, 246] on input "1" at bounding box center [319, 251] width 44 height 26
type input "2"
click at [339, 249] on input "2" at bounding box center [319, 251] width 44 height 26
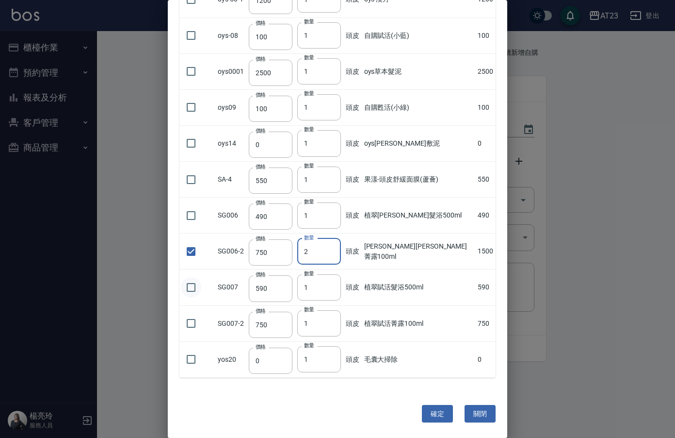
click at [194, 291] on input "checkbox" at bounding box center [191, 287] width 20 height 20
checkbox input "true"
type input "2"
click at [339, 283] on input "2" at bounding box center [319, 287] width 44 height 26
click at [192, 325] on input "checkbox" at bounding box center [191, 323] width 20 height 20
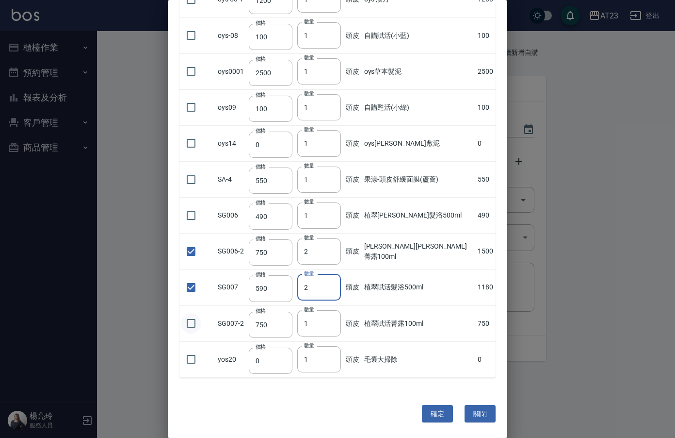
checkbox input "true"
click at [191, 218] on input "checkbox" at bounding box center [191, 215] width 20 height 20
checkbox input "true"
type input "2"
click at [340, 212] on input "2" at bounding box center [319, 215] width 44 height 26
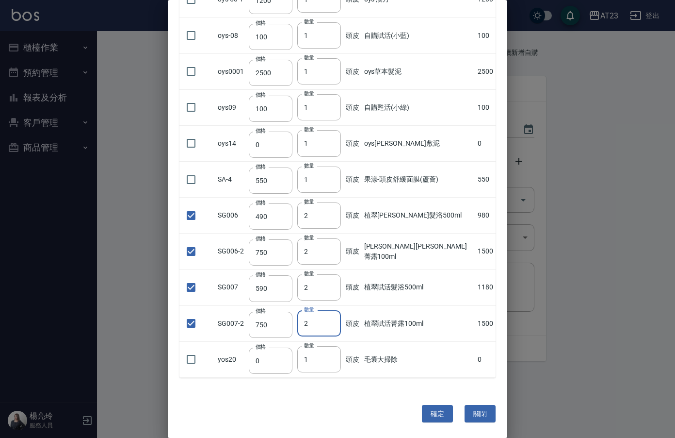
type input "2"
click at [339, 322] on input "2" at bounding box center [319, 323] width 44 height 26
click at [438, 413] on button "確定" at bounding box center [437, 414] width 31 height 18
type input "[PERSON_NAME][PERSON_NAME]菁露100ml"
type input "750"
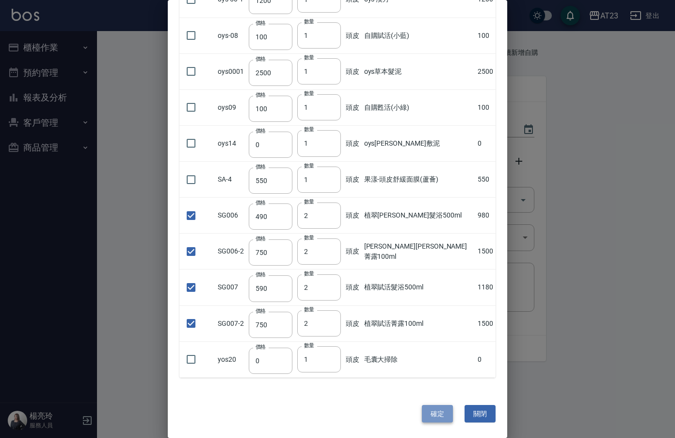
type input "2"
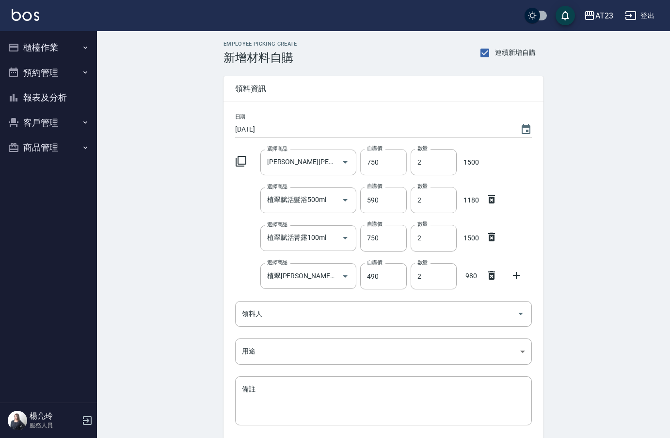
click at [382, 162] on input "750" at bounding box center [383, 162] width 46 height 26
type input "550"
click at [390, 202] on input "590" at bounding box center [383, 200] width 46 height 26
type input "440"
click at [383, 239] on input "750" at bounding box center [383, 238] width 46 height 26
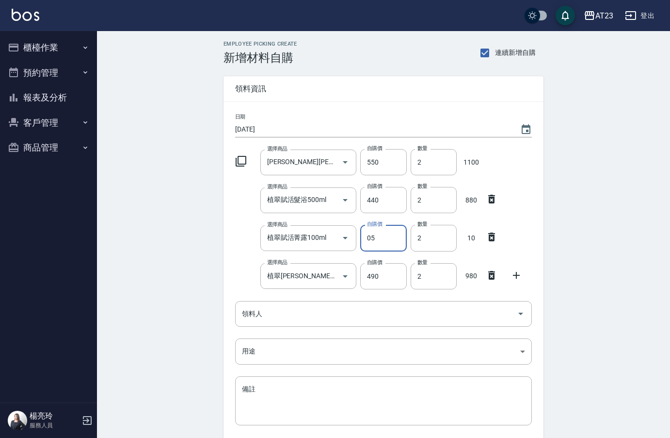
type input "05"
drag, startPoint x: 490, startPoint y: 195, endPoint x: 489, endPoint y: 228, distance: 33.0
click at [490, 195] on icon at bounding box center [492, 199] width 12 height 12
type input "植翠賦活菁露100ml"
type input "5"
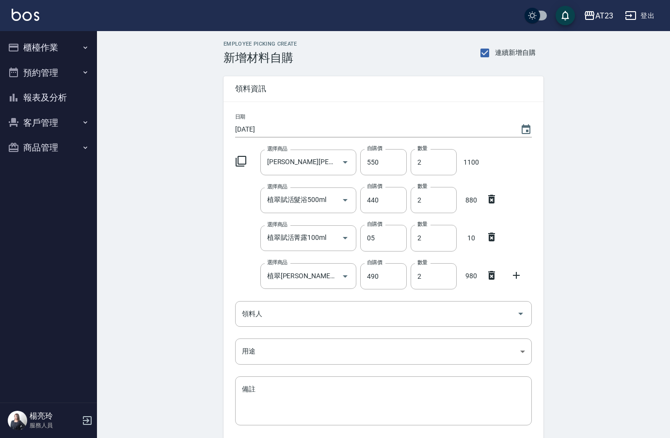
type input "植翠[PERSON_NAME]髮浴500ml"
type input "490"
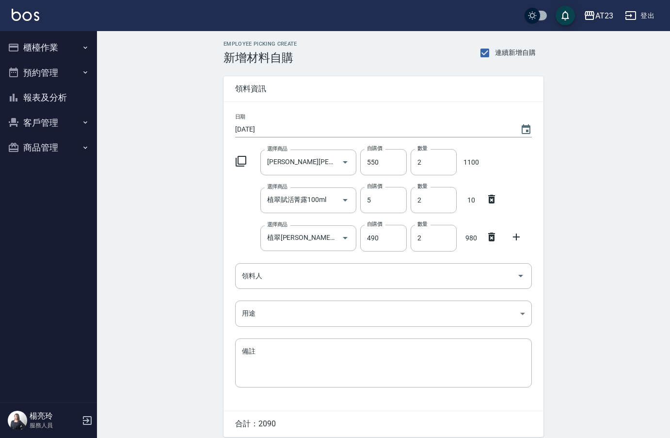
click at [489, 231] on icon at bounding box center [492, 237] width 12 height 12
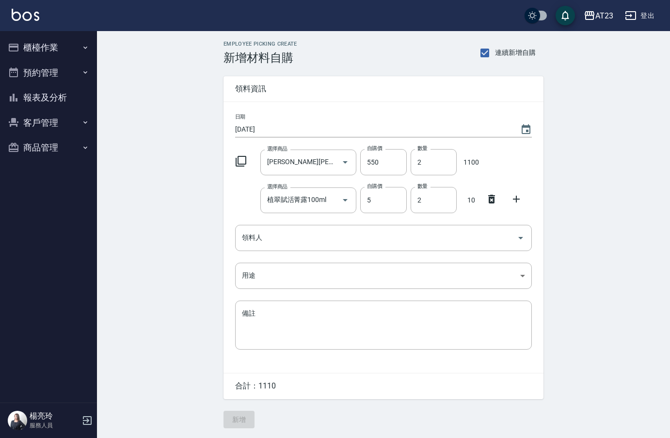
click at [493, 203] on icon at bounding box center [492, 199] width 7 height 9
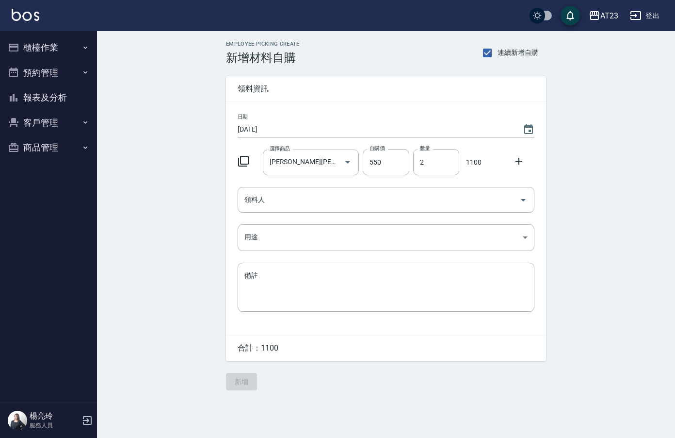
click at [473, 159] on p "1100" at bounding box center [473, 162] width 21 height 10
click at [392, 163] on input "550" at bounding box center [386, 162] width 46 height 26
click at [519, 162] on icon at bounding box center [519, 161] width 7 height 7
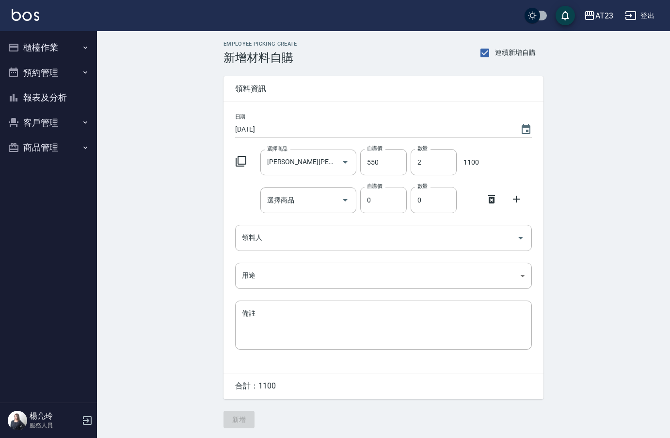
click at [498, 203] on div at bounding box center [494, 197] width 25 height 17
click at [493, 201] on icon at bounding box center [492, 199] width 12 height 12
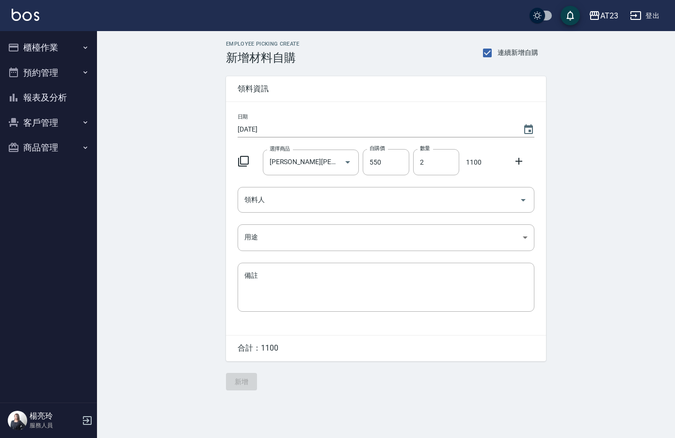
click at [245, 159] on icon at bounding box center [244, 161] width 12 height 12
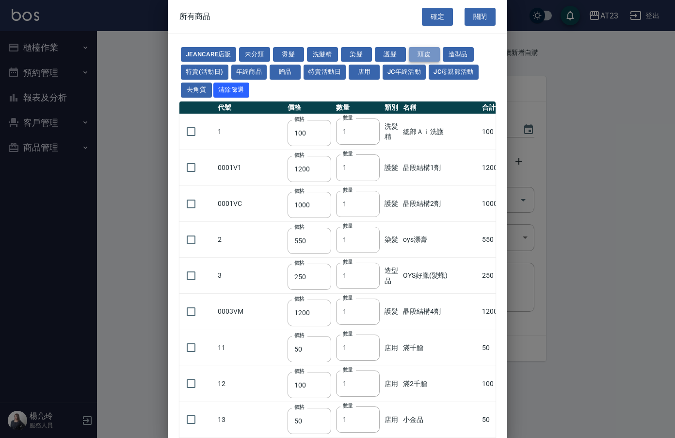
click at [423, 49] on button "頭皮" at bounding box center [424, 54] width 31 height 15
type input "300"
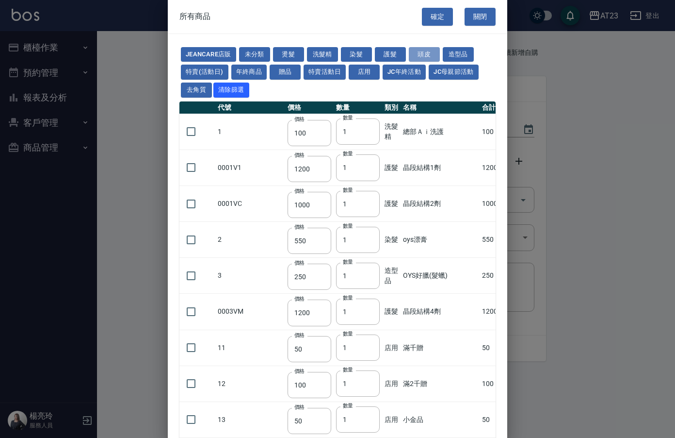
type input "750"
type input "3000"
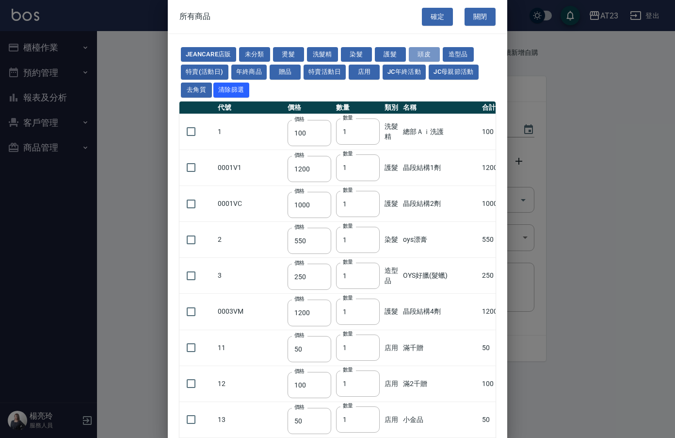
type input "750"
type input "300"
type input "350"
type input "1280"
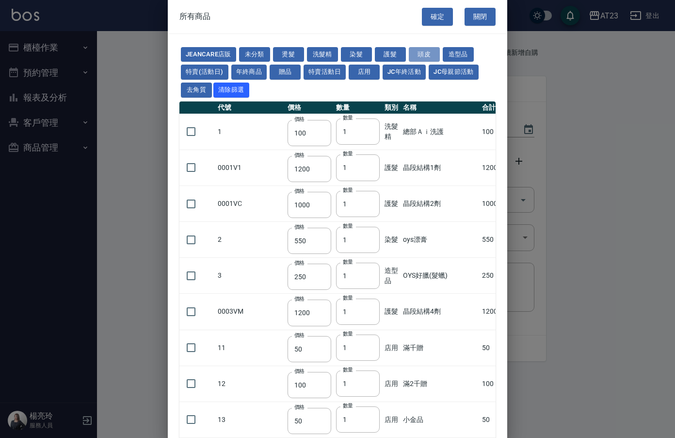
type input "400"
type input "1200"
type input "750"
type input "250"
type input "300"
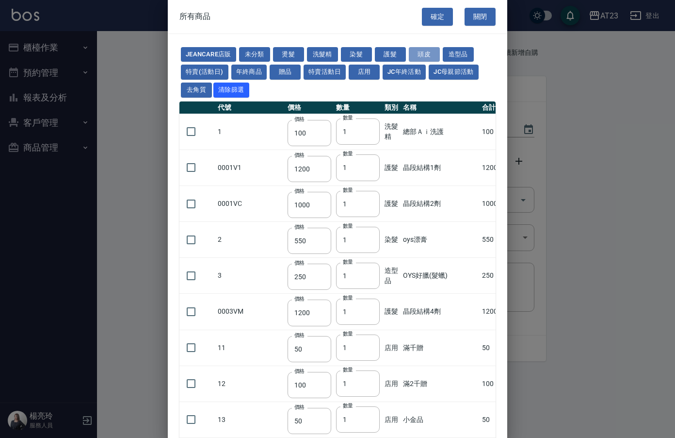
type input "99"
type input "2000"
type input "1200"
type input "100"
type input "2500"
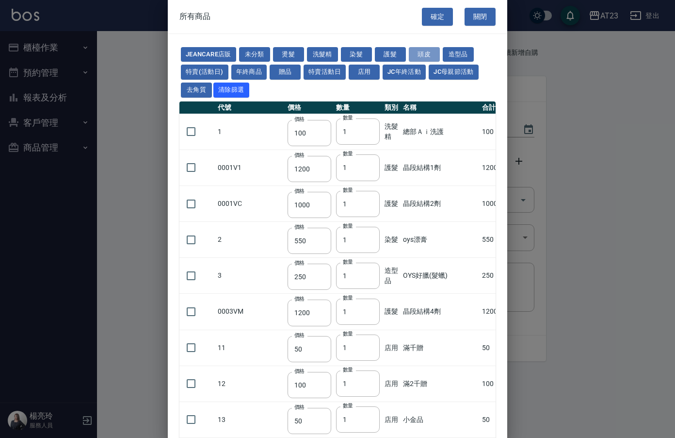
type input "100"
type input "0"
type input "550"
type input "490"
type input "750"
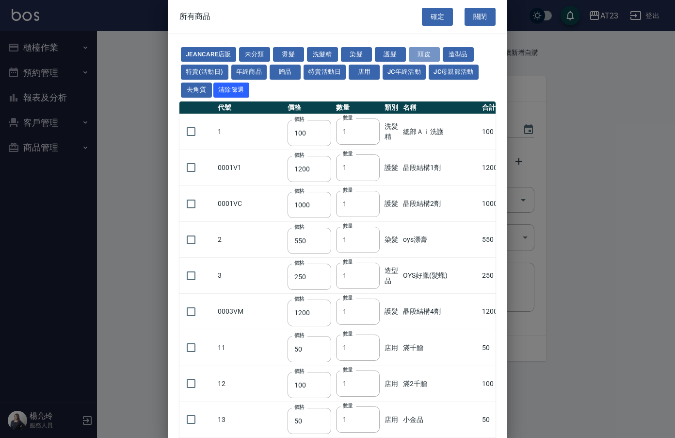
type input "590"
type input "0"
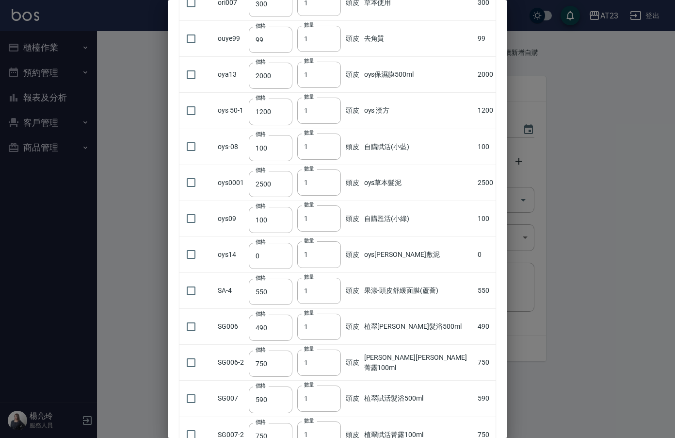
scroll to position [825, 0]
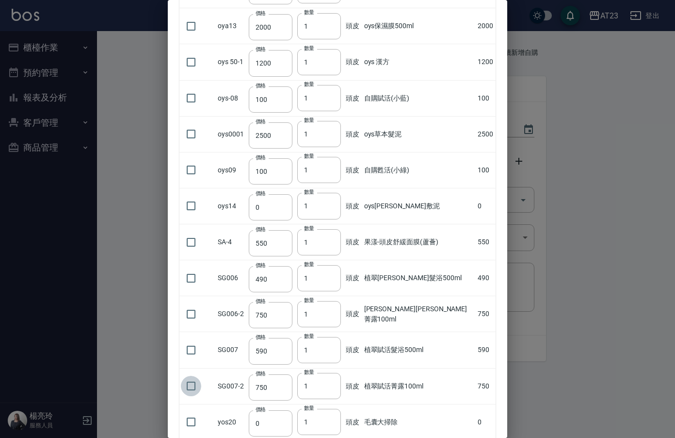
click at [190, 384] on input "checkbox" at bounding box center [191, 386] width 20 height 20
checkbox input "true"
click at [322, 387] on input "1" at bounding box center [319, 386] width 44 height 26
type input "2"
click at [339, 383] on input "2" at bounding box center [319, 386] width 44 height 26
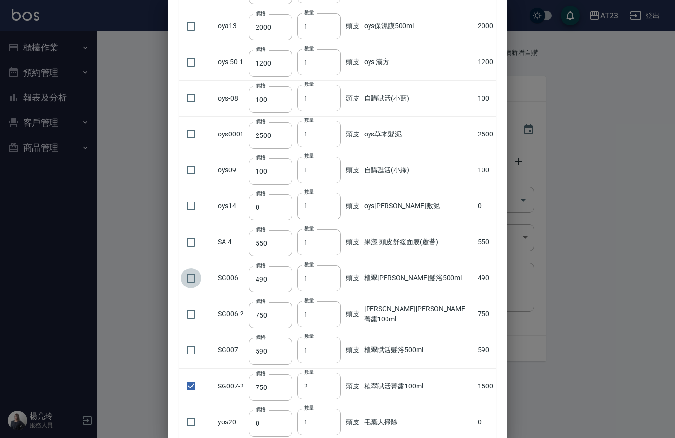
drag, startPoint x: 192, startPoint y: 279, endPoint x: 386, endPoint y: 285, distance: 193.6
click at [196, 278] on input "checkbox" at bounding box center [191, 278] width 20 height 20
checkbox input "true"
type input "2"
click at [340, 277] on input "2" at bounding box center [319, 278] width 44 height 26
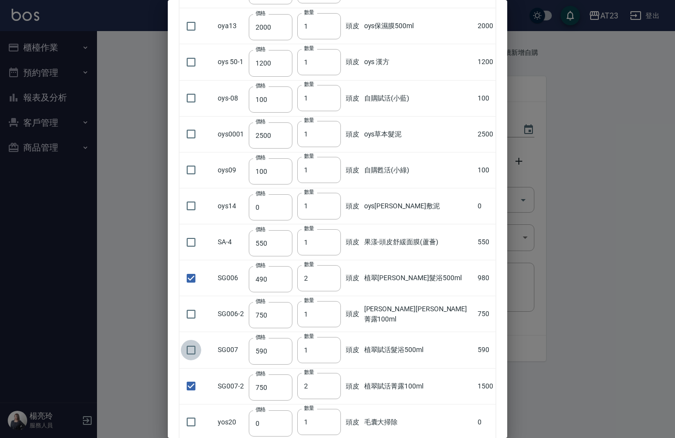
click at [193, 356] on input "checkbox" at bounding box center [191, 350] width 20 height 20
checkbox input "true"
type input "2"
click at [338, 345] on input "2" at bounding box center [319, 350] width 44 height 26
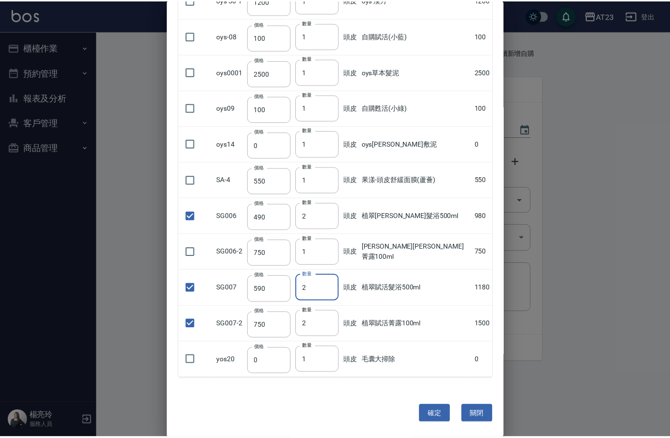
scroll to position [887, 0]
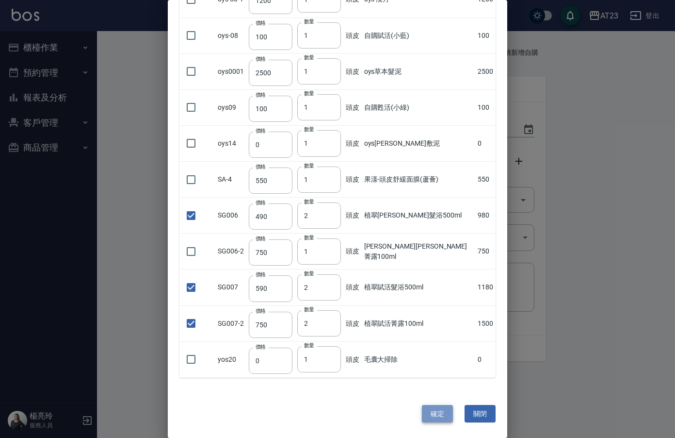
click at [442, 410] on button "確定" at bounding box center [437, 414] width 31 height 18
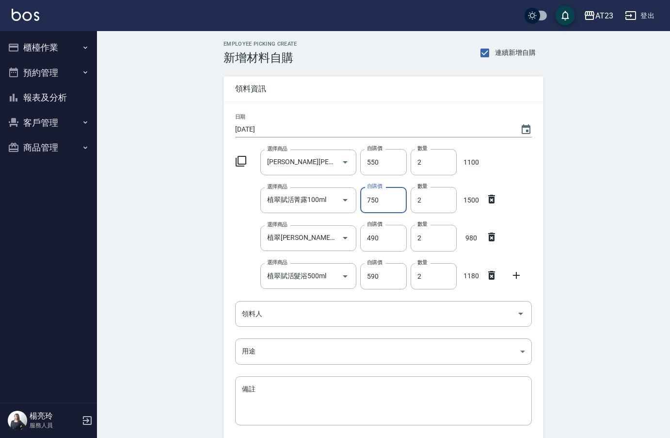
click at [387, 201] on input "750" at bounding box center [383, 200] width 46 height 26
type input "550"
click at [391, 239] on input "490" at bounding box center [383, 238] width 46 height 26
type input "380"
click at [378, 275] on input "590" at bounding box center [383, 276] width 46 height 26
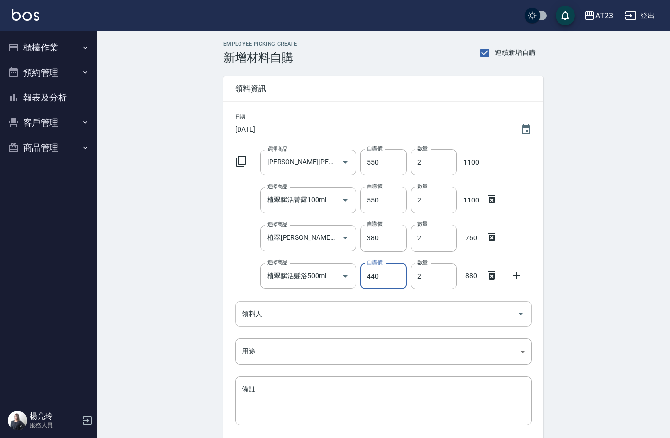
type input "440"
click at [254, 320] on input "領料人" at bounding box center [377, 313] width 274 height 17
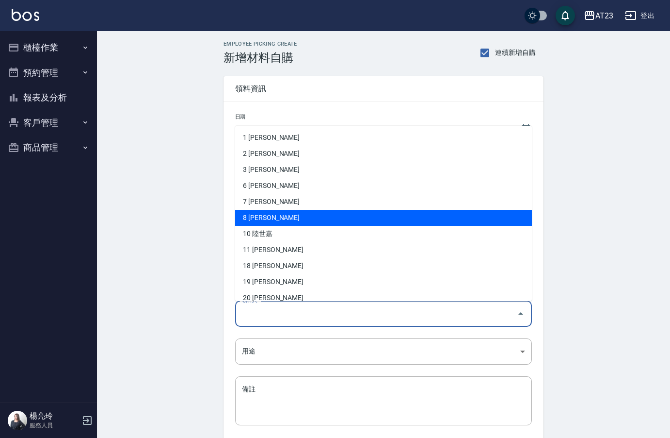
drag, startPoint x: 272, startPoint y: 218, endPoint x: 274, endPoint y: 301, distance: 82.5
click at [271, 218] on li "8 [PERSON_NAME]" at bounding box center [383, 218] width 297 height 16
type input "廖云雅"
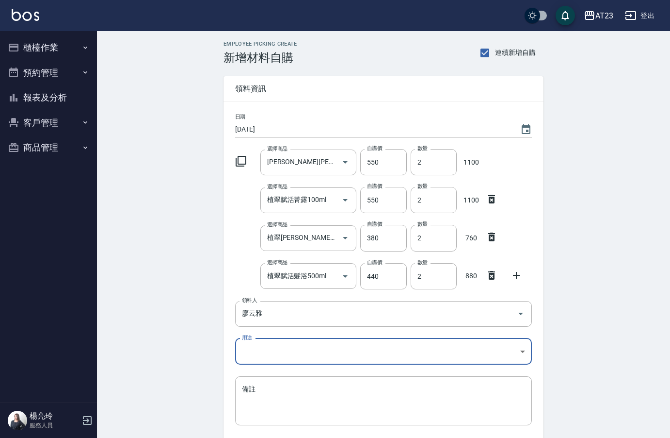
click at [270, 352] on body "AT23 登出 櫃檯作業 打帳單 帳單列表 現金收支登錄 材料自購登錄 每日結帳 排班表 現場電腦打卡 預約管理 預約管理 單日預約紀錄 單週預約紀錄 報表及…" at bounding box center [335, 256] width 670 height 513
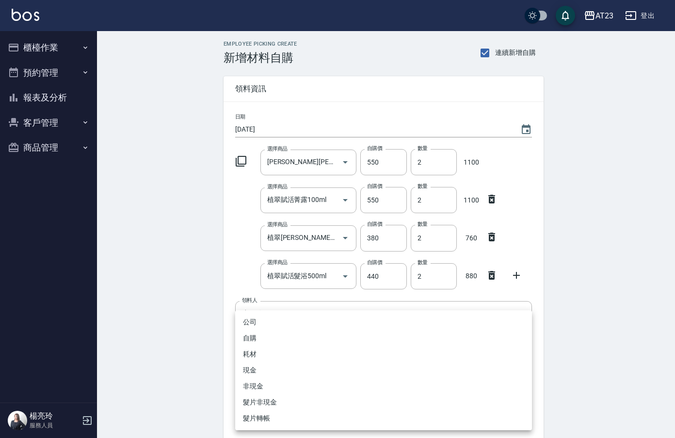
click at [265, 332] on li "自購" at bounding box center [383, 338] width 297 height 16
type input "自購"
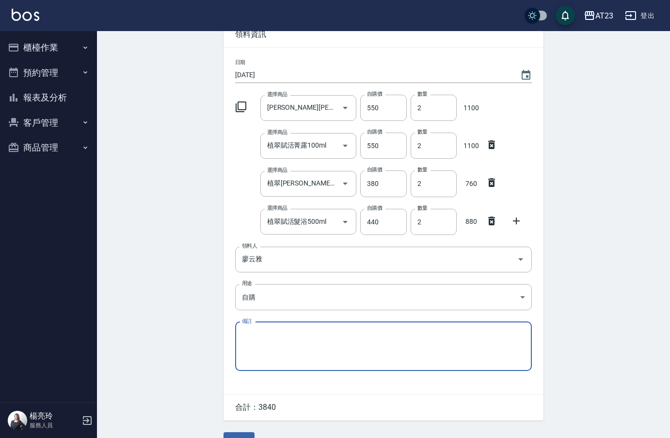
scroll to position [77, 0]
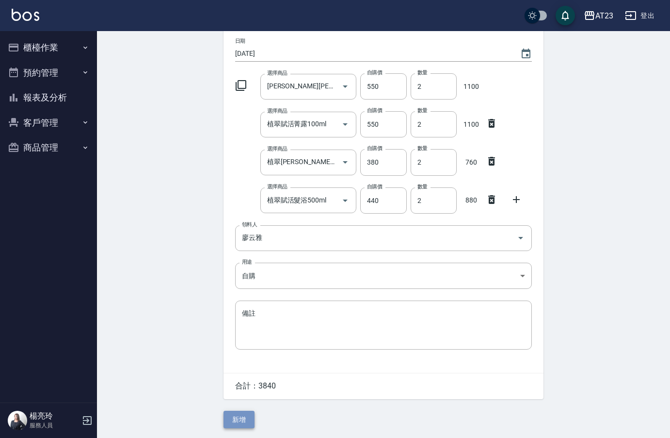
click at [244, 417] on button "新增" at bounding box center [239, 419] width 31 height 18
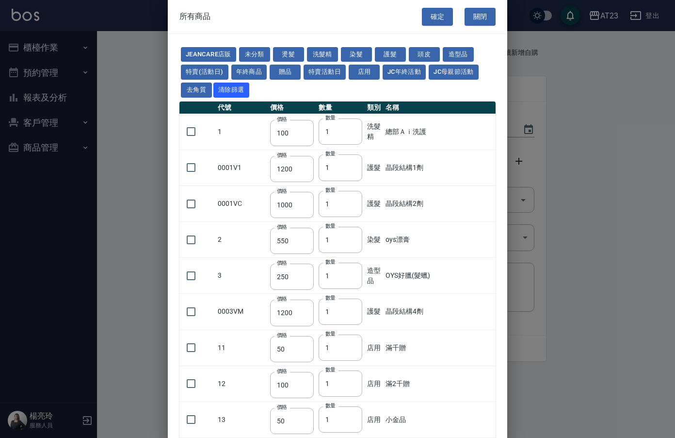
drag, startPoint x: 427, startPoint y: 54, endPoint x: 388, endPoint y: 157, distance: 110.1
click at [431, 52] on button "頭皮" at bounding box center [424, 54] width 31 height 15
type input "300"
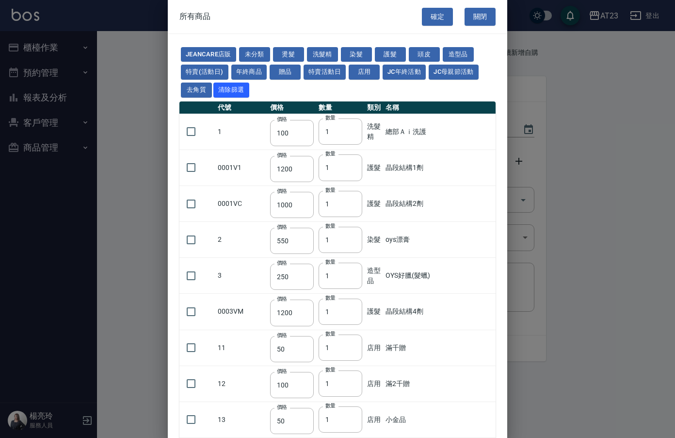
type input "300"
type input "750"
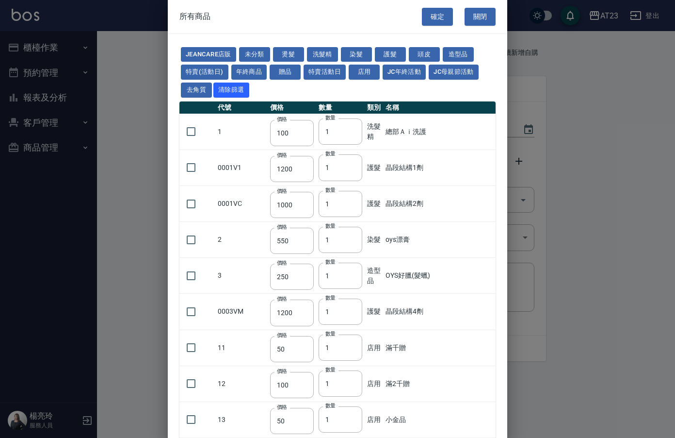
type input "3000"
type input "750"
type input "300"
type input "350"
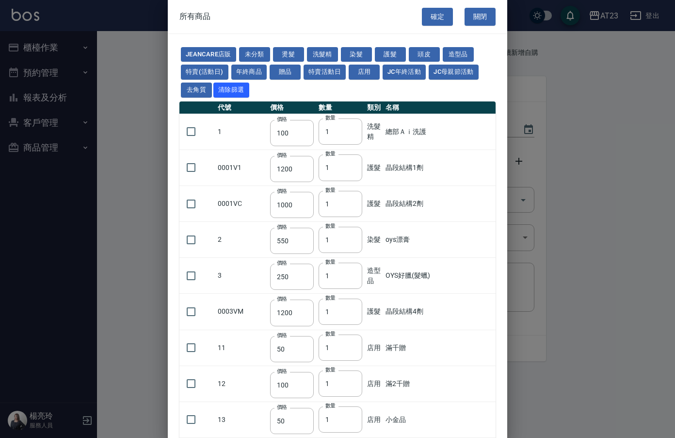
type input "1280"
type input "400"
type input "1200"
type input "750"
type input "250"
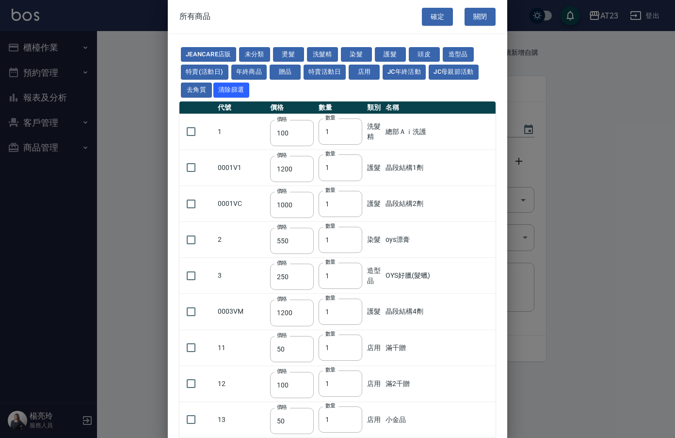
type input "300"
type input "99"
type input "2000"
type input "1200"
type input "100"
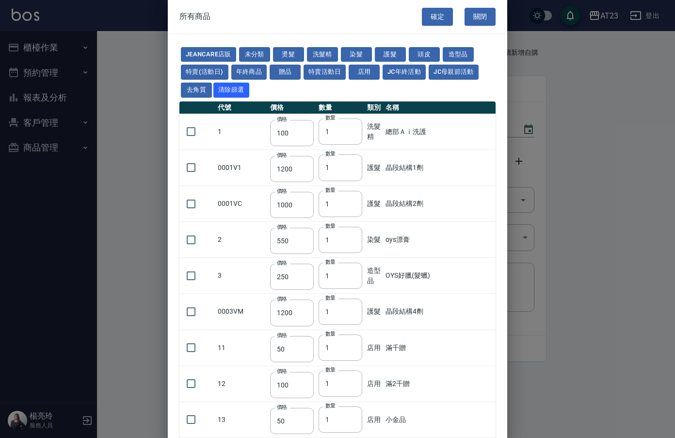
type input "2500"
type input "100"
type input "0"
type input "550"
type input "490"
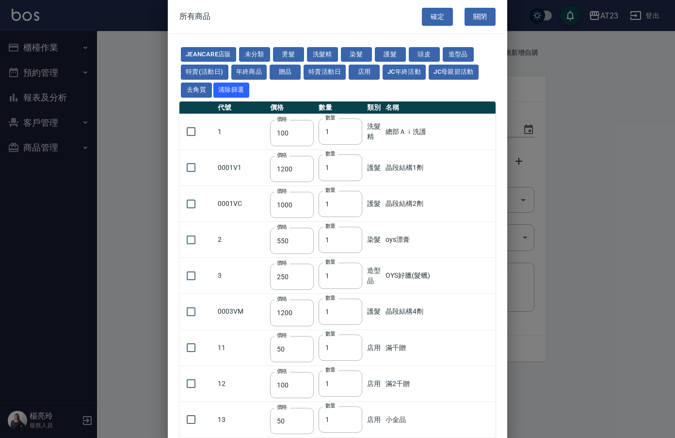
type input "750"
type input "590"
type input "0"
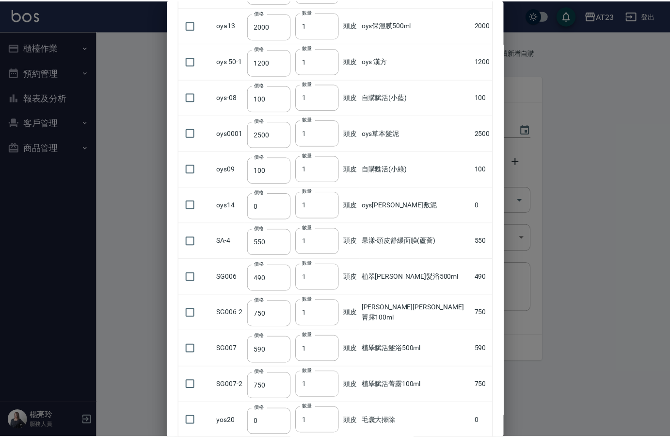
scroll to position [887, 0]
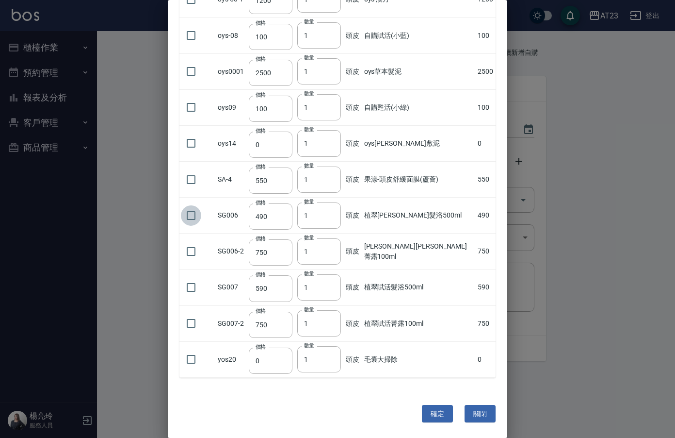
click at [192, 214] on input "checkbox" at bounding box center [191, 215] width 20 height 20
checkbox input "true"
type input "2"
click at [338, 213] on input "2" at bounding box center [319, 215] width 44 height 26
click at [193, 285] on input "checkbox" at bounding box center [191, 287] width 20 height 20
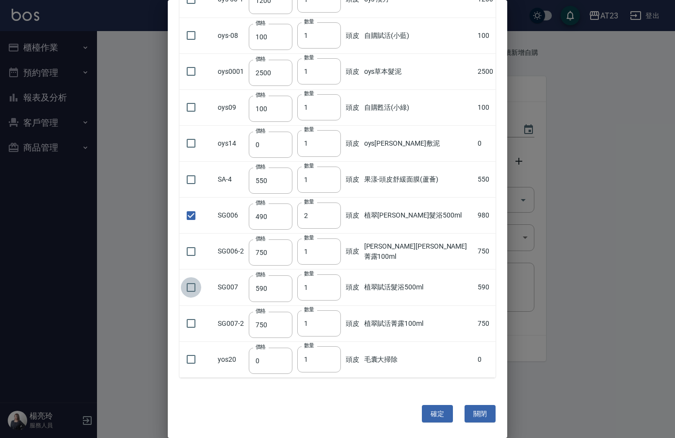
checkbox input "true"
type input "2"
click at [339, 284] on input "2" at bounding box center [319, 287] width 44 height 26
click at [192, 253] on input "checkbox" at bounding box center [191, 251] width 20 height 20
checkbox input "true"
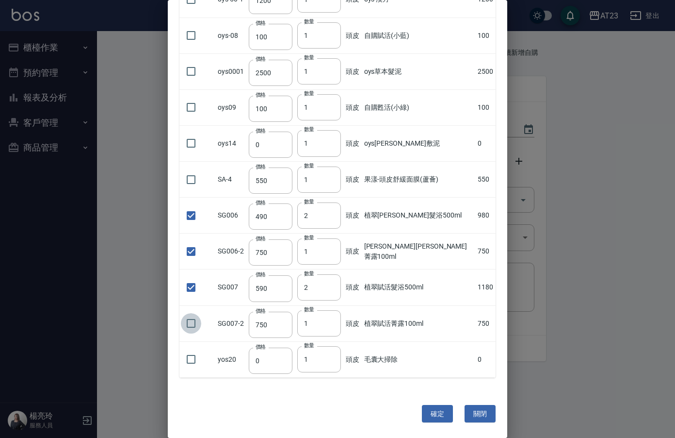
drag, startPoint x: 191, startPoint y: 330, endPoint x: 198, endPoint y: 320, distance: 12.2
click at [192, 328] on input "checkbox" at bounding box center [191, 323] width 20 height 20
checkbox input "true"
type input "2"
click at [340, 250] on input "2" at bounding box center [319, 251] width 44 height 26
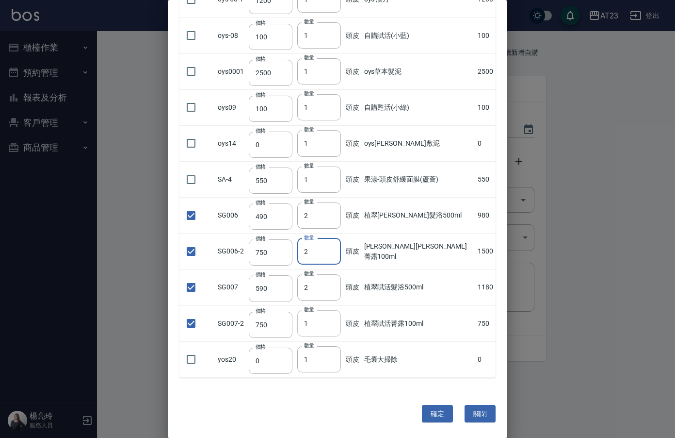
type input "2"
click at [340, 322] on input "2" at bounding box center [319, 323] width 44 height 26
click at [425, 412] on button "確定" at bounding box center [437, 414] width 31 height 18
type input "植翠[PERSON_NAME]髮浴500ml"
type input "490"
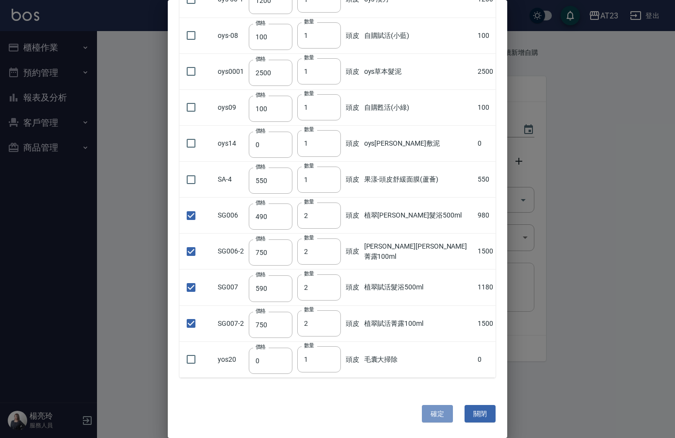
type input "2"
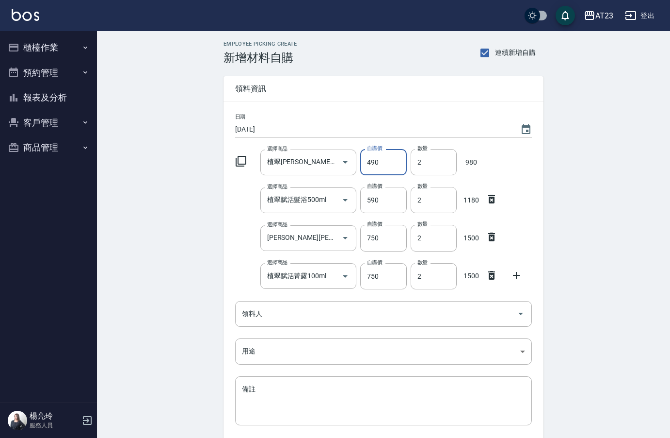
click at [383, 155] on input "490" at bounding box center [383, 162] width 46 height 26
type input "380"
click at [378, 200] on input "590" at bounding box center [383, 200] width 46 height 26
type input "440"
click at [385, 245] on input "750" at bounding box center [383, 238] width 46 height 26
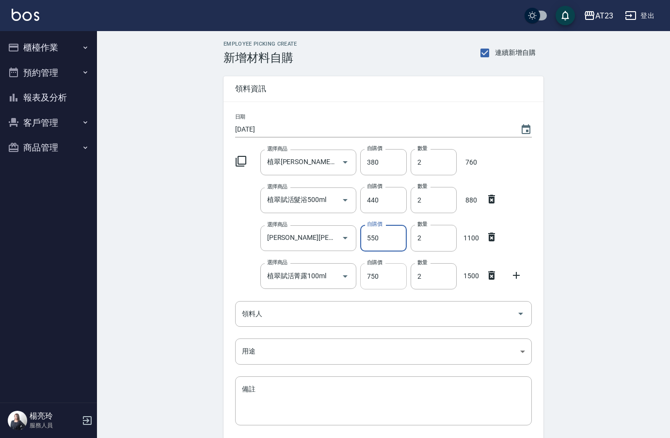
type input "550"
drag, startPoint x: 382, startPoint y: 287, endPoint x: 389, endPoint y: 280, distance: 10.3
click at [385, 285] on input "750" at bounding box center [383, 276] width 46 height 26
type input "550"
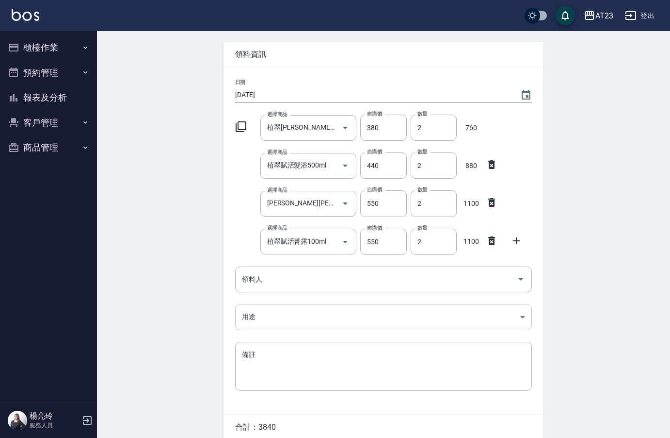
scroll to position [77, 0]
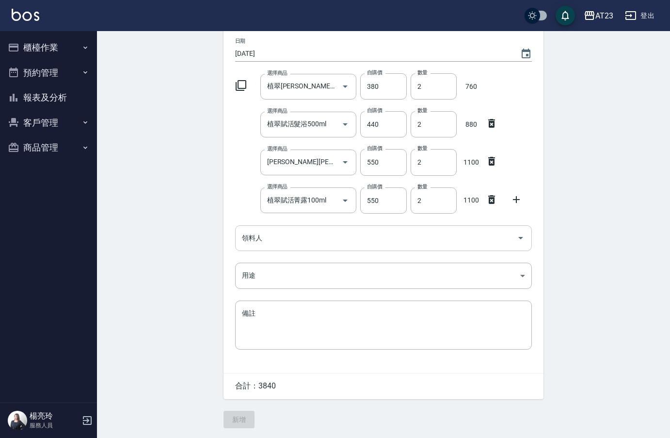
click at [278, 238] on input "領料人" at bounding box center [377, 237] width 274 height 17
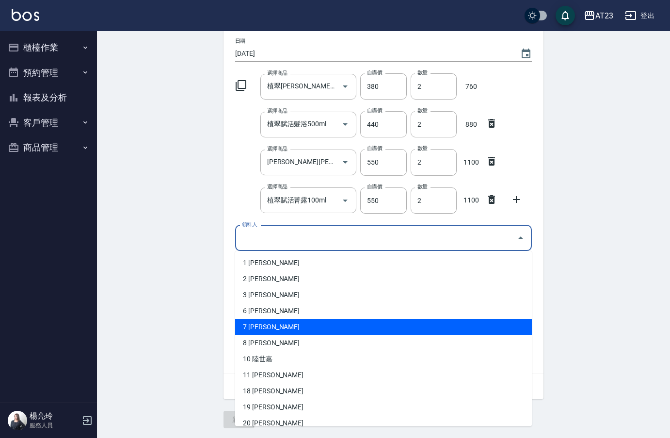
drag, startPoint x: 270, startPoint y: 327, endPoint x: 273, endPoint y: 314, distance: 12.9
click at [270, 327] on li "7 [PERSON_NAME]" at bounding box center [383, 327] width 297 height 16
type input "石馨媛"
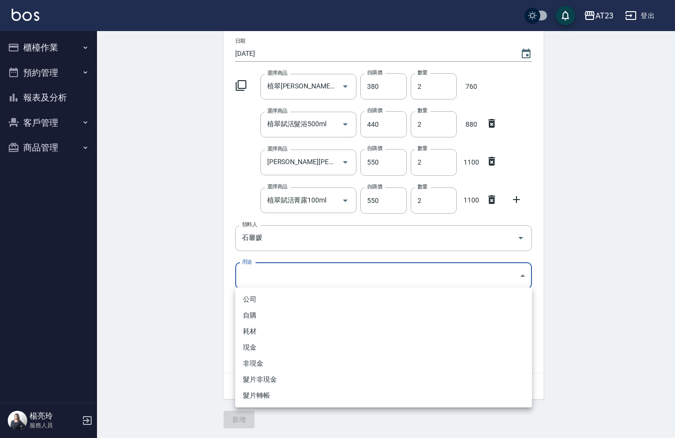
click at [255, 281] on body "AT23 登出 櫃檯作業 打帳單 帳單列表 現金收支登錄 材料自購登錄 每日結帳 排班表 現場電腦打卡 預約管理 預約管理 單日預約紀錄 單週預約紀錄 報表及…" at bounding box center [337, 180] width 675 height 513
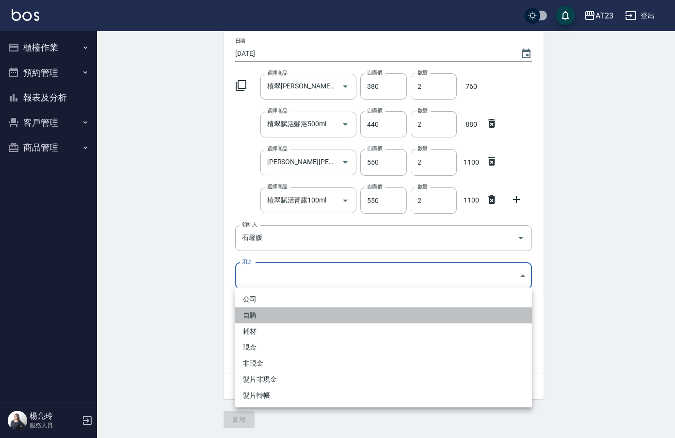
click at [247, 312] on li "自購" at bounding box center [383, 315] width 297 height 16
type input "自購"
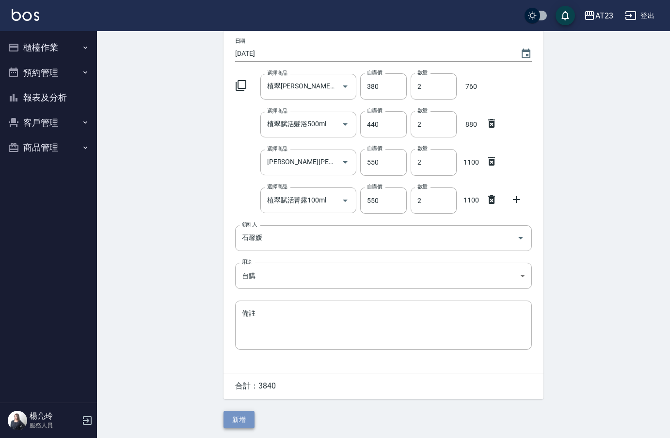
click at [241, 422] on button "新增" at bounding box center [239, 419] width 31 height 18
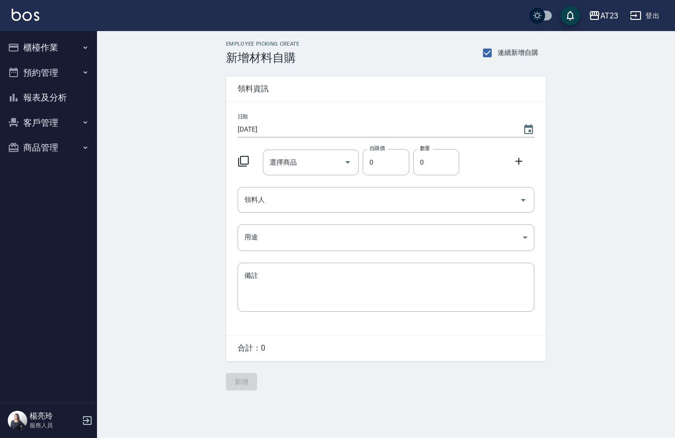
click at [241, 162] on icon at bounding box center [243, 161] width 11 height 11
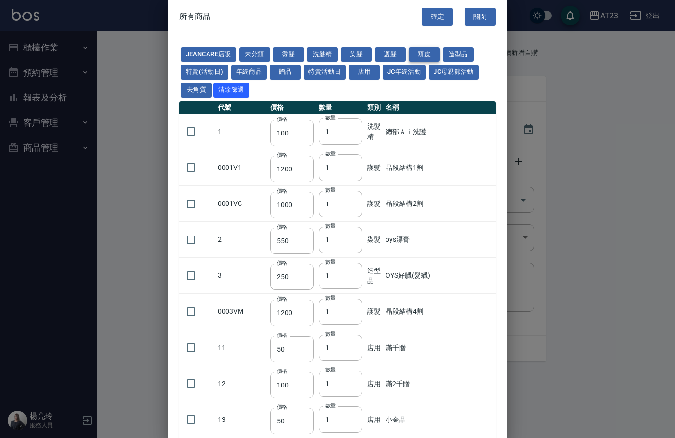
click at [430, 48] on button "頭皮" at bounding box center [424, 54] width 31 height 15
type input "300"
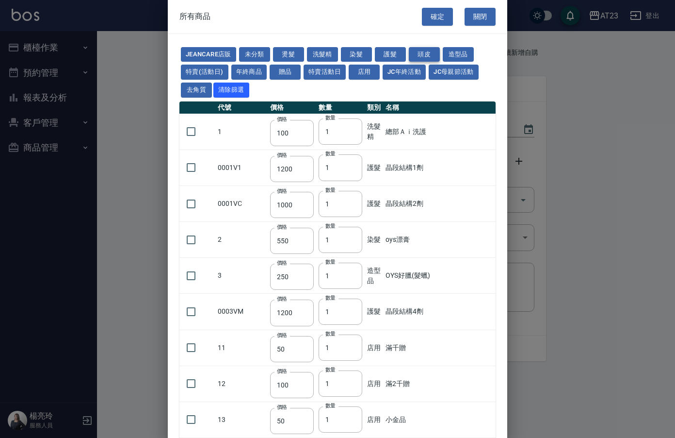
type input "750"
type input "3000"
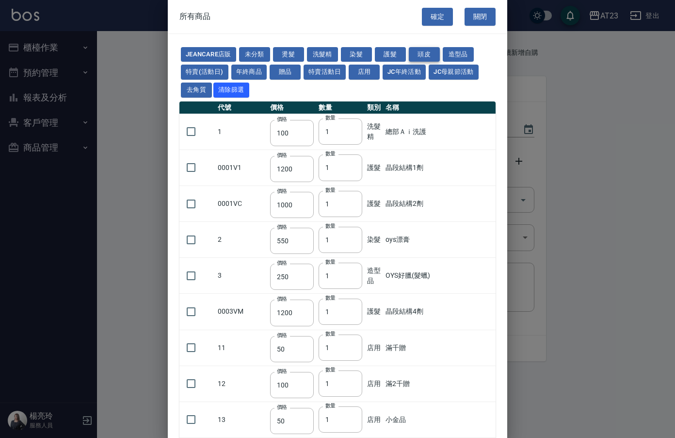
type input "750"
type input "300"
type input "350"
type input "1280"
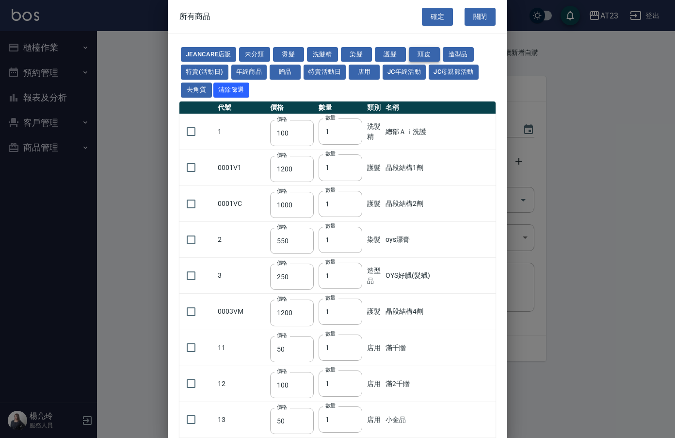
type input "400"
type input "1200"
type input "750"
type input "250"
type input "300"
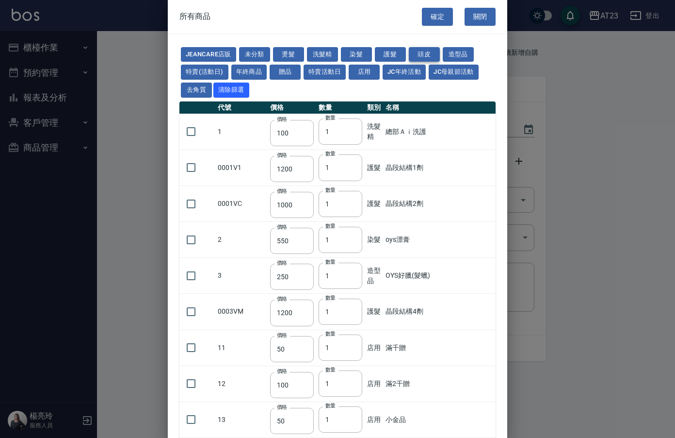
type input "99"
type input "2000"
type input "1200"
type input "100"
type input "2500"
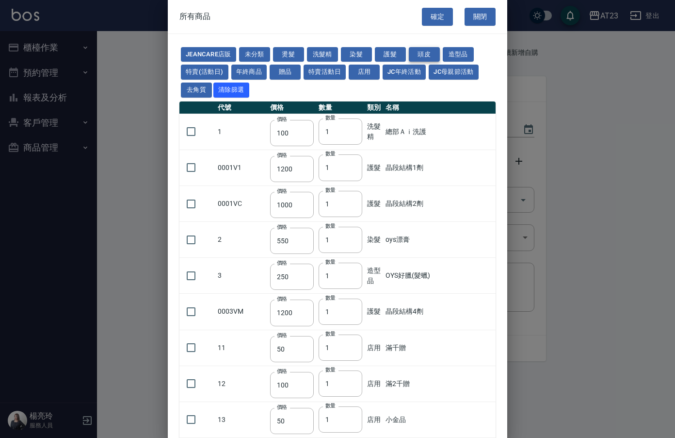
type input "100"
type input "0"
type input "550"
type input "490"
type input "750"
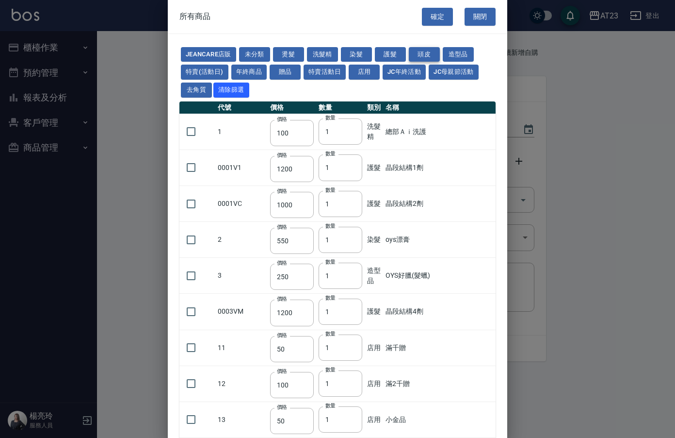
type input "590"
type input "0"
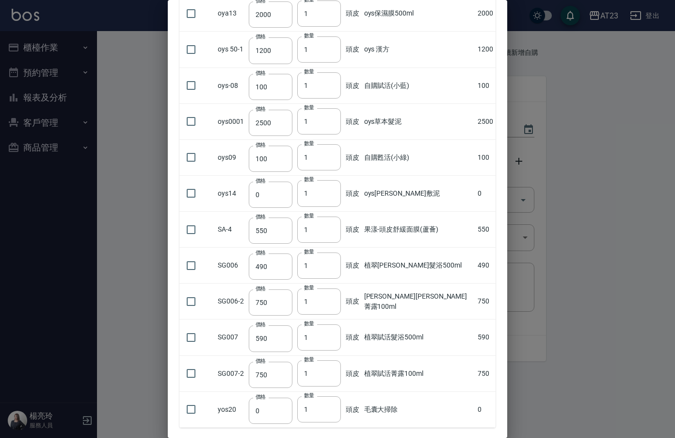
scroll to position [887, 0]
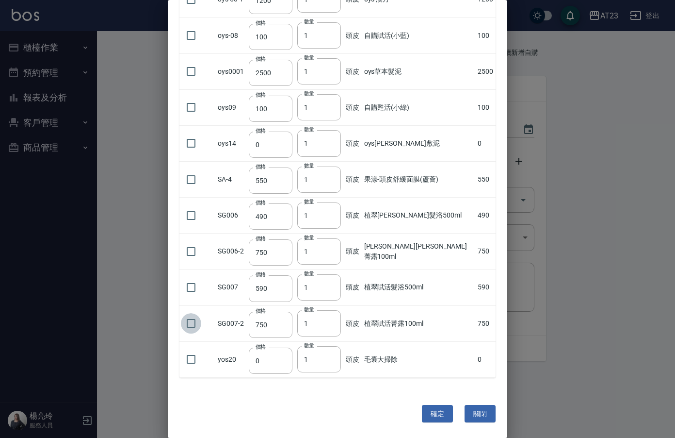
click at [195, 320] on input "checkbox" at bounding box center [191, 323] width 20 height 20
checkbox input "true"
click at [440, 412] on button "確定" at bounding box center [437, 414] width 31 height 18
type input "植翠賦活菁露100ml"
type input "750"
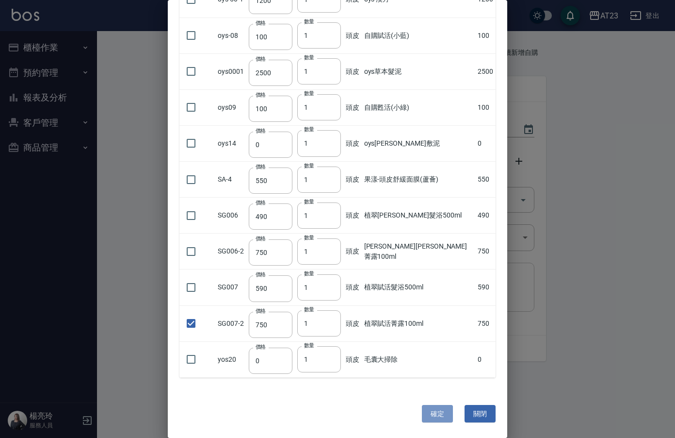
type input "1"
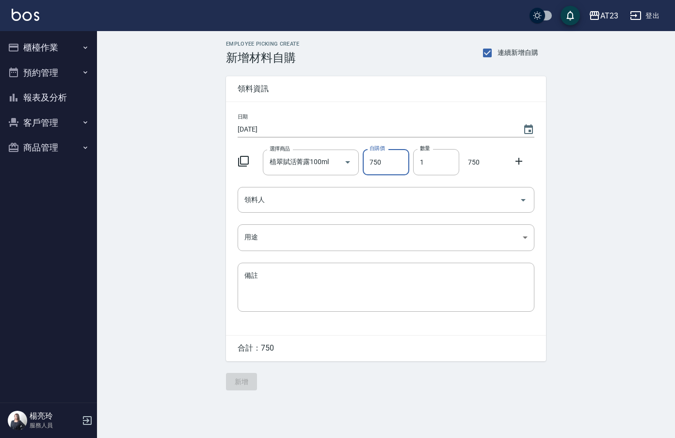
click at [399, 169] on input "750" at bounding box center [386, 162] width 46 height 26
type input "550"
drag, startPoint x: 260, startPoint y: 213, endPoint x: 263, endPoint y: 204, distance: 9.7
click at [261, 208] on div "日期 2025/09/14 選擇商品 植翠賦活菁露100ml 選擇商品 自購價 550 自購價 數量 1 數量 550 領料人 領料人 用途 ​ 用途 備註 …" at bounding box center [386, 218] width 320 height 233
click at [263, 204] on input "領料人" at bounding box center [379, 199] width 274 height 17
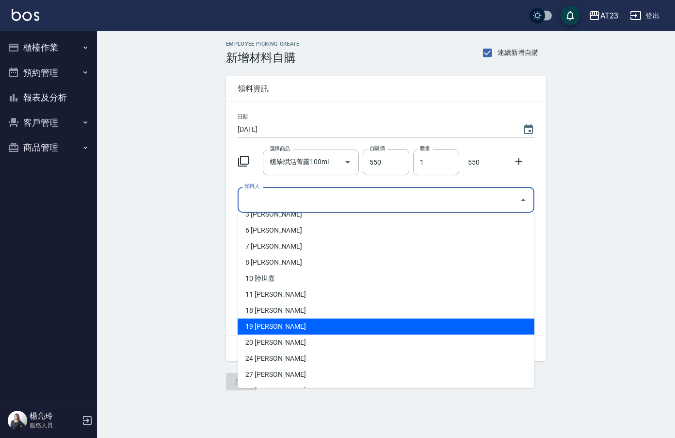
scroll to position [97, 0]
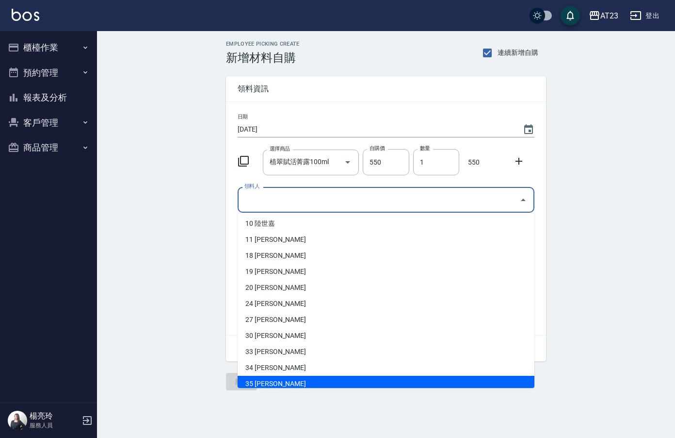
click at [279, 384] on li "35 [PERSON_NAME]" at bounding box center [386, 384] width 297 height 16
type input "周碩慧"
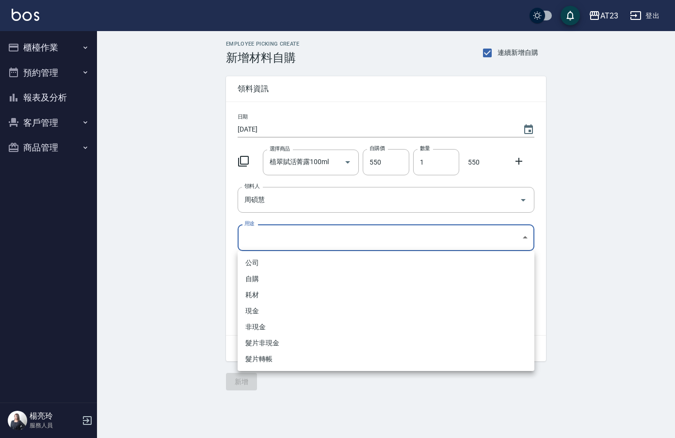
click at [253, 242] on body "AT23 登出 櫃檯作業 打帳單 帳單列表 現金收支登錄 材料自購登錄 每日結帳 排班表 現場電腦打卡 預約管理 預約管理 單日預約紀錄 單週預約紀錄 報表及…" at bounding box center [337, 219] width 675 height 438
click at [256, 274] on li "自購" at bounding box center [386, 279] width 297 height 16
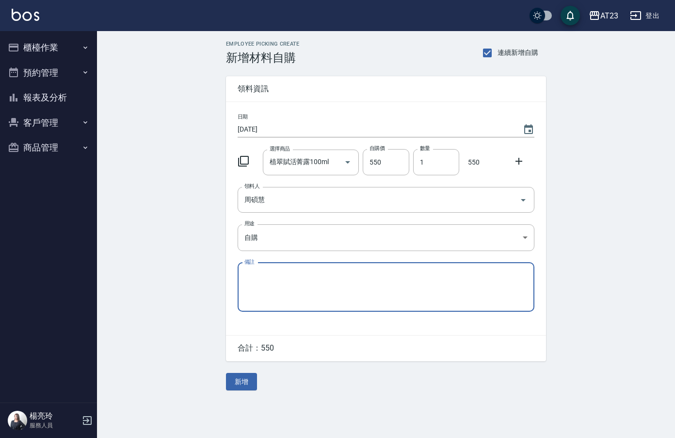
type input "自購"
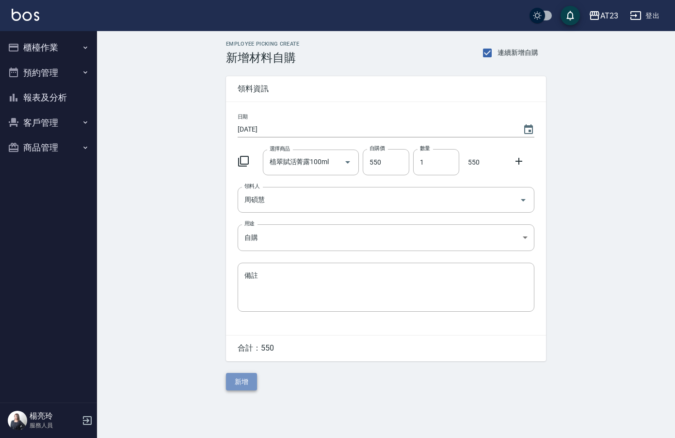
click at [232, 386] on button "新增" at bounding box center [241, 382] width 31 height 18
click at [241, 160] on icon at bounding box center [243, 161] width 11 height 11
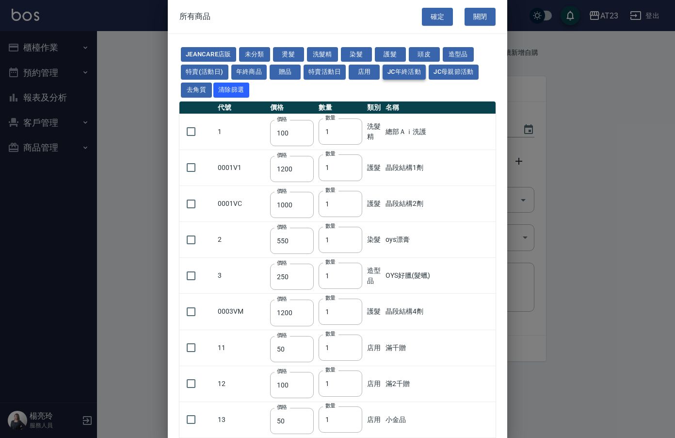
click at [418, 55] on button "頭皮" at bounding box center [424, 54] width 31 height 15
type input "300"
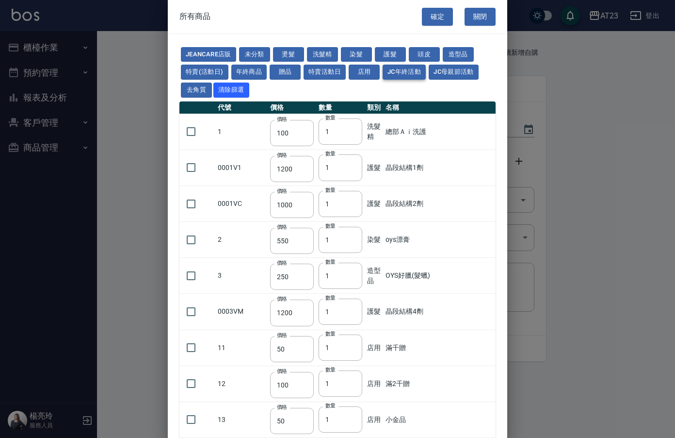
type input "750"
type input "3000"
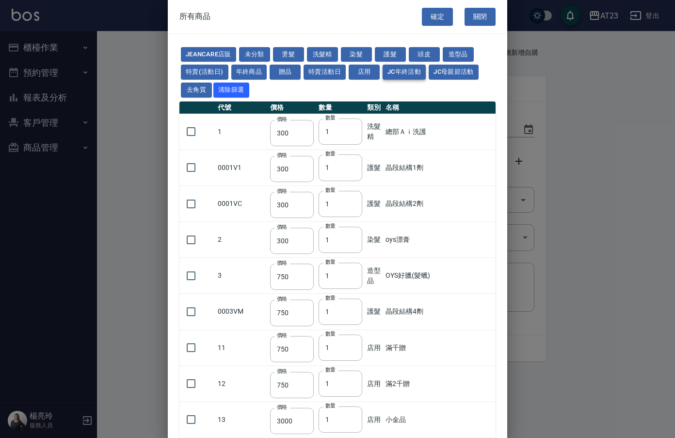
type input "750"
type input "300"
type input "350"
type input "1280"
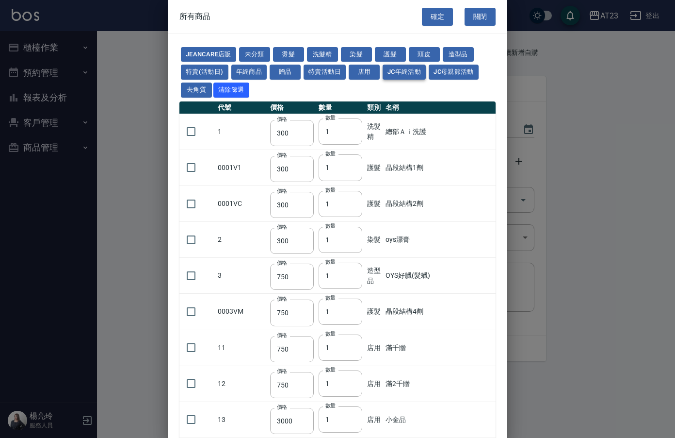
type input "400"
type input "1200"
type input "750"
type input "250"
type input "300"
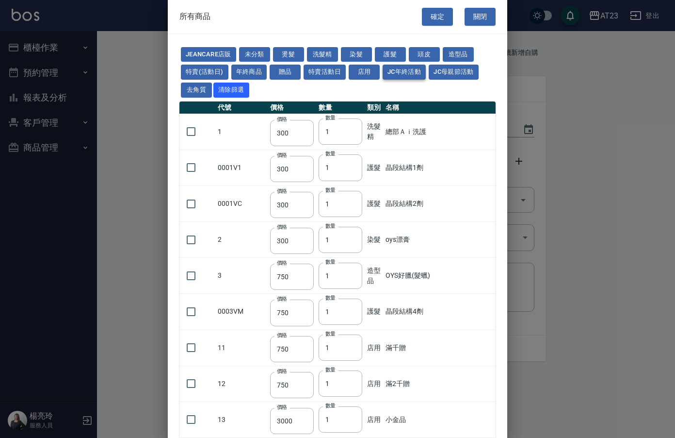
type input "99"
type input "2000"
type input "1200"
type input "100"
type input "2500"
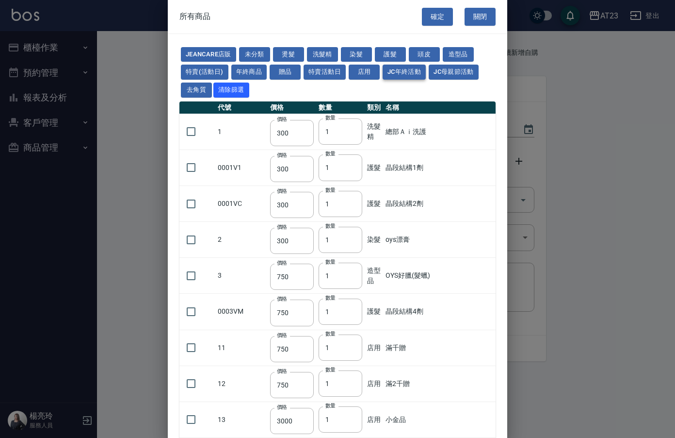
type input "100"
type input "0"
type input "550"
type input "490"
type input "750"
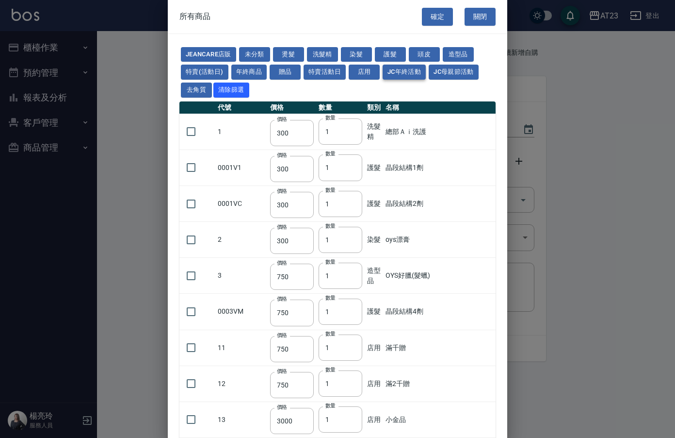
type input "590"
type input "0"
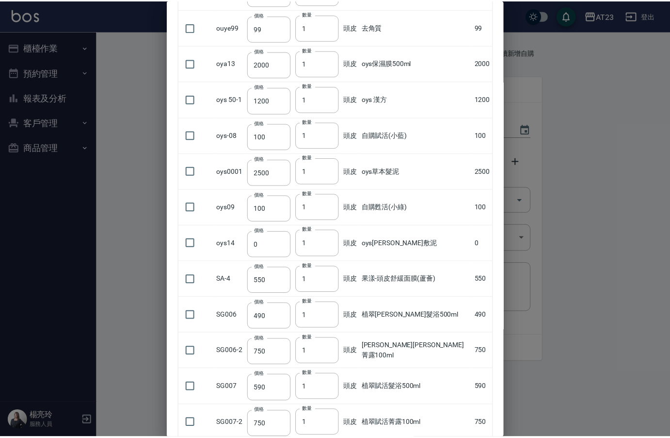
scroll to position [887, 0]
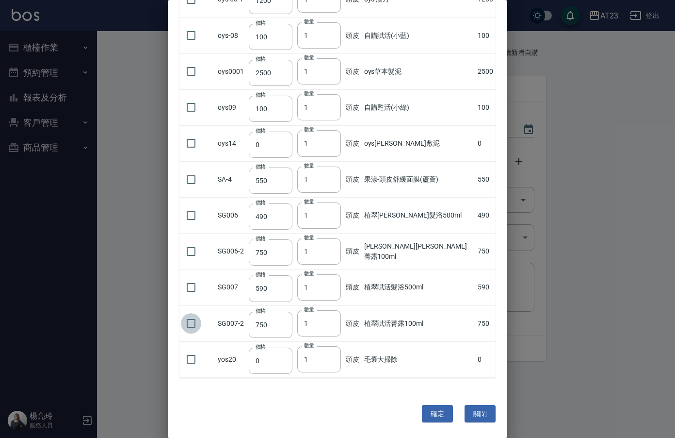
click at [199, 322] on input "checkbox" at bounding box center [191, 323] width 20 height 20
checkbox input "true"
click at [186, 258] on input "checkbox" at bounding box center [191, 251] width 20 height 20
checkbox input "true"
click at [443, 414] on button "確定" at bounding box center [437, 414] width 31 height 18
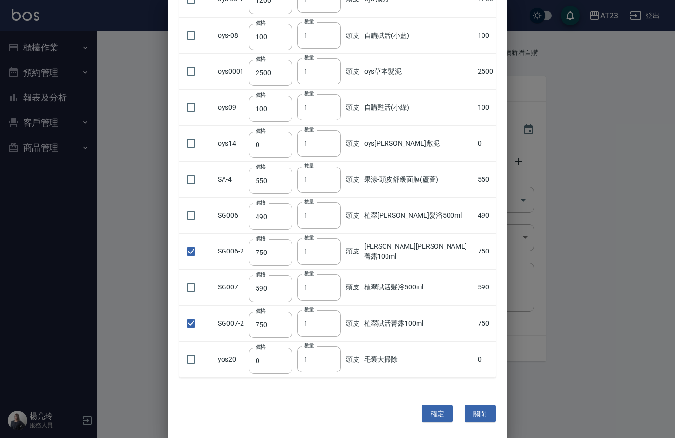
type input "植翠賦活菁露100ml"
type input "750"
type input "1"
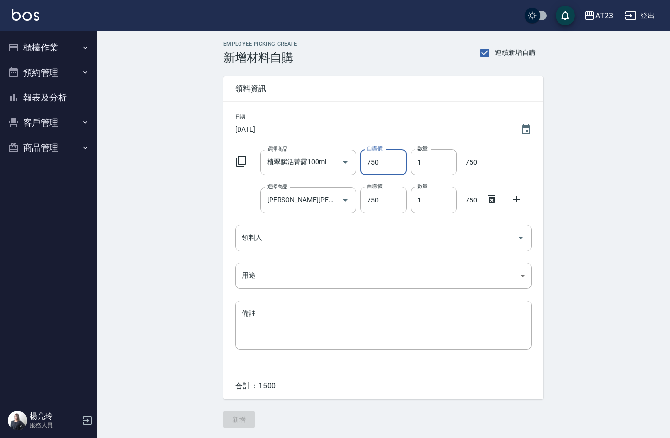
click at [383, 166] on input "750" at bounding box center [383, 162] width 46 height 26
type input "550"
click at [401, 205] on input "750" at bounding box center [383, 200] width 46 height 26
type input "550"
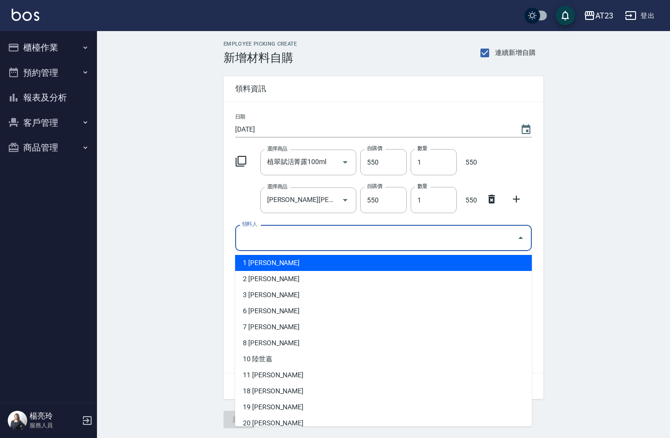
click at [302, 245] on input "領料人" at bounding box center [377, 237] width 274 height 17
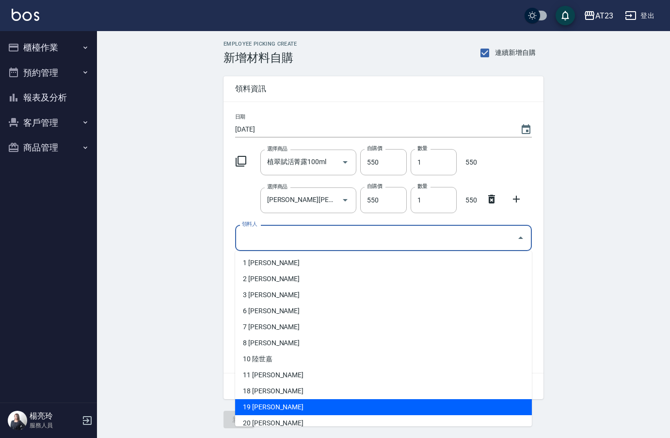
scroll to position [97, 0]
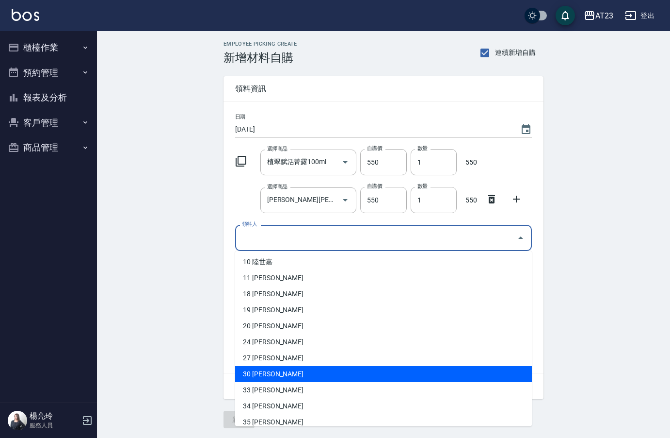
click at [270, 374] on li "30 [PERSON_NAME]" at bounding box center [383, 374] width 297 height 16
type input "林佩穎"
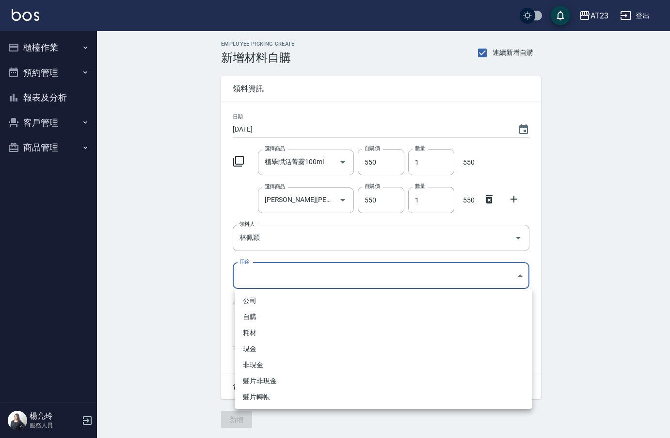
click at [258, 283] on body "AT23 登出 櫃檯作業 打帳單 帳單列表 現金收支登錄 材料自購登錄 每日結帳 排班表 現場電腦打卡 預約管理 預約管理 單日預約紀錄 單週預約紀錄 報表及…" at bounding box center [335, 219] width 670 height 438
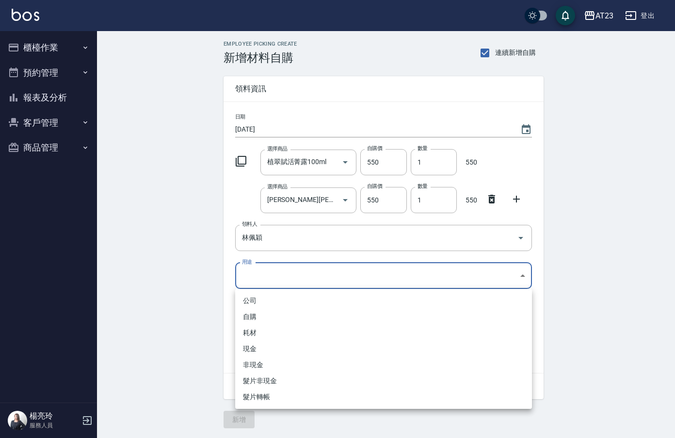
click at [249, 320] on li "自購" at bounding box center [383, 317] width 297 height 16
type input "自購"
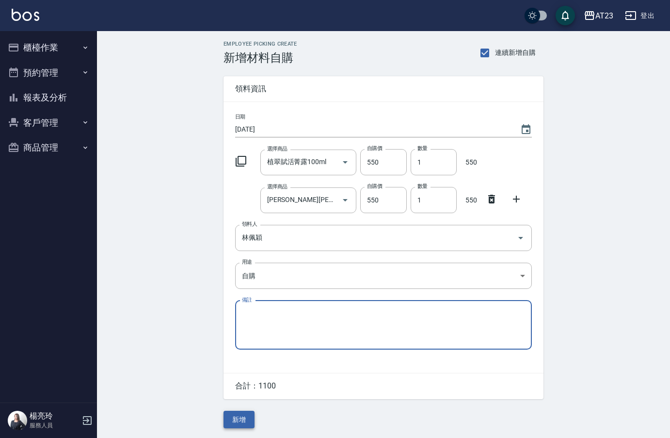
click at [239, 421] on button "新增" at bounding box center [239, 419] width 31 height 18
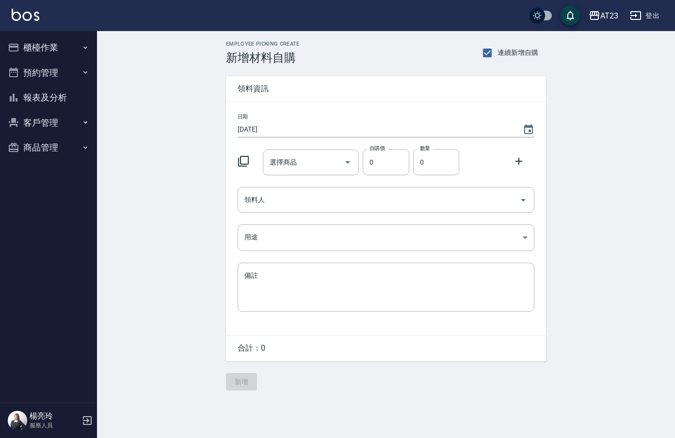
click at [242, 158] on icon at bounding box center [244, 161] width 12 height 12
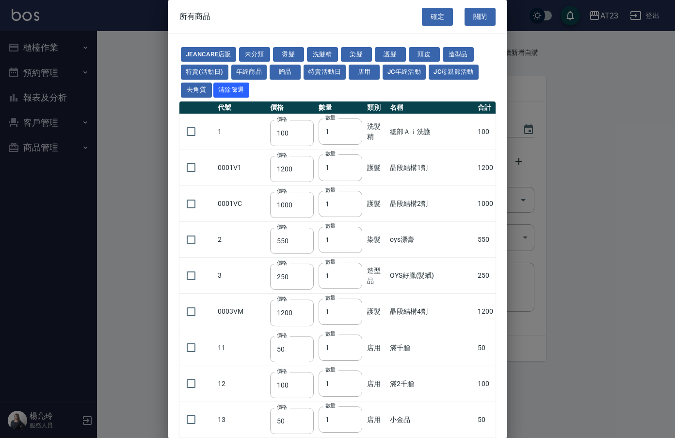
click at [420, 52] on button "頭皮" at bounding box center [424, 54] width 31 height 15
type input "300"
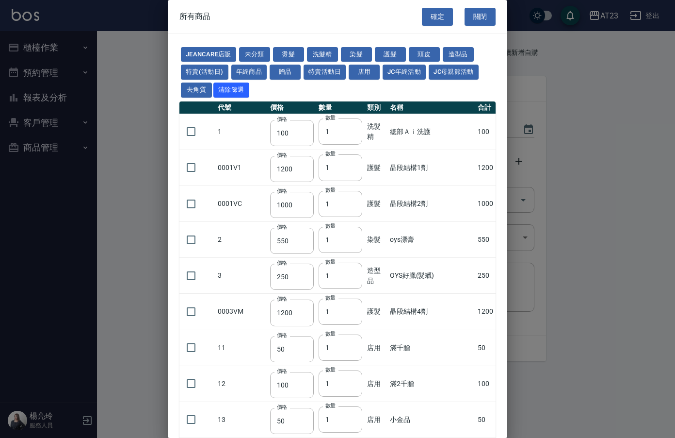
type input "750"
type input "3000"
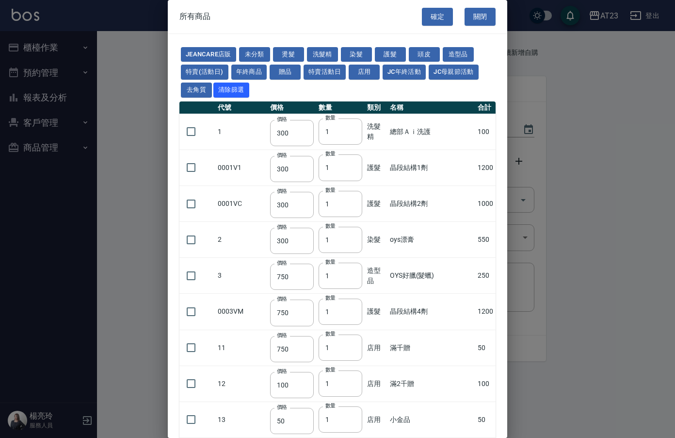
type input "750"
type input "300"
type input "350"
type input "1280"
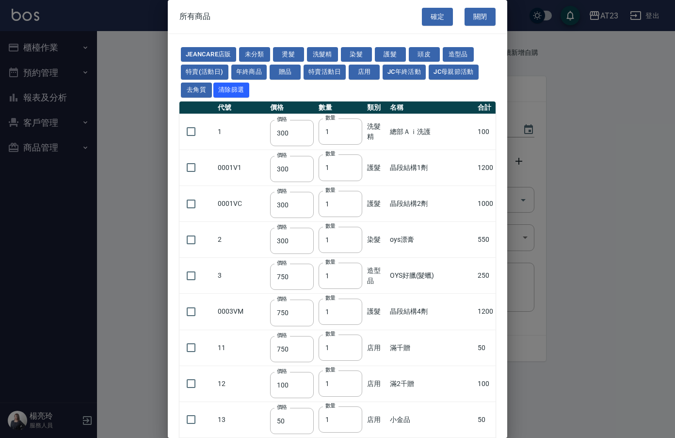
type input "400"
type input "1200"
type input "750"
type input "250"
type input "300"
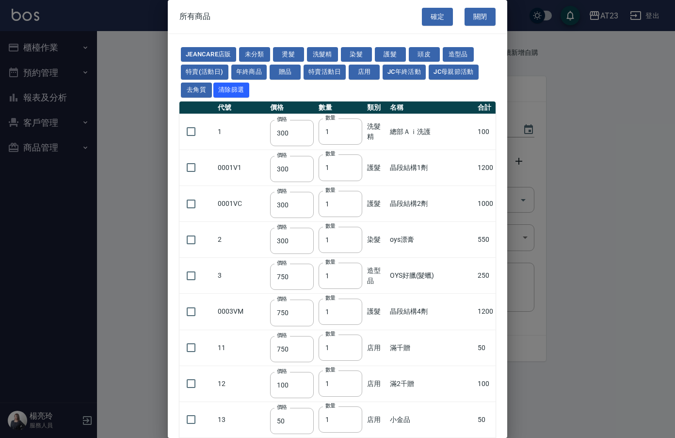
type input "99"
type input "2000"
type input "1200"
type input "100"
type input "2500"
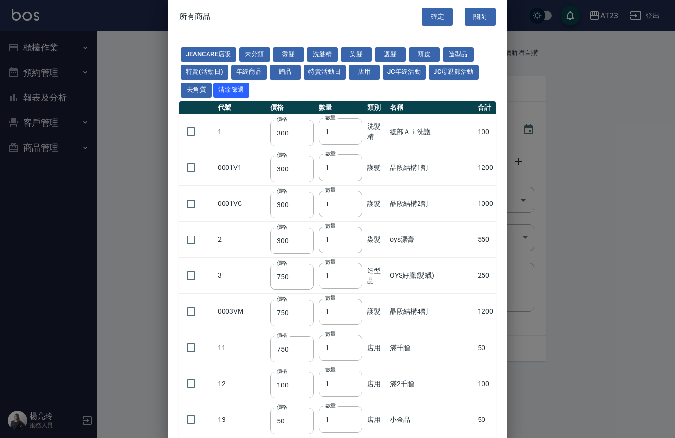
type input "100"
type input "0"
type input "550"
type input "490"
type input "750"
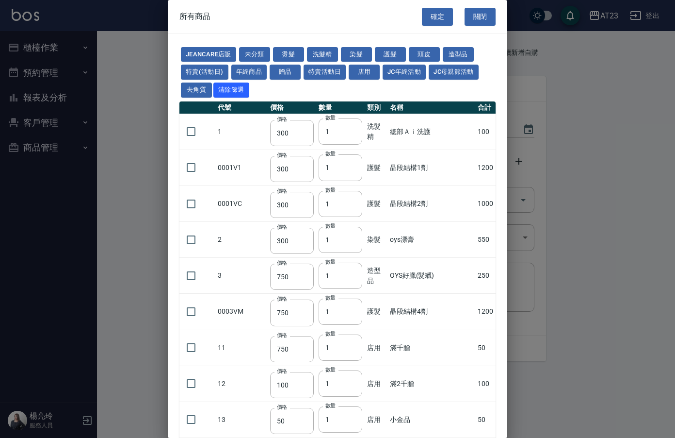
type input "590"
type input "0"
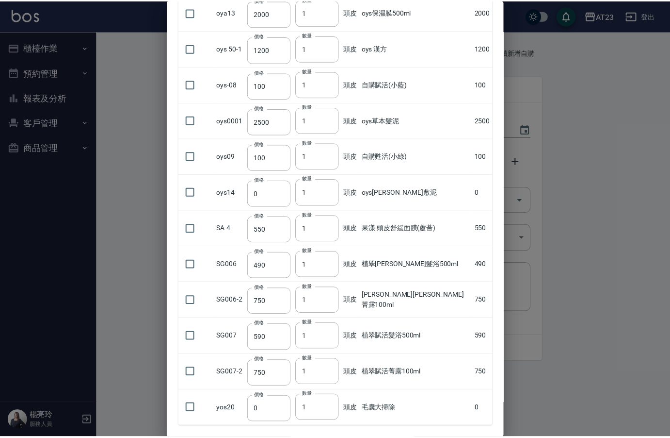
scroll to position [887, 0]
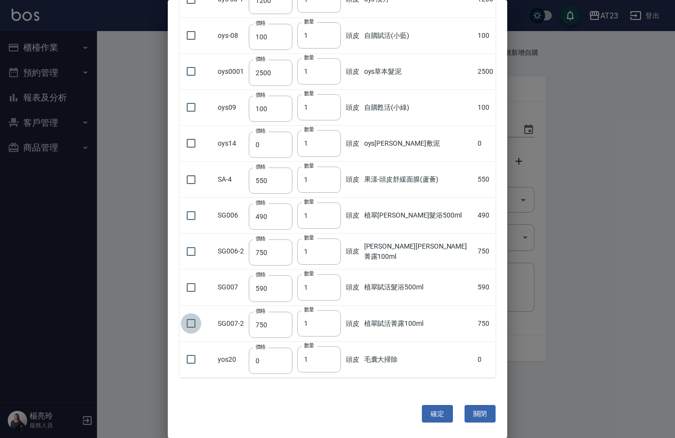
click at [187, 323] on input "checkbox" at bounding box center [191, 323] width 20 height 20
checkbox input "true"
click at [197, 252] on input "checkbox" at bounding box center [191, 251] width 20 height 20
checkbox input "true"
click at [437, 419] on button "確定" at bounding box center [437, 414] width 31 height 18
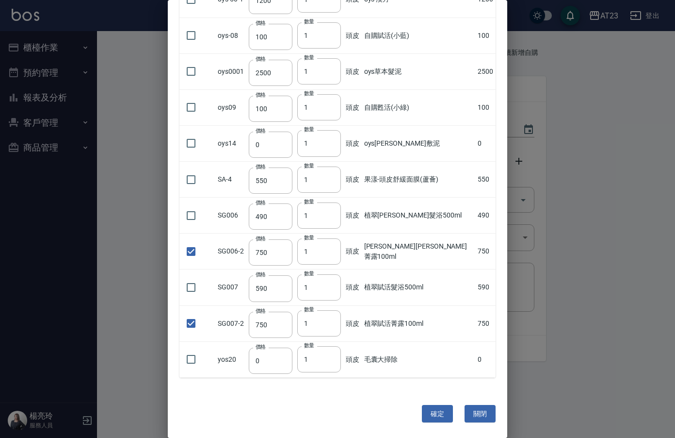
type input "植翠賦活菁露100ml"
type input "750"
type input "1"
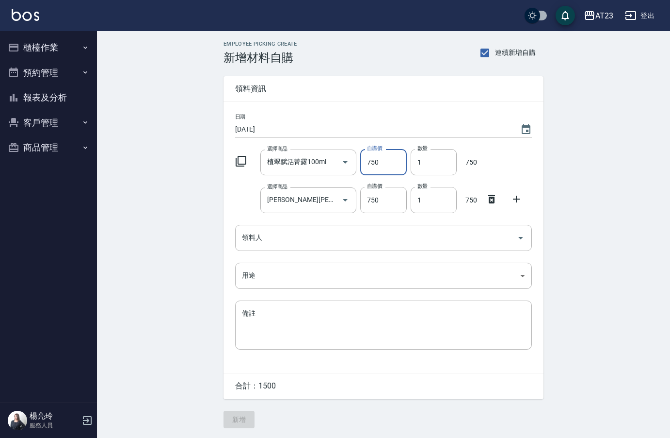
click at [383, 163] on input "750" at bounding box center [383, 162] width 46 height 26
type input "550"
click at [381, 193] on input "750" at bounding box center [383, 200] width 46 height 26
type input "550"
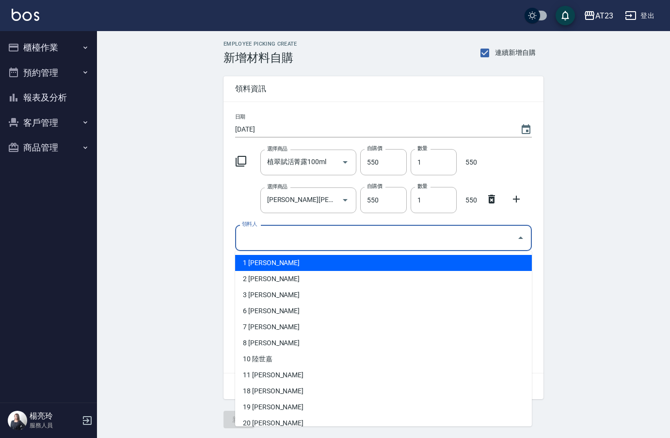
click at [300, 232] on input "領料人" at bounding box center [377, 237] width 274 height 17
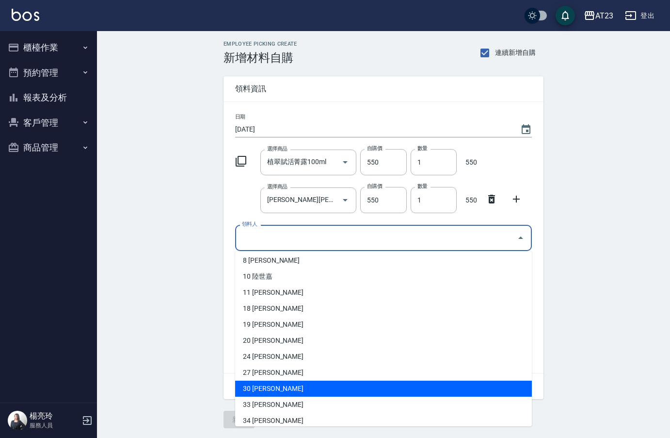
scroll to position [97, 0]
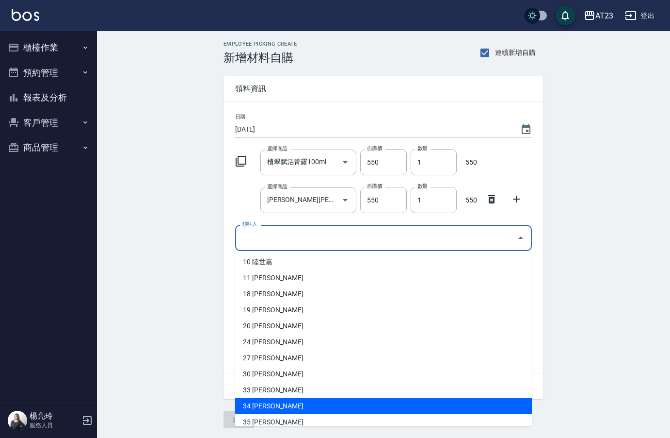
click at [263, 405] on li "34 葉天瑜" at bounding box center [383, 406] width 297 height 16
type input "葉天瑜"
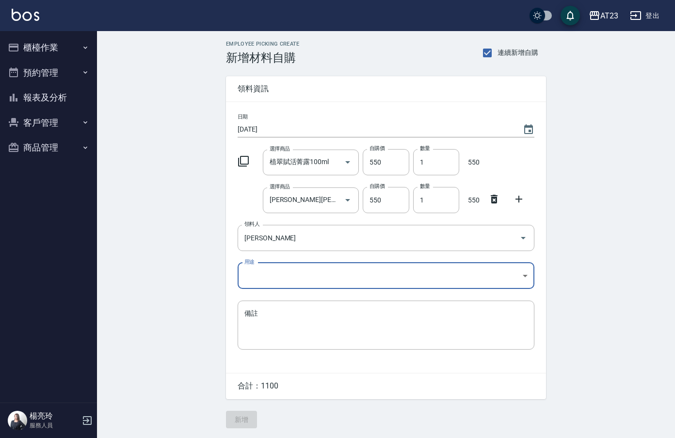
click at [252, 278] on body "AT23 登出 櫃檯作業 打帳單 帳單列表 現金收支登錄 材料自購登錄 每日結帳 排班表 現場電腦打卡 預約管理 預約管理 單日預約紀錄 單週預約紀錄 報表及…" at bounding box center [337, 219] width 675 height 438
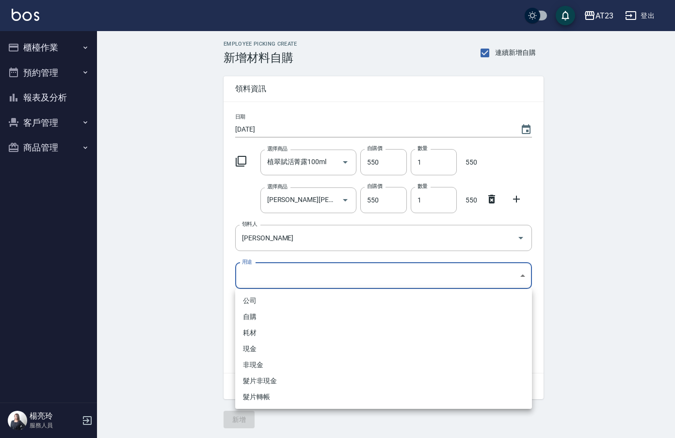
click at [256, 319] on li "自購" at bounding box center [383, 317] width 297 height 16
type input "自購"
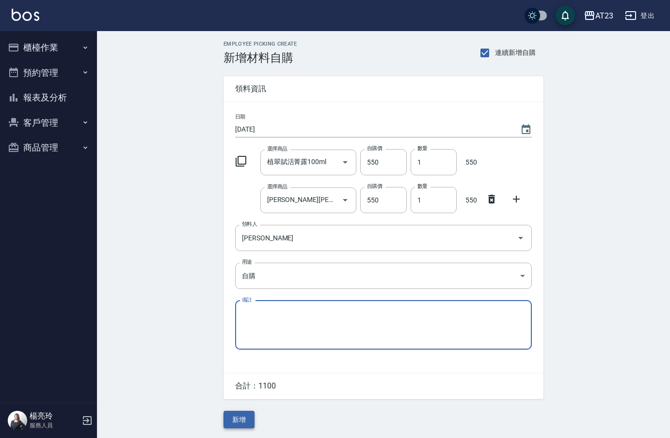
click at [247, 424] on button "新增" at bounding box center [239, 419] width 31 height 18
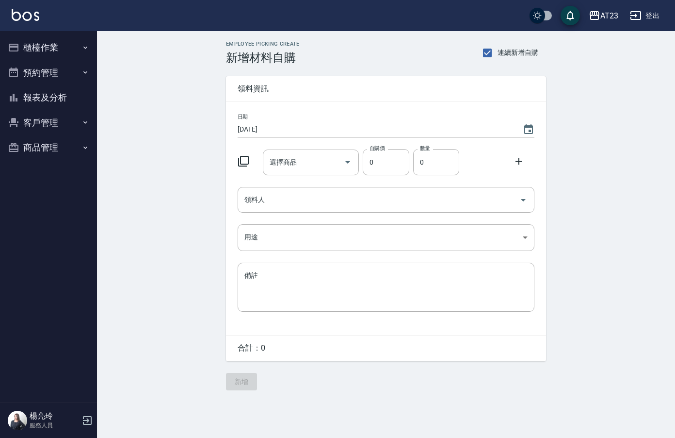
click at [242, 162] on icon at bounding box center [244, 161] width 12 height 12
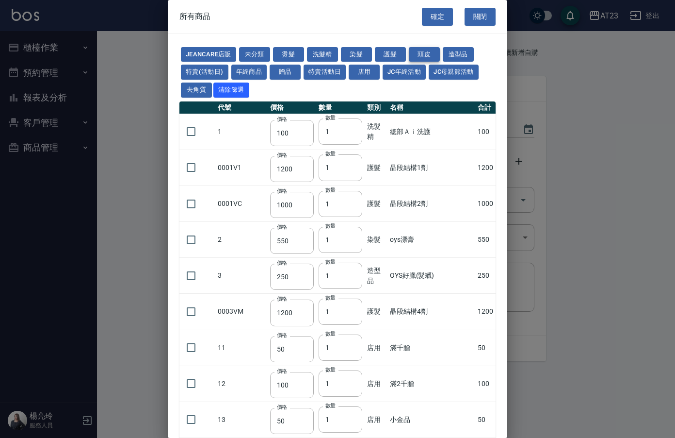
click at [421, 56] on button "頭皮" at bounding box center [424, 54] width 31 height 15
type input "300"
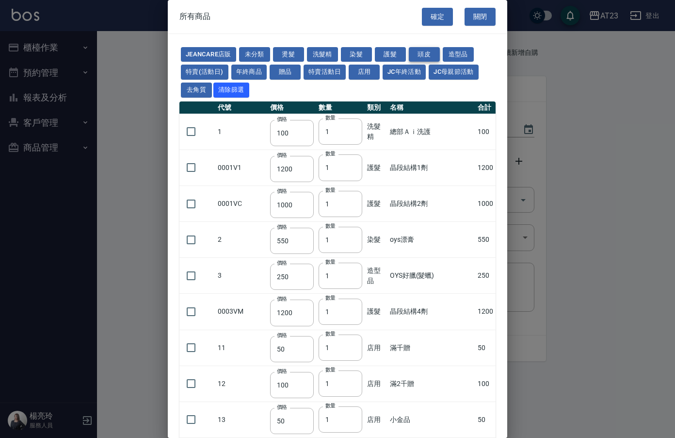
type input "750"
type input "3000"
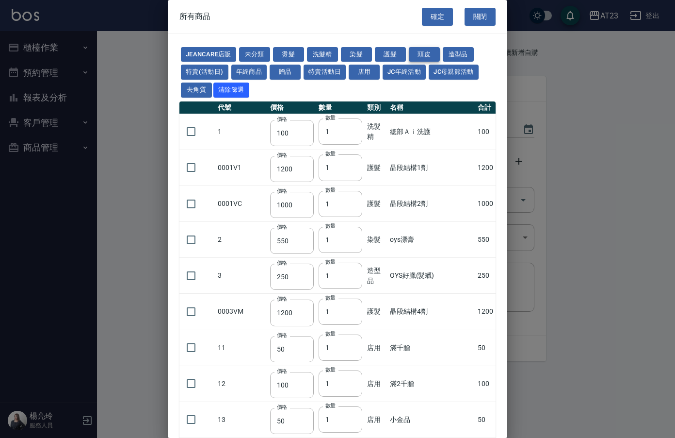
type input "750"
type input "300"
type input "350"
type input "1280"
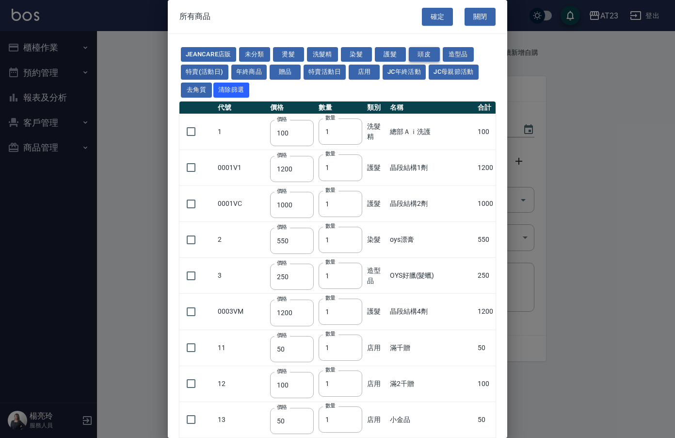
type input "400"
type input "1200"
type input "750"
type input "250"
type input "300"
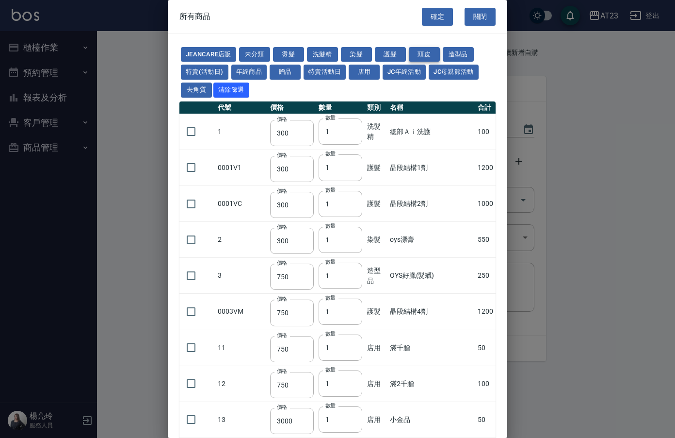
type input "99"
type input "2000"
type input "1200"
type input "100"
type input "2500"
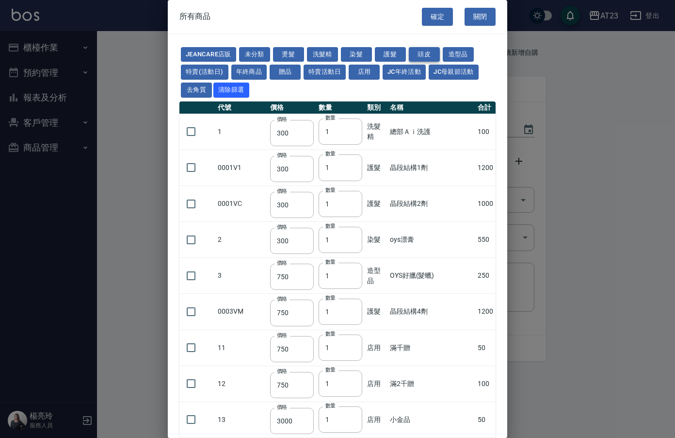
type input "100"
type input "0"
type input "550"
type input "490"
type input "750"
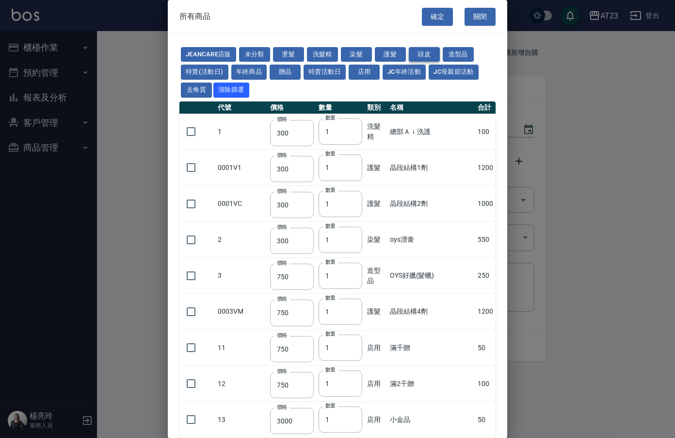
type input "590"
type input "0"
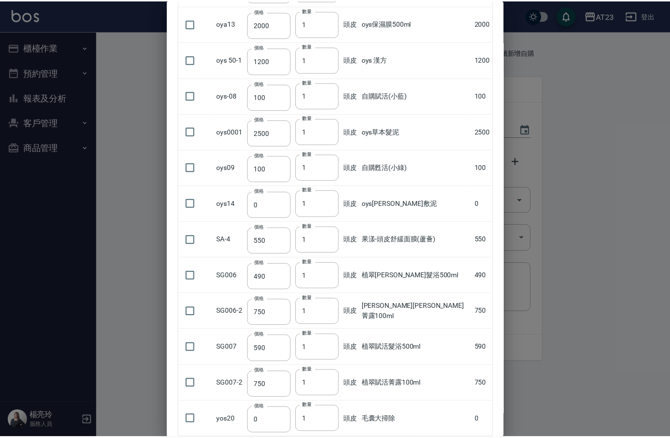
scroll to position [887, 0]
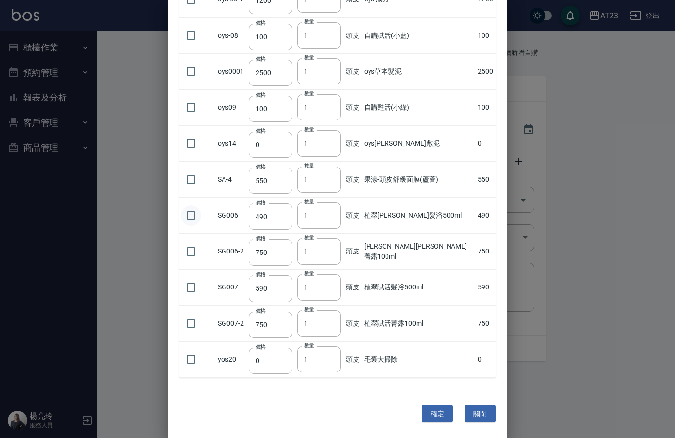
click at [192, 218] on input "checkbox" at bounding box center [191, 215] width 20 height 20
checkbox input "true"
type input "2"
click at [339, 212] on input "2" at bounding box center [319, 215] width 44 height 26
drag, startPoint x: 193, startPoint y: 286, endPoint x: 306, endPoint y: 291, distance: 113.1
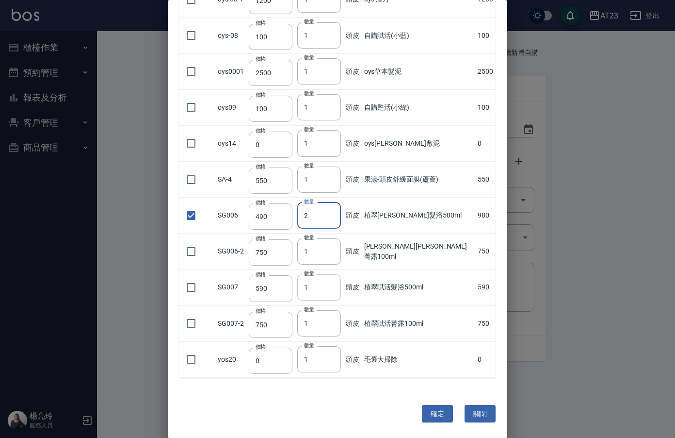
click at [195, 286] on input "checkbox" at bounding box center [191, 287] width 20 height 20
checkbox input "true"
type input "2"
click at [338, 285] on input "2" at bounding box center [319, 287] width 44 height 26
click at [188, 249] on input "checkbox" at bounding box center [191, 251] width 20 height 20
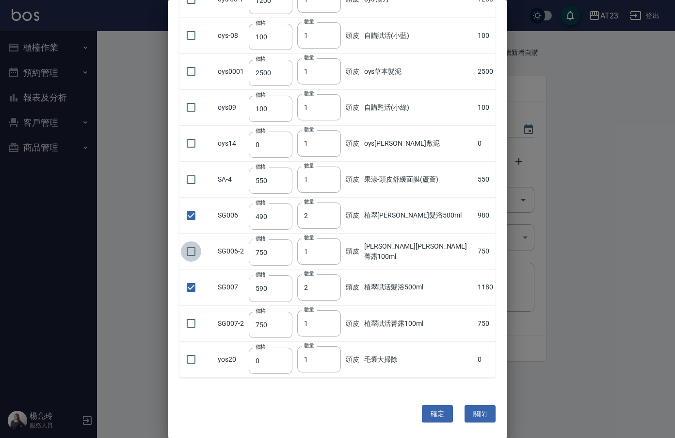
checkbox input "true"
type input "2"
click at [341, 249] on input "2" at bounding box center [319, 251] width 44 height 26
click at [194, 322] on input "checkbox" at bounding box center [191, 323] width 20 height 20
checkbox input "true"
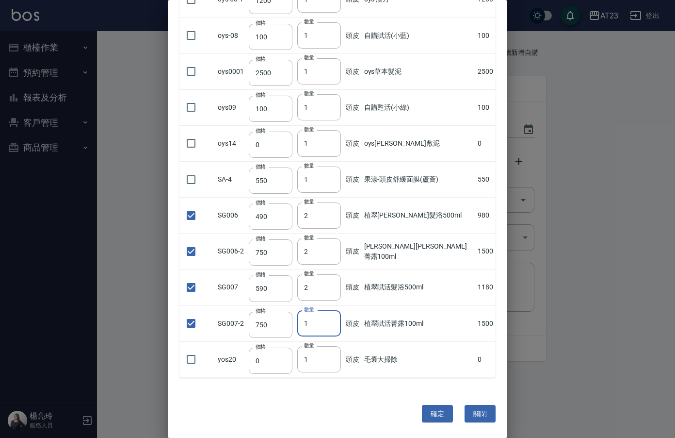
type input "2"
click at [338, 322] on input "2" at bounding box center [319, 323] width 44 height 26
click at [439, 417] on button "確定" at bounding box center [437, 414] width 31 height 18
type input "植翠[PERSON_NAME]髮浴500ml"
type input "490"
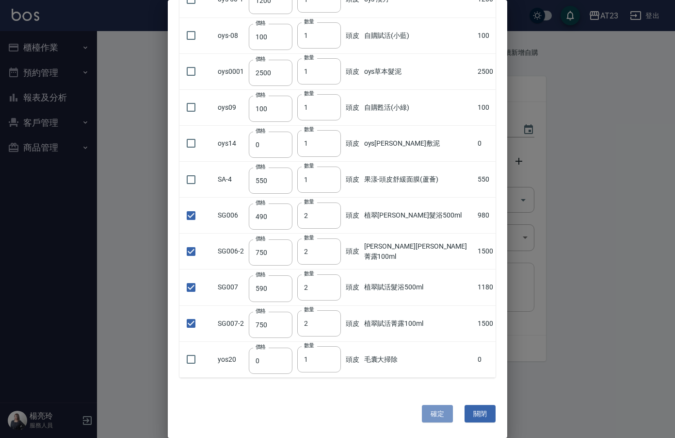
type input "2"
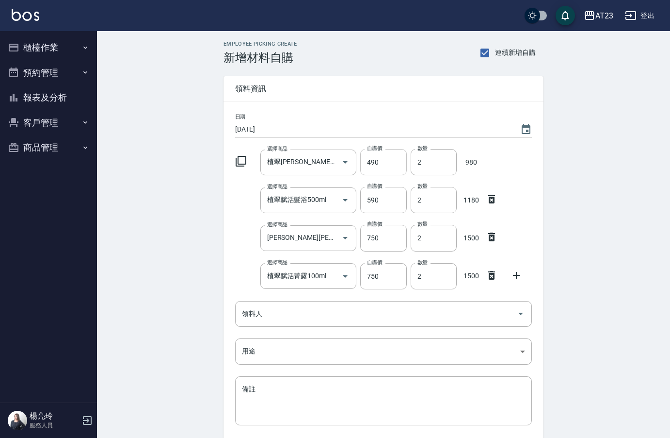
click at [390, 161] on input "490" at bounding box center [383, 162] width 46 height 26
type input "380"
click at [392, 202] on input "590" at bounding box center [383, 200] width 46 height 26
type input "440"
click at [396, 248] on input "750" at bounding box center [383, 238] width 46 height 26
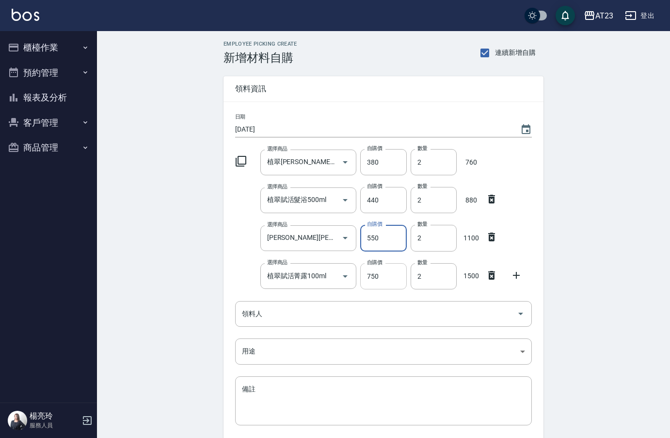
type input "550"
click at [392, 283] on input "750" at bounding box center [383, 276] width 46 height 26
type input "550"
click at [329, 315] on input "領料人" at bounding box center [377, 313] width 274 height 17
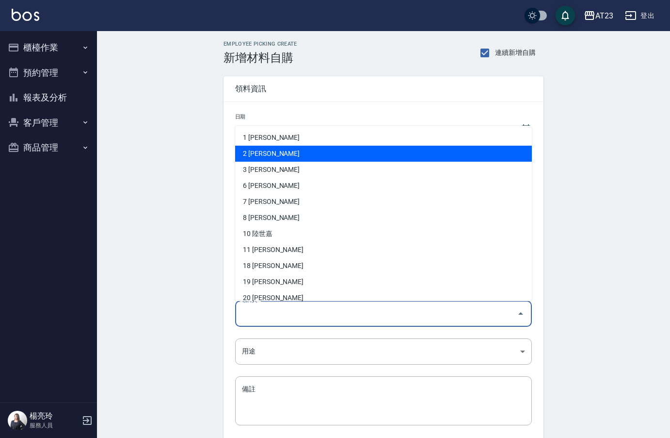
click at [267, 159] on li "2 [PERSON_NAME]" at bounding box center [383, 154] width 297 height 16
type input "陳美瑛"
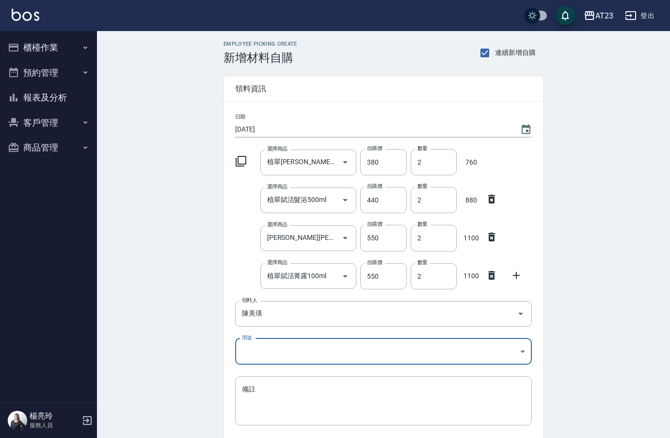
click at [248, 344] on body "AT23 登出 櫃檯作業 打帳單 帳單列表 現金收支登錄 材料自購登錄 每日結帳 排班表 現場電腦打卡 預約管理 預約管理 單日預約紀錄 單週預約紀錄 報表及…" at bounding box center [335, 256] width 670 height 513
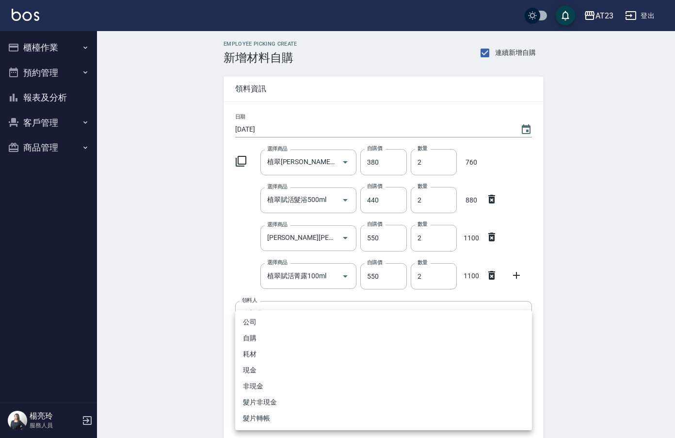
click at [249, 344] on li "自購" at bounding box center [383, 338] width 297 height 16
type input "自購"
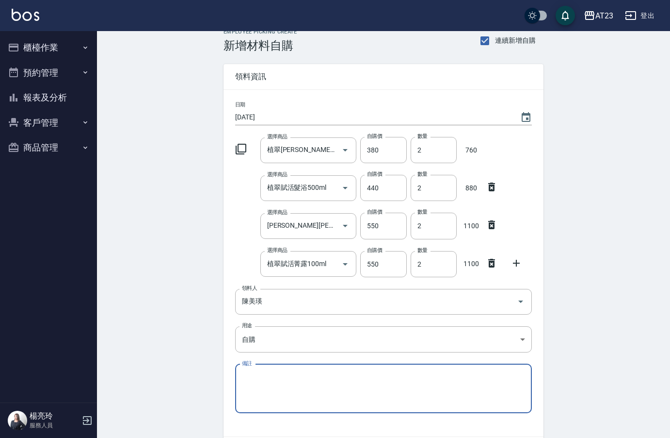
scroll to position [77, 0]
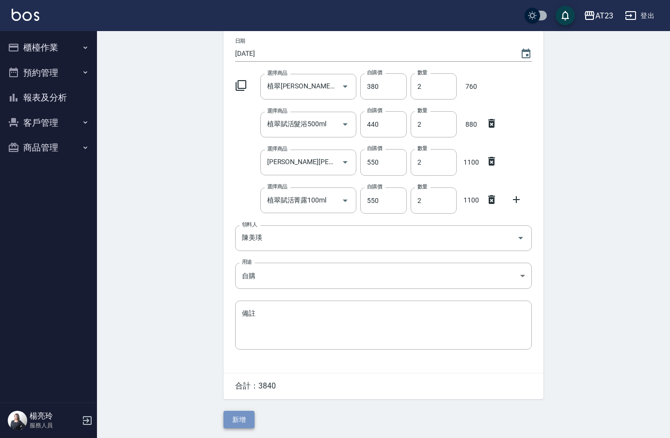
click at [241, 412] on button "新增" at bounding box center [239, 419] width 31 height 18
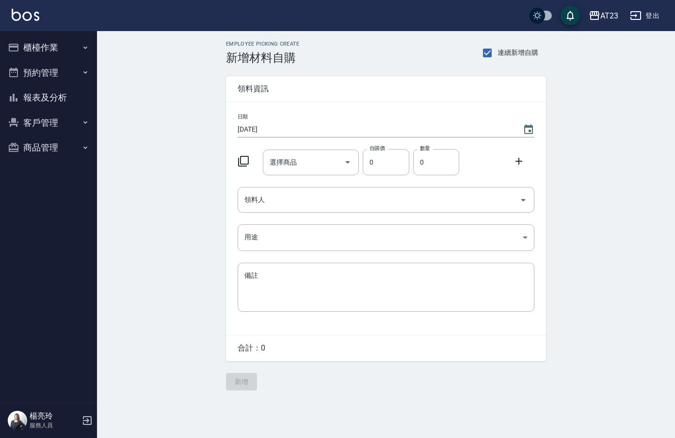
click at [244, 162] on icon at bounding box center [244, 161] width 12 height 12
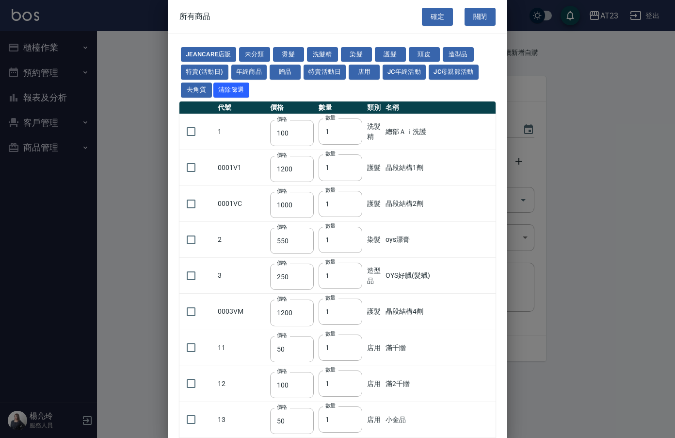
drag, startPoint x: 413, startPoint y: 51, endPoint x: 373, endPoint y: 281, distance: 233.0
click at [412, 51] on button "頭皮" at bounding box center [424, 54] width 31 height 15
type input "300"
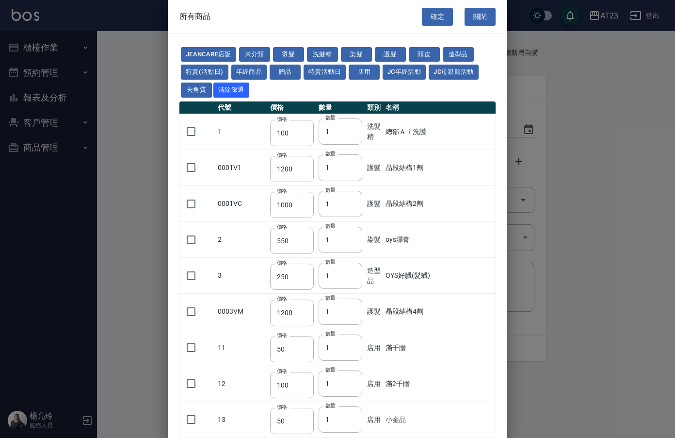
type input "300"
type input "750"
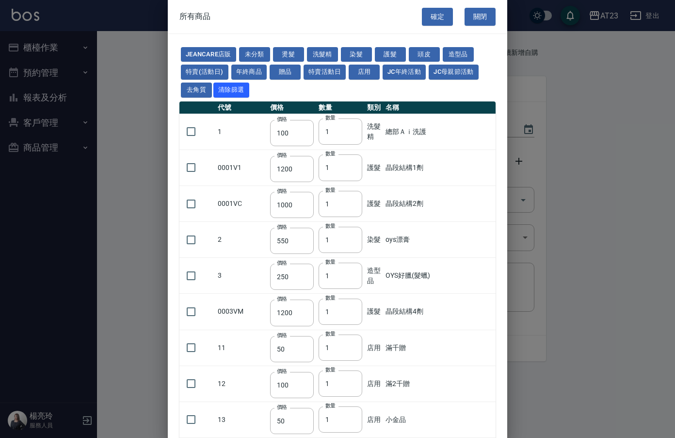
type input "3000"
type input "750"
type input "300"
type input "350"
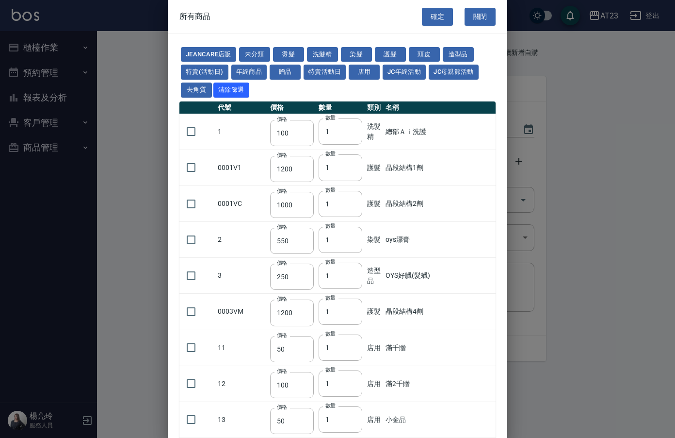
type input "1280"
type input "400"
type input "1200"
type input "750"
type input "250"
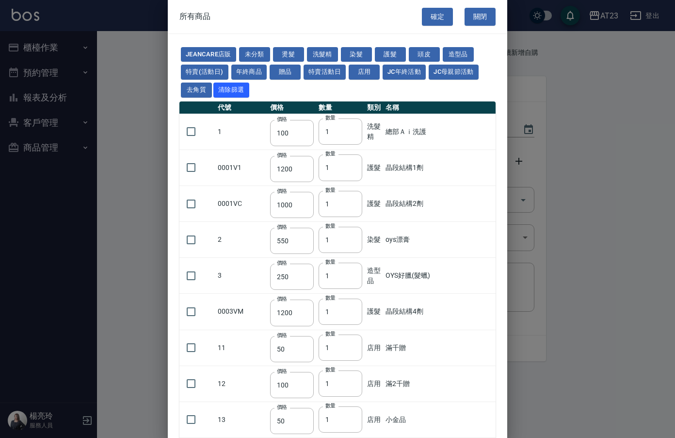
type input "300"
type input "99"
type input "2000"
type input "1200"
type input "100"
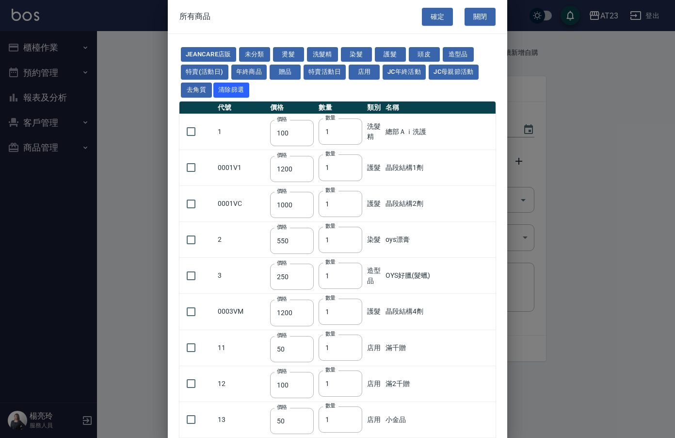
type input "2500"
type input "100"
type input "0"
type input "550"
type input "490"
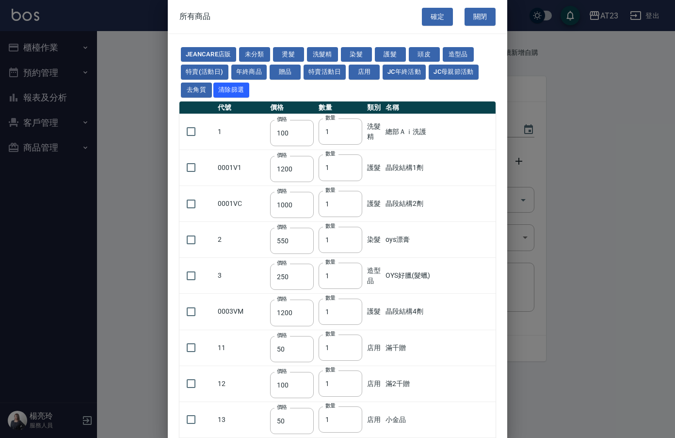
type input "750"
type input "590"
type input "0"
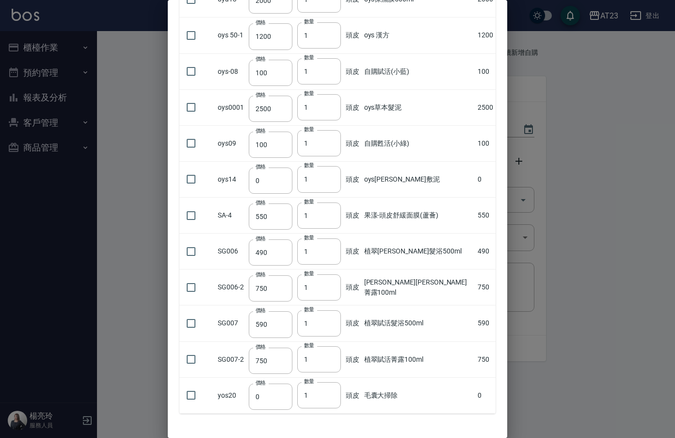
scroll to position [887, 0]
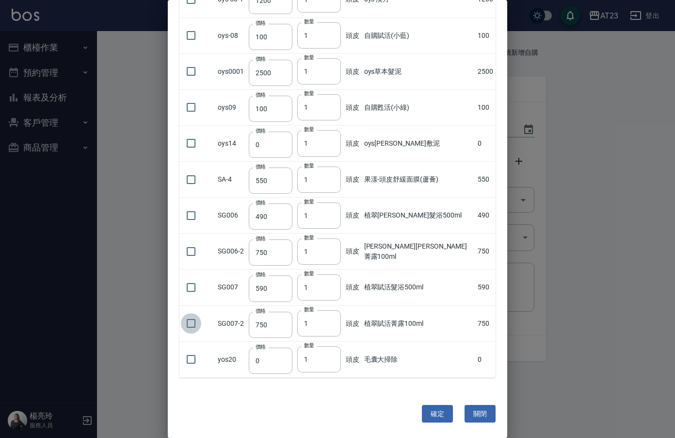
click at [196, 320] on input "checkbox" at bounding box center [191, 323] width 20 height 20
checkbox input "true"
type input "2"
click at [338, 320] on input "2" at bounding box center [319, 323] width 44 height 26
drag, startPoint x: 430, startPoint y: 411, endPoint x: 395, endPoint y: 223, distance: 191.5
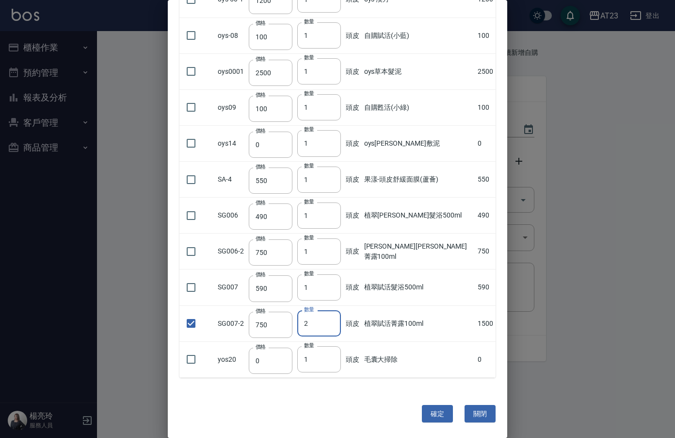
click at [428, 405] on button "確定" at bounding box center [437, 414] width 31 height 18
type input "植翠賦活菁露100ml"
type input "750"
type input "2"
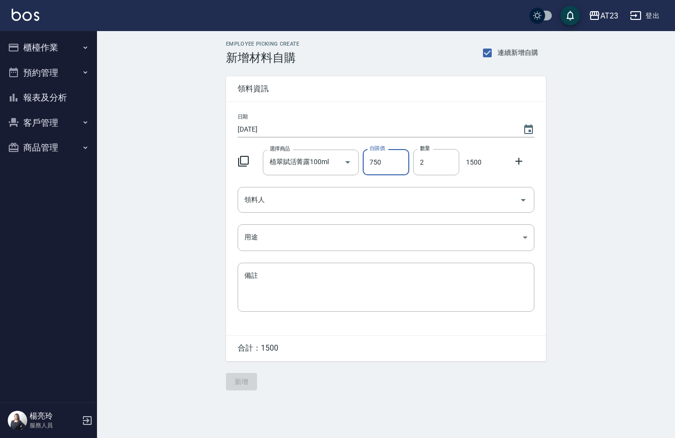
click at [374, 166] on input "750" at bounding box center [386, 162] width 46 height 26
type input "550"
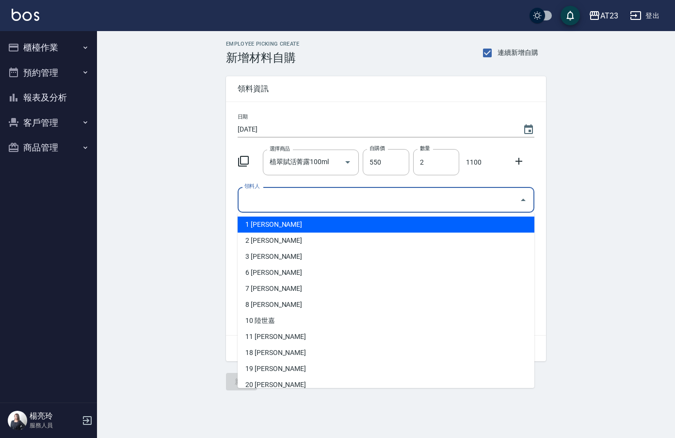
click at [335, 195] on input "領料人" at bounding box center [379, 199] width 274 height 17
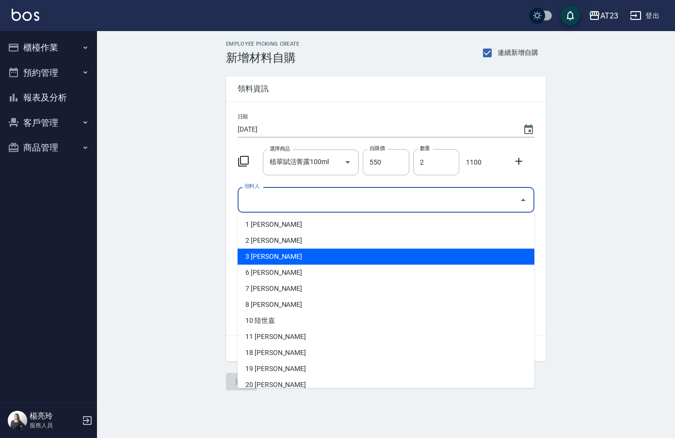
click at [264, 257] on li "3 [PERSON_NAME]" at bounding box center [386, 256] width 297 height 16
type input "孫雅惠"
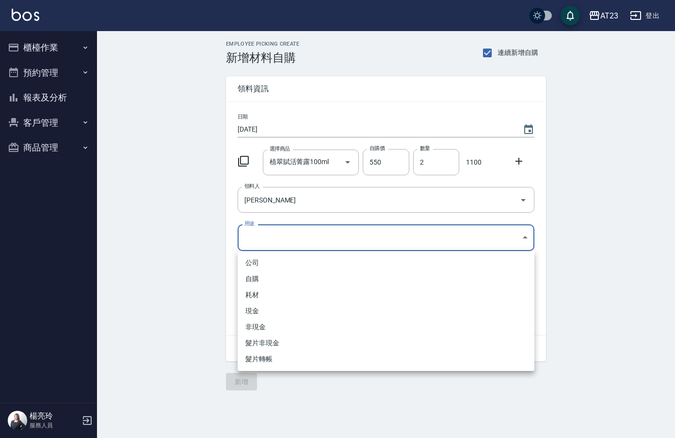
click at [259, 246] on body "AT23 登出 櫃檯作業 打帳單 帳單列表 現金收支登錄 材料自購登錄 每日結帳 排班表 現場電腦打卡 預約管理 預約管理 單日預約紀錄 單週預約紀錄 報表及…" at bounding box center [337, 219] width 675 height 438
click at [259, 279] on li "自購" at bounding box center [386, 279] width 297 height 16
type input "自購"
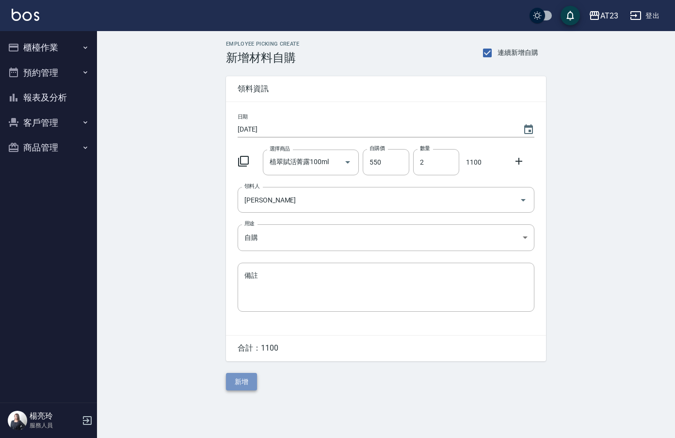
click at [243, 382] on button "新增" at bounding box center [241, 382] width 31 height 18
click at [245, 161] on icon at bounding box center [244, 161] width 12 height 12
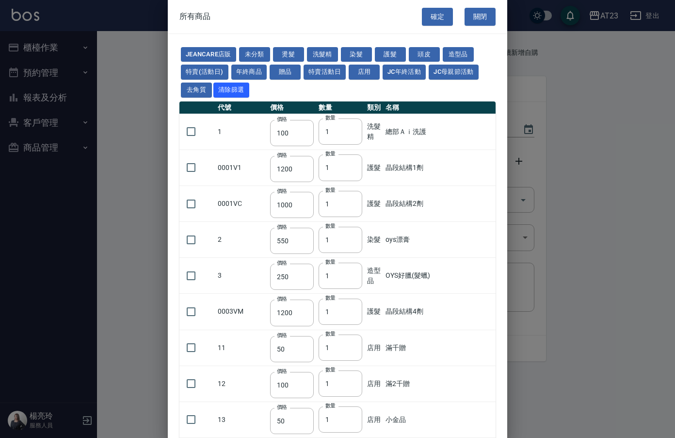
click at [407, 53] on div "JeanCare店販 未分類 燙髮 洗髮精 染髮 護髮 頭皮 造型品 特賣(活動日) 年終商品 贈品 特賣活動日 店用 JC年終活動 JC母親節活動 去角質 …" at bounding box center [338, 72] width 316 height 53
drag, startPoint x: 416, startPoint y: 52, endPoint x: 394, endPoint y: 205, distance: 153.9
click at [416, 52] on button "頭皮" at bounding box center [424, 54] width 31 height 15
type input "300"
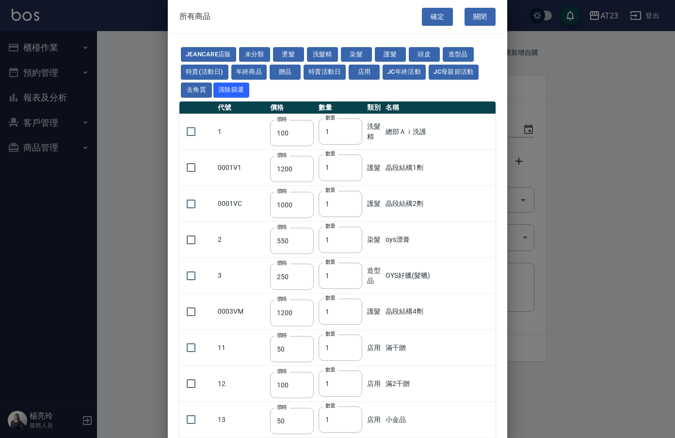
type input "300"
type input "750"
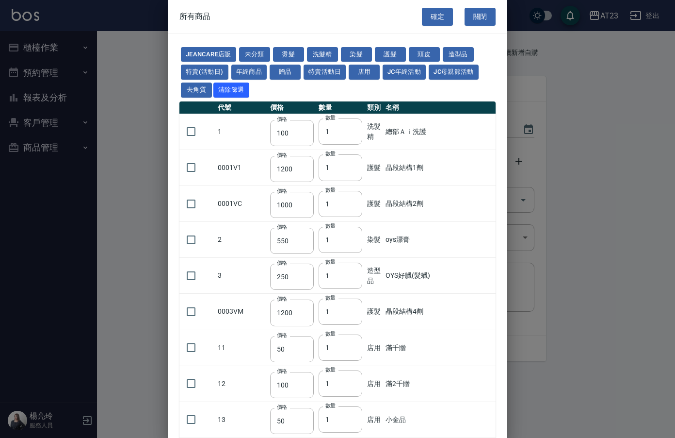
type input "750"
type input "3000"
type input "750"
type input "300"
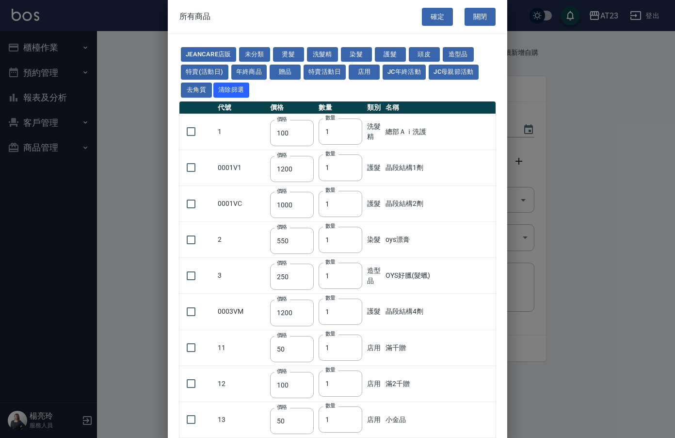
type input "350"
type input "1280"
type input "400"
type input "1200"
type input "750"
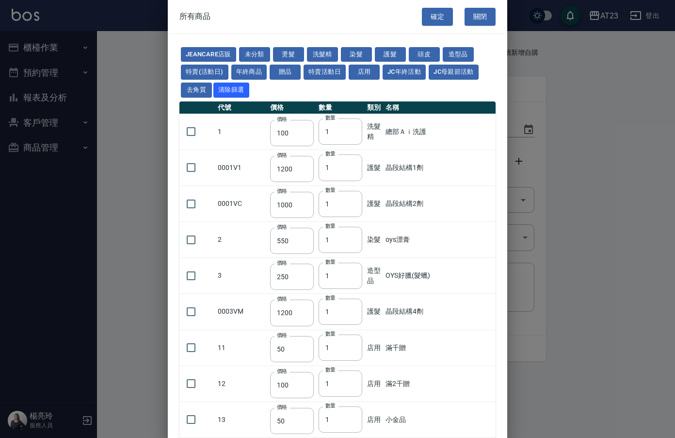
type input "250"
type input "300"
type input "99"
type input "2000"
type input "1200"
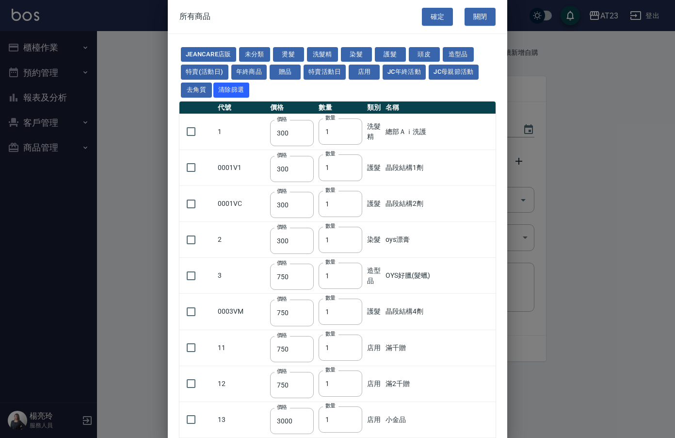
type input "100"
type input "2500"
type input "100"
type input "0"
type input "550"
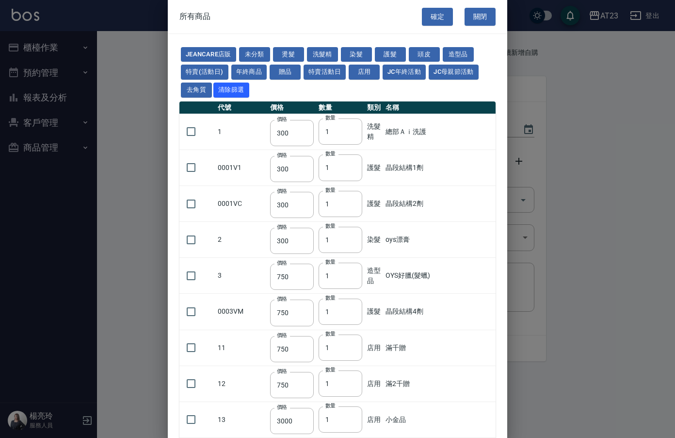
type input "490"
type input "750"
type input "590"
type input "0"
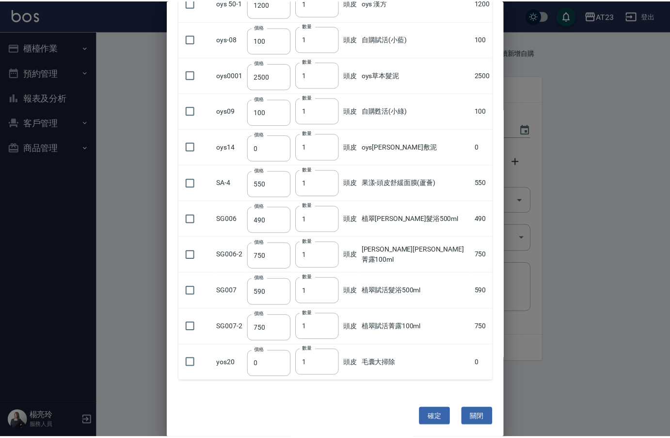
scroll to position [887, 0]
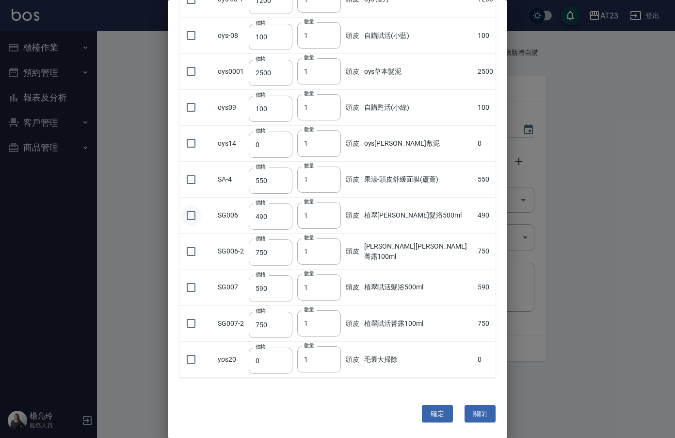
click at [199, 216] on input "checkbox" at bounding box center [191, 215] width 20 height 20
checkbox input "true"
type input "2"
click at [341, 213] on input "2" at bounding box center [319, 215] width 44 height 26
click at [195, 285] on input "checkbox" at bounding box center [191, 287] width 20 height 20
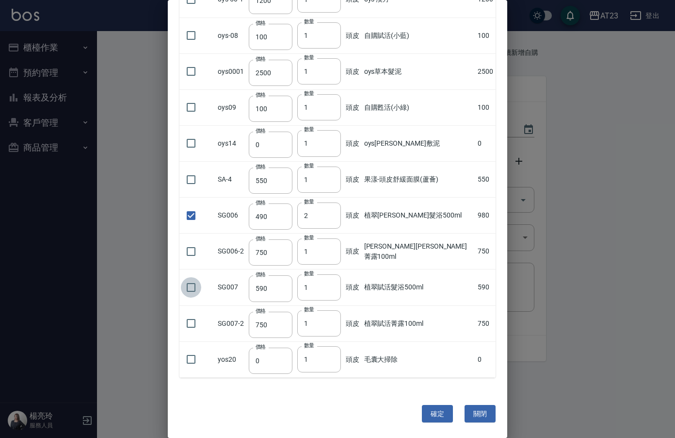
checkbox input "true"
type input "2"
click at [341, 285] on input "2" at bounding box center [319, 287] width 44 height 26
click at [186, 250] on input "checkbox" at bounding box center [191, 251] width 20 height 20
checkbox input "true"
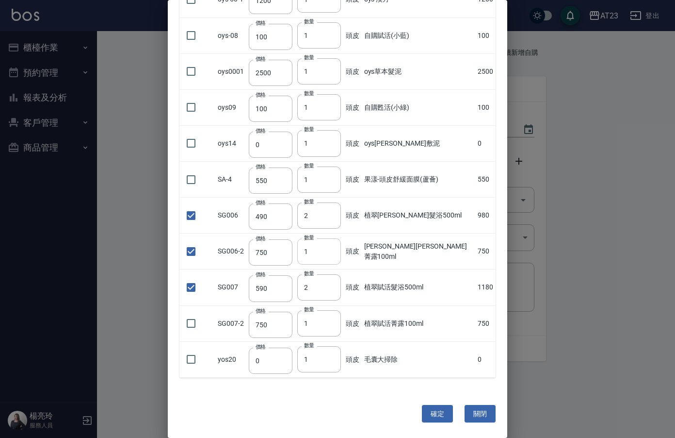
type input "2"
click at [338, 247] on input "2" at bounding box center [319, 251] width 44 height 26
click at [188, 318] on input "checkbox" at bounding box center [191, 323] width 20 height 20
checkbox input "true"
type input "2"
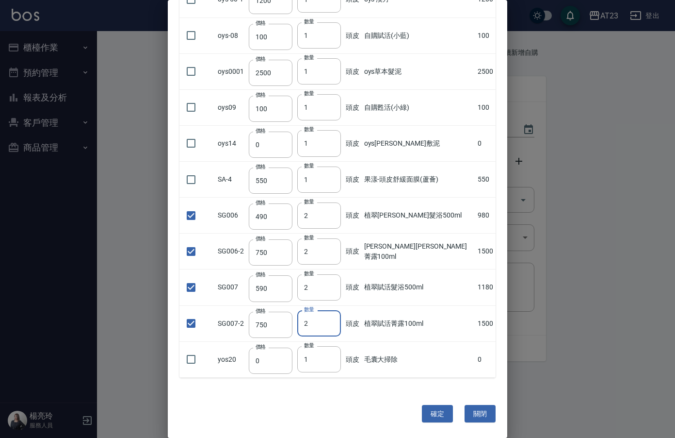
click at [339, 320] on input "2" at bounding box center [319, 323] width 44 height 26
click at [430, 415] on button "確定" at bounding box center [437, 414] width 31 height 18
type input "植翠[PERSON_NAME]髮浴500ml"
type input "490"
type input "2"
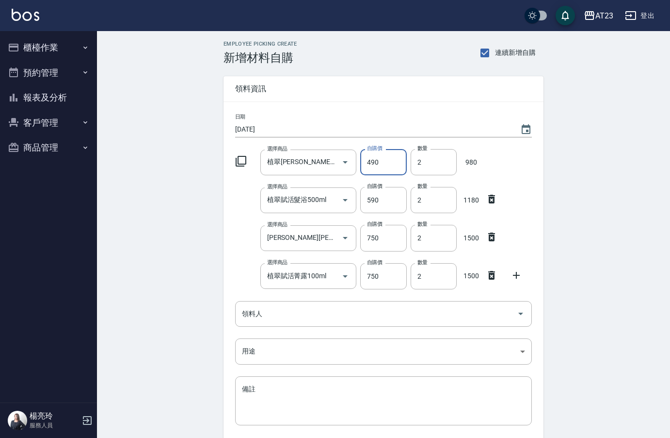
click at [386, 163] on input "490" at bounding box center [383, 162] width 46 height 26
type input "380"
click at [395, 195] on input "590" at bounding box center [383, 200] width 46 height 26
type input "440"
click at [393, 244] on input "750" at bounding box center [383, 238] width 46 height 26
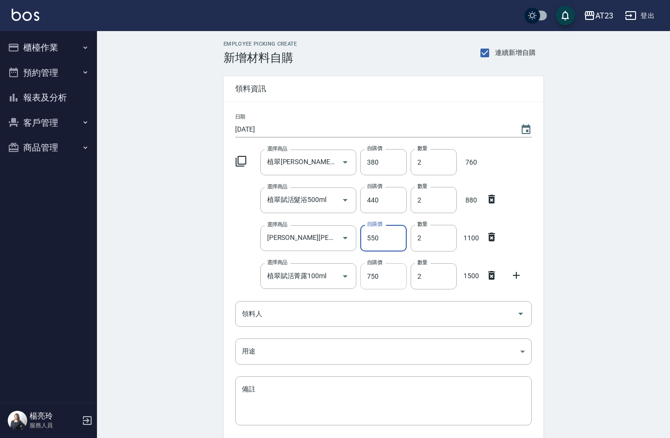
type input "550"
click at [394, 287] on input "750" at bounding box center [383, 276] width 46 height 26
click at [346, 303] on div "領料人" at bounding box center [383, 314] width 297 height 26
type input "550"
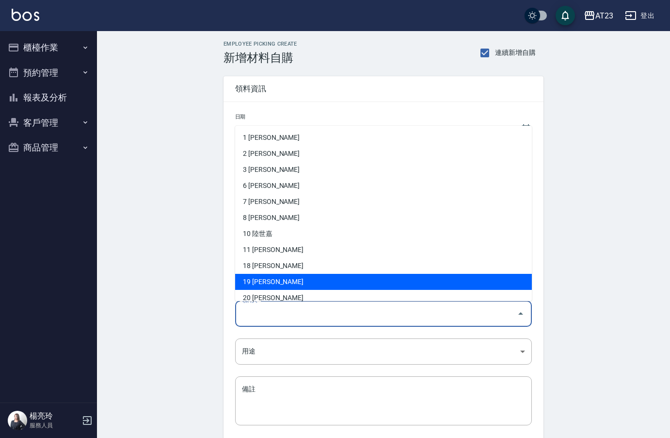
click at [303, 276] on li "19 [PERSON_NAME]" at bounding box center [383, 282] width 297 height 16
type input "楊亮玲"
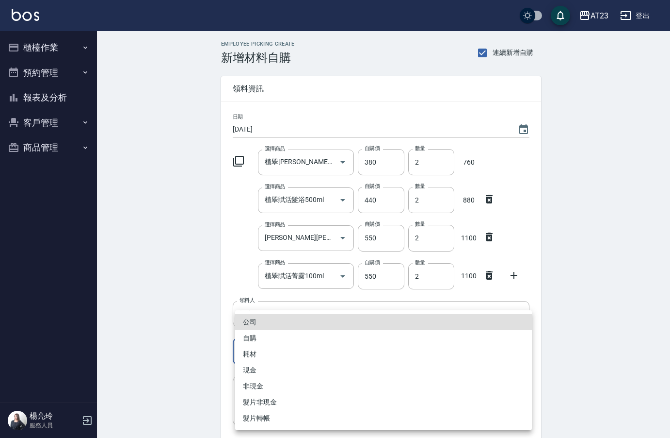
click at [271, 356] on body "AT23 登出 櫃檯作業 打帳單 帳單列表 現金收支登錄 材料自購登錄 每日結帳 排班表 現場電腦打卡 預約管理 預約管理 單日預約紀錄 單週預約紀錄 報表及…" at bounding box center [335, 256] width 670 height 513
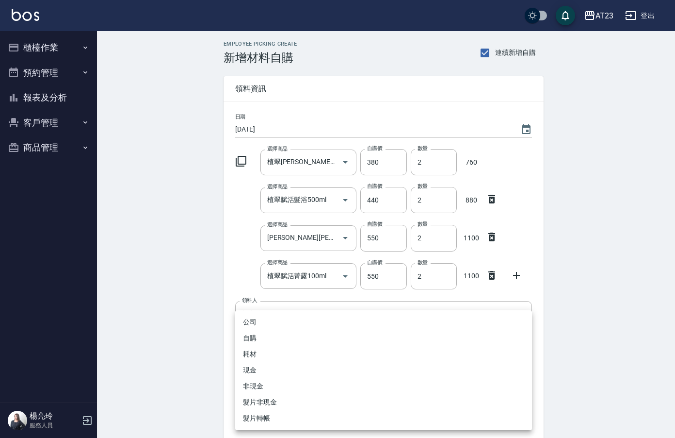
drag, startPoint x: 271, startPoint y: 356, endPoint x: 272, endPoint y: 334, distance: 21.4
click at [272, 334] on ul "公司 自購 耗材 現金 非現金 髮片非現金 髮片轉帳" at bounding box center [383, 370] width 297 height 120
click at [272, 334] on li "自購" at bounding box center [383, 338] width 297 height 16
type input "自購"
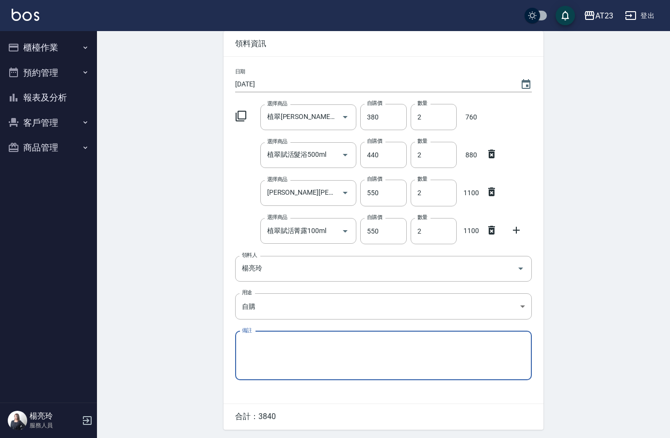
scroll to position [77, 0]
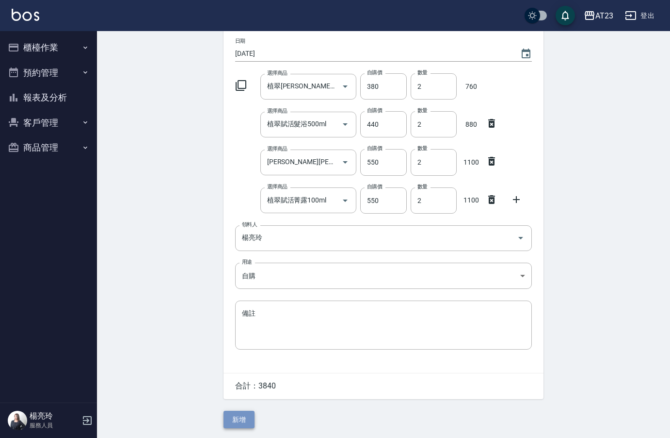
click at [238, 417] on button "新增" at bounding box center [239, 419] width 31 height 18
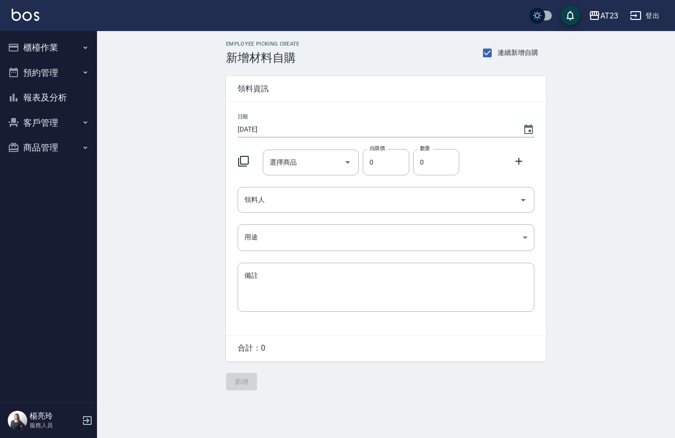
click at [246, 155] on icon at bounding box center [244, 161] width 12 height 12
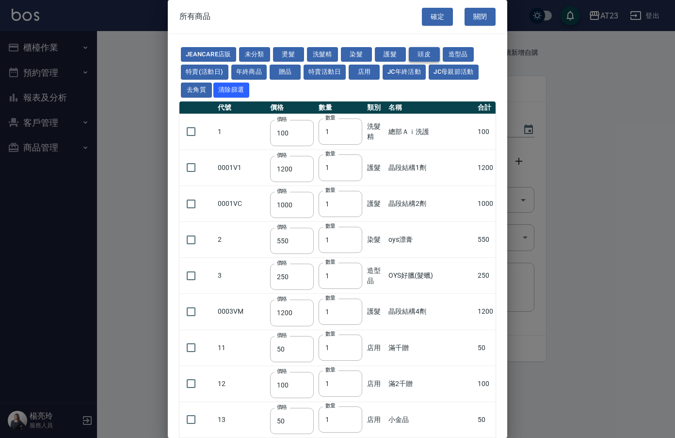
click button "頭皮"
type input "300"
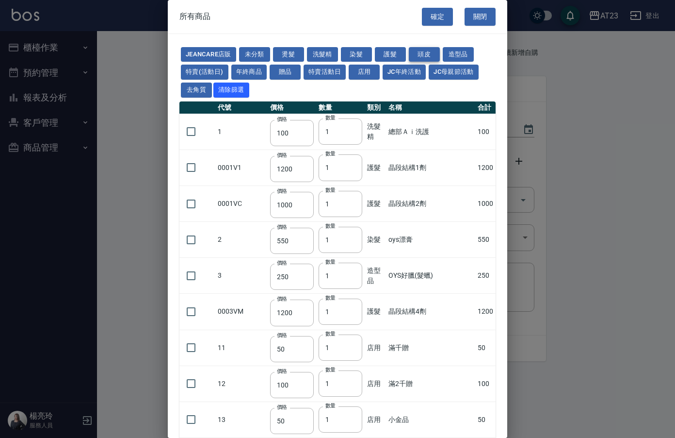
type input "750"
type input "3000"
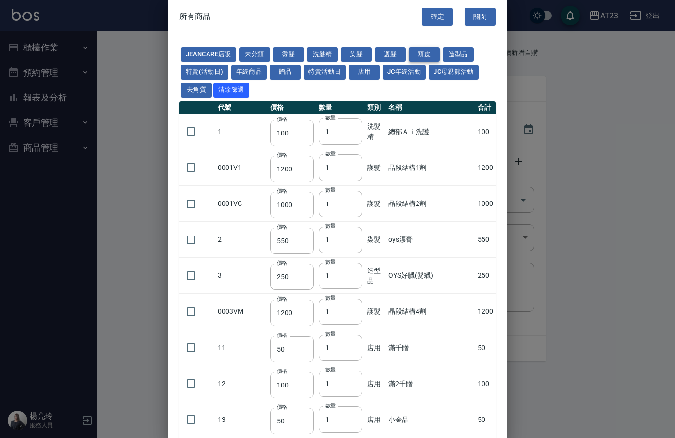
type input "750"
type input "300"
type input "350"
type input "1280"
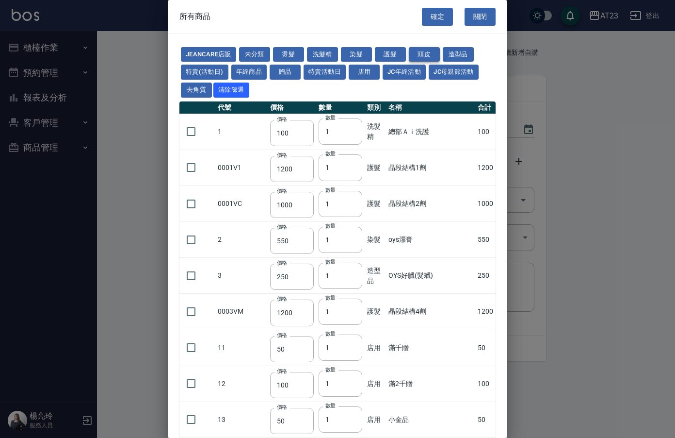
type input "400"
type input "1200"
type input "750"
type input "250"
type input "300"
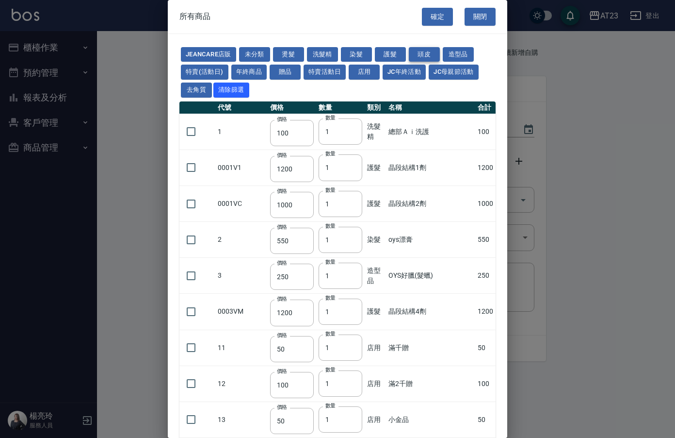
type input "99"
type input "2000"
type input "1200"
type input "100"
type input "2500"
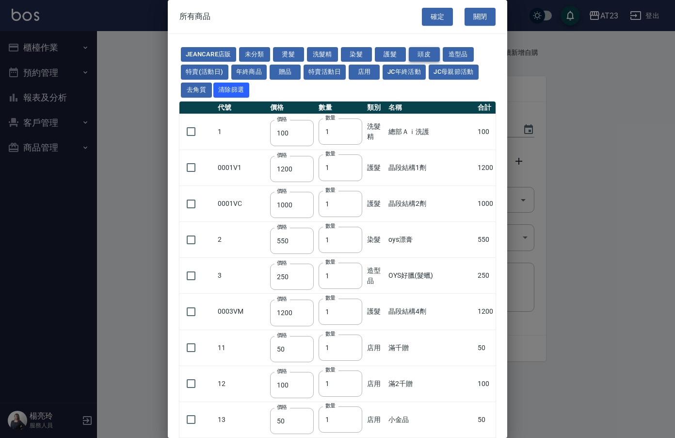
type input "100"
type input "0"
type input "550"
type input "490"
type input "750"
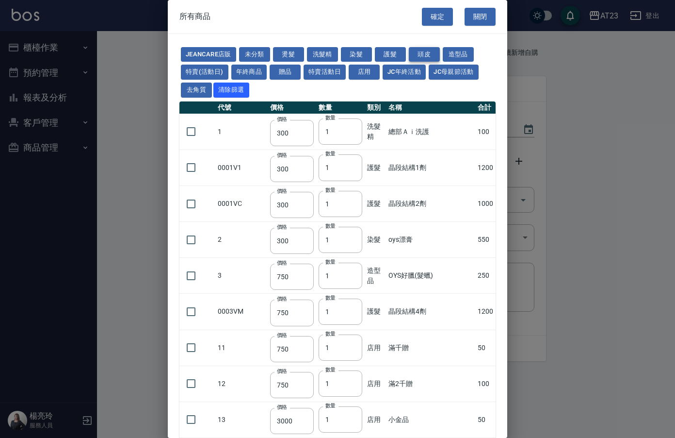
type input "590"
type input "0"
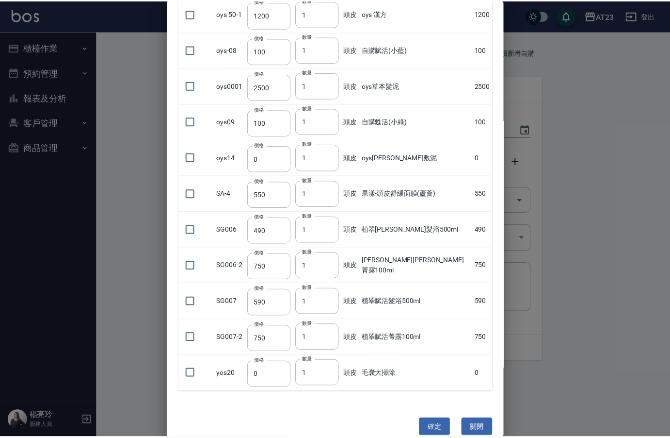
scroll to position [887, 0]
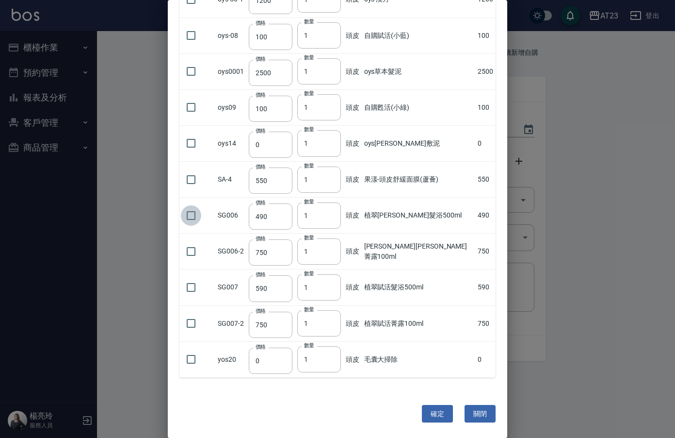
click input "checkbox"
checkbox input "true"
click input "checkbox"
checkbox input "true"
click button "確定"
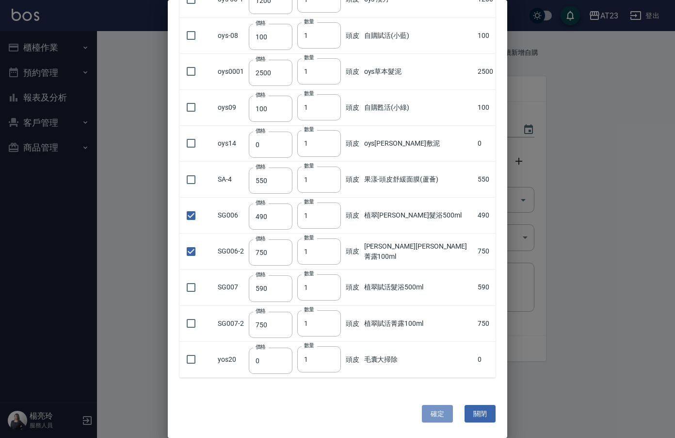
type input "植翠[PERSON_NAME]髮浴500ml"
type input "490"
type input "1"
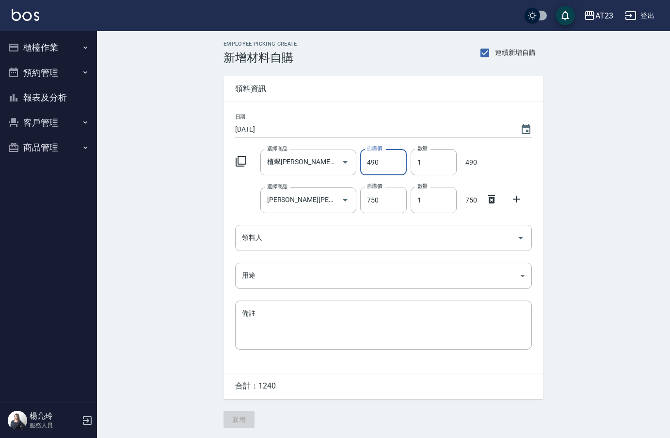
click input "490"
type input "380"
click input "750"
type input "550"
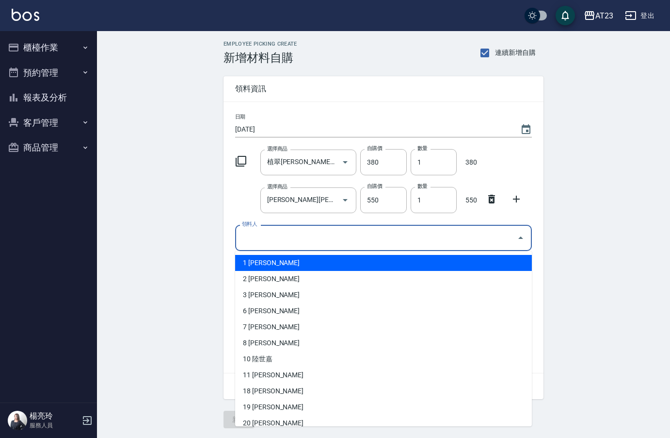
click input "領料人"
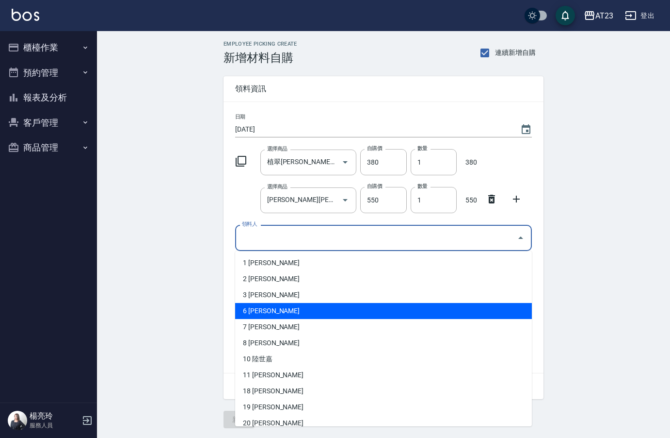
click li "6 [PERSON_NAME]"
type input "石文玲"
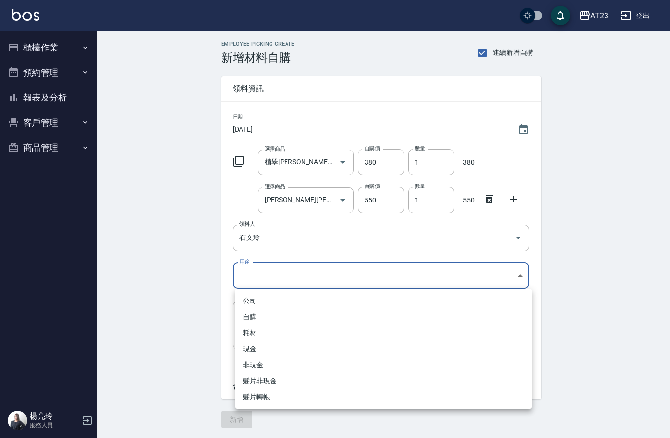
click body "AT23 登出 櫃檯作業 打帳單 帳單列表 現金收支登錄 材料自購登錄 每日結帳 排班表 現場電腦打卡 預約管理 預約管理 單日預約紀錄 單週預約紀錄 報表及…"
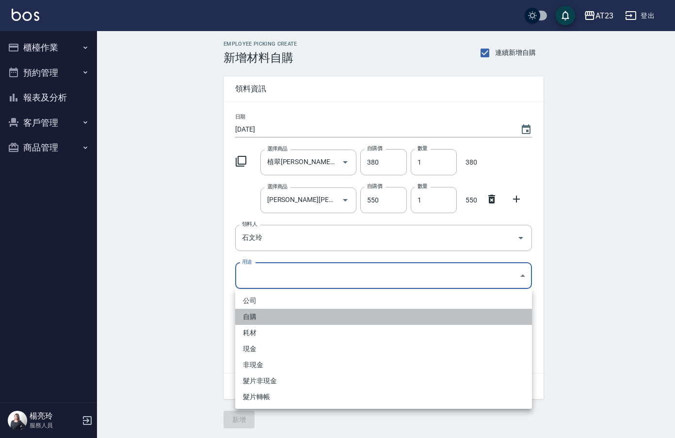
click li "自購"
type input "自購"
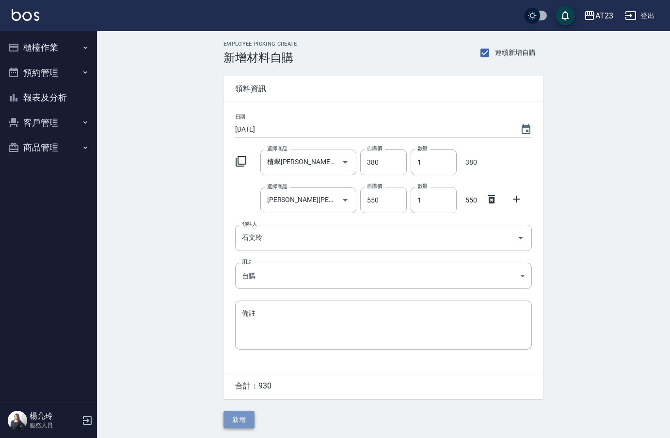
click button "新增"
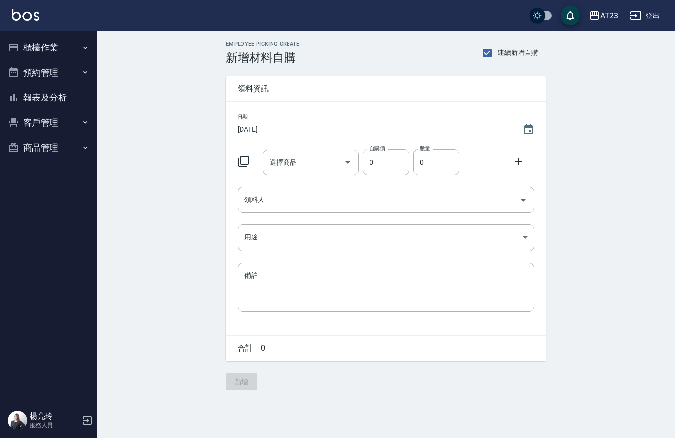
click at [243, 158] on icon at bounding box center [244, 161] width 12 height 12
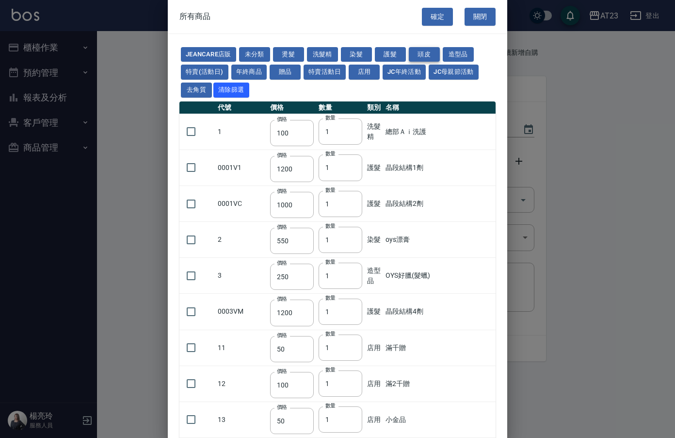
click at [437, 54] on button "頭皮" at bounding box center [424, 54] width 31 height 15
type input "300"
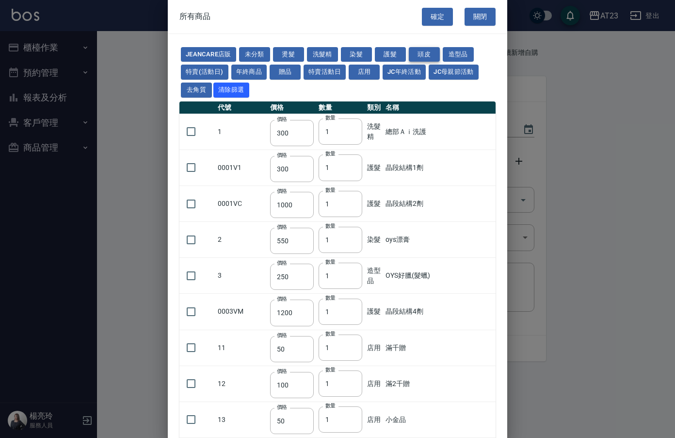
type input "750"
type input "3000"
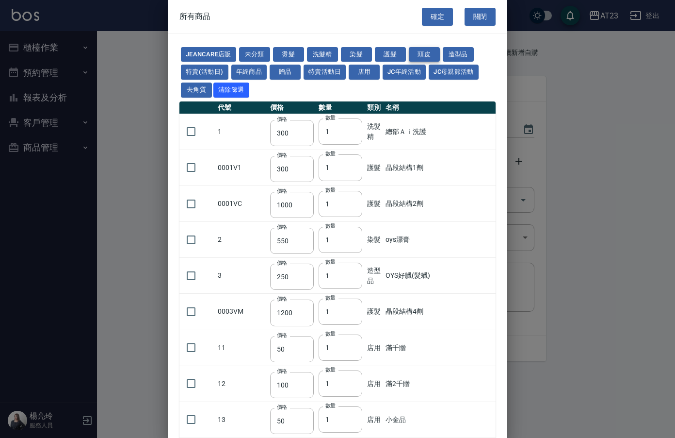
type input "750"
type input "300"
type input "350"
type input "1280"
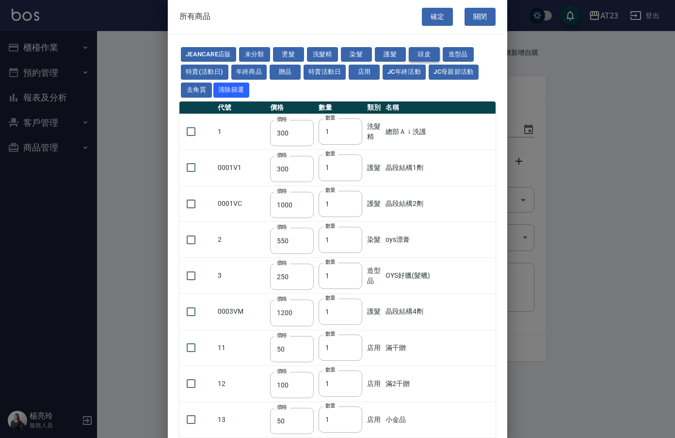
type input "400"
type input "1200"
type input "750"
type input "250"
type input "300"
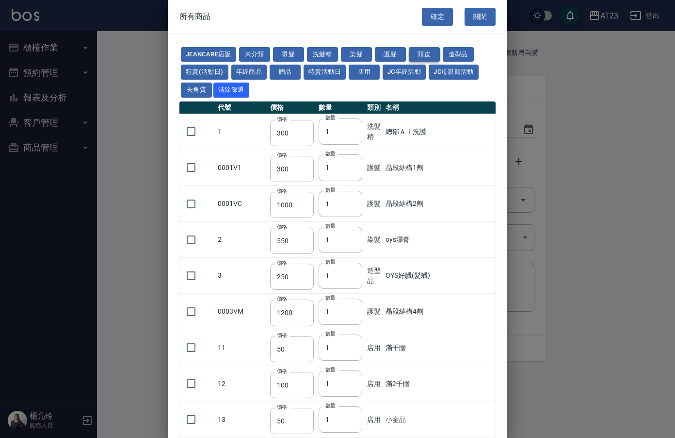
type input "99"
type input "2000"
type input "1200"
type input "100"
type input "2500"
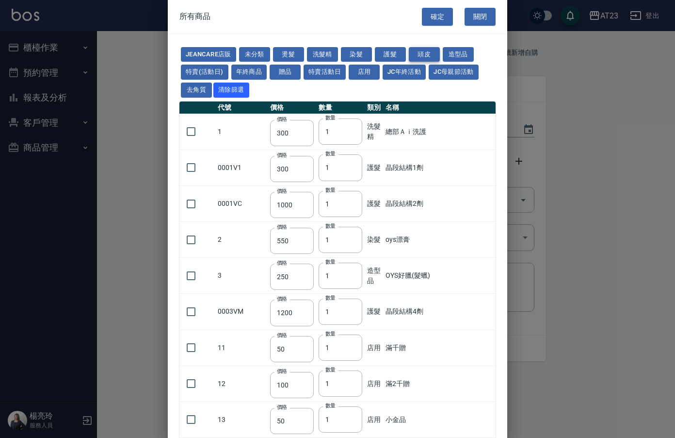
type input "100"
type input "0"
type input "550"
type input "490"
type input "750"
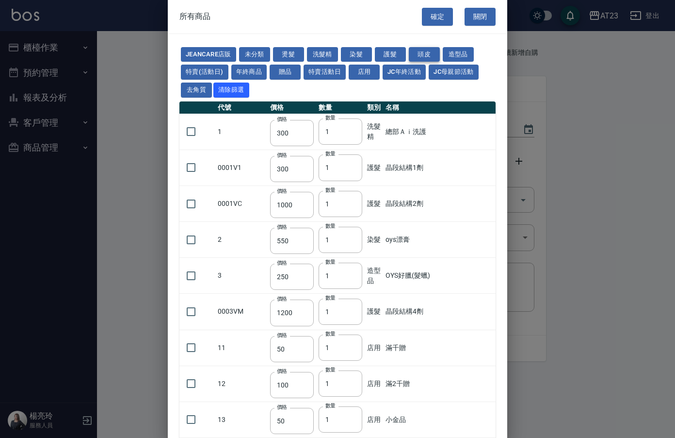
type input "590"
type input "0"
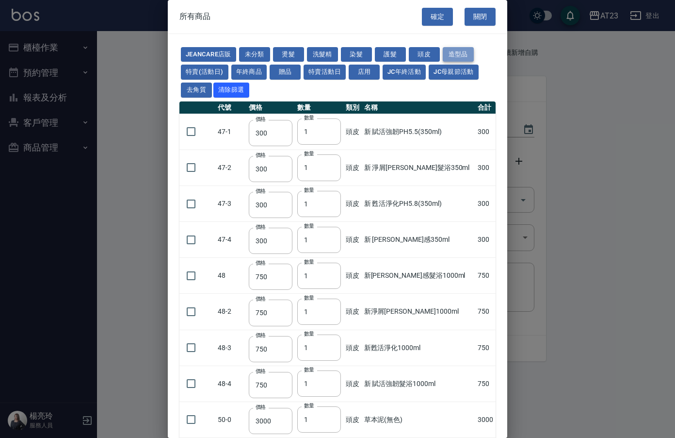
click at [467, 51] on button "造型品" at bounding box center [458, 54] width 31 height 15
type input "250"
type input "55"
type input "270"
type input "55"
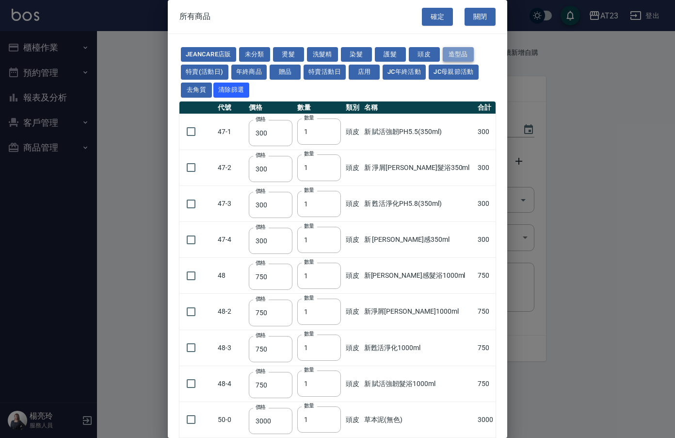
type input "55"
type input "140"
type input "60"
type input "130"
type input "220"
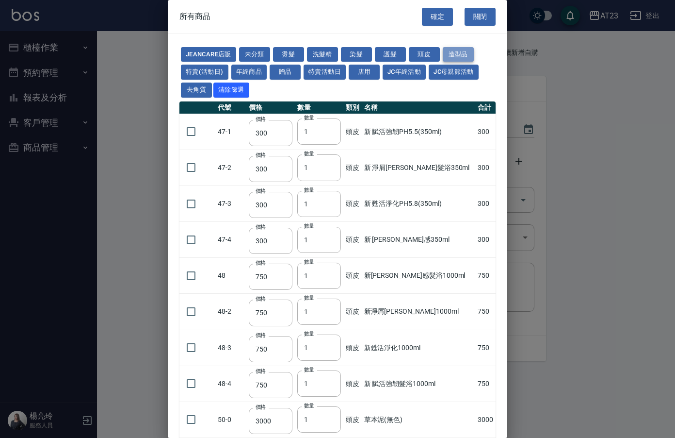
type input "220"
type input "200"
type input "150"
type input "50"
type input "90"
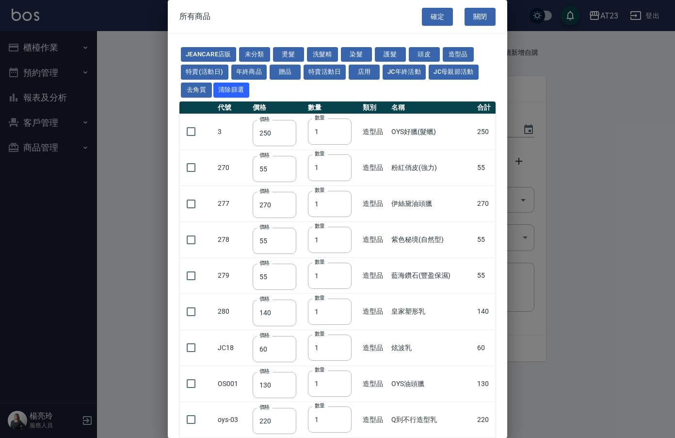
scroll to position [240, 0]
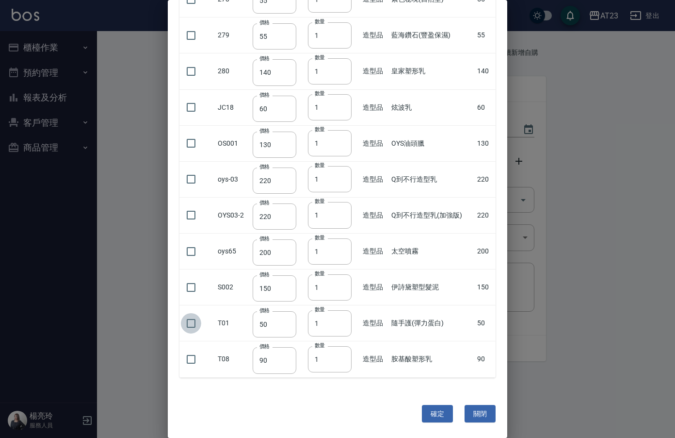
click at [197, 325] on input "checkbox" at bounding box center [191, 323] width 20 height 20
checkbox input "true"
type input "2"
click at [340, 322] on input "2" at bounding box center [330, 323] width 44 height 26
click at [434, 413] on button "確定" at bounding box center [437, 414] width 31 height 18
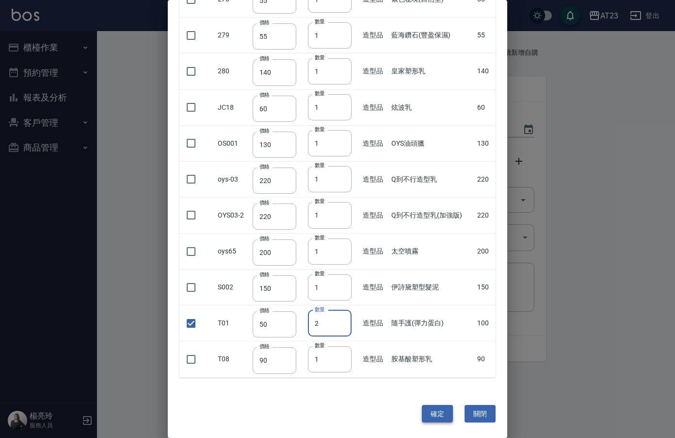
type input "隨手護(彈力蛋白)"
type input "50"
type input "2"
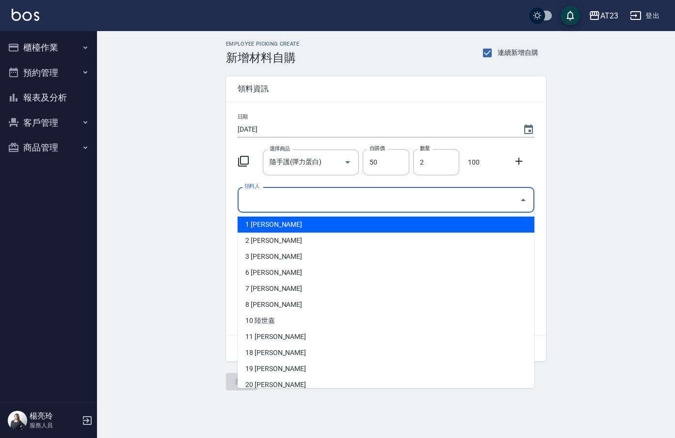
click at [270, 204] on input "領料人" at bounding box center [379, 199] width 274 height 17
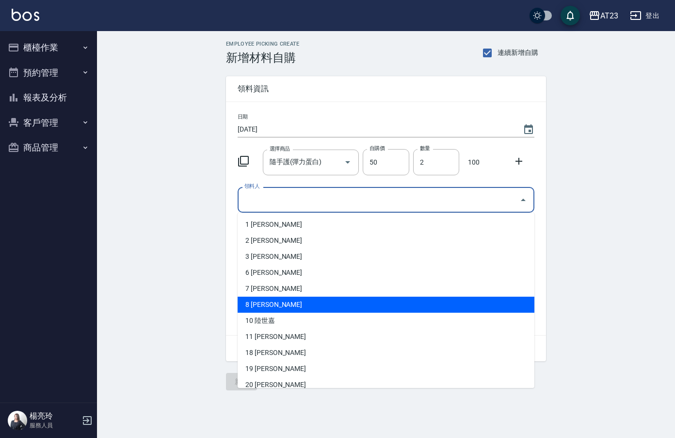
click at [252, 306] on li "8 [PERSON_NAME]" at bounding box center [386, 304] width 297 height 16
type input "廖云雅"
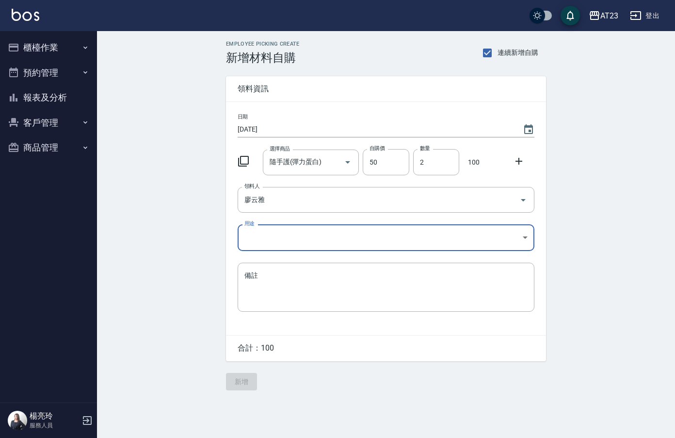
click at [259, 238] on body "AT23 登出 櫃檯作業 打帳單 帳單列表 現金收支登錄 材料自購登錄 每日結帳 排班表 現場電腦打卡 預約管理 預約管理 單日預約紀錄 單週預約紀錄 報表及…" at bounding box center [337, 219] width 675 height 438
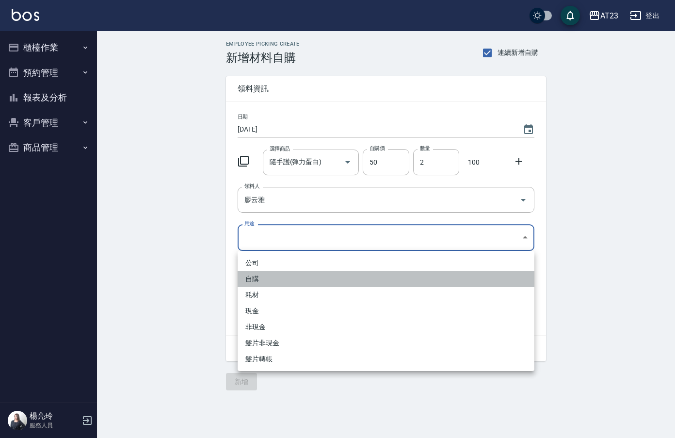
click at [243, 280] on li "自購" at bounding box center [386, 279] width 297 height 16
type input "自購"
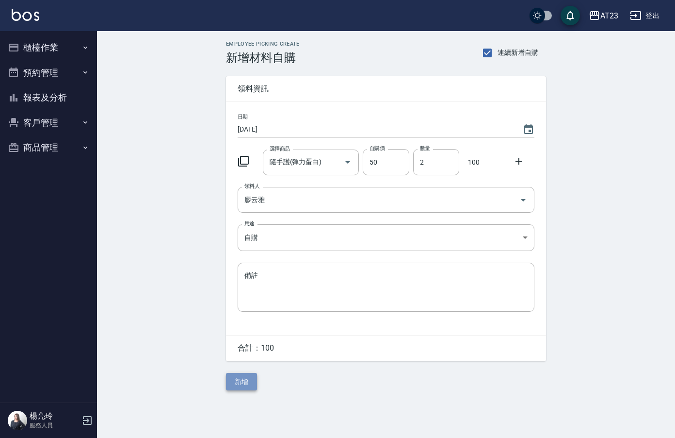
click at [234, 389] on button "新增" at bounding box center [241, 382] width 31 height 18
click at [244, 162] on icon at bounding box center [244, 161] width 12 height 12
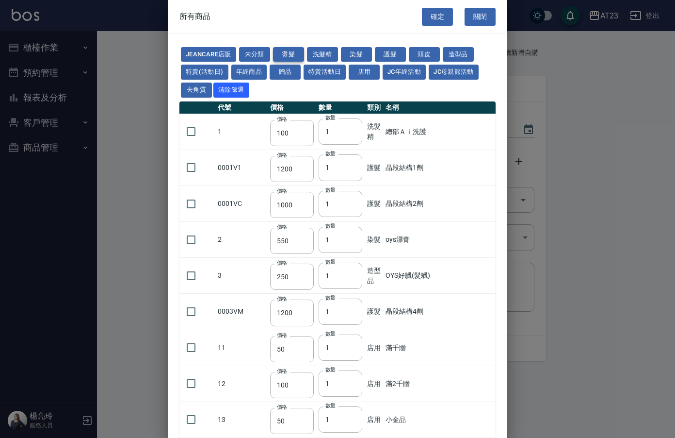
click at [300, 51] on button "燙髮" at bounding box center [288, 54] width 31 height 15
type input "270"
type input "180"
type input "300"
type input "450"
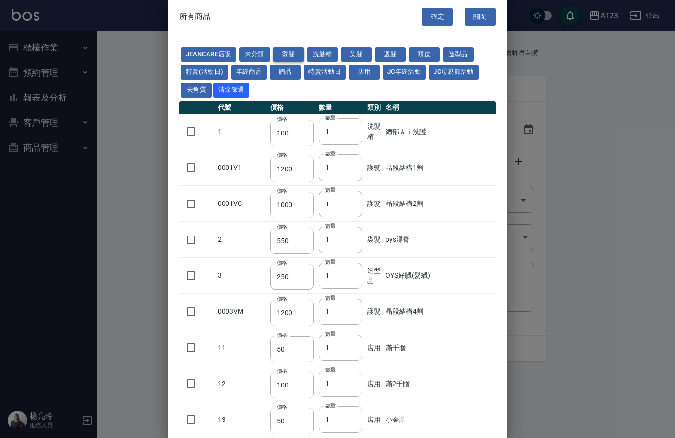
type input "450"
type input "300"
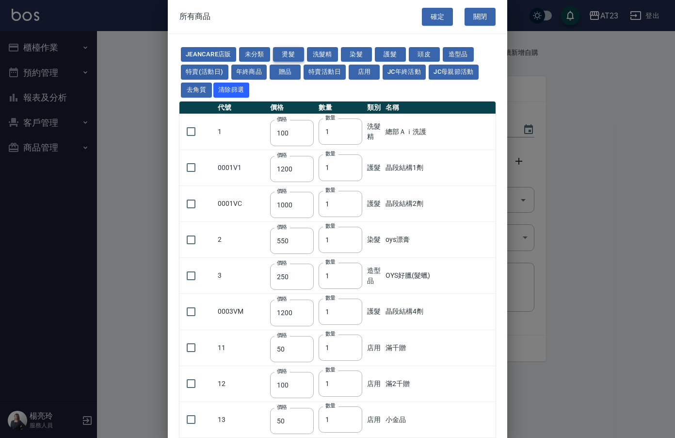
type input "300"
type input "250"
type input "225"
type input "150"
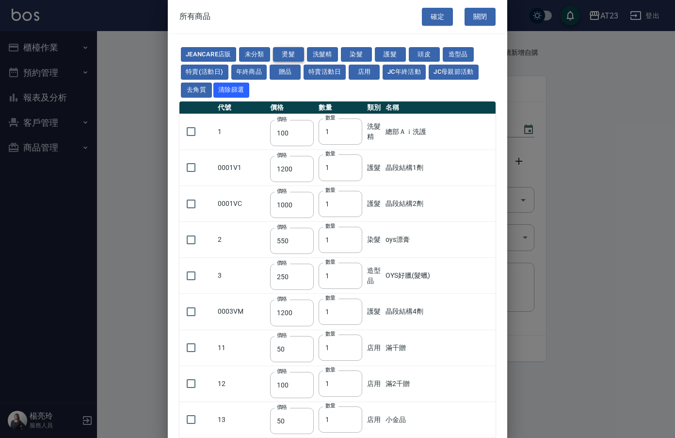
type input "180"
type input "150"
type input "420"
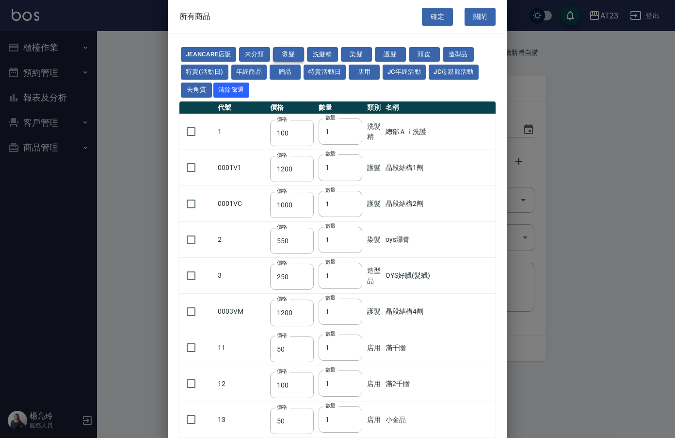
type input "420"
type input "700"
type input "380"
type input "750"
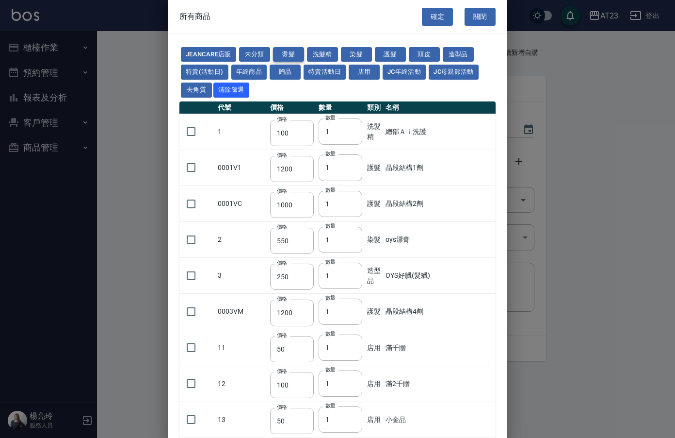
type input "420"
type input "40"
type input "400"
type input "250"
type input "200"
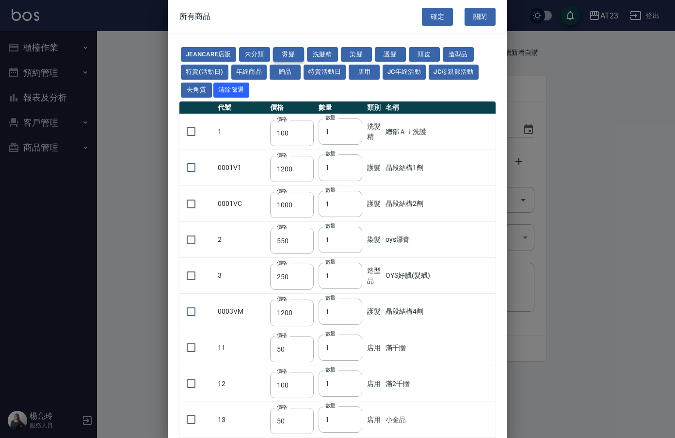
type input "260"
type input "250"
type input "550"
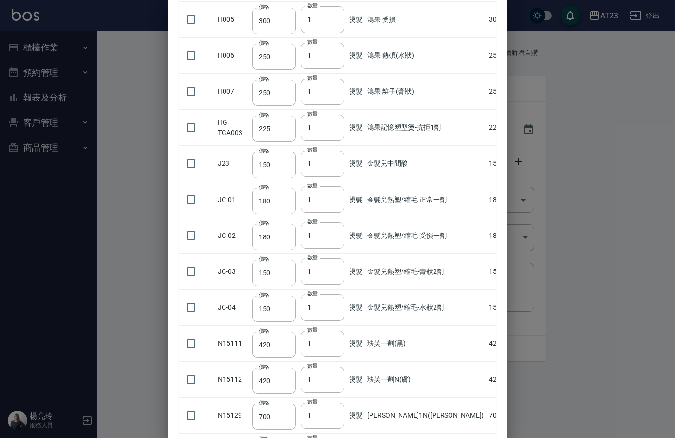
scroll to position [437, 0]
click at [197, 262] on input "checkbox" at bounding box center [191, 270] width 20 height 20
checkbox input "true"
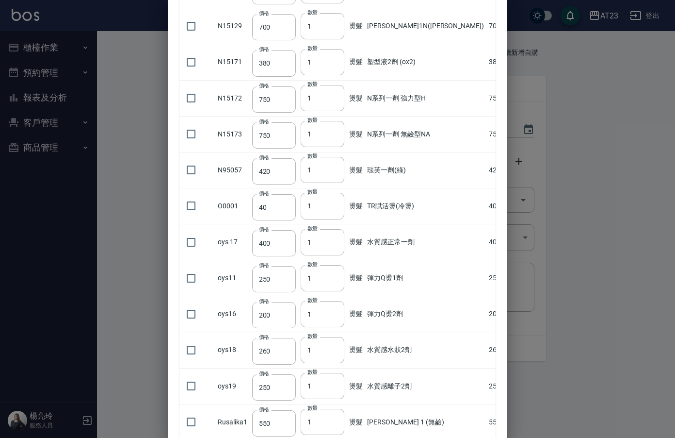
scroll to position [887, 0]
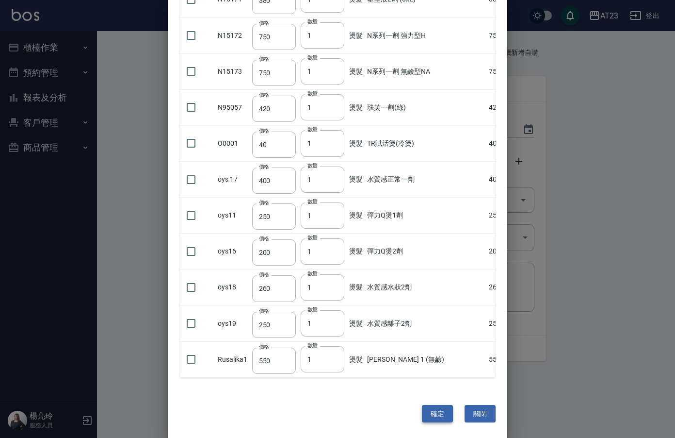
click at [432, 417] on button "確定" at bounding box center [437, 414] width 31 height 18
type input "金髮兒熱塑/縮毛-膏狀2劑"
type input "150"
type input "1"
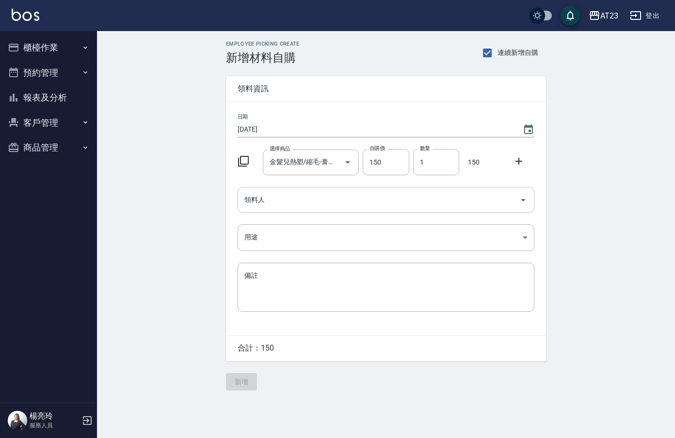
click at [289, 206] on input "領料人" at bounding box center [379, 199] width 274 height 17
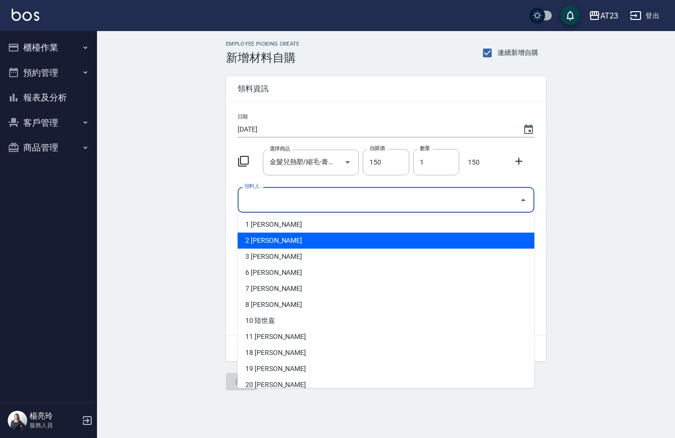
click at [277, 241] on li "2 [PERSON_NAME]" at bounding box center [386, 240] width 297 height 16
type input "陳美瑛"
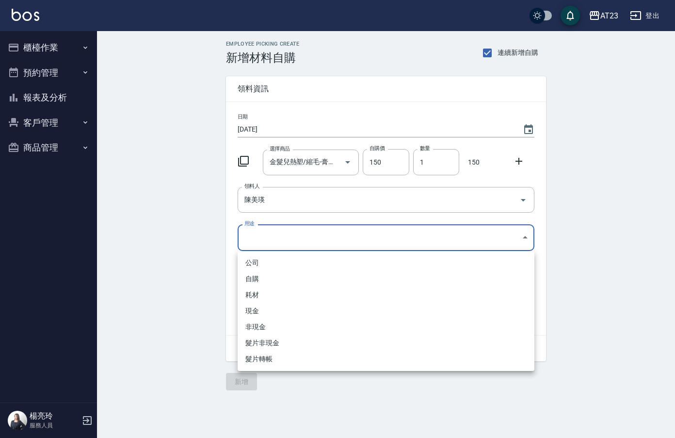
click at [277, 241] on body "AT23 登出 櫃檯作業 打帳單 帳單列表 現金收支登錄 材料自購登錄 每日結帳 排班表 現場電腦打卡 預約管理 預約管理 單日預約紀錄 單週預約紀錄 報表及…" at bounding box center [337, 219] width 675 height 438
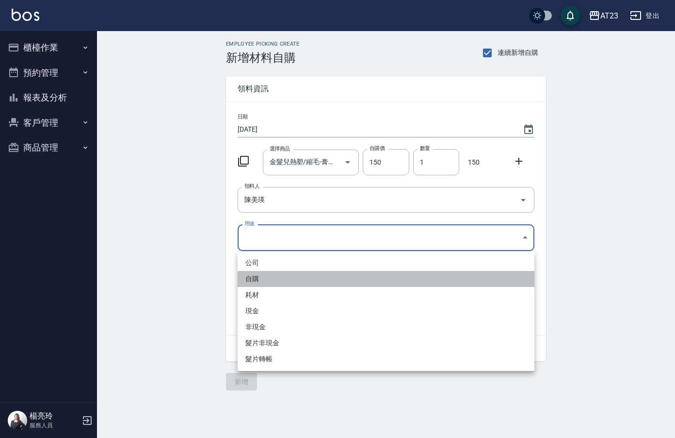
click at [258, 276] on li "自購" at bounding box center [386, 279] width 297 height 16
type input "自購"
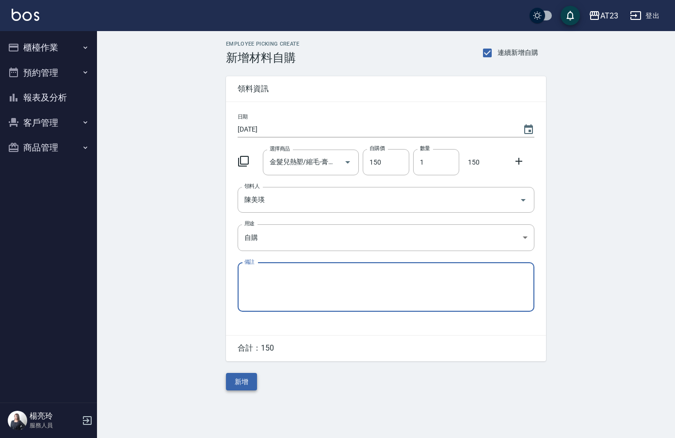
click at [238, 380] on button "新增" at bounding box center [241, 382] width 31 height 18
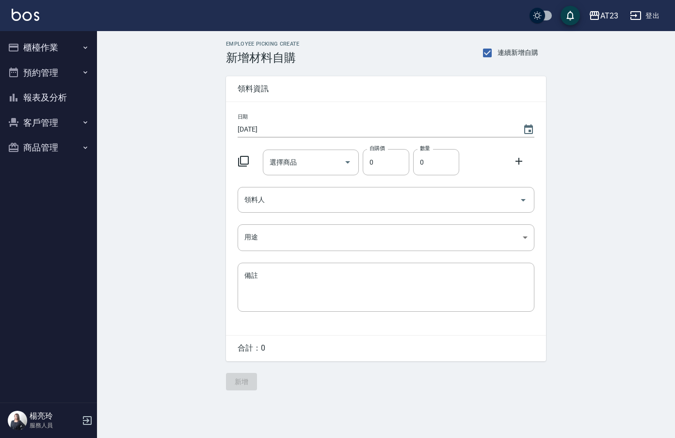
click at [244, 157] on icon at bounding box center [244, 161] width 12 height 12
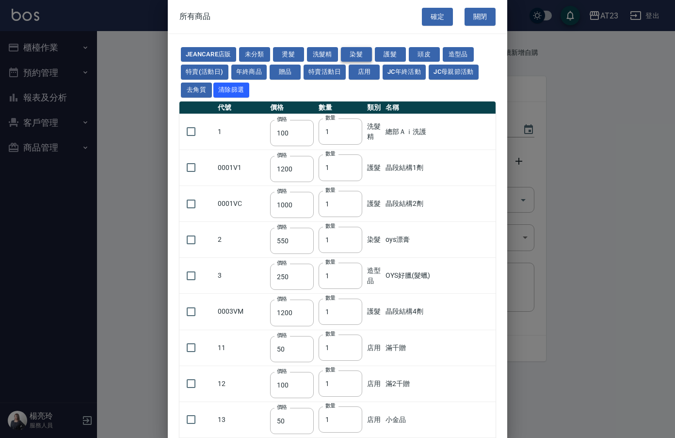
click at [356, 52] on button "染髮" at bounding box center [356, 54] width 31 height 15
type input "550"
type input "140"
type input "375"
type input "130"
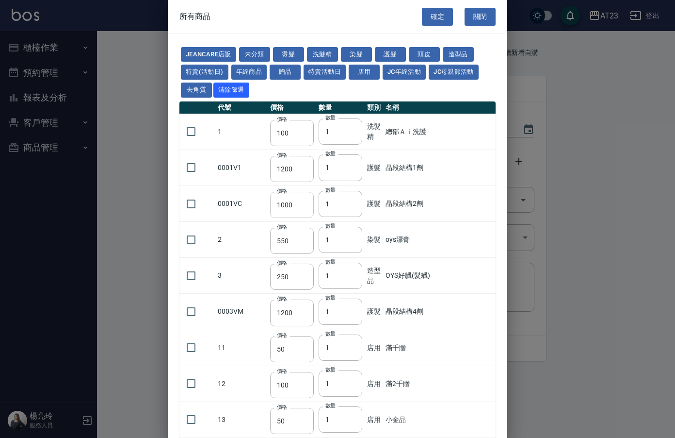
type input "600"
type input "110"
type input "450"
type input "130"
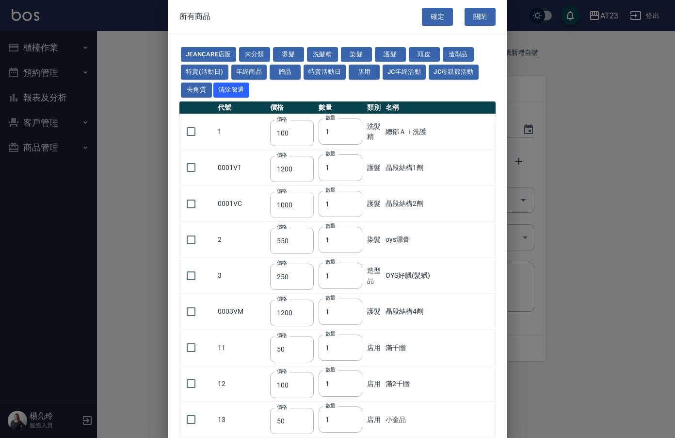
type input "500"
type input "450"
type input "406"
type input "490"
type input "450"
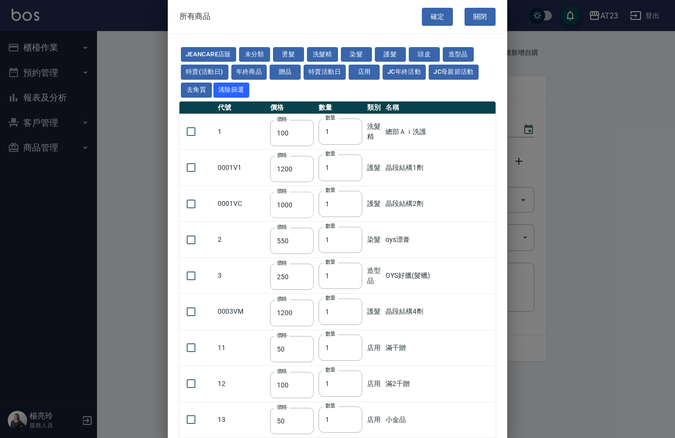
type input "500"
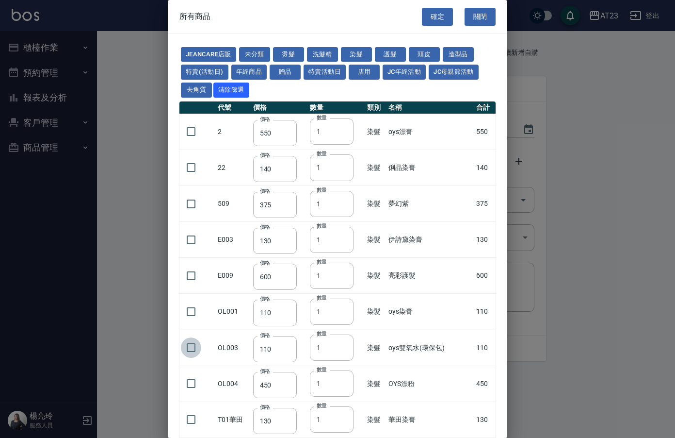
click at [189, 343] on input "checkbox" at bounding box center [191, 347] width 20 height 20
checkbox input "true"
click at [429, 16] on button "確定" at bounding box center [437, 17] width 31 height 18
type input "oys雙氧水(環保包)"
type input "110"
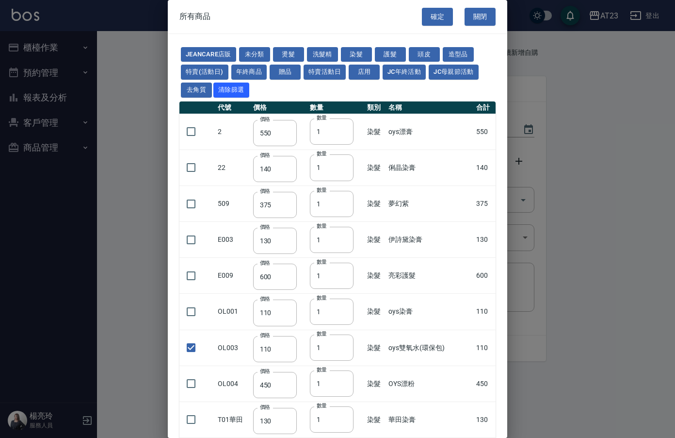
type input "1"
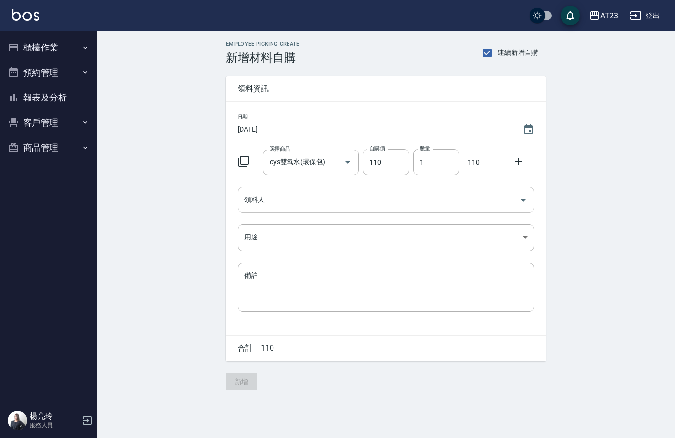
click at [271, 204] on input "領料人" at bounding box center [379, 199] width 274 height 17
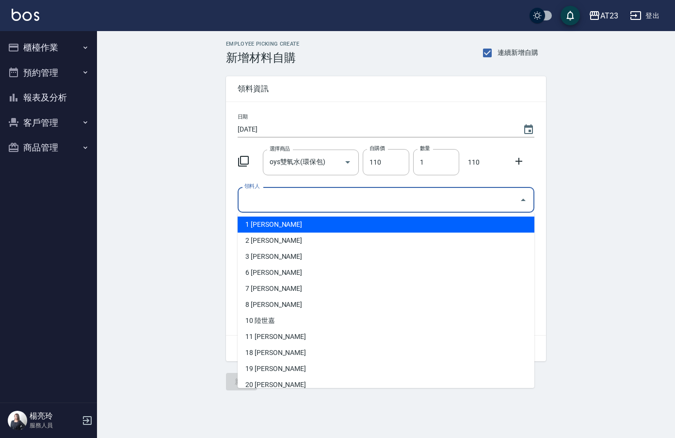
click at [252, 228] on li "1 [PERSON_NAME]" at bounding box center [386, 224] width 297 height 16
type input "陳姵方"
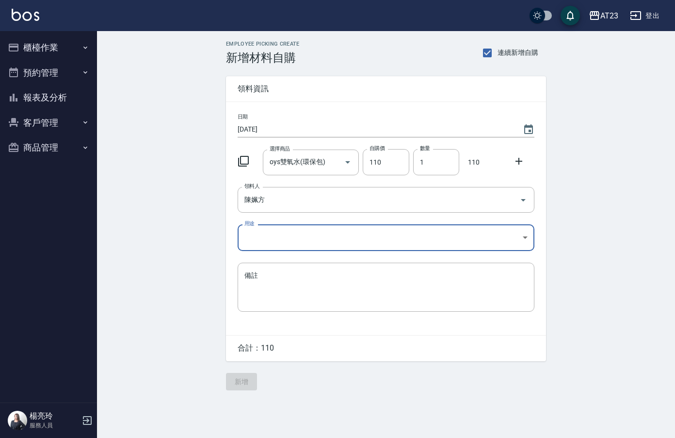
click at [246, 251] on div "日期 2025/09/14 選擇商品 oys雙氧水(環保包) 選擇商品 自購價 110 自購價 數量 1 數量 110 領料人 陳姵方 領料人 用途 ​ 用途…" at bounding box center [386, 218] width 320 height 233
click at [247, 248] on body "AT23 登出 櫃檯作業 打帳單 帳單列表 現金收支登錄 材料自購登錄 每日結帳 排班表 現場電腦打卡 預約管理 預約管理 單日預約紀錄 單週預約紀錄 報表及…" at bounding box center [337, 219] width 675 height 438
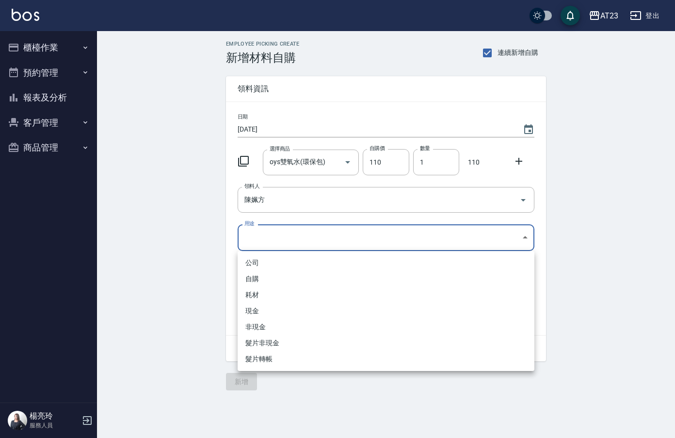
click at [249, 262] on li "公司" at bounding box center [386, 263] width 297 height 16
type input "公司"
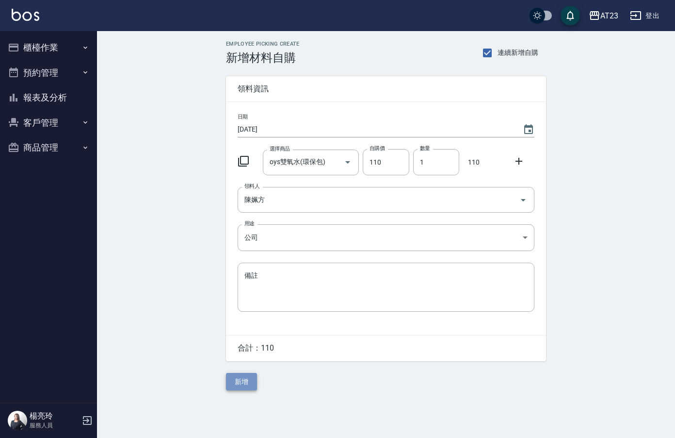
click at [249, 384] on button "新增" at bounding box center [241, 382] width 31 height 18
click at [243, 153] on div at bounding box center [246, 159] width 25 height 17
click at [245, 157] on icon at bounding box center [244, 161] width 12 height 12
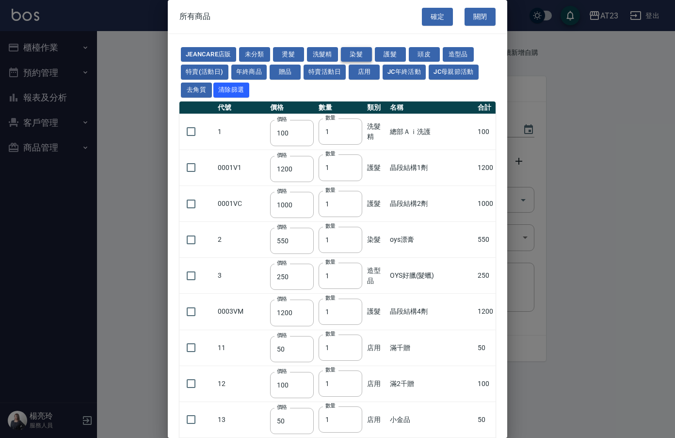
click at [359, 49] on button "染髮" at bounding box center [356, 54] width 31 height 15
type input "550"
type input "140"
type input "375"
type input "130"
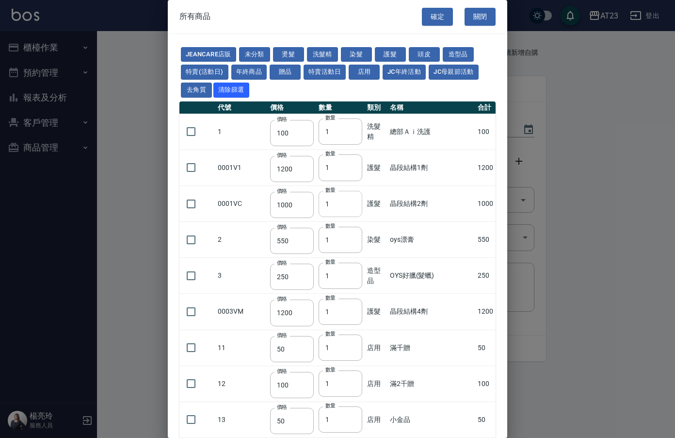
type input "600"
type input "110"
type input "450"
type input "130"
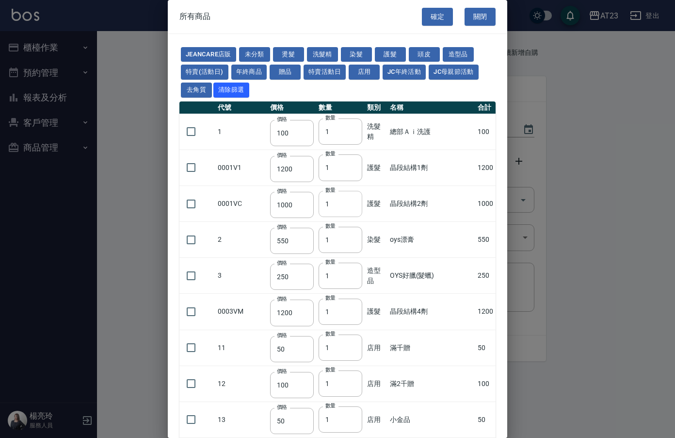
type input "500"
type input "450"
type input "406"
type input "490"
type input "450"
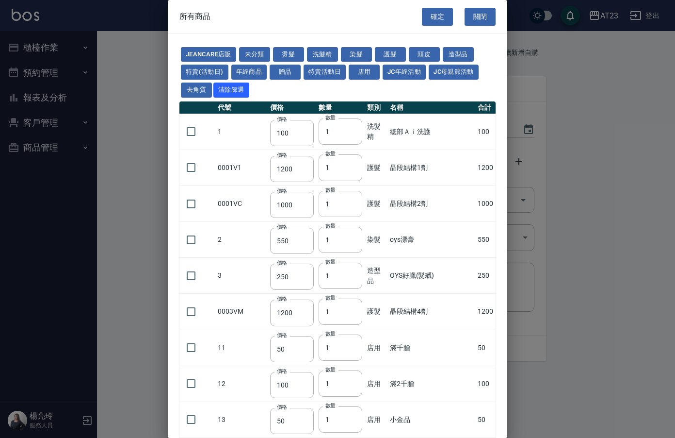
type input "500"
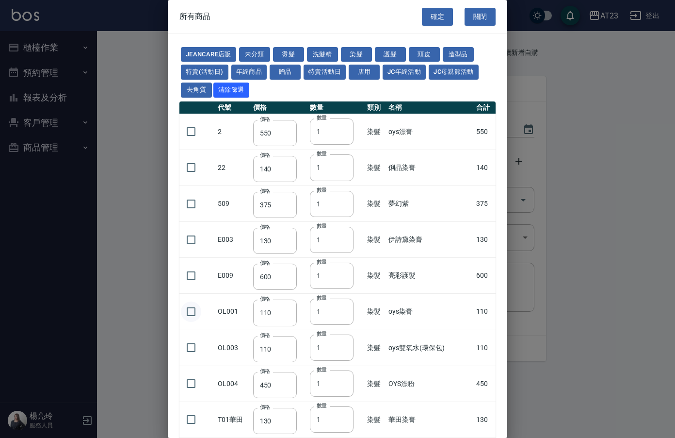
drag, startPoint x: 180, startPoint y: 313, endPoint x: 194, endPoint y: 312, distance: 14.1
click at [184, 313] on td at bounding box center [198, 312] width 36 height 36
click at [194, 312] on input "checkbox" at bounding box center [191, 311] width 20 height 20
checkbox input "true"
type input "2"
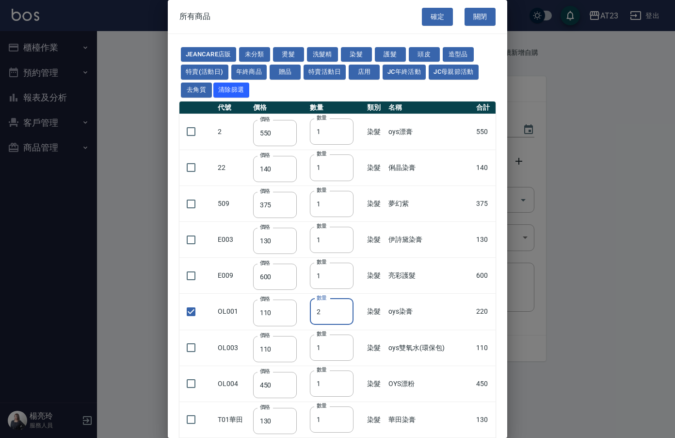
click at [347, 309] on input "2" at bounding box center [332, 311] width 44 height 26
click at [428, 16] on button "確定" at bounding box center [437, 17] width 31 height 18
type input "oys染膏"
type input "110"
type input "2"
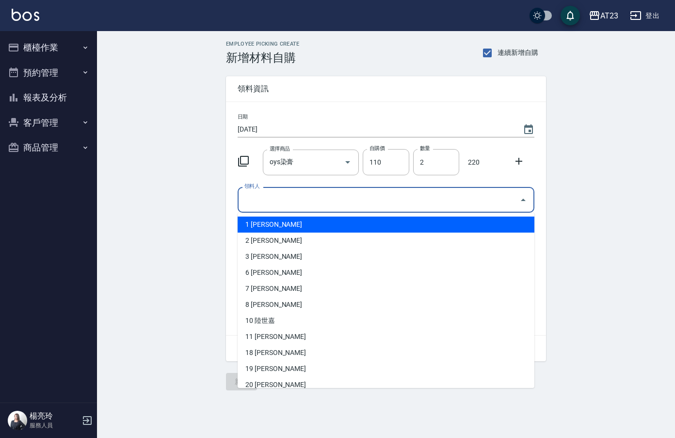
click at [281, 197] on input "領料人" at bounding box center [379, 199] width 274 height 17
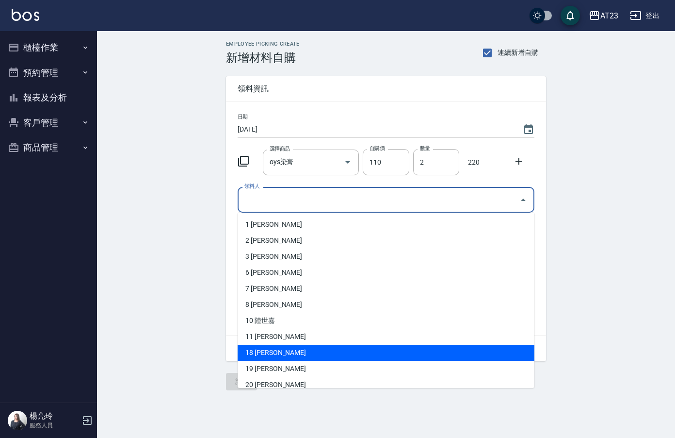
click at [259, 349] on li "18 [PERSON_NAME]" at bounding box center [386, 352] width 297 height 16
type input "陳慈嫺"
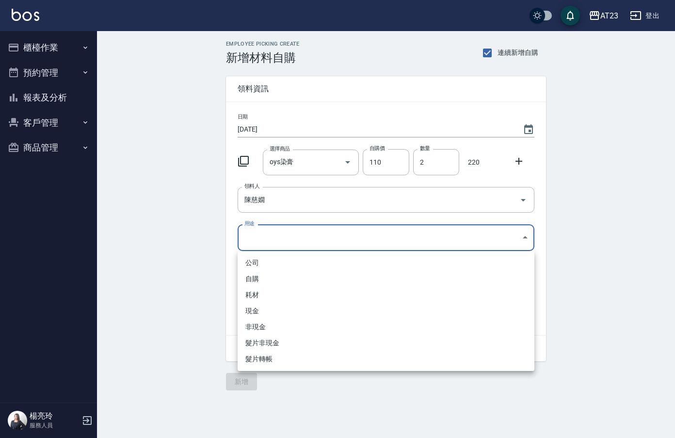
click at [260, 235] on body "AT23 登出 櫃檯作業 打帳單 帳單列表 現金收支登錄 材料自購登錄 每日結帳 排班表 現場電腦打卡 預約管理 預約管理 單日預約紀錄 單週預約紀錄 報表及…" at bounding box center [337, 219] width 675 height 438
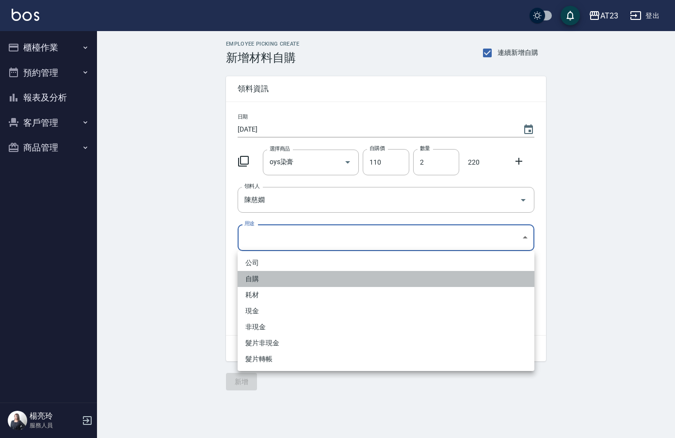
click at [250, 277] on li "自購" at bounding box center [386, 279] width 297 height 16
type input "自購"
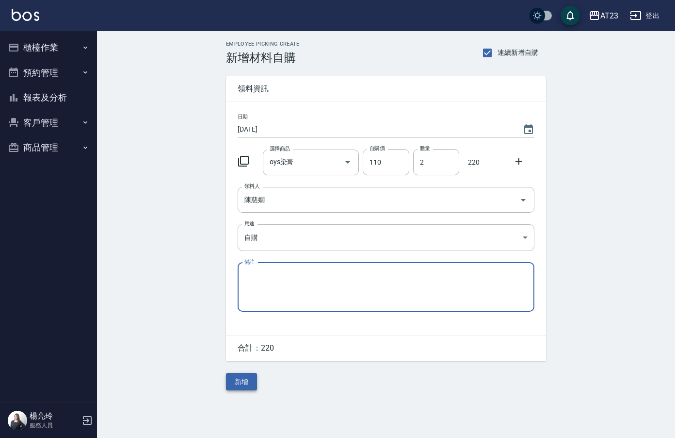
click at [241, 379] on button "新增" at bounding box center [241, 382] width 31 height 18
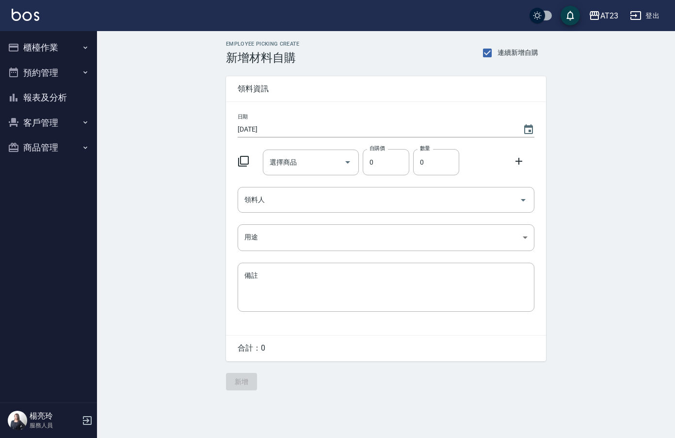
click at [245, 165] on icon at bounding box center [244, 161] width 12 height 12
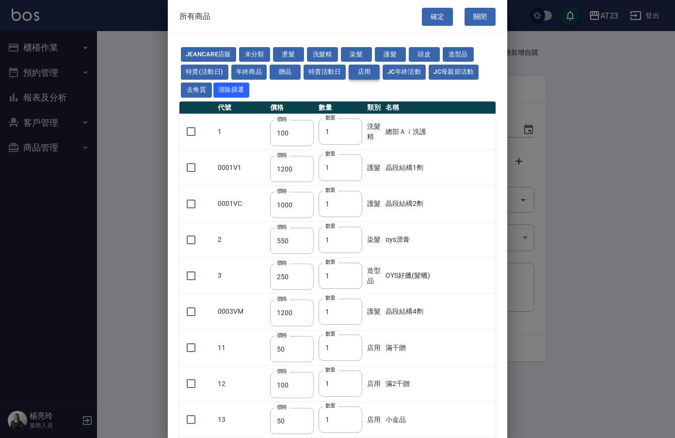
click at [350, 69] on button "店用" at bounding box center [364, 72] width 31 height 15
type input "50"
type input "100"
type input "50"
type input "250"
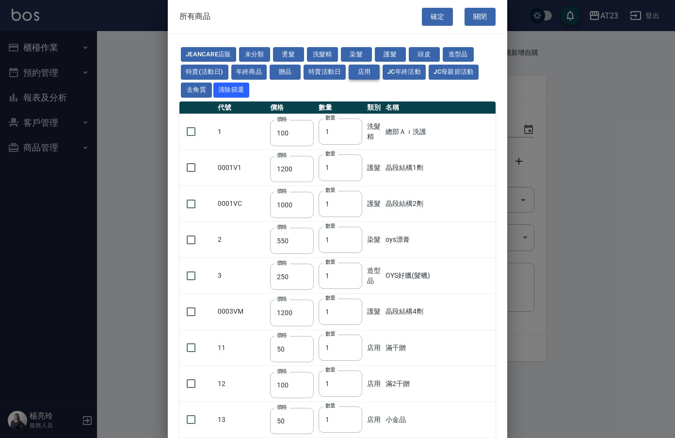
type input "750"
type input "250"
type input "750"
type input "1500"
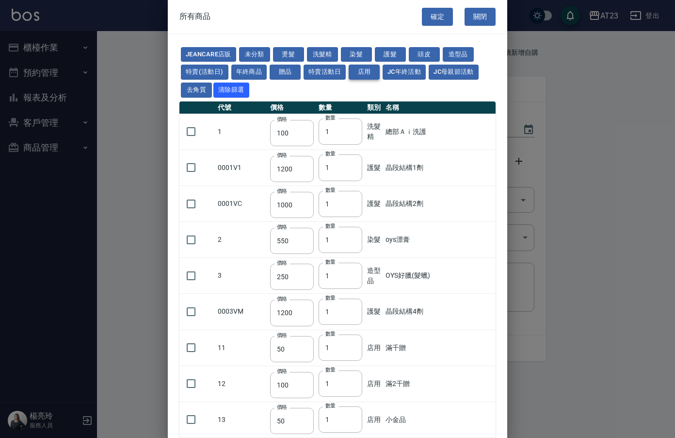
type input "190"
type input "200"
type input "100"
type input "240"
type input "168"
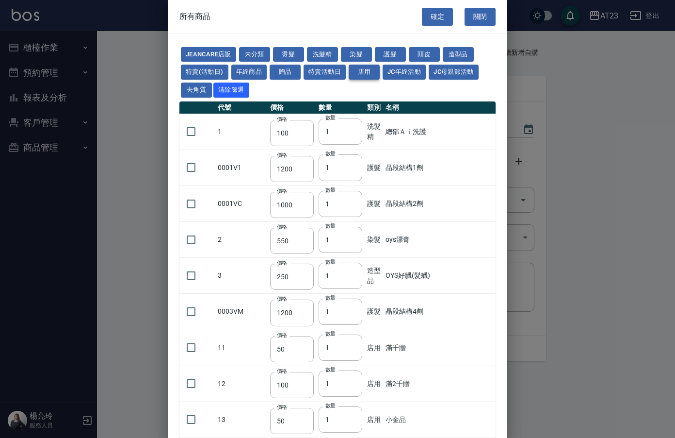
type input "150"
type input "300"
type input "800"
type input "140"
type input "150"
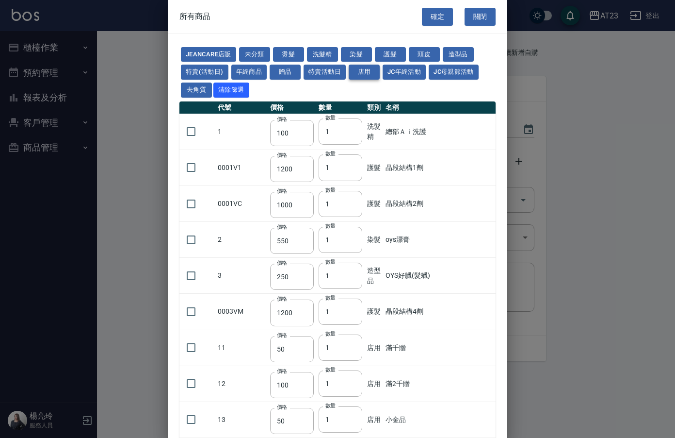
type input "150"
type input "450"
type input "190"
type input "200"
type input "80"
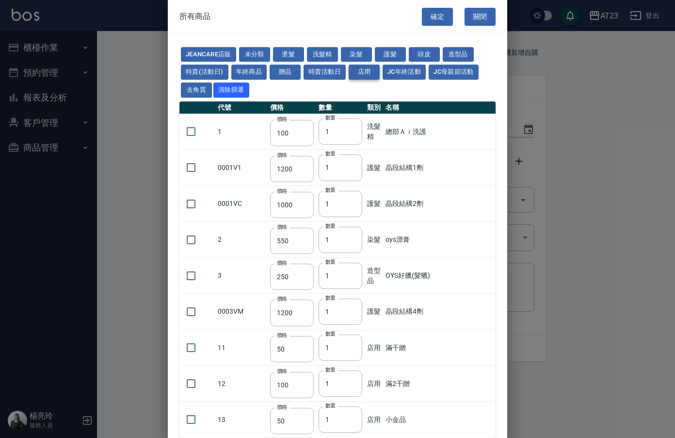
type input "80"
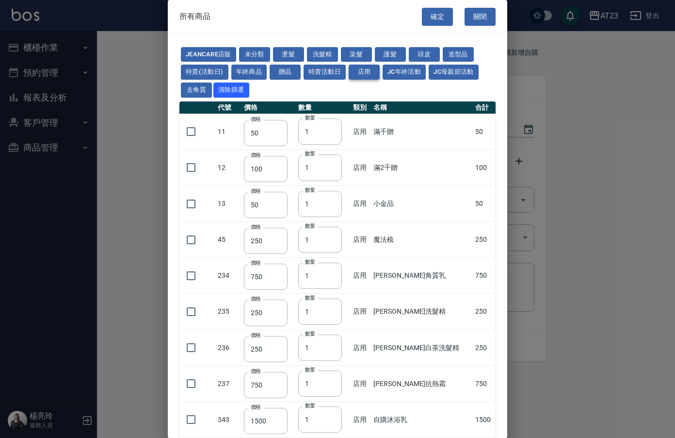
click at [356, 70] on button "店用" at bounding box center [364, 72] width 31 height 15
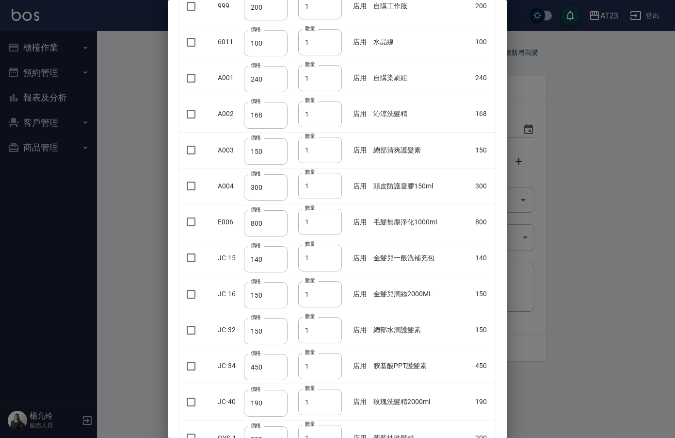
scroll to position [582, 0]
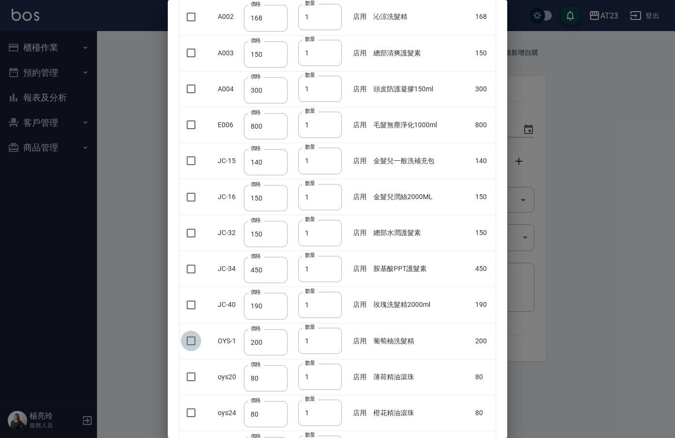
click at [188, 342] on input "checkbox" at bounding box center [191, 340] width 20 height 20
checkbox input "true"
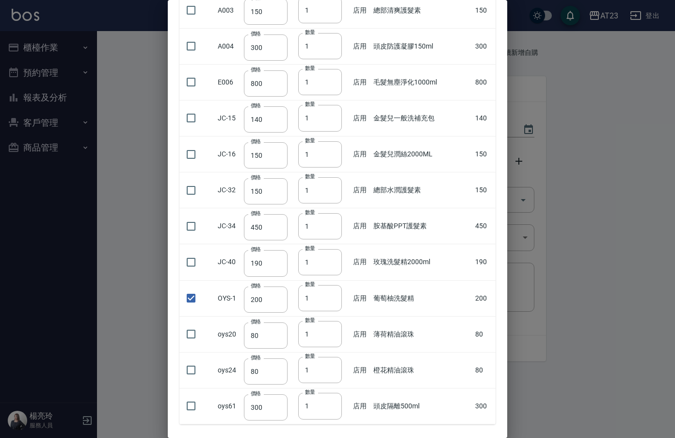
scroll to position [672, 0]
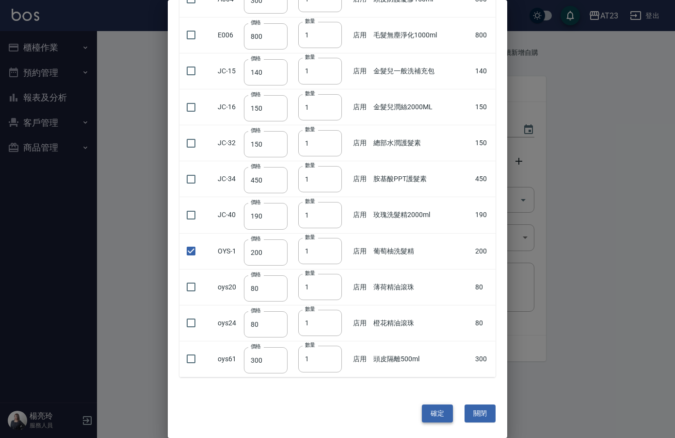
click at [434, 412] on button "確定" at bounding box center [437, 413] width 31 height 18
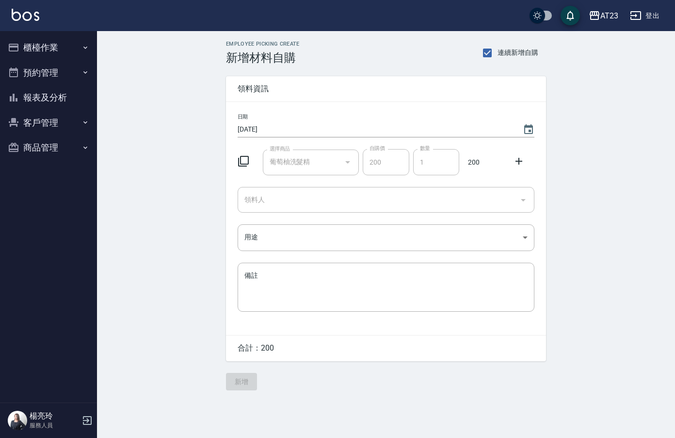
type input "葡萄柚洗髮精"
type input "200"
type input "1"
drag, startPoint x: 270, startPoint y: 187, endPoint x: 273, endPoint y: 199, distance: 12.0
click at [270, 189] on div "領料人" at bounding box center [386, 200] width 297 height 26
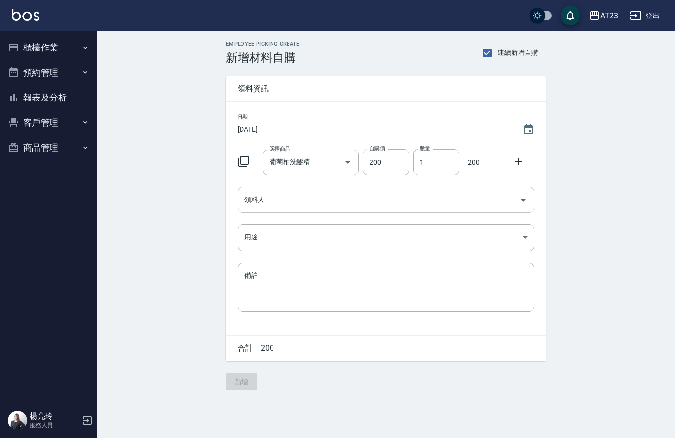
click at [262, 200] on input "領料人" at bounding box center [379, 199] width 274 height 17
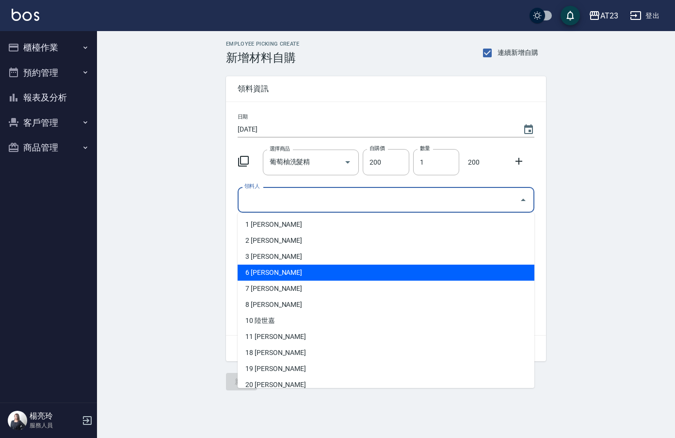
click at [288, 272] on li "6 [PERSON_NAME]" at bounding box center [386, 272] width 297 height 16
type input "石文玲"
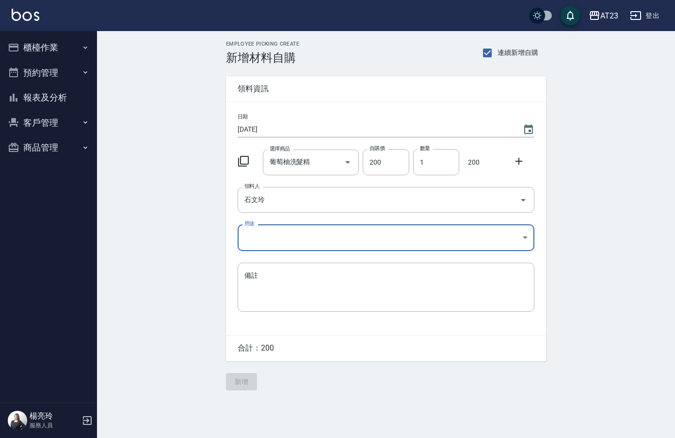
click at [261, 228] on body "AT23 登出 櫃檯作業 打帳單 帳單列表 現金收支登錄 材料自購登錄 每日結帳 排班表 現場電腦打卡 預約管理 預約管理 單日預約紀錄 單週預約紀錄 報表及…" at bounding box center [337, 219] width 675 height 438
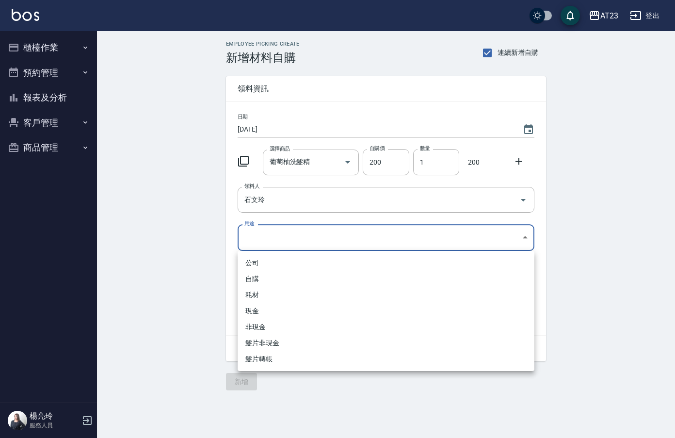
click at [264, 281] on li "自購" at bounding box center [386, 279] width 297 height 16
type input "自購"
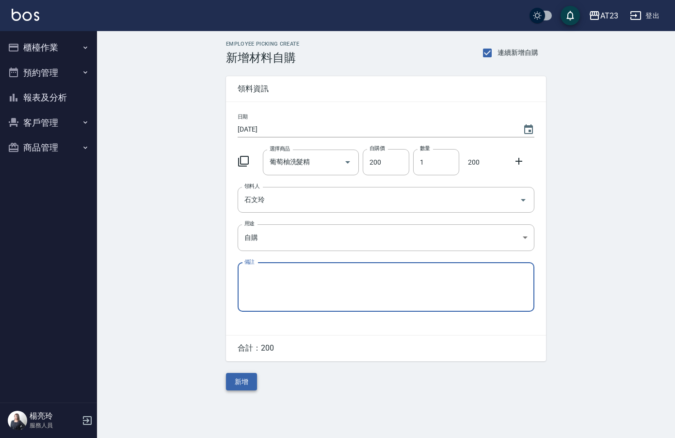
click at [238, 376] on button "新增" at bounding box center [241, 382] width 31 height 18
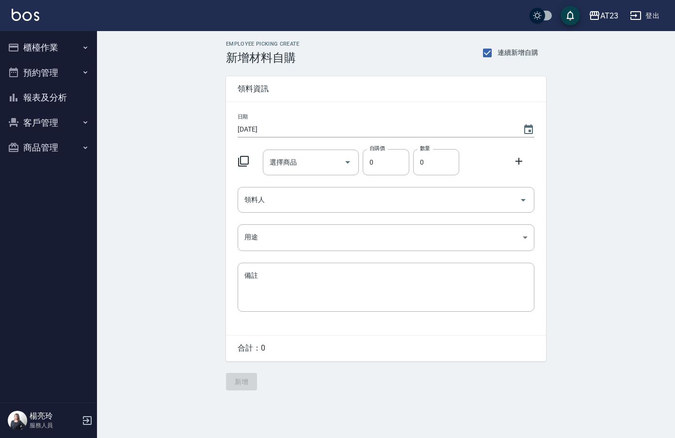
click at [242, 160] on icon at bounding box center [244, 161] width 12 height 12
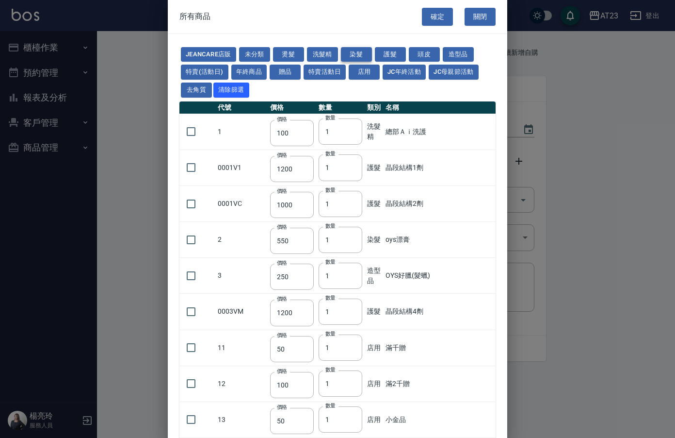
click at [361, 52] on button "染髮" at bounding box center [356, 54] width 31 height 15
type input "550"
type input "140"
type input "375"
type input "130"
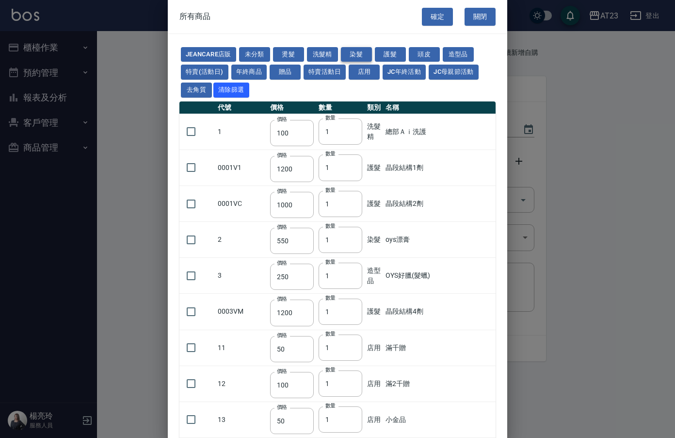
type input "600"
type input "110"
type input "450"
type input "130"
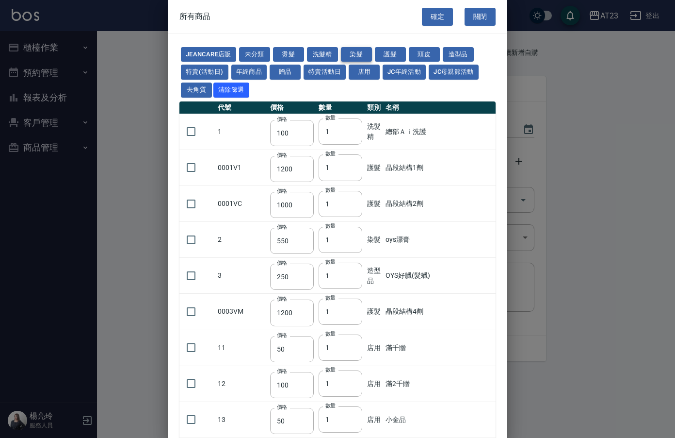
type input "500"
type input "450"
type input "406"
type input "490"
type input "450"
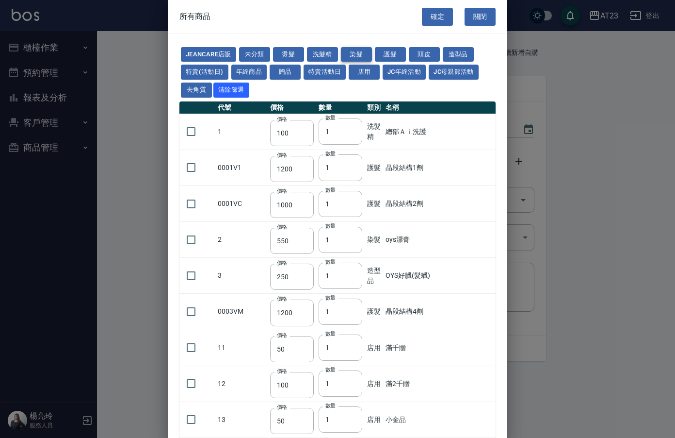
type input "500"
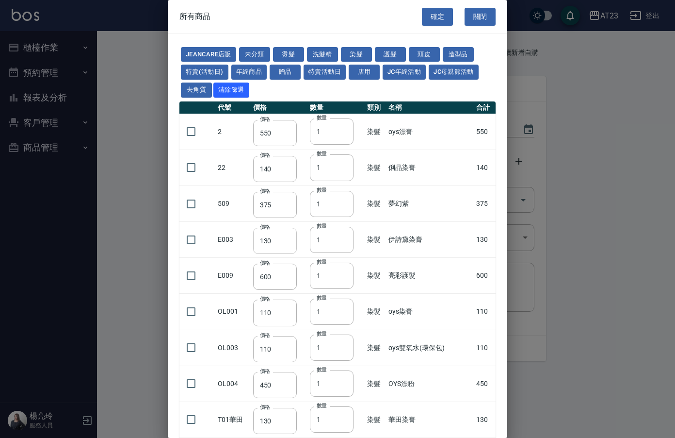
scroll to position [97, 0]
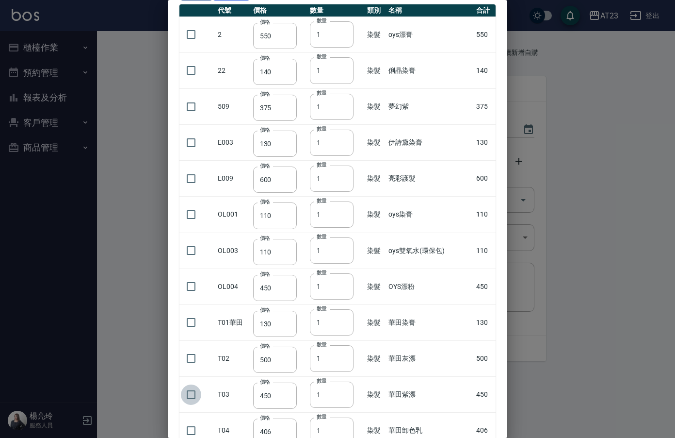
click at [186, 392] on input "checkbox" at bounding box center [191, 394] width 20 height 20
checkbox input "true"
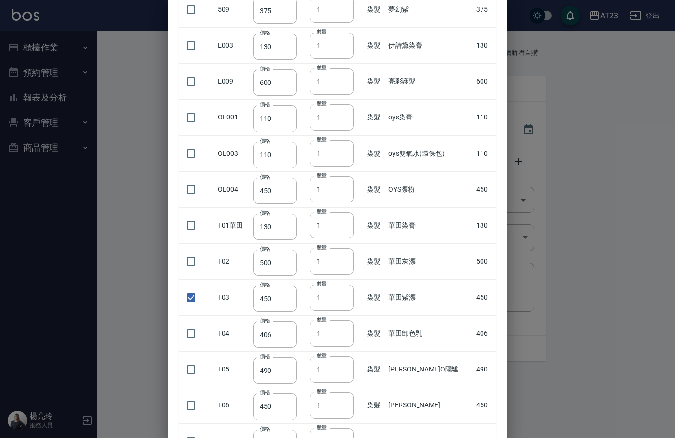
scroll to position [243, 0]
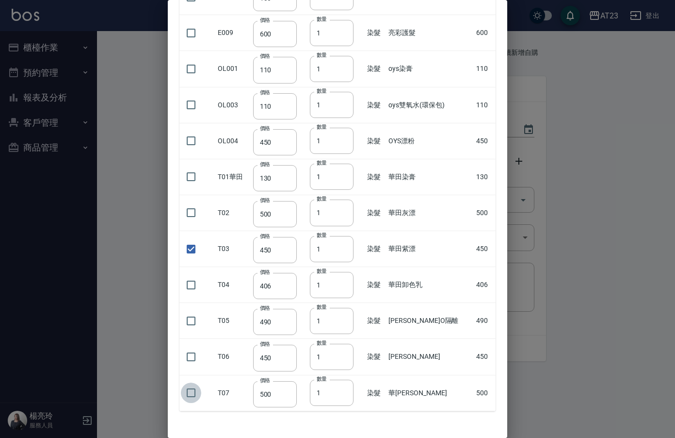
click at [186, 387] on input "checkbox" at bounding box center [191, 392] width 20 height 20
checkbox input "true"
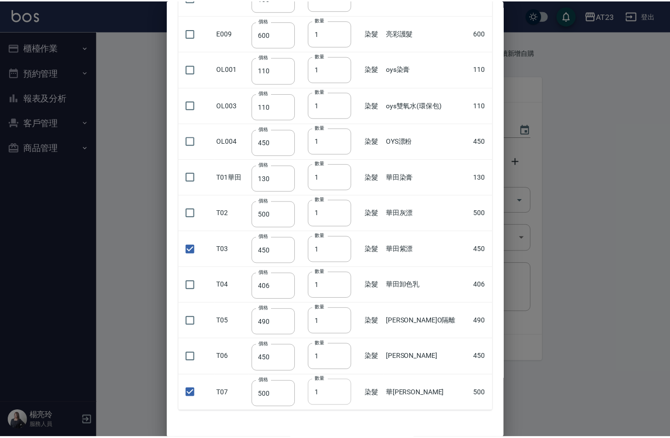
scroll to position [276, 0]
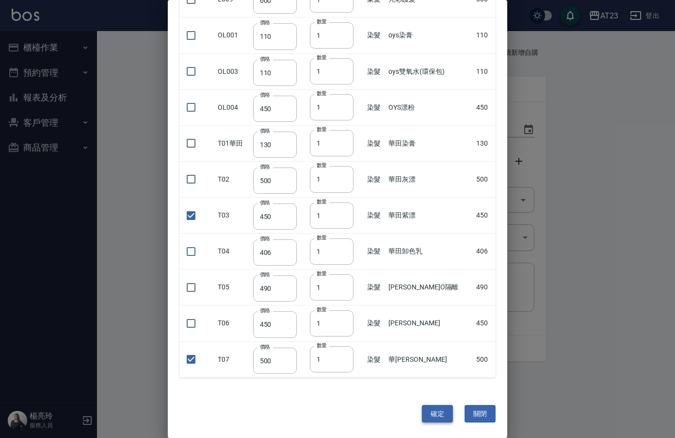
click at [435, 416] on button "確定" at bounding box center [437, 414] width 31 height 18
type input "華田紫漂"
type input "450"
type input "1"
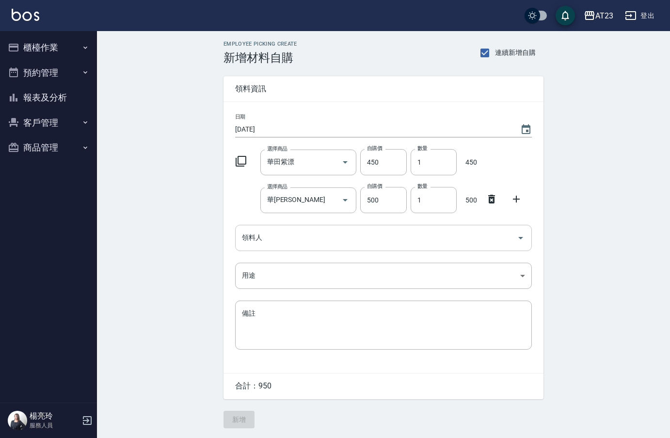
click at [327, 244] on input "領料人" at bounding box center [377, 237] width 274 height 17
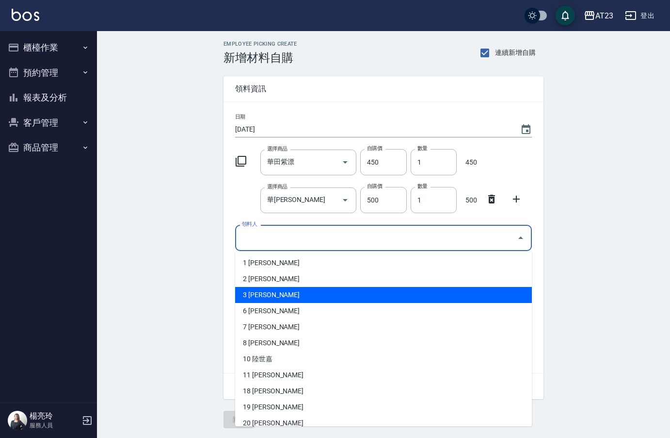
click at [260, 293] on li "3 [PERSON_NAME]" at bounding box center [383, 295] width 297 height 16
type input "[PERSON_NAME]"
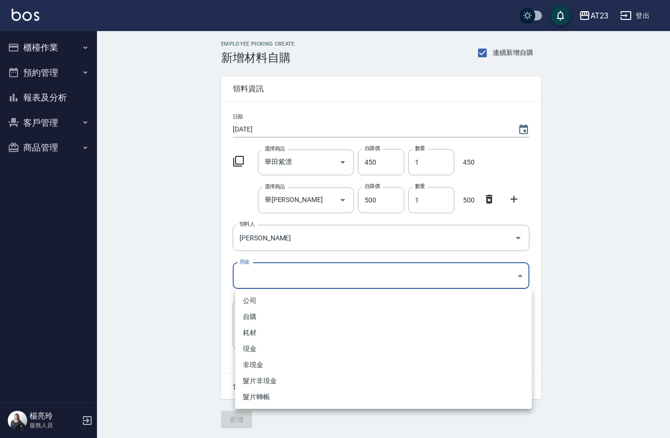
click at [264, 275] on body "AT23 登出 櫃檯作業 打帳單 帳單列表 現金收支登錄 材料自購登錄 每日結帳 排班表 現場電腦打卡 預約管理 預約管理 單日預約紀錄 單週預約紀錄 報表及…" at bounding box center [335, 219] width 670 height 438
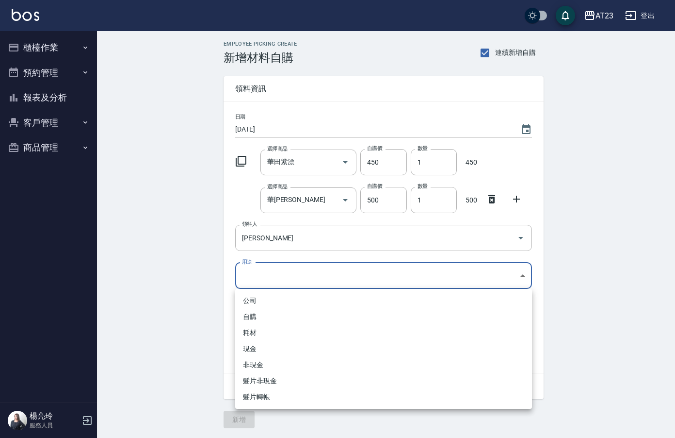
click at [254, 316] on li "自購" at bounding box center [383, 317] width 297 height 16
type input "自購"
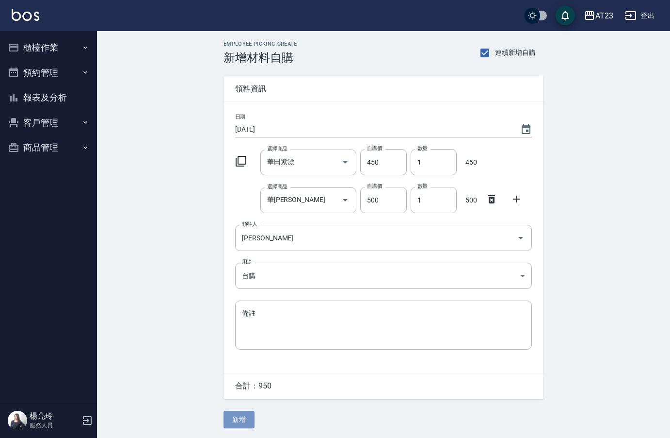
click at [237, 421] on button "新增" at bounding box center [239, 419] width 31 height 18
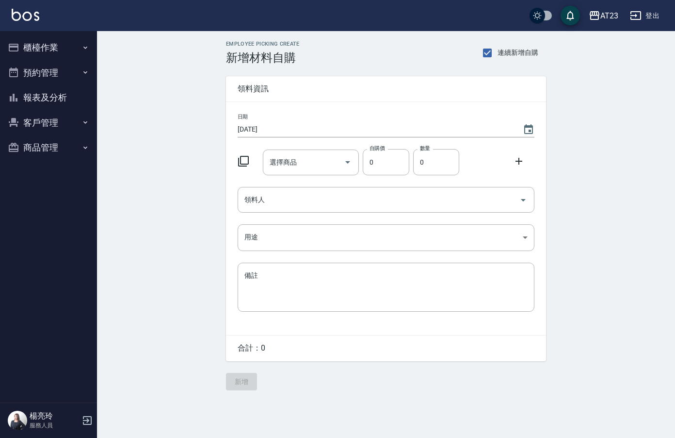
click at [245, 157] on icon at bounding box center [243, 161] width 11 height 11
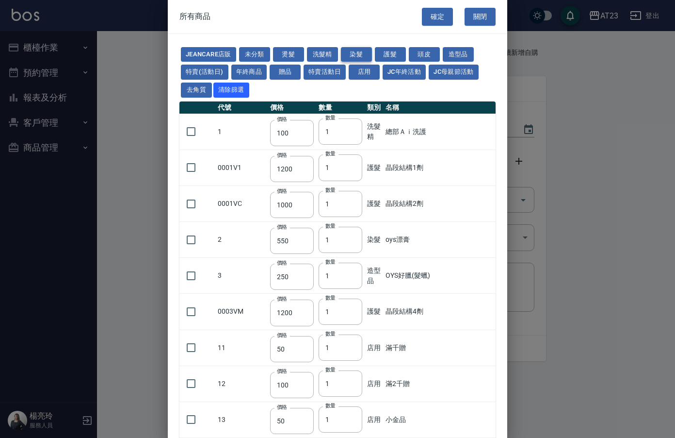
click at [370, 52] on button "染髮" at bounding box center [356, 54] width 31 height 15
type input "550"
type input "140"
type input "375"
type input "130"
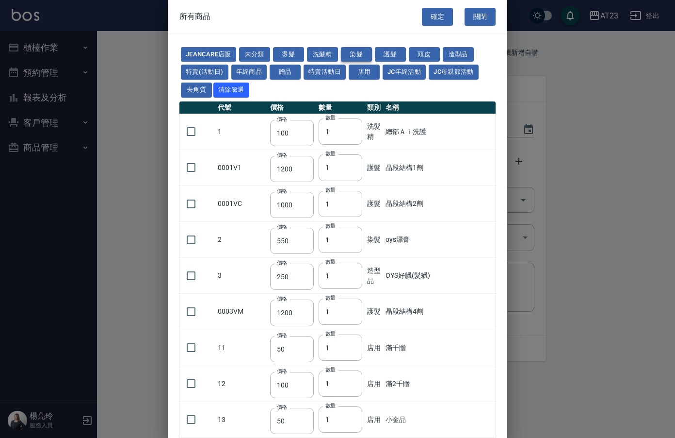
type input "600"
type input "110"
type input "450"
type input "130"
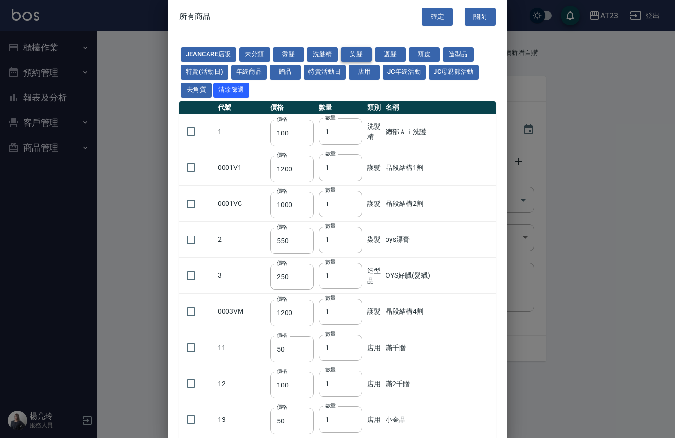
type input "500"
type input "450"
type input "406"
type input "490"
type input "450"
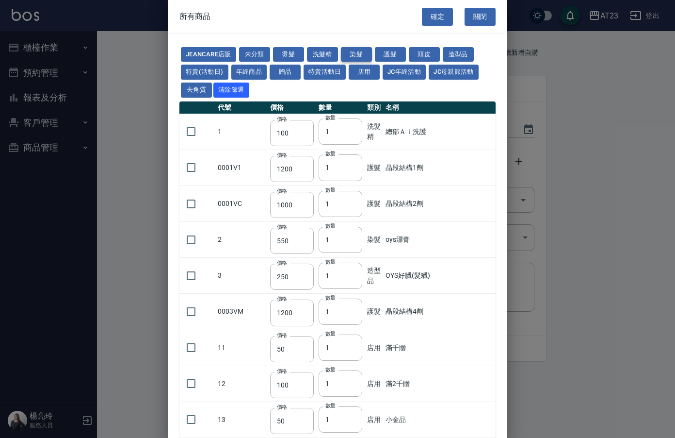
type input "500"
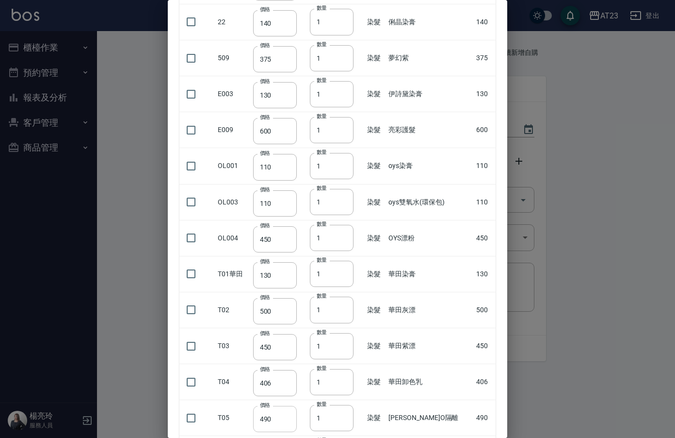
scroll to position [276, 0]
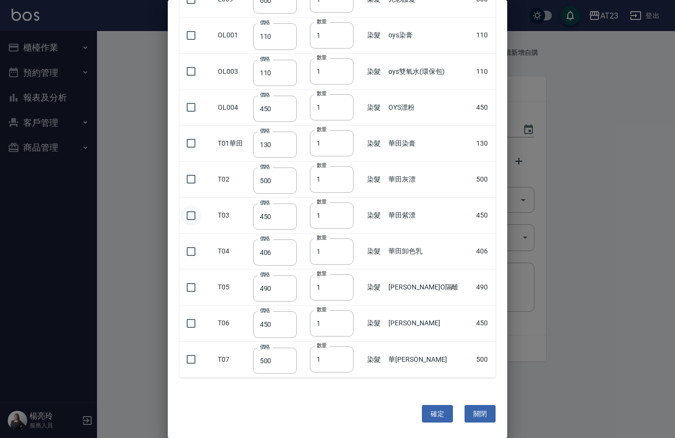
click at [186, 212] on input "checkbox" at bounding box center [191, 215] width 20 height 20
checkbox input "true"
click at [430, 414] on button "確定" at bounding box center [437, 414] width 31 height 18
type input "華田紫漂"
type input "450"
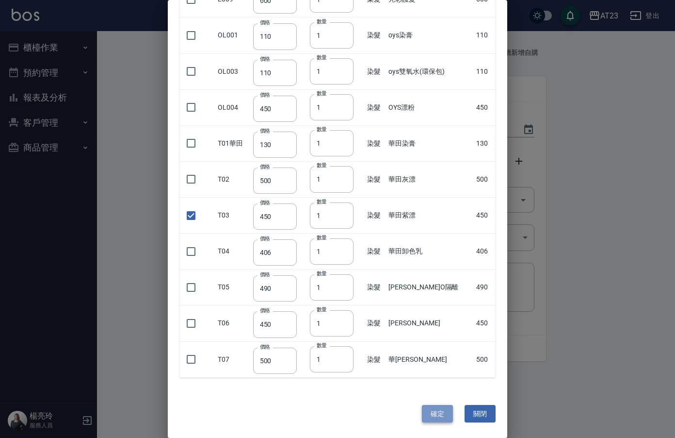
type input "1"
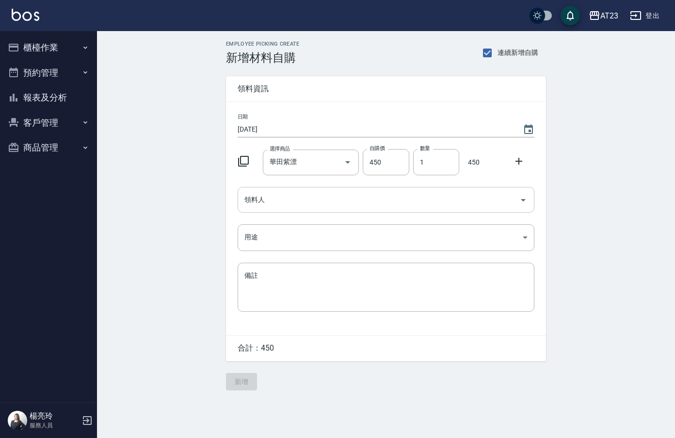
click at [253, 194] on div "領料人 領料人" at bounding box center [386, 200] width 297 height 26
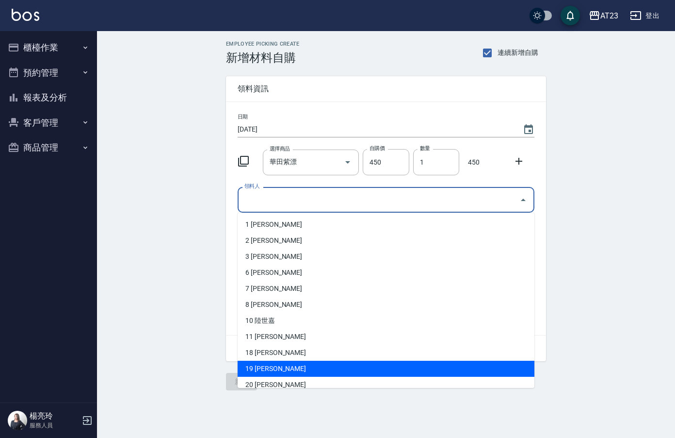
click at [258, 369] on li "19 楊亮玲" at bounding box center [386, 368] width 297 height 16
type input "楊亮玲"
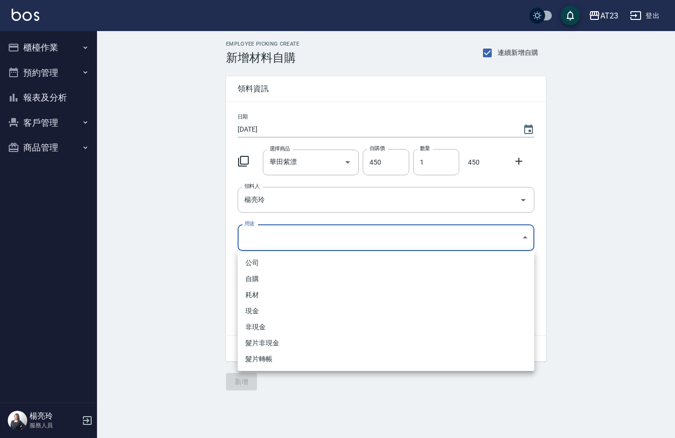
click at [268, 245] on body "AT23 登出 櫃檯作業 打帳單 帳單列表 現金收支登錄 材料自購登錄 每日結帳 排班表 現場電腦打卡 預約管理 預約管理 單日預約紀錄 單週預約紀錄 報表及…" at bounding box center [337, 219] width 675 height 438
click at [263, 277] on li "自購" at bounding box center [386, 279] width 297 height 16
type input "自購"
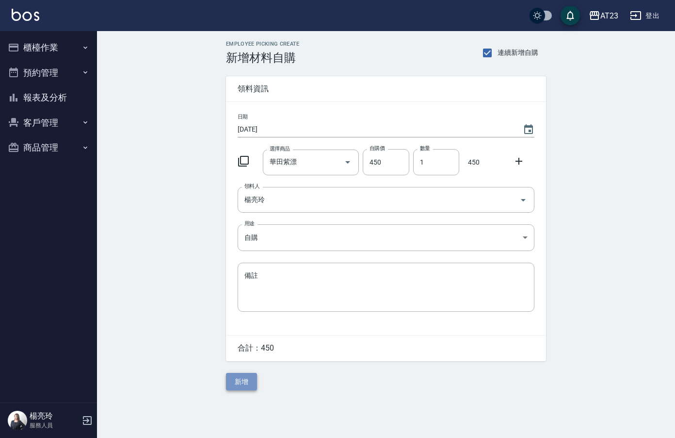
click at [229, 384] on button "新增" at bounding box center [241, 382] width 31 height 18
click at [237, 166] on div at bounding box center [246, 159] width 25 height 17
click at [245, 160] on icon at bounding box center [244, 161] width 12 height 12
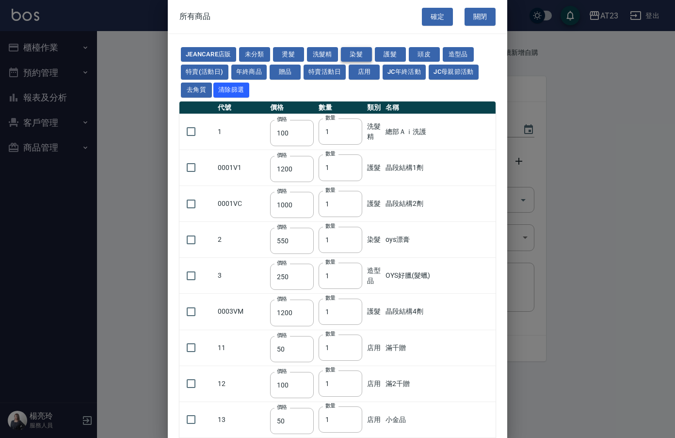
click at [366, 50] on button "染髮" at bounding box center [356, 54] width 31 height 15
type input "550"
type input "140"
type input "375"
type input "130"
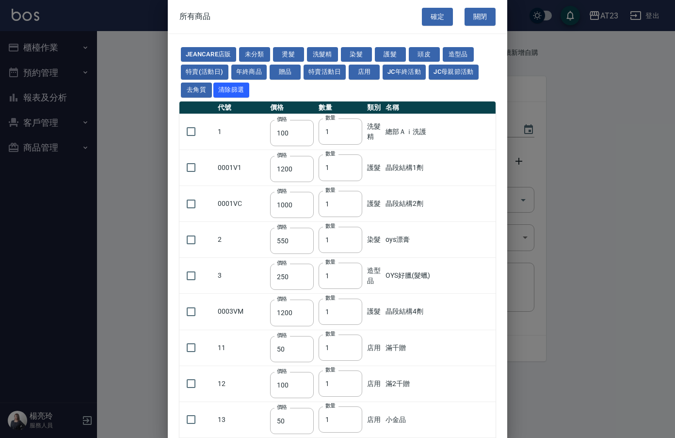
type input "600"
type input "110"
type input "450"
type input "130"
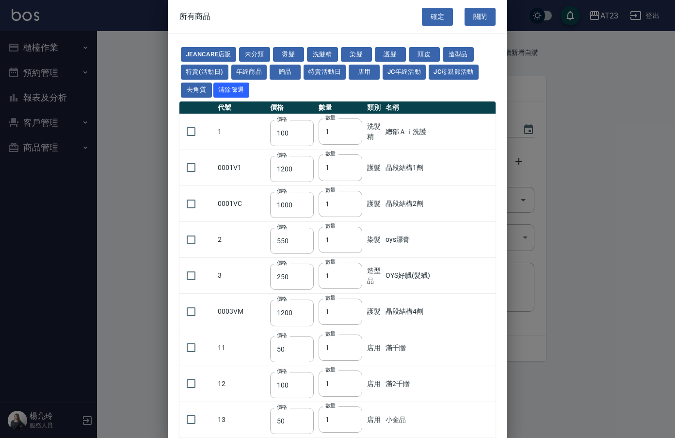
type input "500"
type input "450"
type input "406"
type input "490"
type input "450"
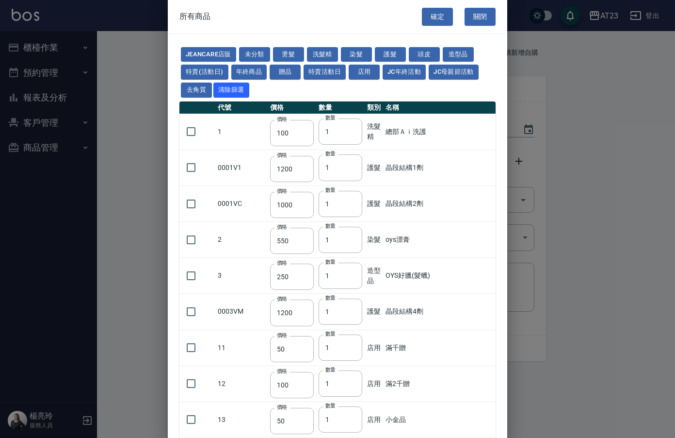
type input "500"
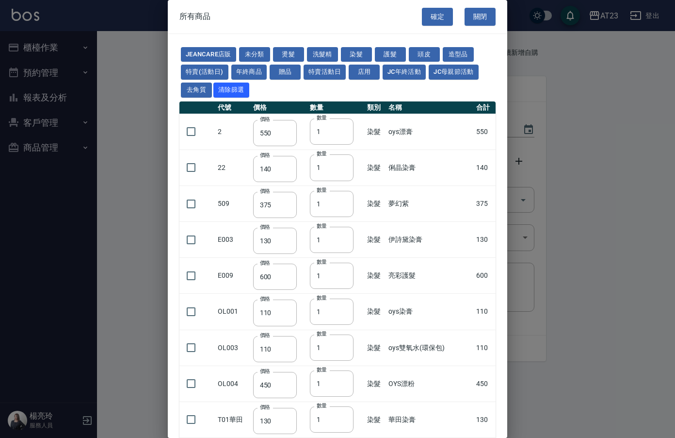
scroll to position [243, 0]
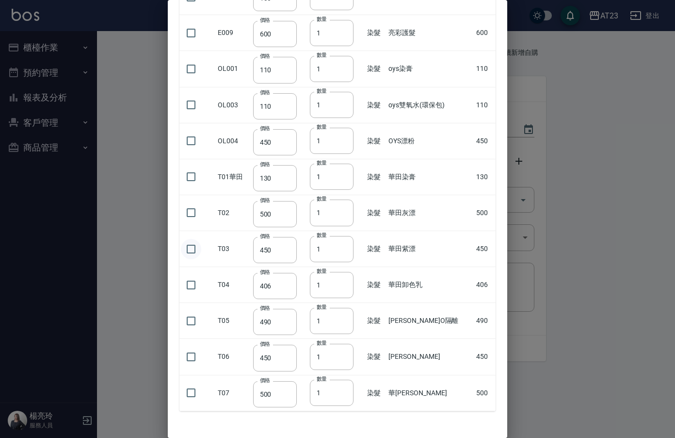
click at [191, 248] on input "checkbox" at bounding box center [191, 249] width 20 height 20
checkbox input "true"
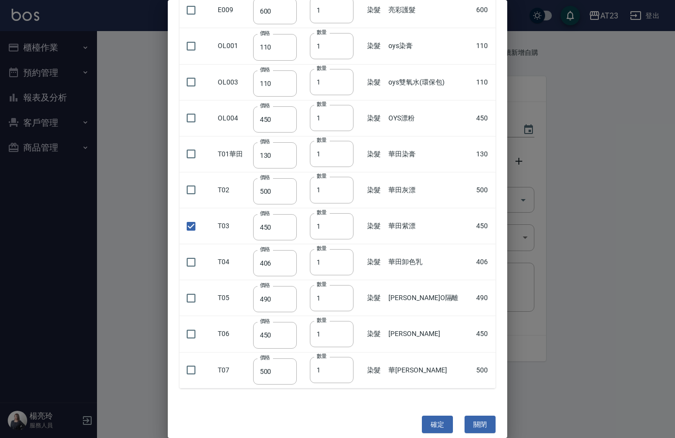
scroll to position [276, 0]
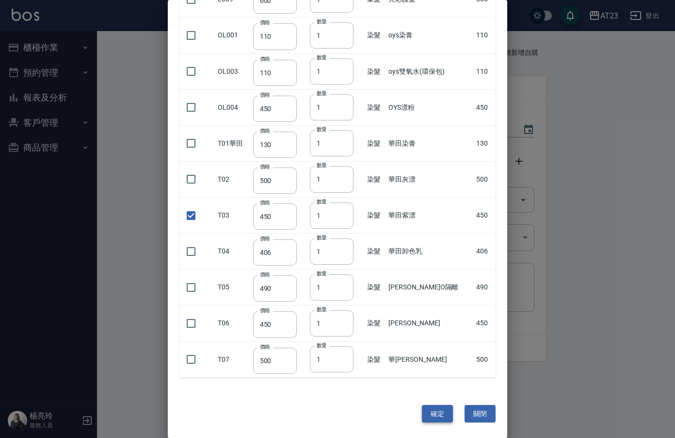
click at [426, 408] on button "確定" at bounding box center [437, 414] width 31 height 18
type input "華田紫漂"
type input "450"
type input "1"
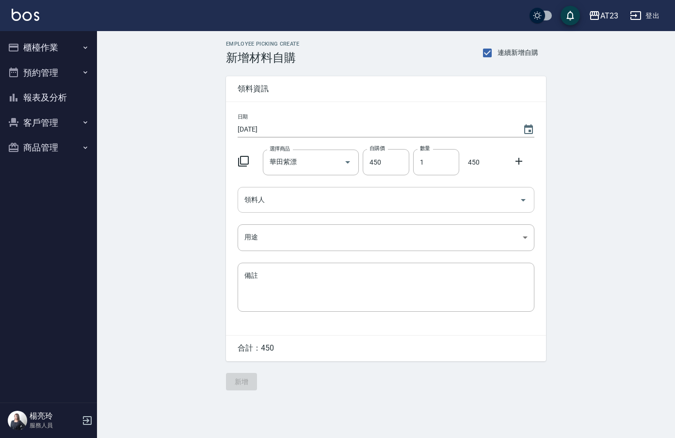
click at [244, 209] on div "領料人" at bounding box center [386, 200] width 297 height 26
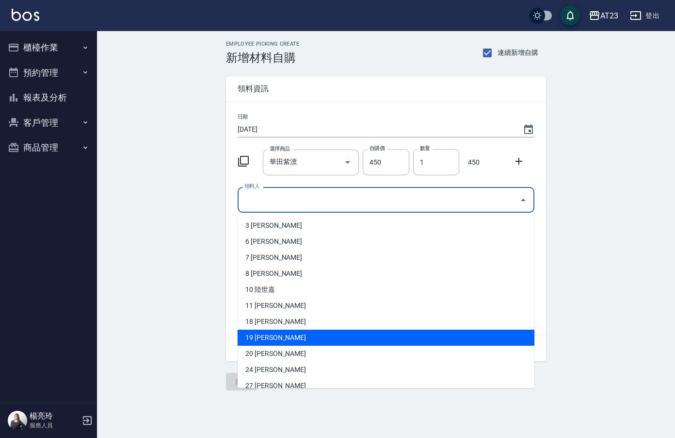
scroll to position [49, 0]
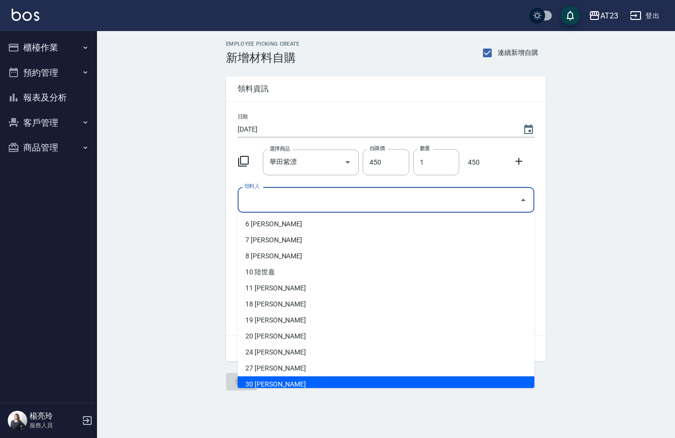
click at [273, 383] on li "30 [PERSON_NAME]" at bounding box center [386, 384] width 297 height 16
type input "林佩穎"
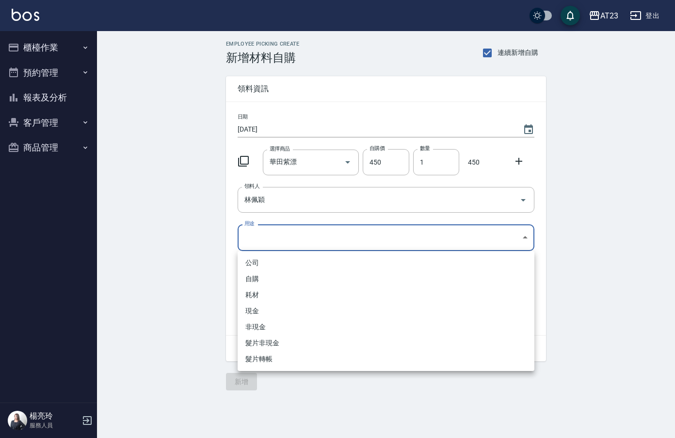
click at [261, 239] on body "AT23 登出 櫃檯作業 打帳單 帳單列表 現金收支登錄 材料自購登錄 每日結帳 排班表 現場電腦打卡 預約管理 預約管理 單日預約紀錄 單週預約紀錄 報表及…" at bounding box center [337, 219] width 675 height 438
click at [250, 278] on li "自購" at bounding box center [386, 279] width 297 height 16
type input "自購"
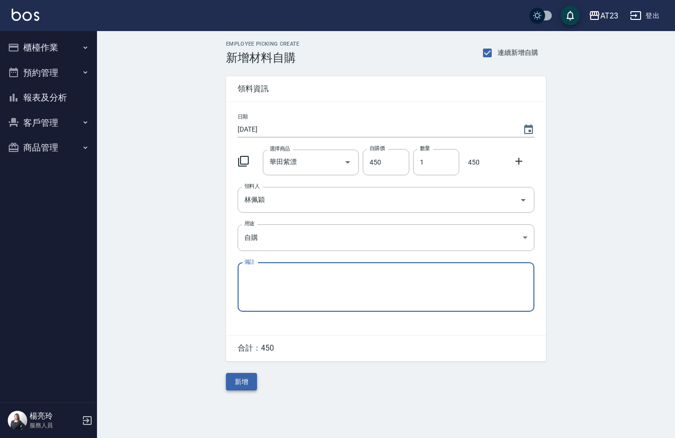
click at [246, 375] on button "新增" at bounding box center [241, 382] width 31 height 18
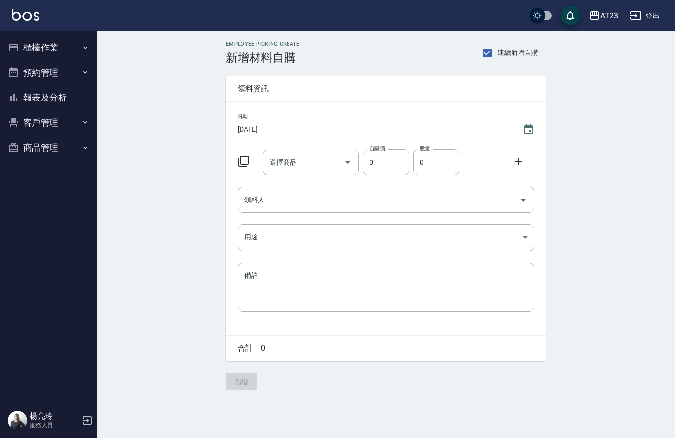
click at [243, 159] on icon at bounding box center [244, 161] width 12 height 12
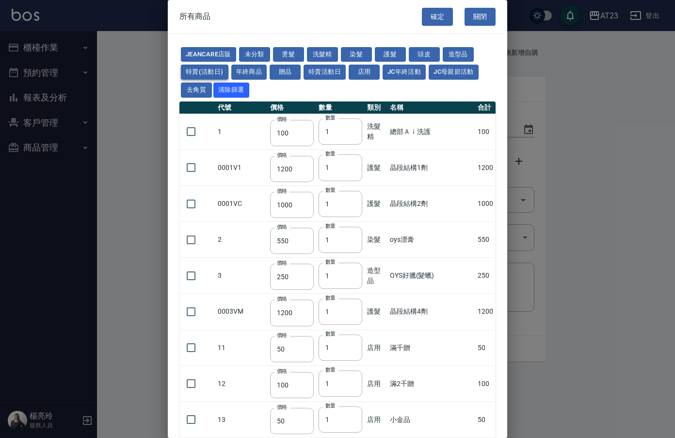
click at [198, 67] on button "特賣(活動日)" at bounding box center [205, 72] width 48 height 15
type input "750"
type input "0"
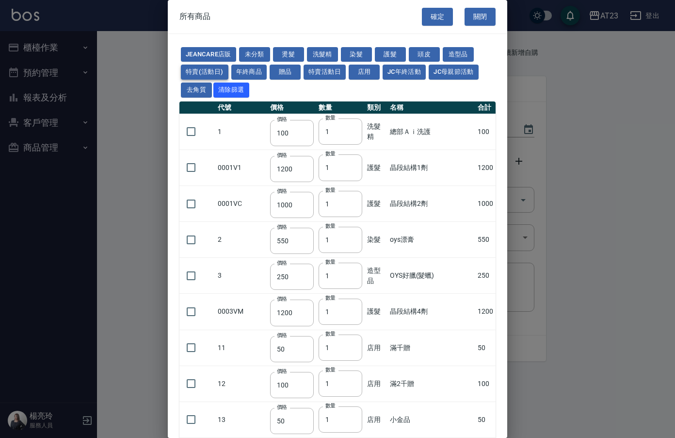
type input "790"
type input "1200"
type input "1100"
type input "350"
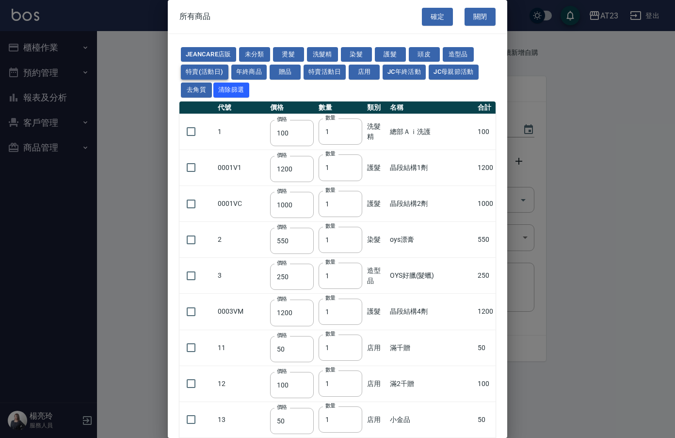
type input "350"
type input "1600"
type input "750"
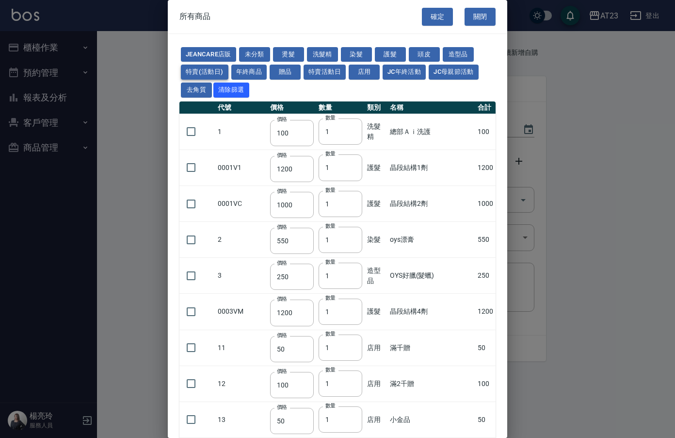
type input "750"
type input "840"
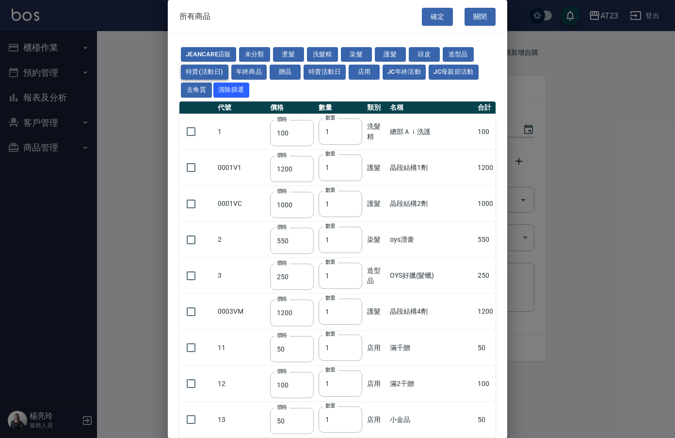
type input "1200"
type input "1700"
type input "650"
type input "440"
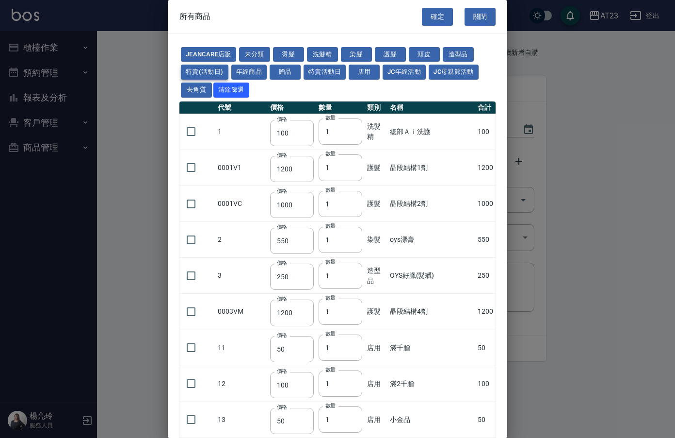
type input "440"
type input "600"
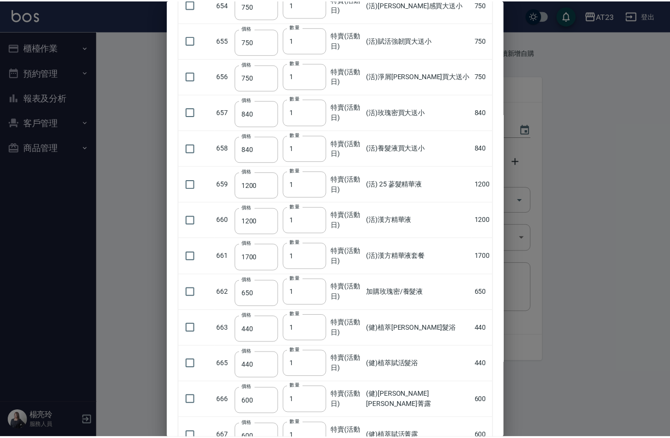
scroll to position [708, 0]
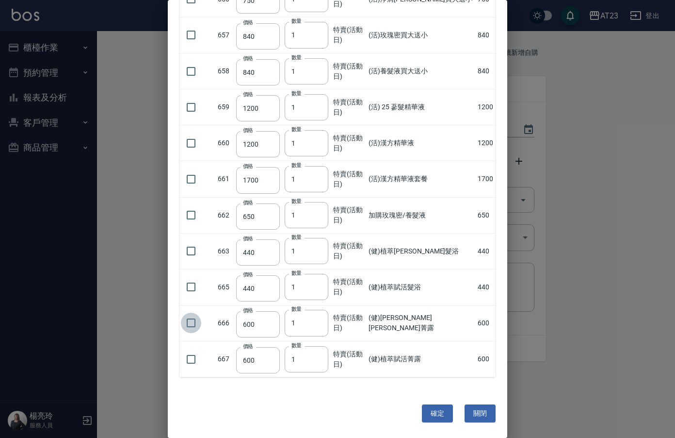
click at [199, 321] on input "checkbox" at bounding box center [191, 322] width 20 height 20
checkbox input "true"
drag, startPoint x: 189, startPoint y: 360, endPoint x: 392, endPoint y: 383, distance: 204.6
click at [190, 360] on input "checkbox" at bounding box center [191, 359] width 20 height 20
checkbox input "true"
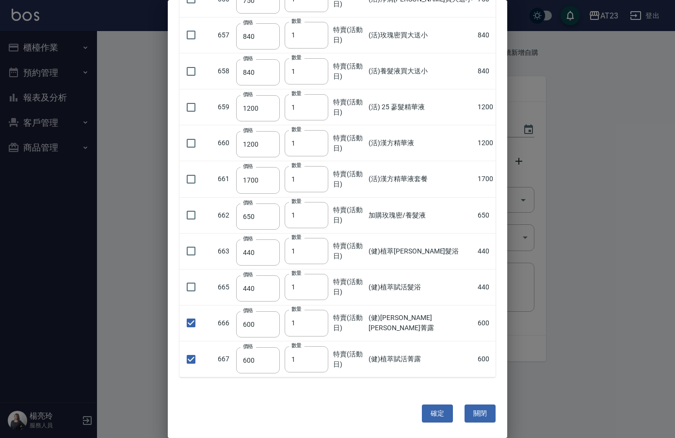
drag, startPoint x: 428, startPoint y: 411, endPoint x: 414, endPoint y: 395, distance: 21.3
click at [428, 411] on button "確定" at bounding box center [437, 413] width 31 height 18
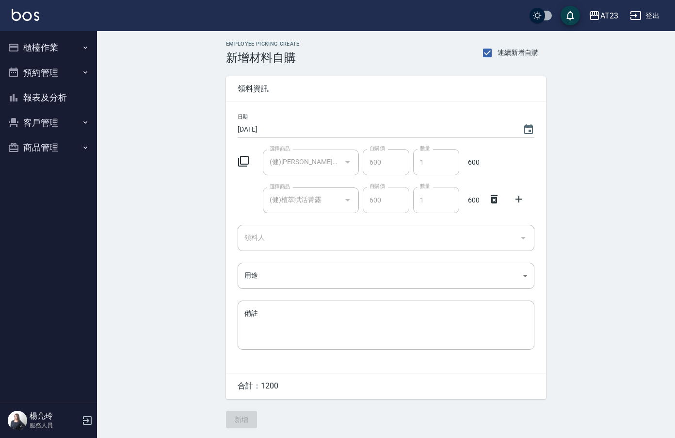
type input "(健)植萃平衡菁露"
type input "600"
type input "1"
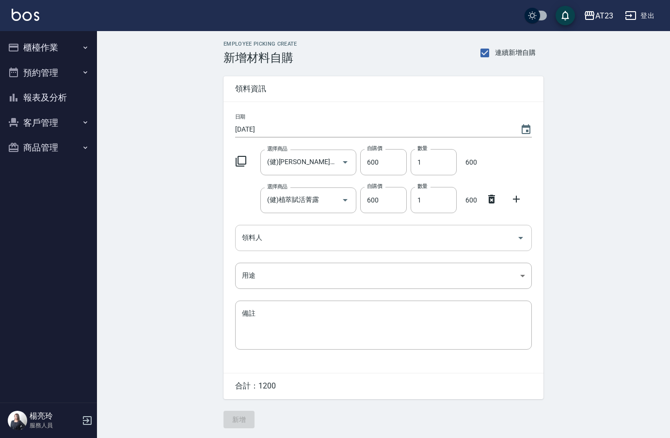
click at [280, 242] on input "領料人" at bounding box center [377, 237] width 274 height 17
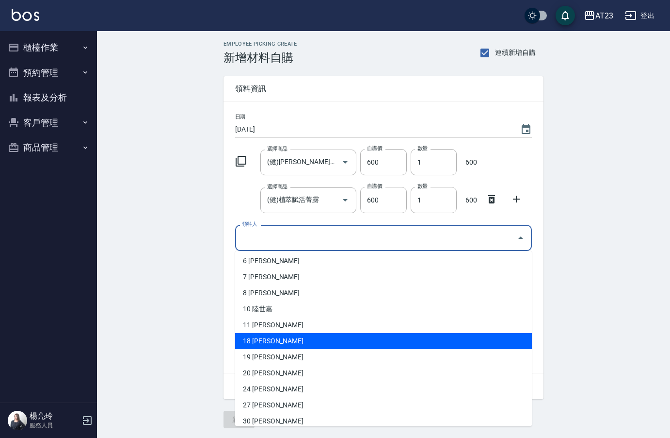
scroll to position [97, 0]
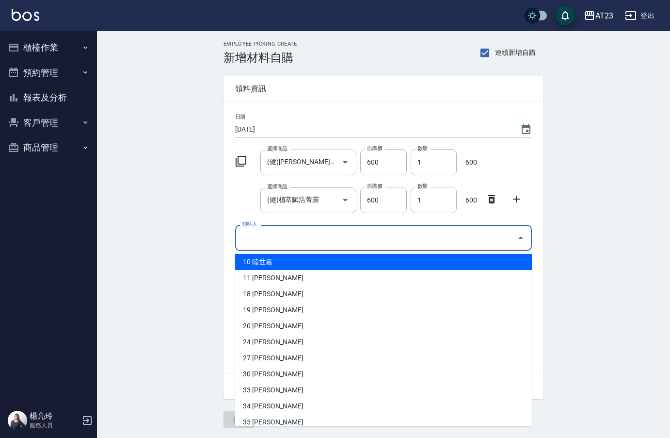
click at [289, 259] on li "10 陸世嘉" at bounding box center [383, 262] width 297 height 16
type input "陸世嘉"
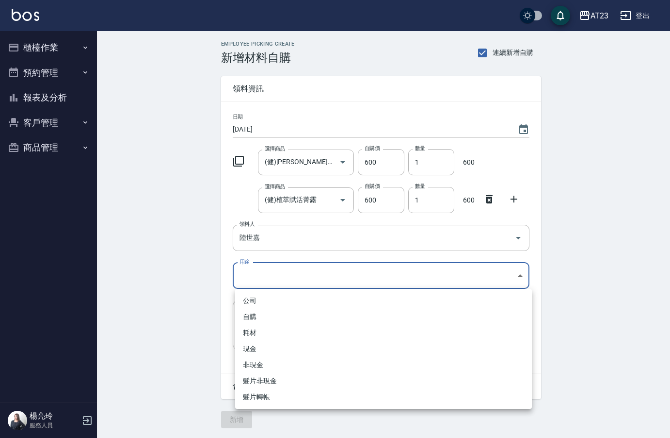
click at [258, 282] on body "AT23 登出 櫃檯作業 打帳單 帳單列表 現金收支登錄 材料自購登錄 每日結帳 排班表 現場電腦打卡 預約管理 預約管理 單日預約紀錄 單週預約紀錄 報表及…" at bounding box center [335, 219] width 670 height 438
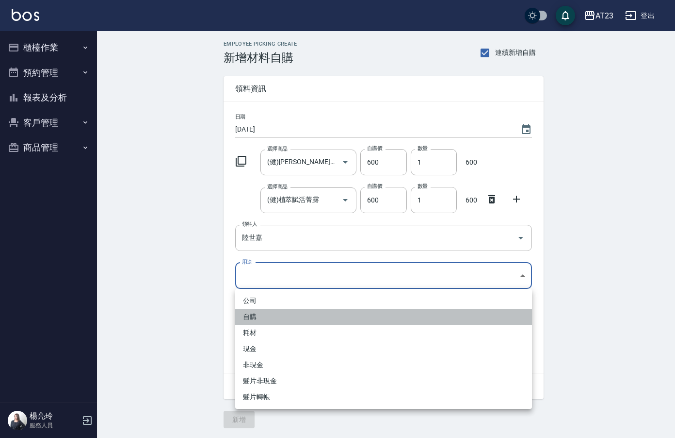
click at [254, 316] on li "自購" at bounding box center [383, 317] width 297 height 16
type input "自購"
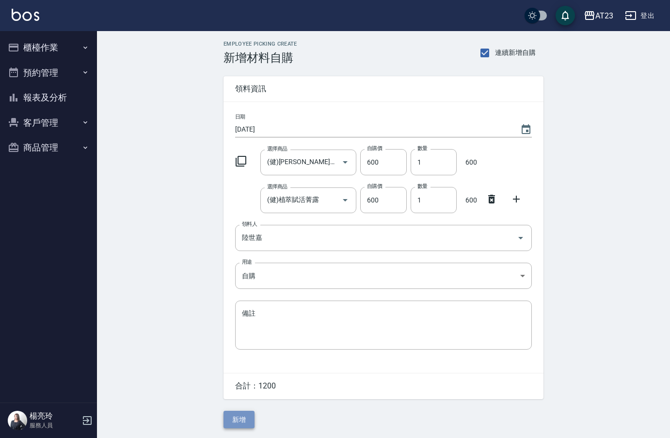
click at [238, 425] on button "新增" at bounding box center [239, 419] width 31 height 18
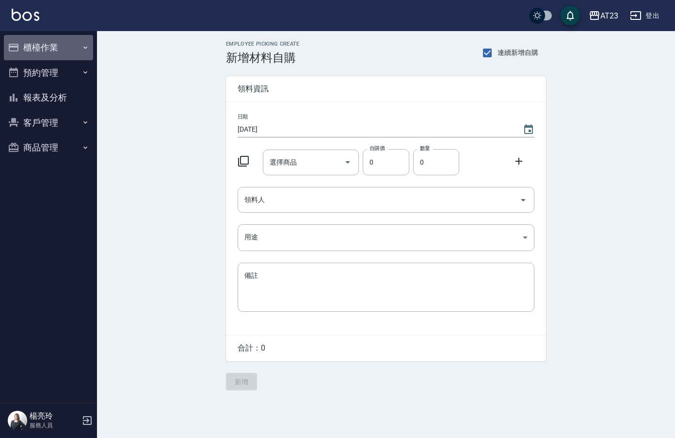
click at [67, 49] on button "櫃檯作業" at bounding box center [48, 47] width 89 height 25
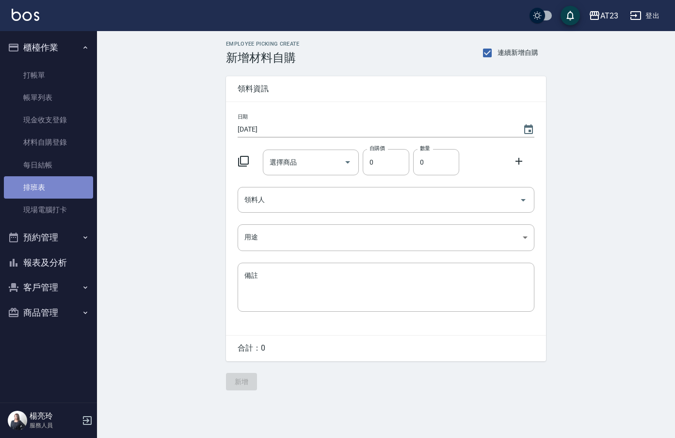
click at [44, 188] on link "排班表" at bounding box center [48, 187] width 89 height 22
